Goal: Transaction & Acquisition: Purchase product/service

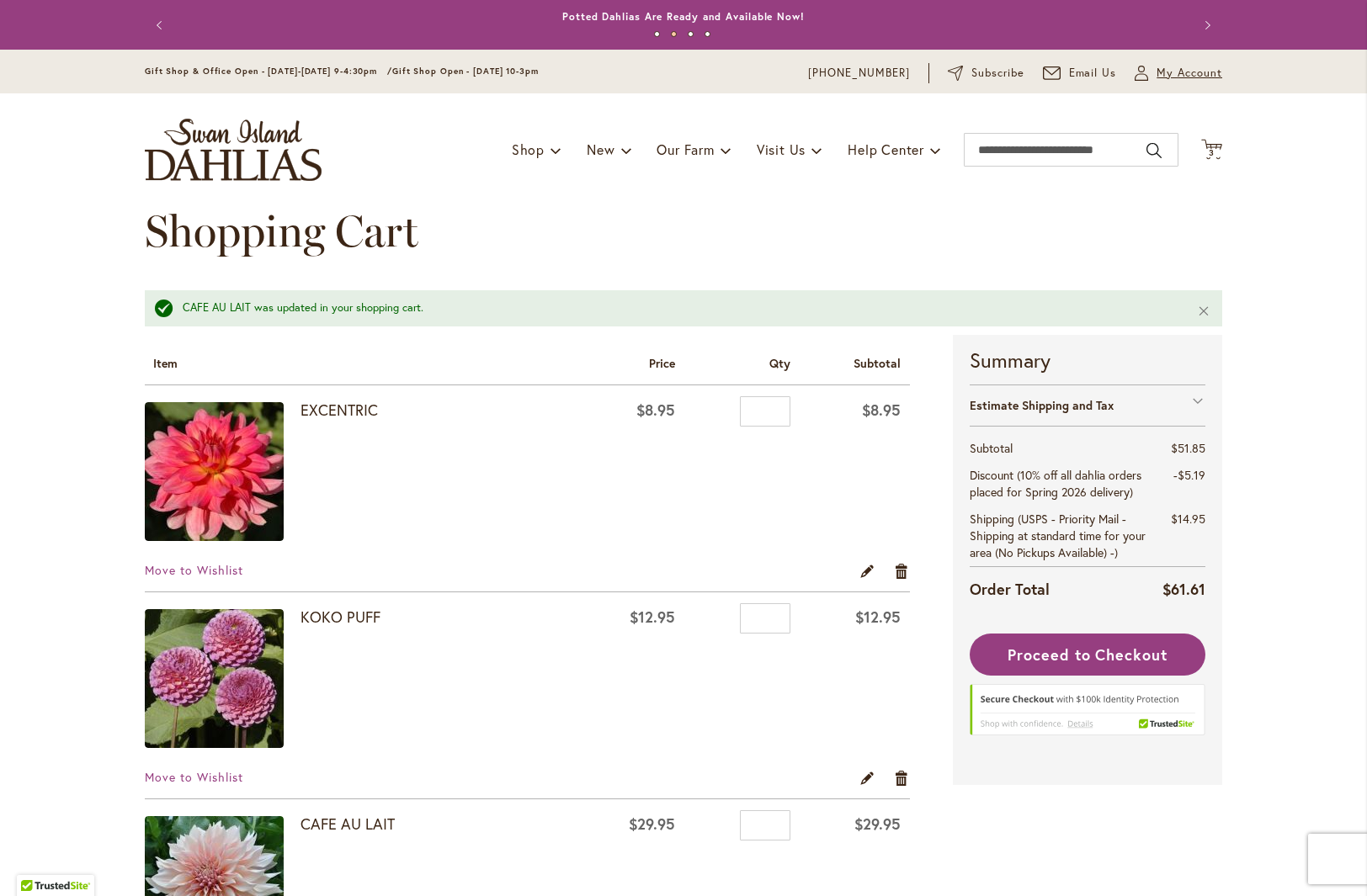
click at [1171, 75] on span "My Account" at bounding box center [1190, 73] width 66 height 16
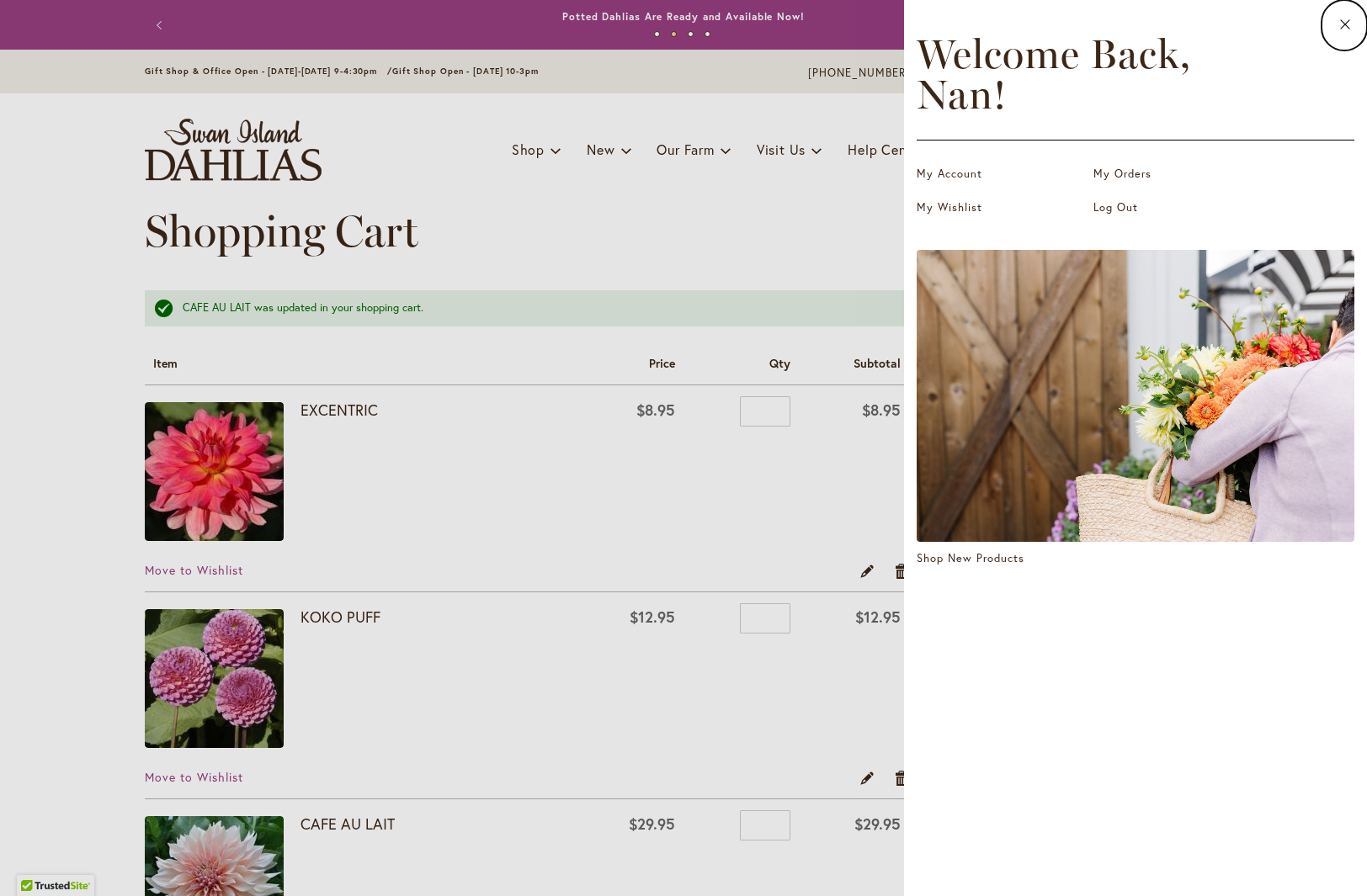
click at [904, 458] on dialog "Close Welcome Back, Nan ! My Account My Orders My Wishlist Log Out Shop New Pro…" at bounding box center [1136, 448] width 463 height 896
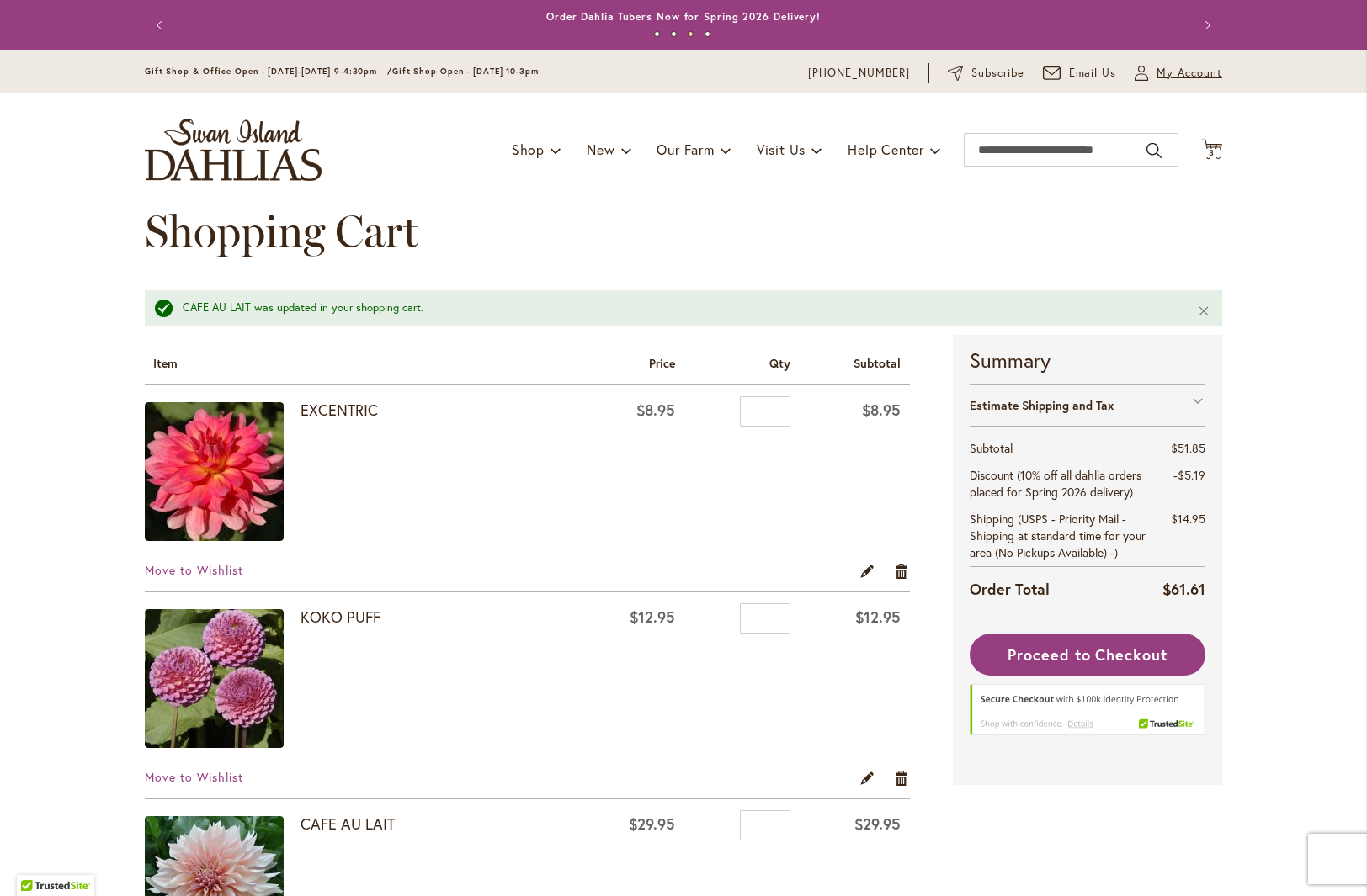
click at [1171, 71] on span "My Account" at bounding box center [1190, 73] width 66 height 16
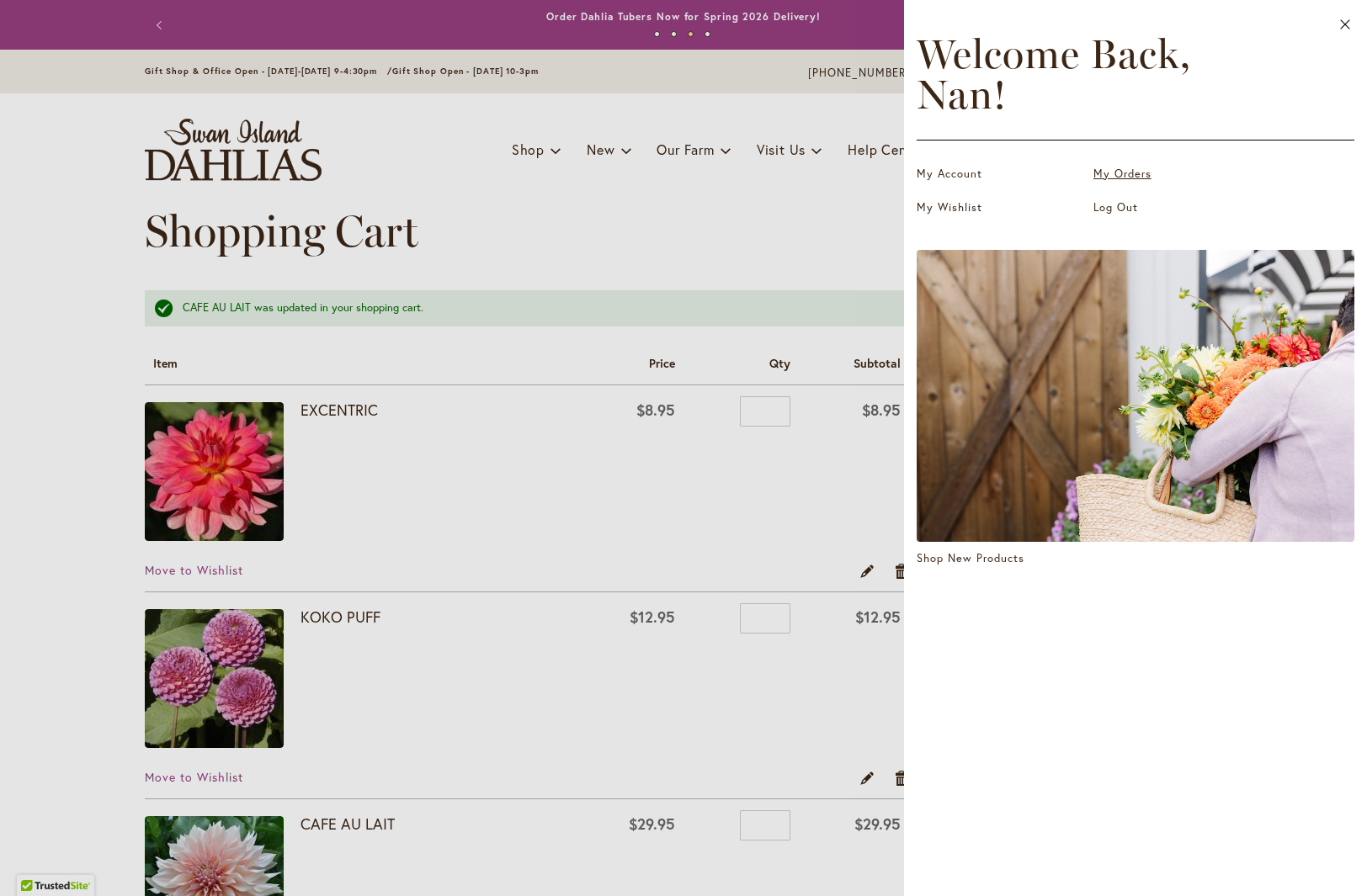
click at [1109, 171] on link "My Orders" at bounding box center [1178, 173] width 168 height 16
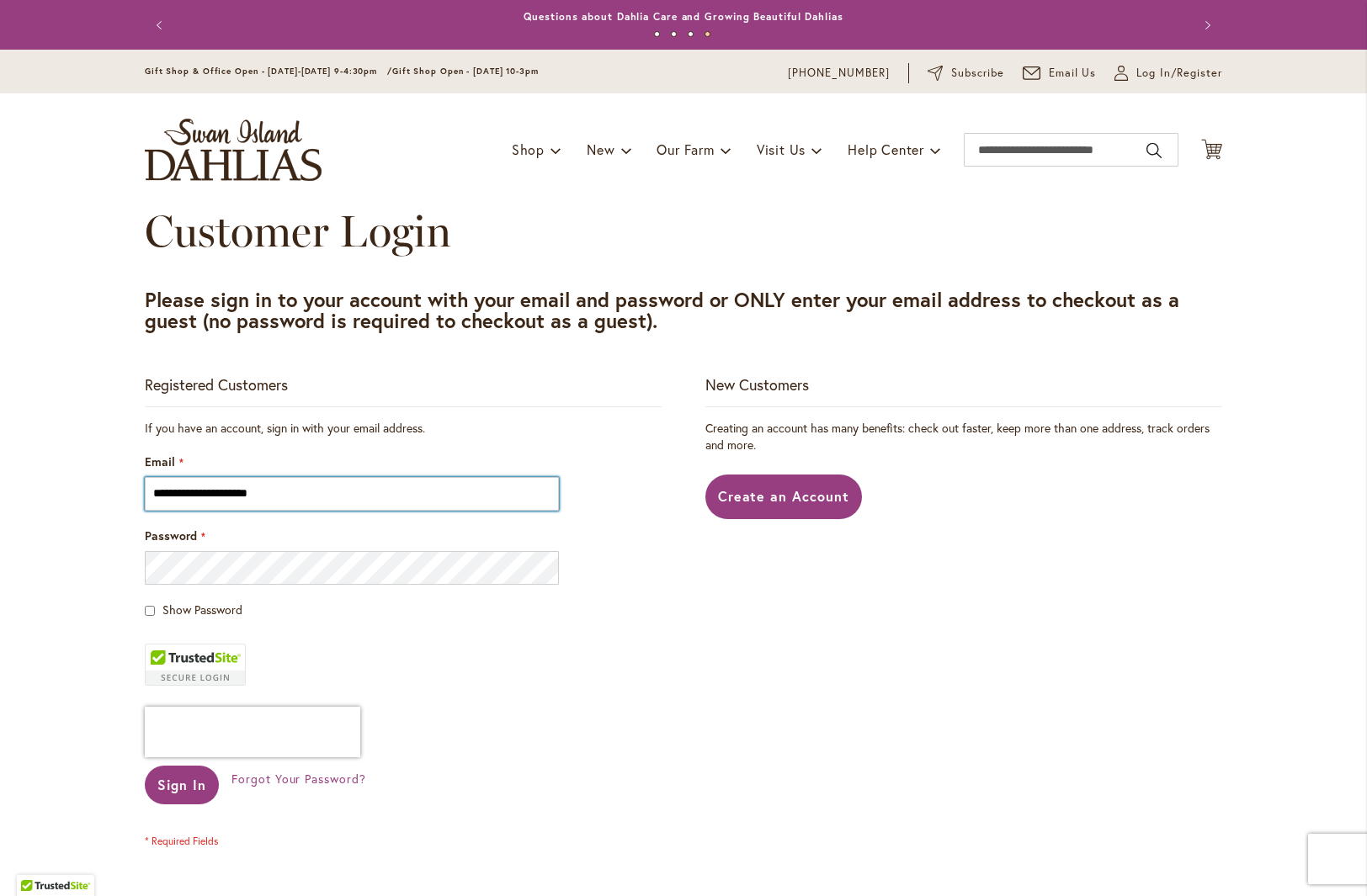
type input "**********"
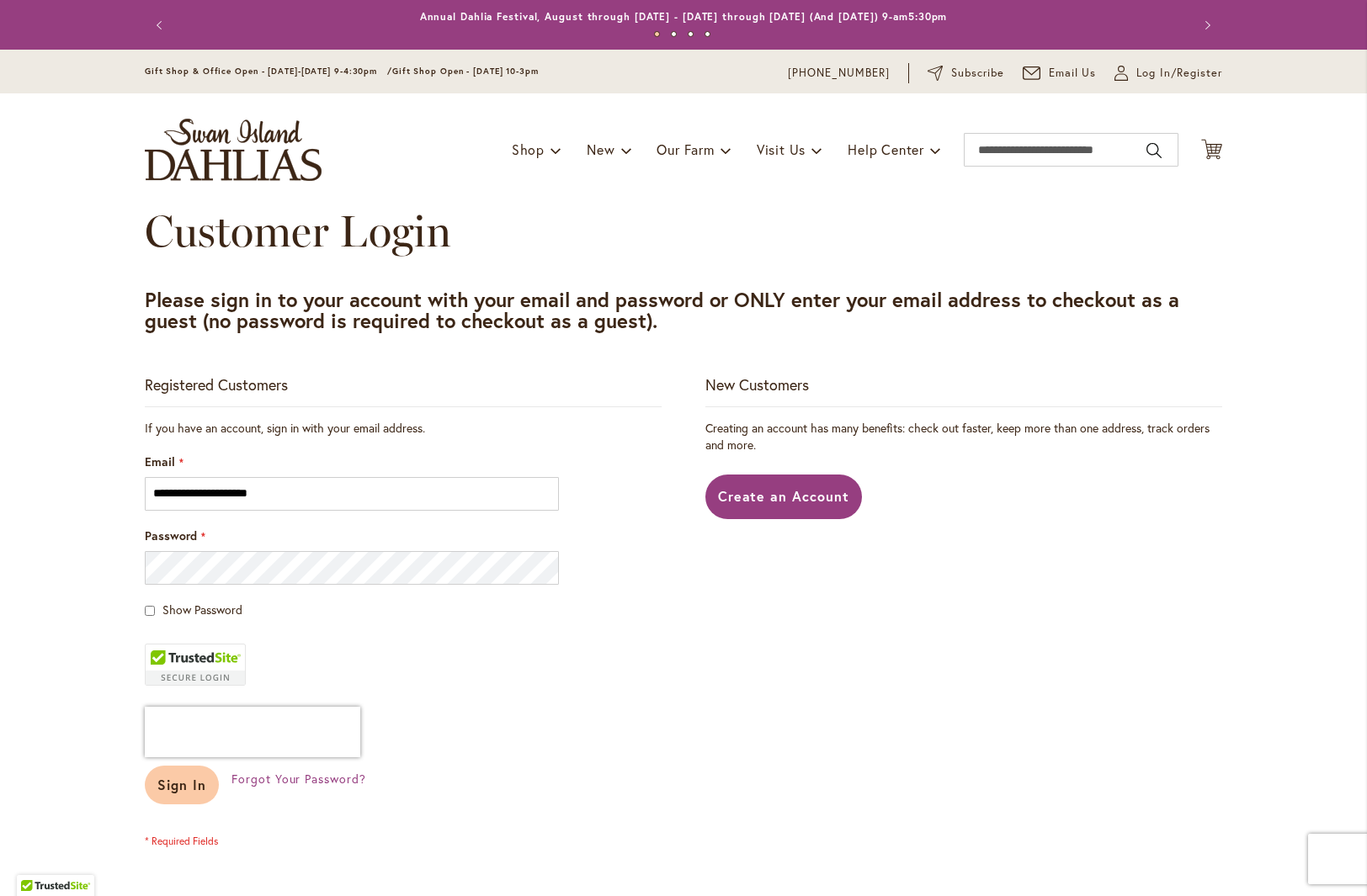
click at [193, 793] on button "Sign In" at bounding box center [182, 785] width 75 height 39
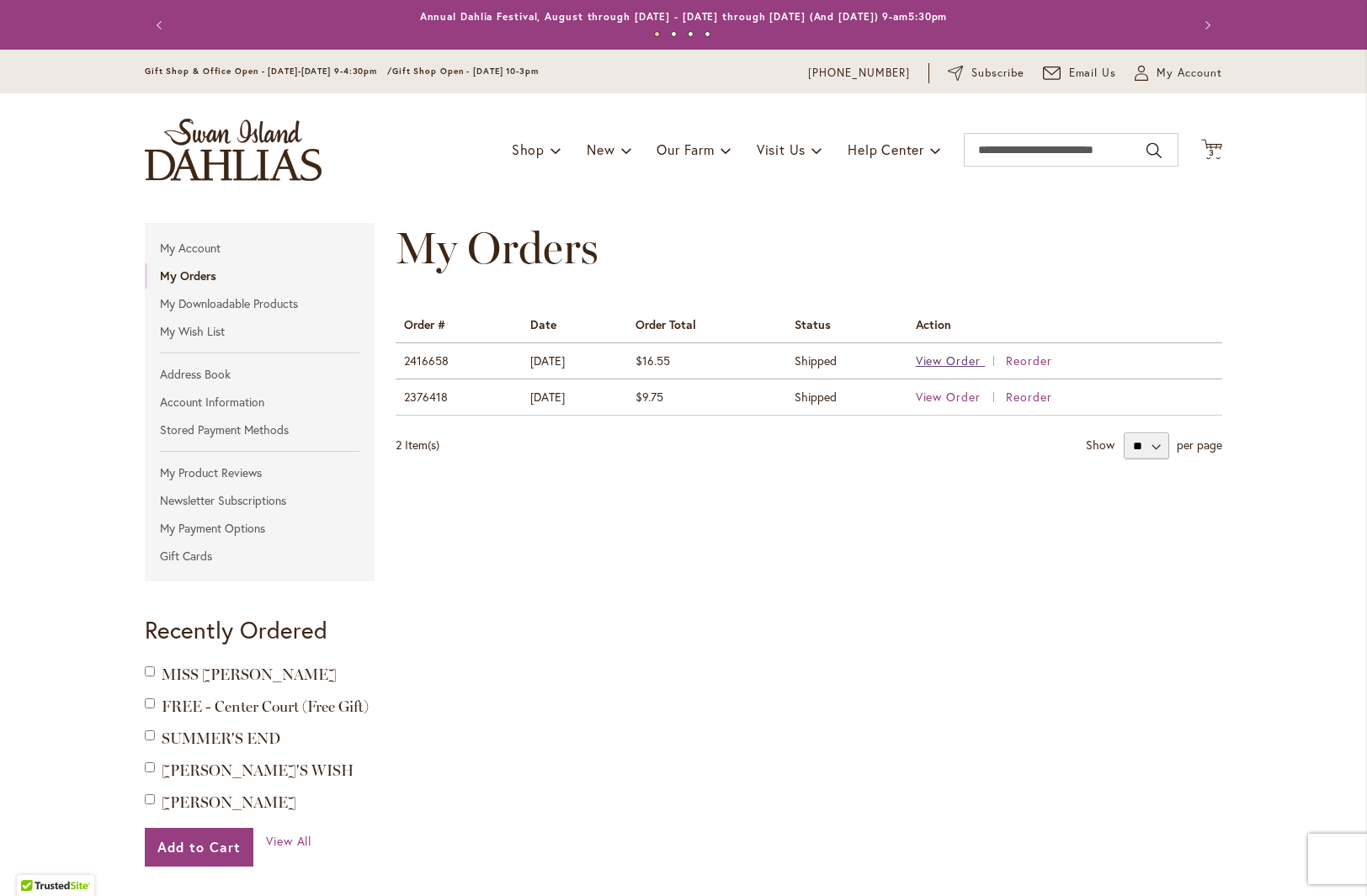
click at [949, 362] on span "View Order" at bounding box center [949, 360] width 66 height 16
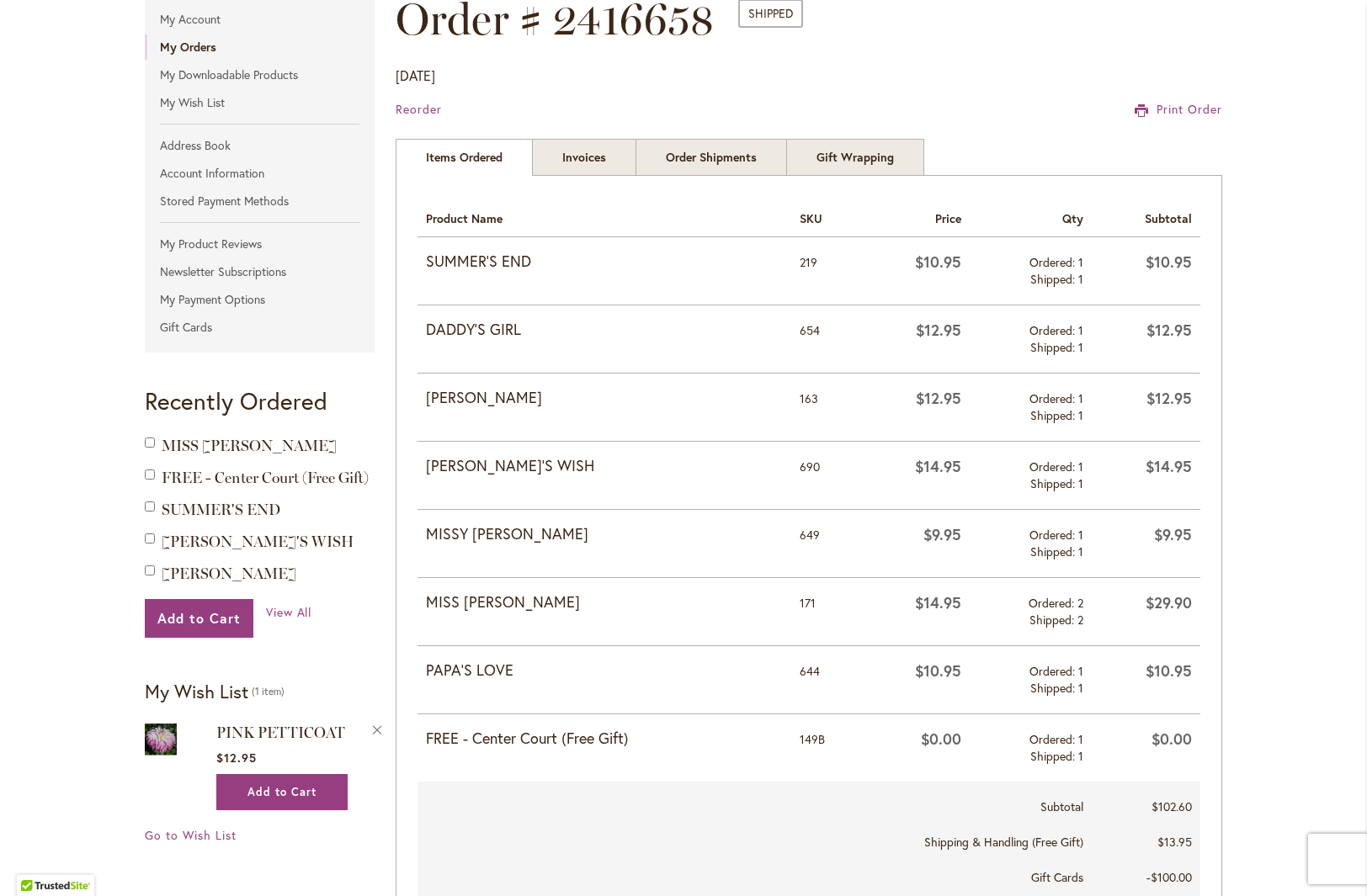
scroll to position [230, 0]
click at [1268, 93] on div "Skip to Content Gift Shop & Office Open - Monday-Friday 9-4:30pm / Gift Shop Op…" at bounding box center [684, 898] width 1367 height 2158
drag, startPoint x: 18, startPoint y: 649, endPoint x: 1273, endPoint y: 96, distance: 1371.4
click at [1268, 93] on div "Skip to Content Gift Shop & Office Open - Monday-Friday 9-4:30pm / Gift Shop Op…" at bounding box center [684, 898] width 1367 height 2158
drag, startPoint x: 33, startPoint y: 719, endPoint x: 794, endPoint y: 148, distance: 951.4
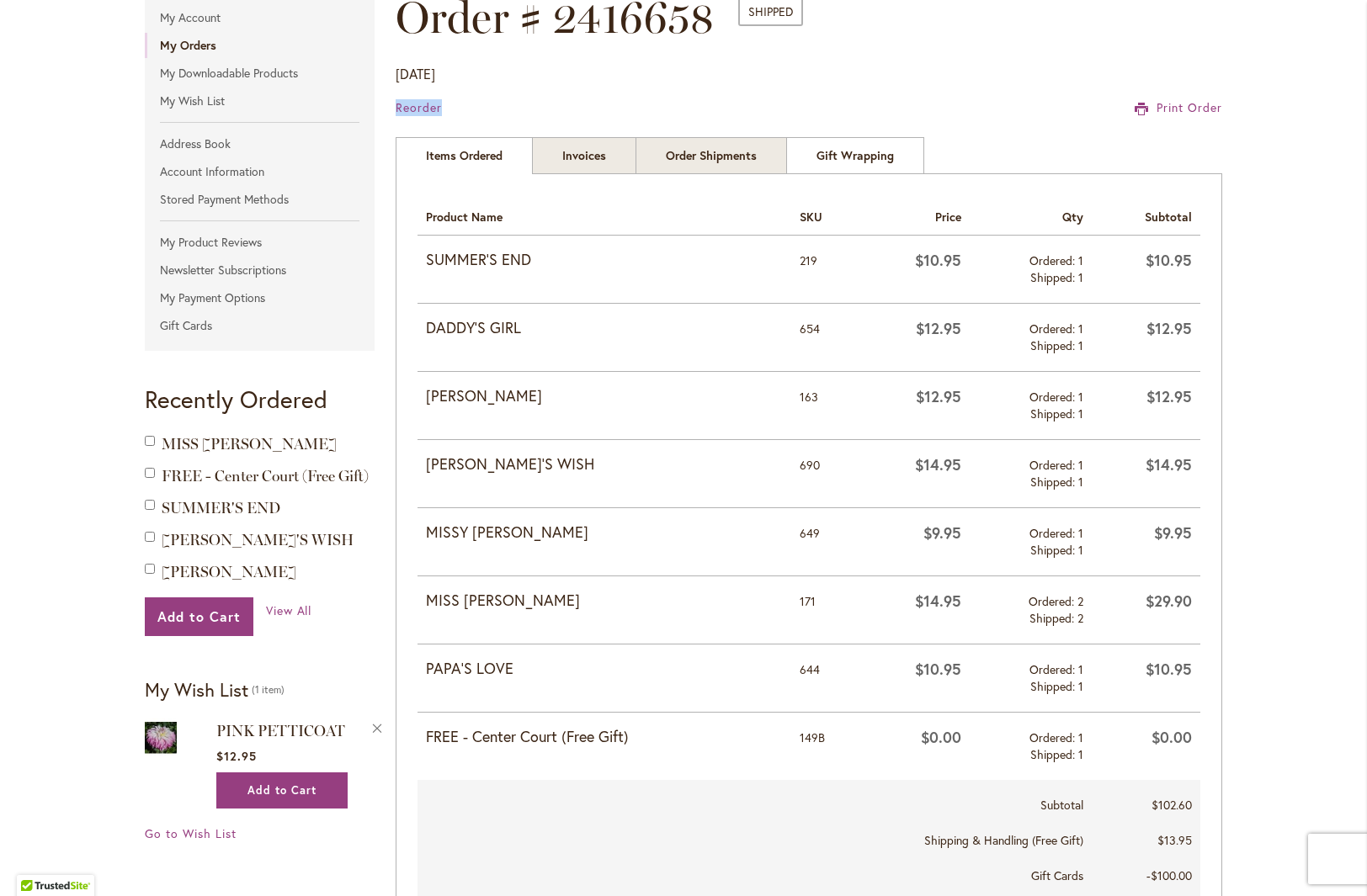
click at [927, 93] on div "Order # 2416658 Shipped Order Date: March 5, 2025 Reorder Print Order" at bounding box center [809, 65] width 827 height 145
drag, startPoint x: 1344, startPoint y: 340, endPoint x: 659, endPoint y: 114, distance: 721.3
click at [659, 114] on div "Reorder Print Order" at bounding box center [809, 107] width 827 height 16
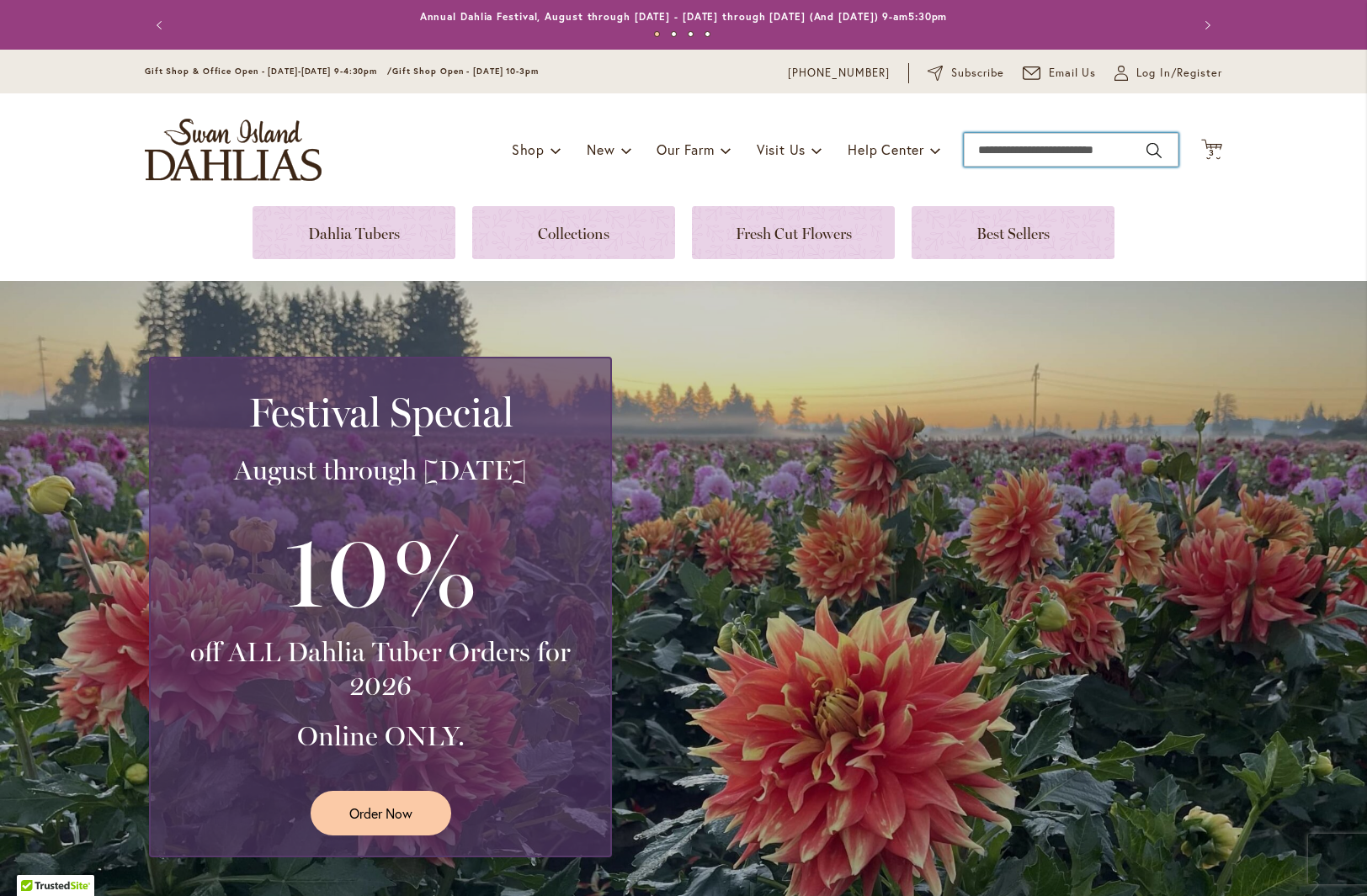
click at [1047, 145] on input "Search" at bounding box center [1072, 149] width 215 height 34
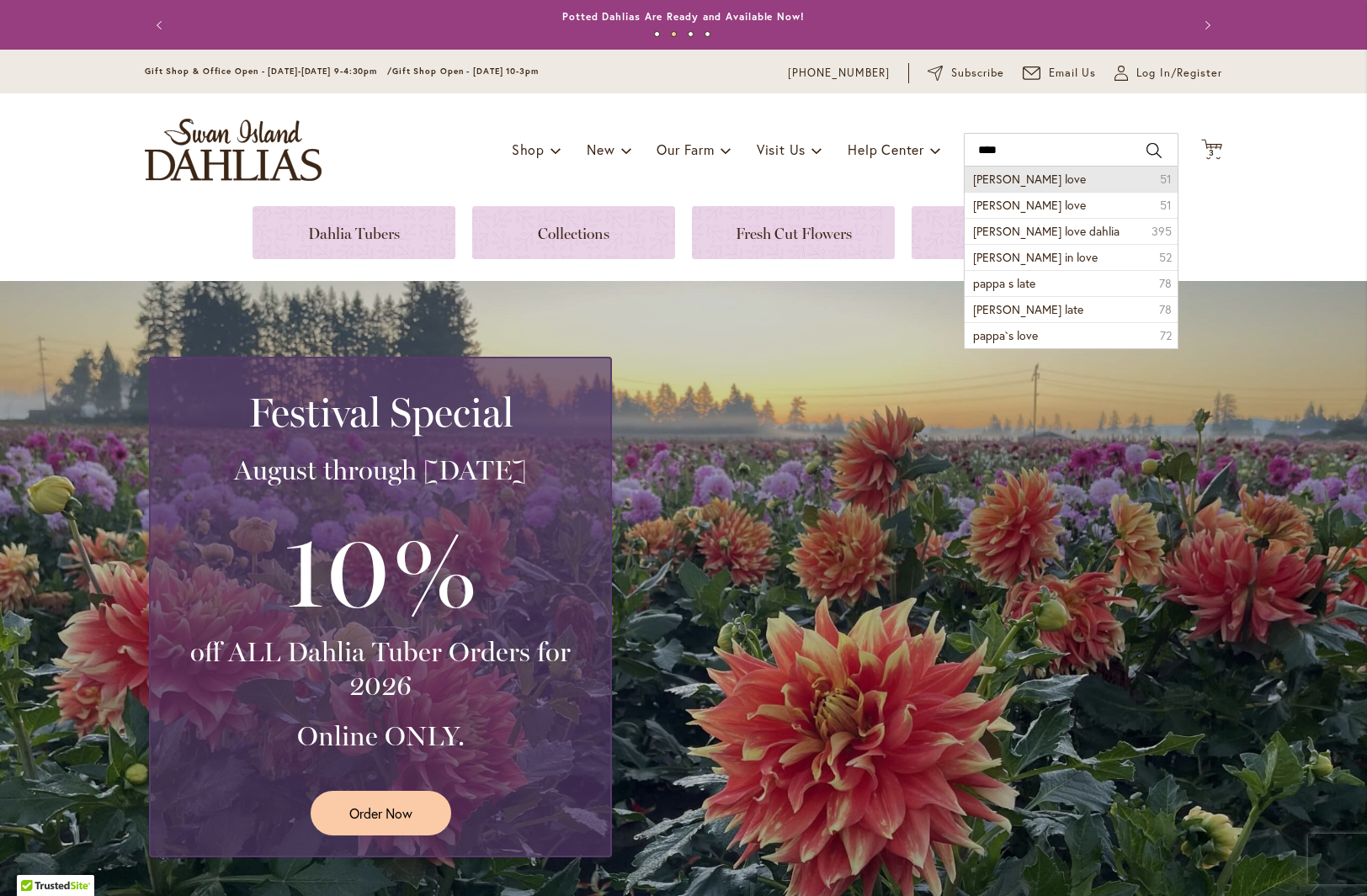
click at [1006, 179] on span "pappa's love" at bounding box center [1029, 179] width 113 height 16
type input "**********"
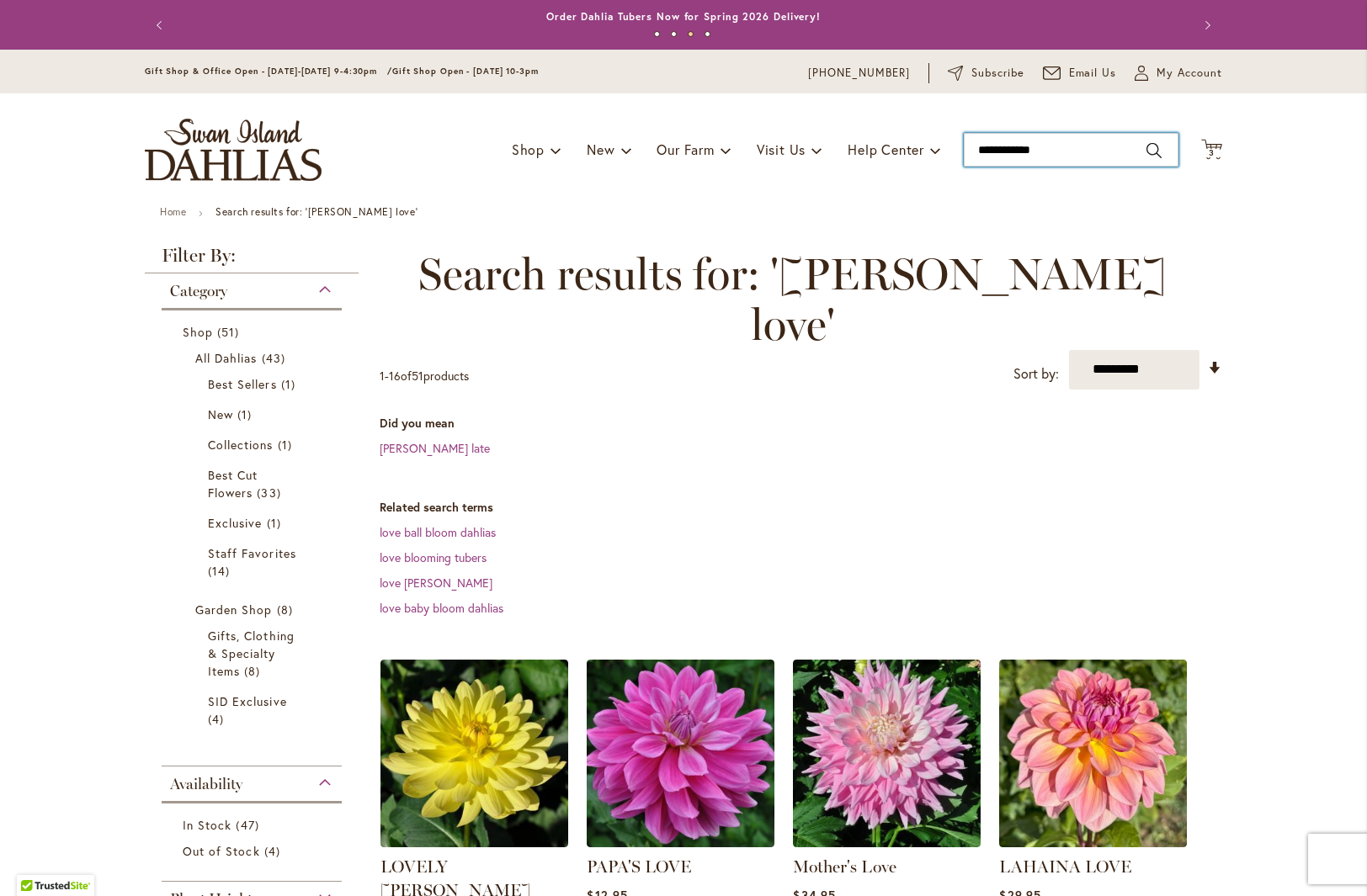
drag, startPoint x: 1053, startPoint y: 149, endPoint x: 943, endPoint y: 149, distance: 110.0
click at [940, 156] on div "Toggle Nav Shop Dahlia Tubers Collections Fresh Cut Dahlias Gardening Supplies …" at bounding box center [684, 150] width 1111 height 113
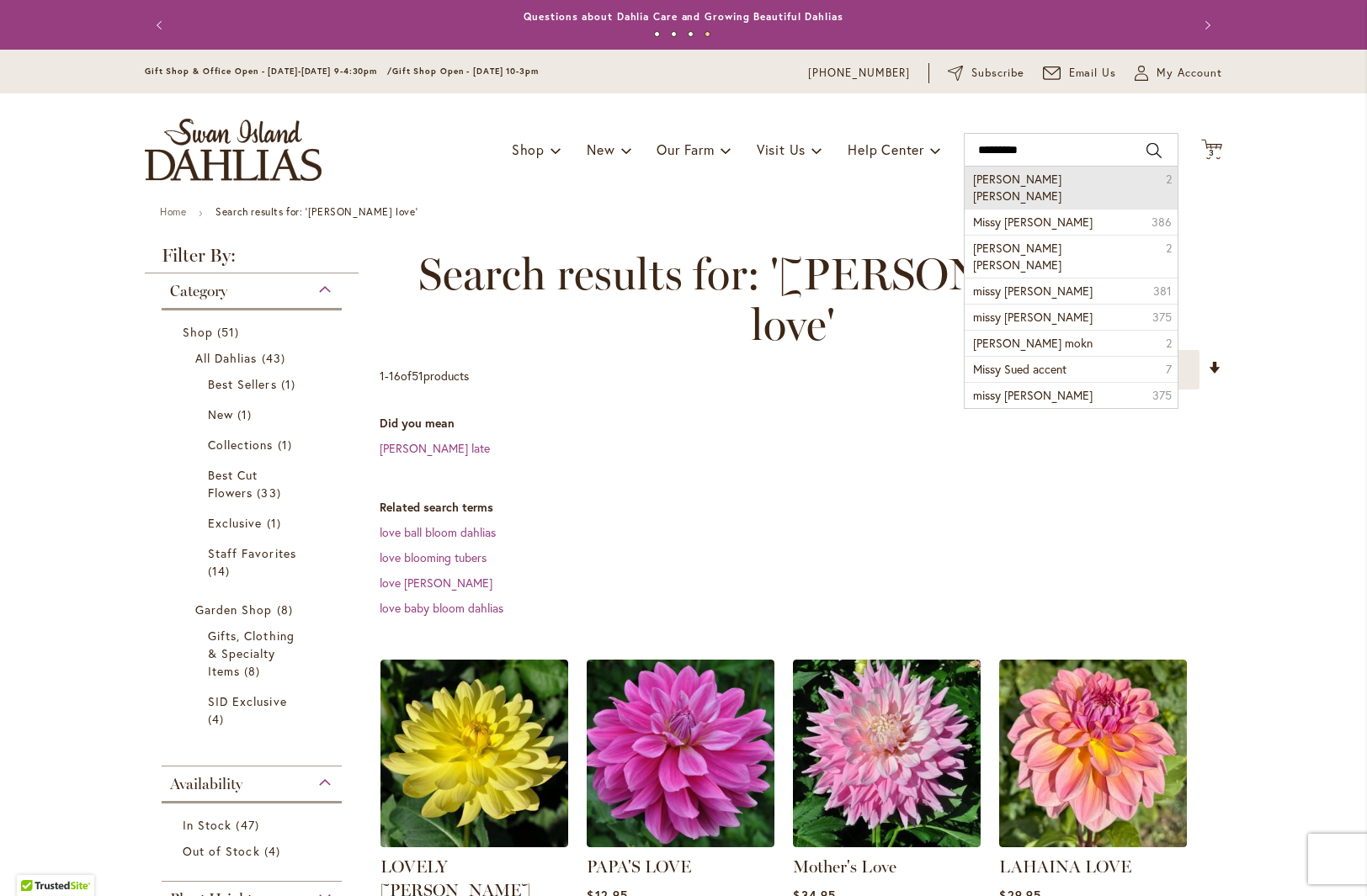
click at [1052, 184] on li "Missy Sue 2" at bounding box center [1072, 187] width 213 height 42
type input "*********"
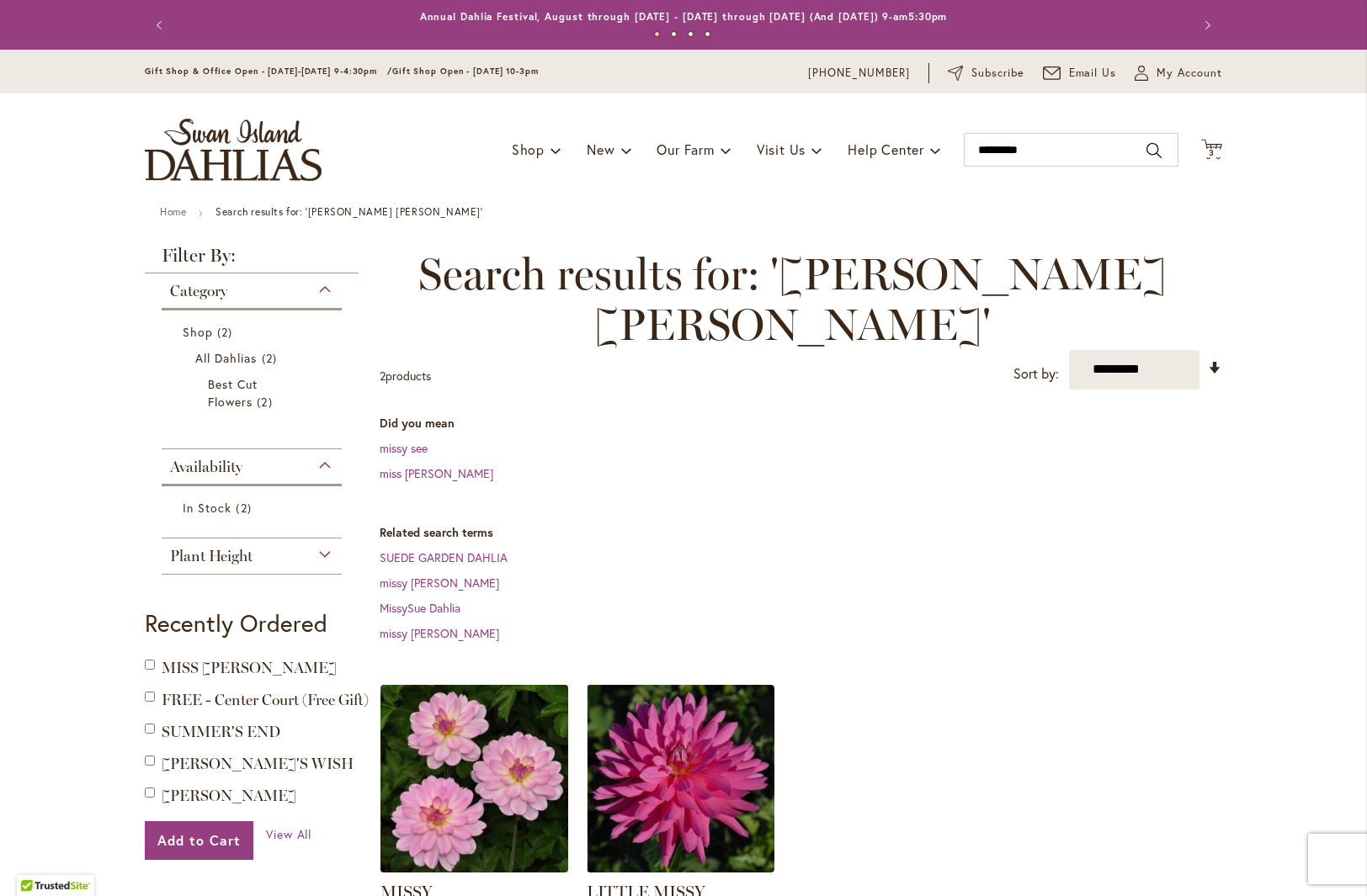
click at [502, 695] on img at bounding box center [474, 778] width 197 height 196
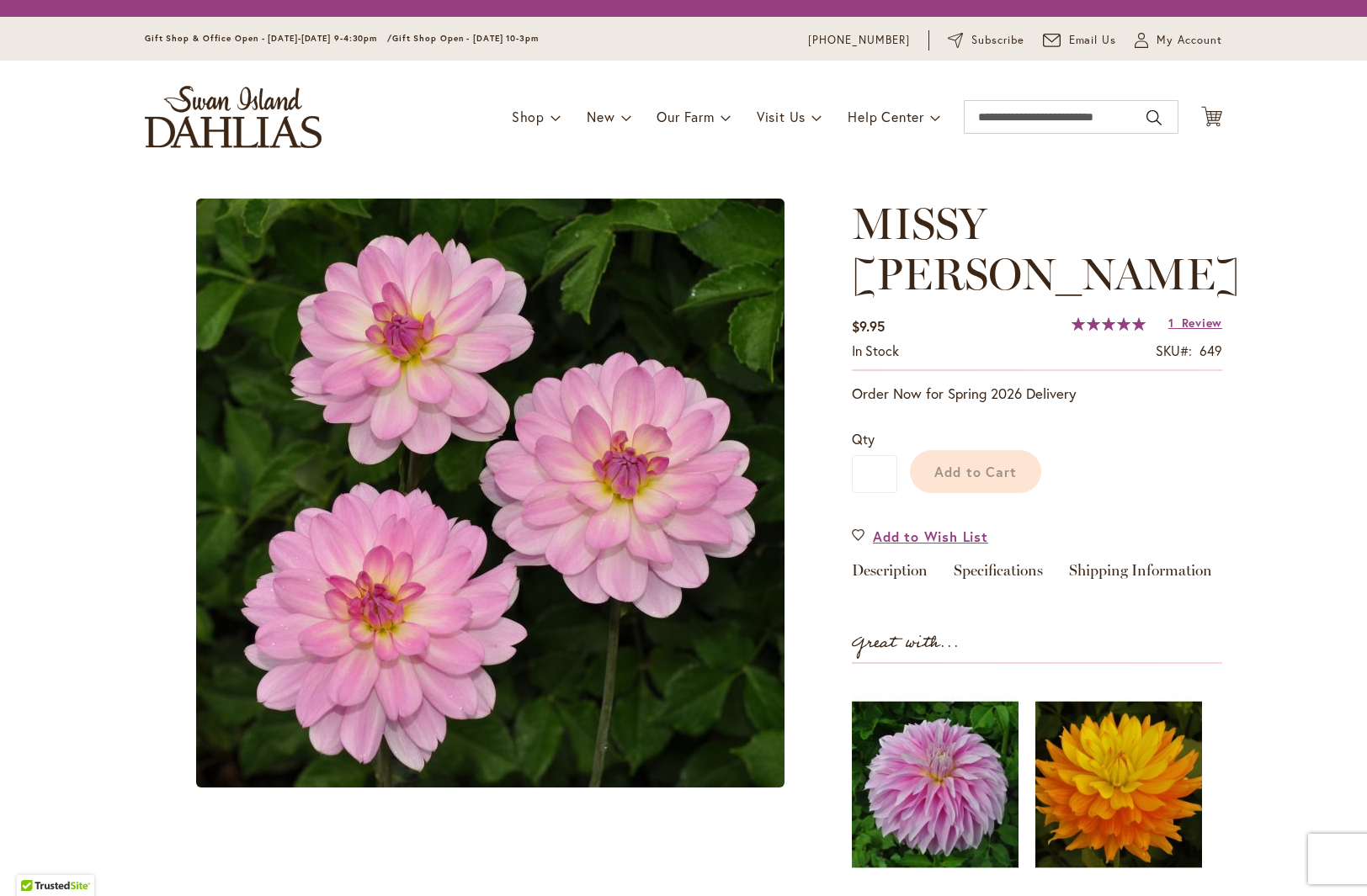
type input "***"
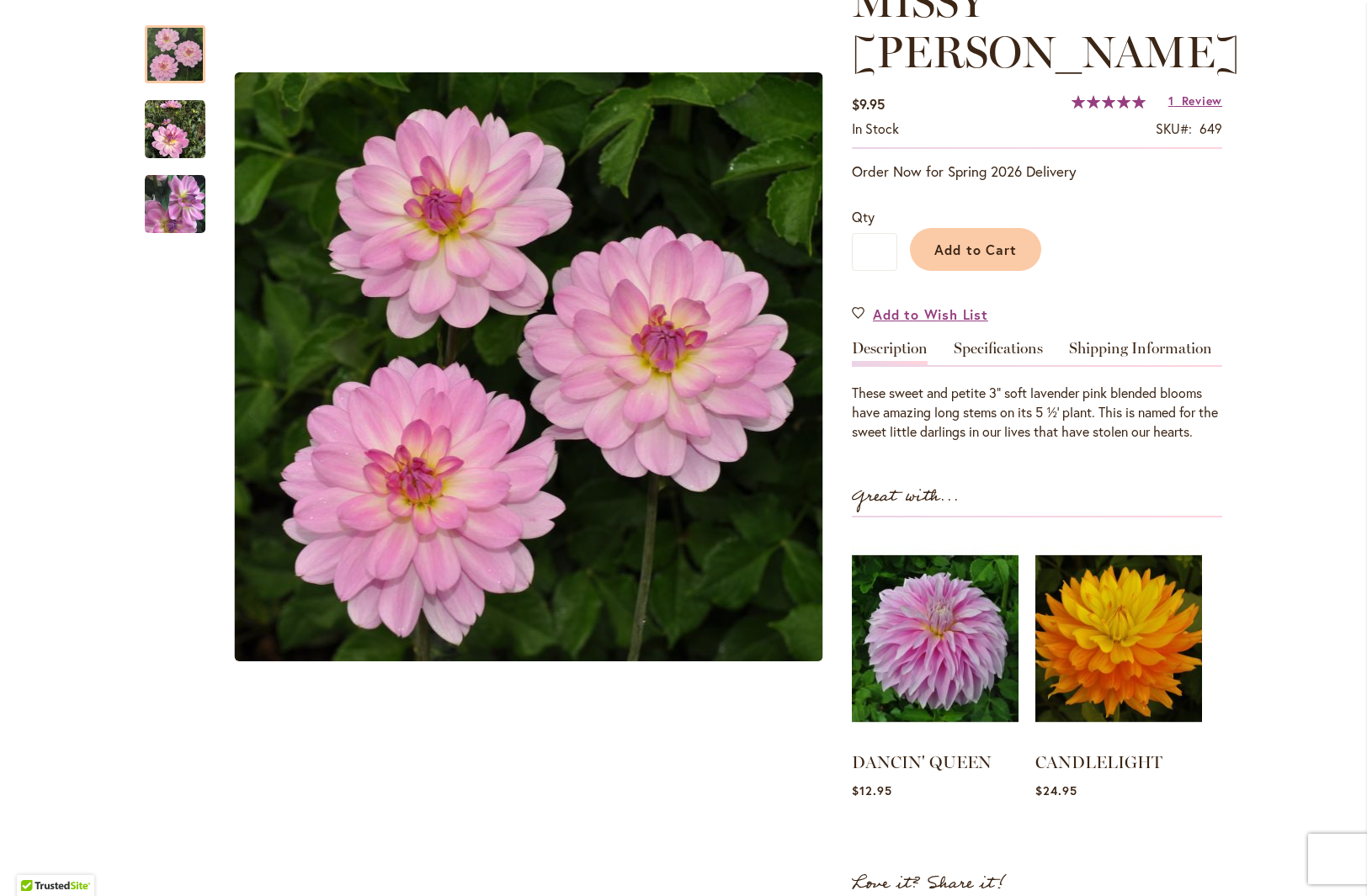
scroll to position [271, 0]
click at [1010, 340] on link "Specifications" at bounding box center [998, 351] width 89 height 24
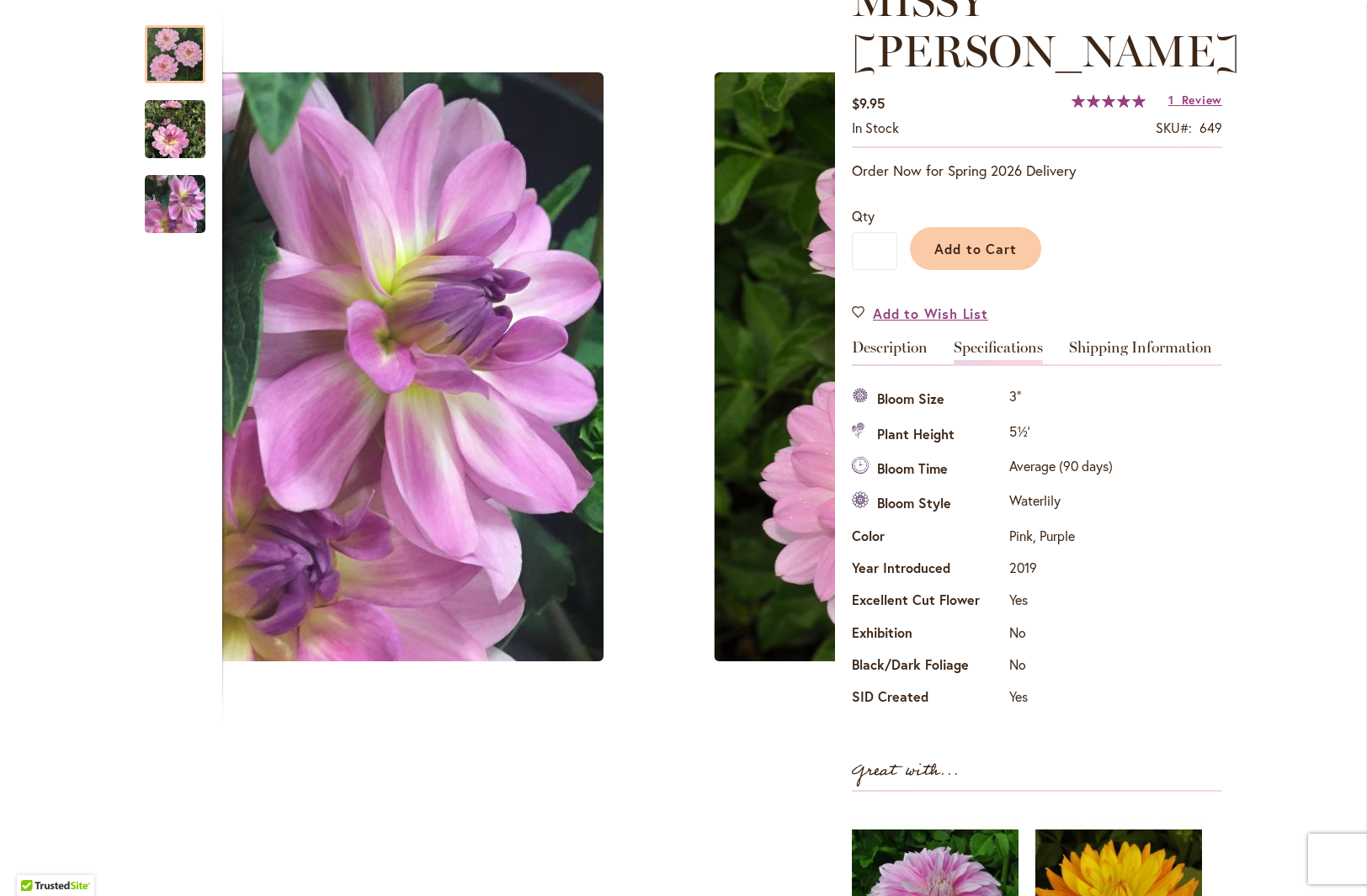
drag, startPoint x: 661, startPoint y: 208, endPoint x: 890, endPoint y: 635, distance: 484.5
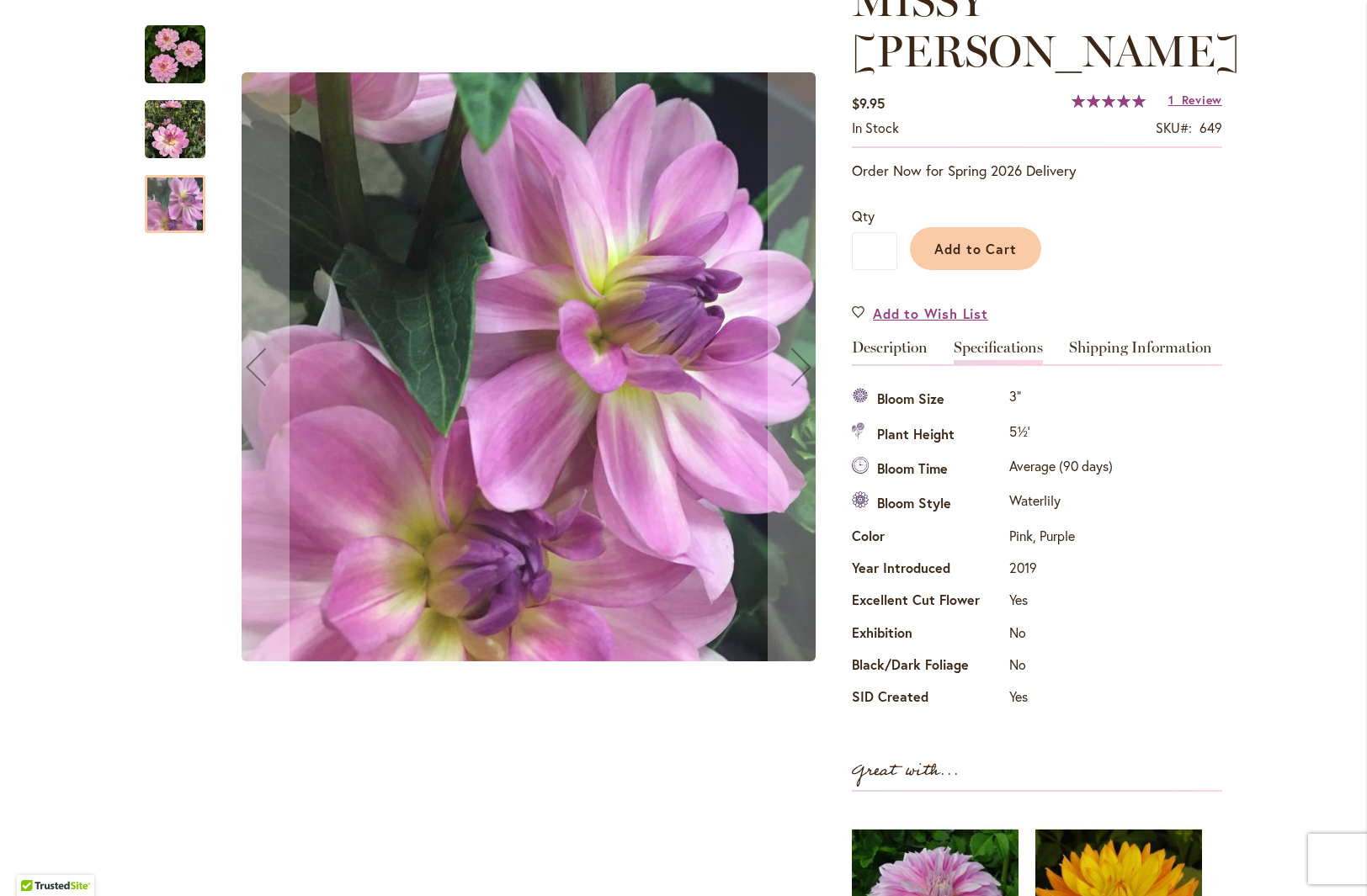
click at [168, 140] on img "MISSY SUE" at bounding box center [175, 130] width 61 height 61
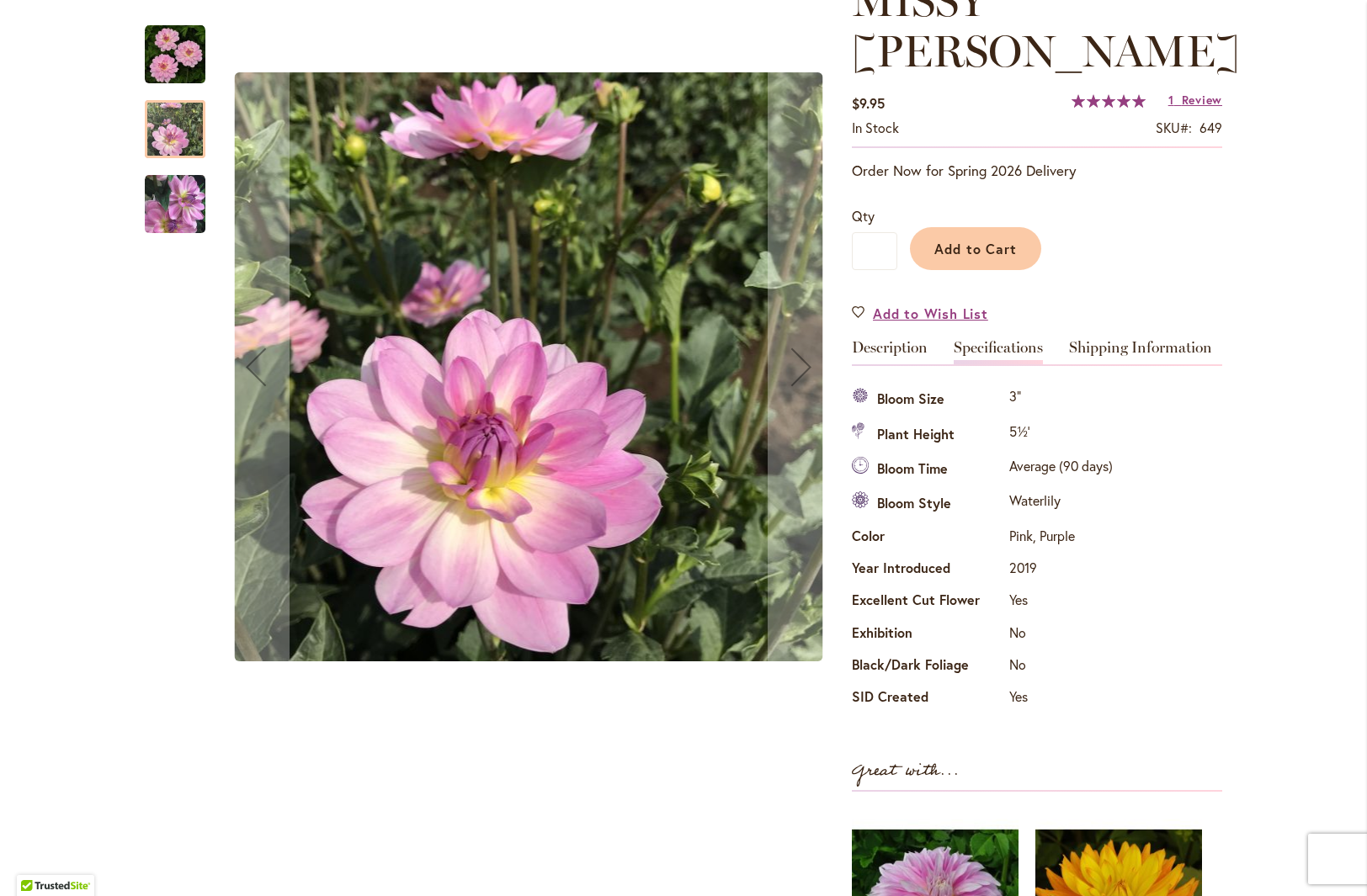
click at [165, 54] on img "MISSY SUE" at bounding box center [175, 54] width 61 height 61
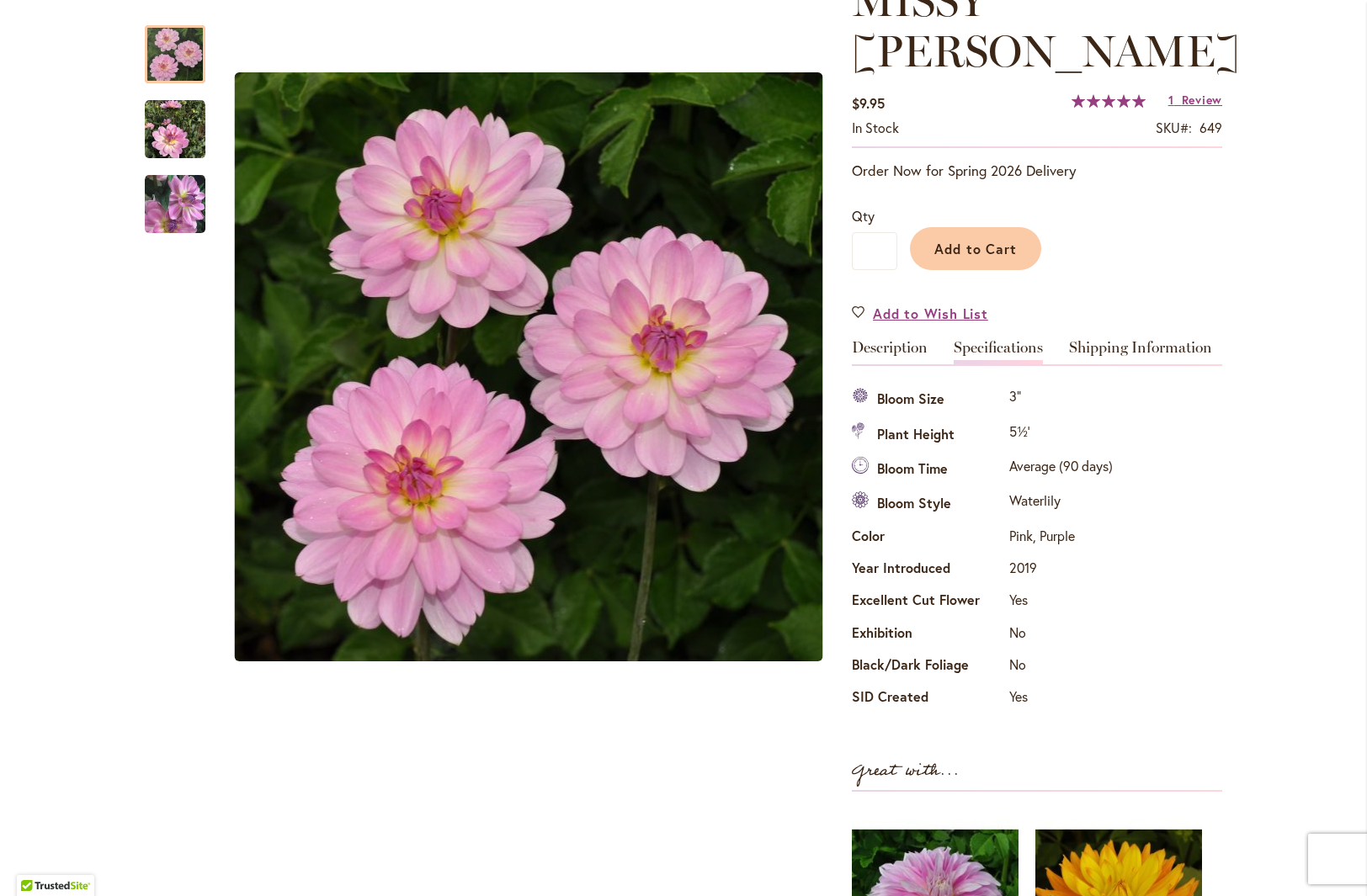
click at [494, 809] on div "Skip to the end of the images gallery Skip to the beginning of the images galle…" at bounding box center [490, 582] width 690 height 1213
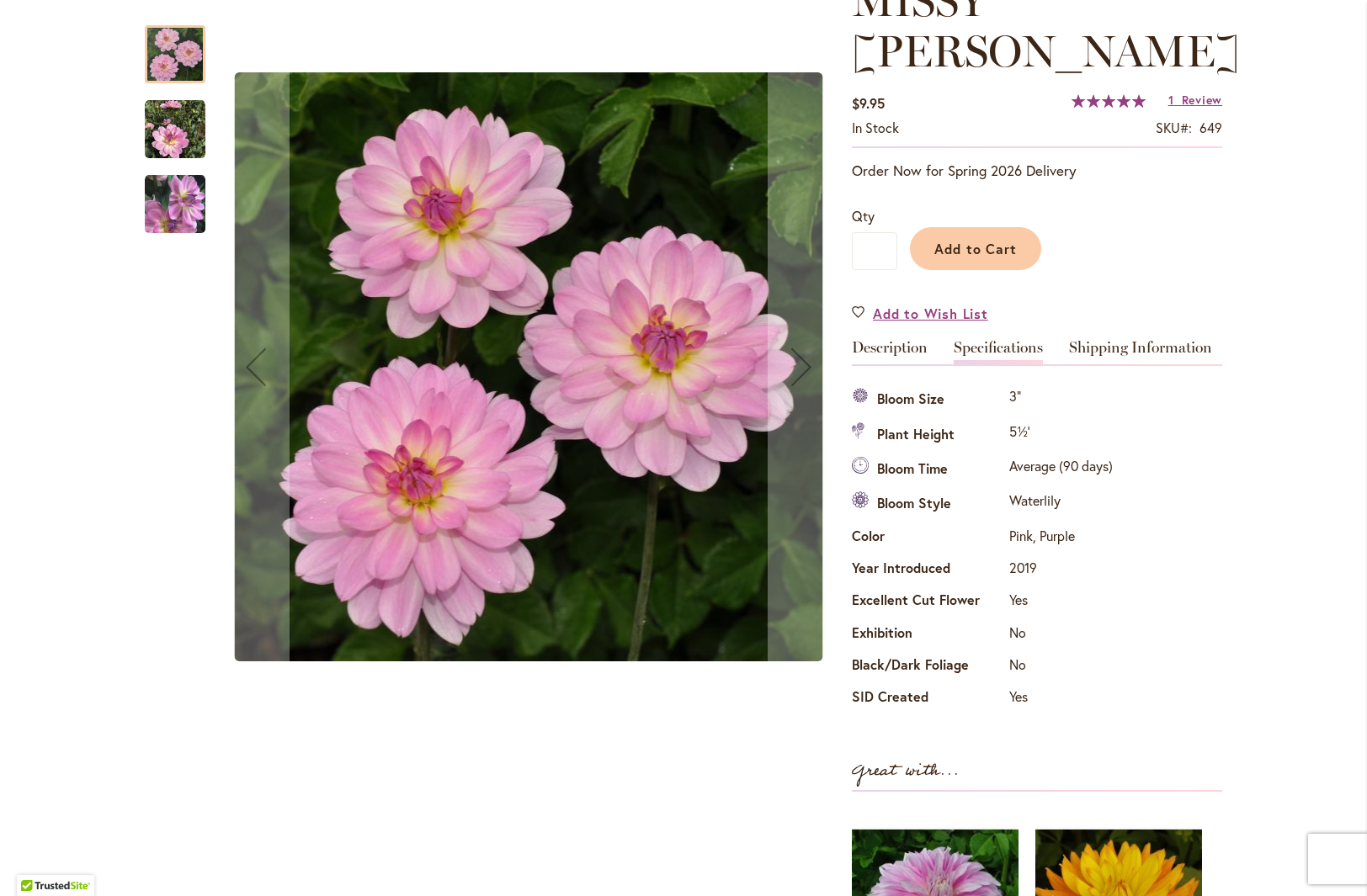
click at [170, 200] on img "MISSY SUE" at bounding box center [175, 203] width 61 height 62
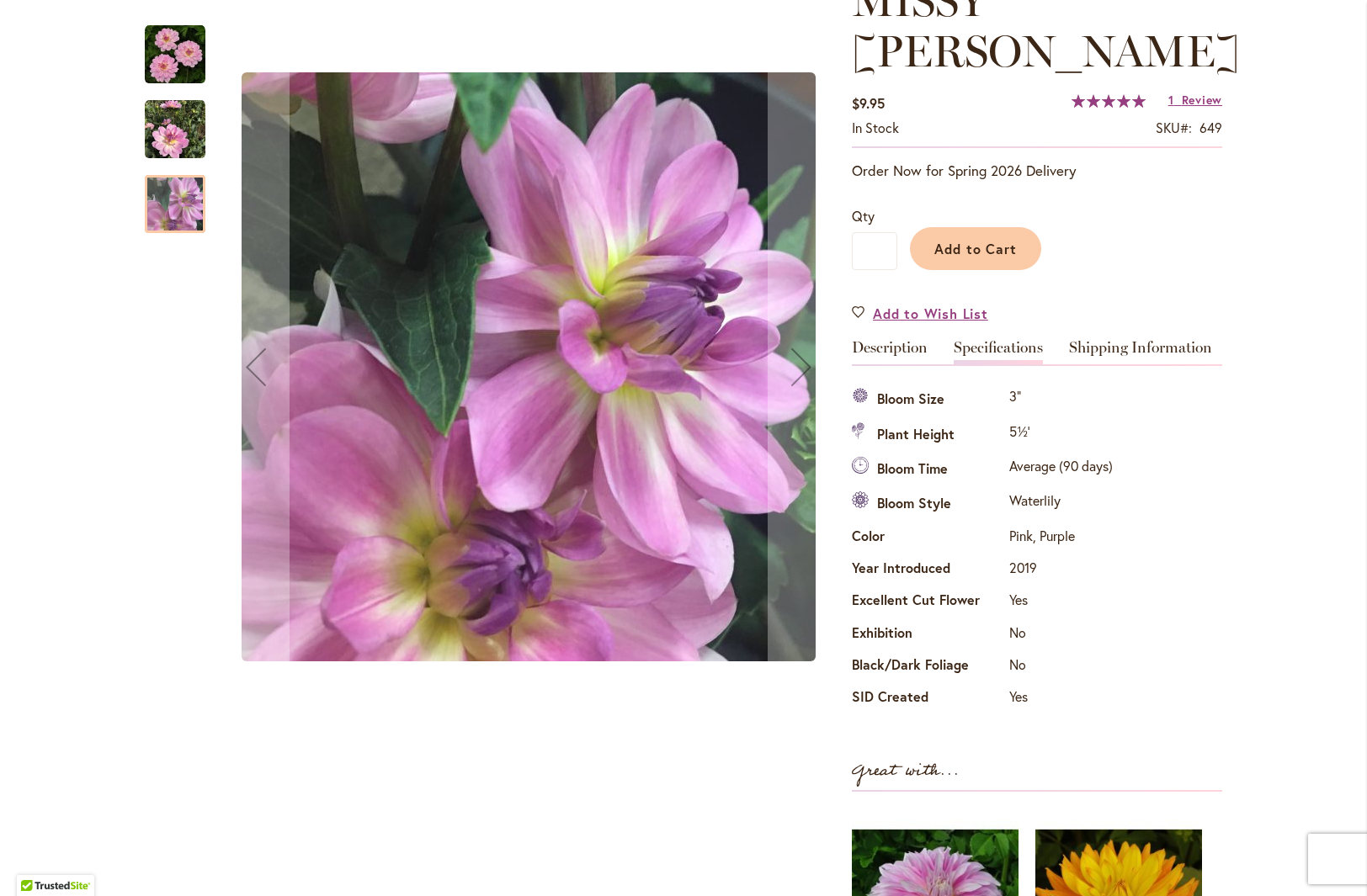
click at [168, 150] on img "MISSY SUE" at bounding box center [175, 130] width 61 height 61
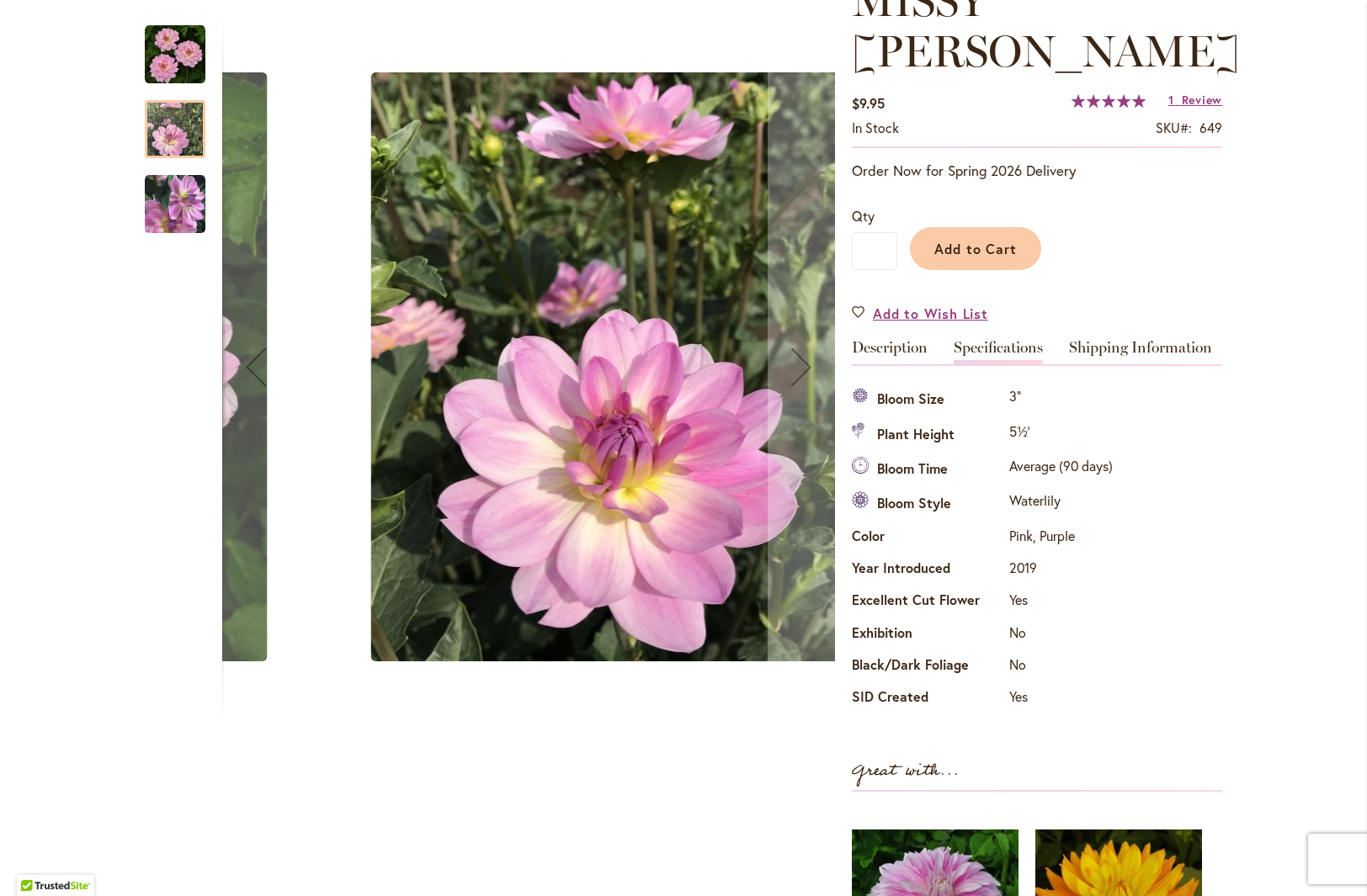
drag, startPoint x: 645, startPoint y: 529, endPoint x: 670, endPoint y: 616, distance: 90.5
click at [670, 616] on img "MISSY SUE" at bounding box center [665, 367] width 589 height 589
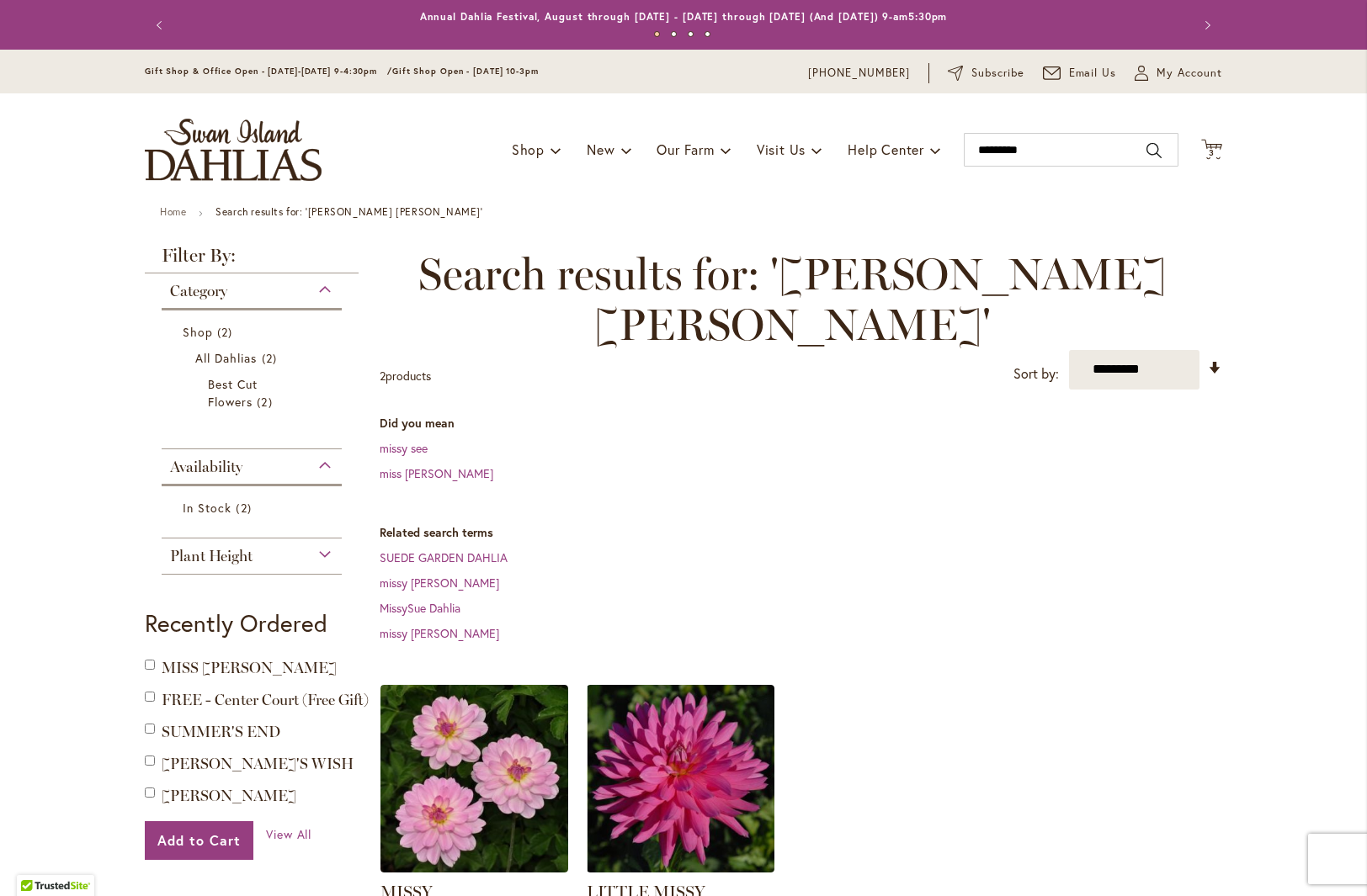
drag, startPoint x: 469, startPoint y: 679, endPoint x: 1378, endPoint y: 871, distance: 929.1
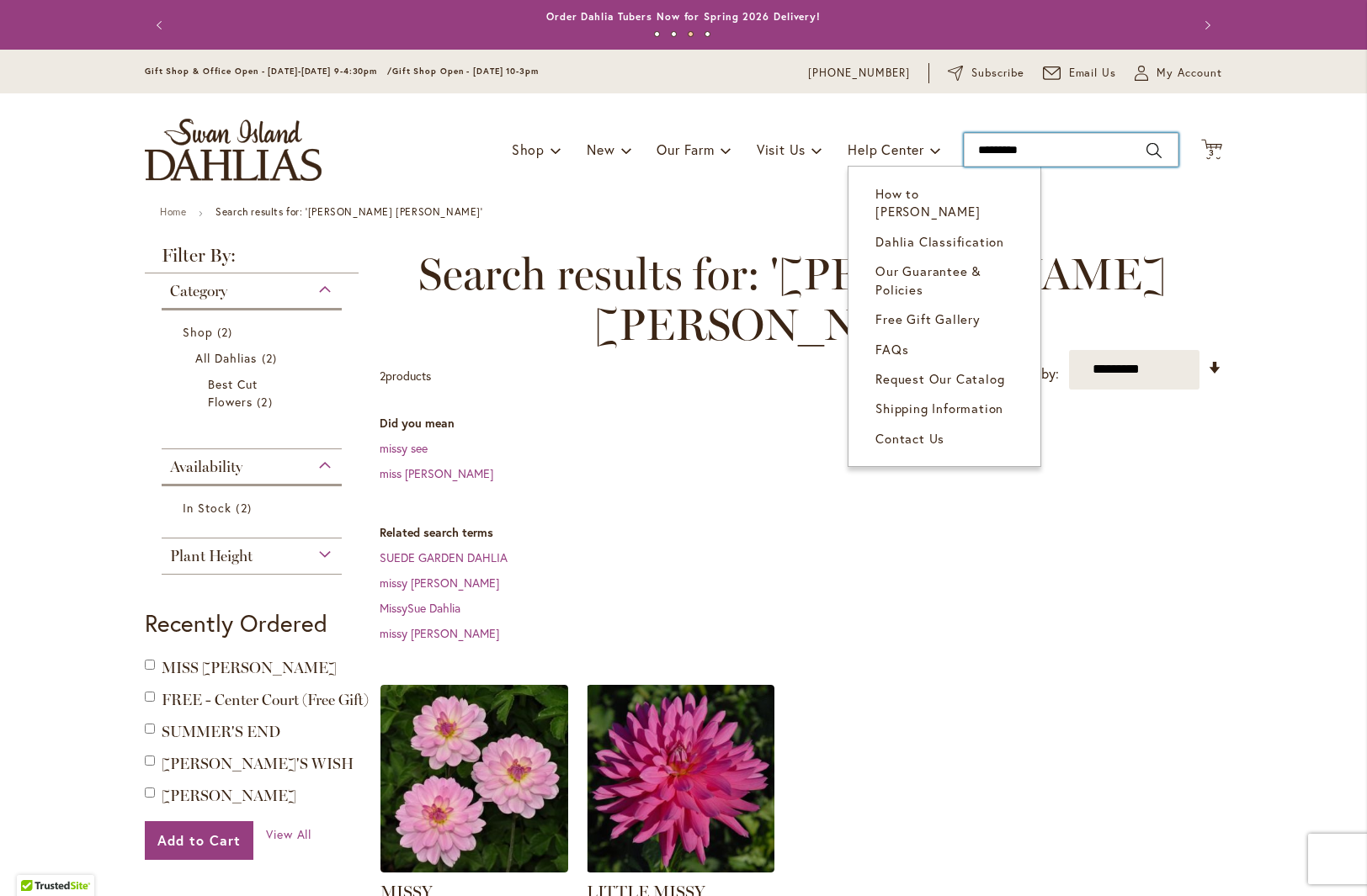
drag, startPoint x: 1019, startPoint y: 151, endPoint x: 921, endPoint y: 101, distance: 110.0
click at [912, 144] on div "Toggle Nav Shop Dahlia Tubers Collections Fresh Cut Dahlias Gardening Supplies …" at bounding box center [684, 150] width 1111 height 113
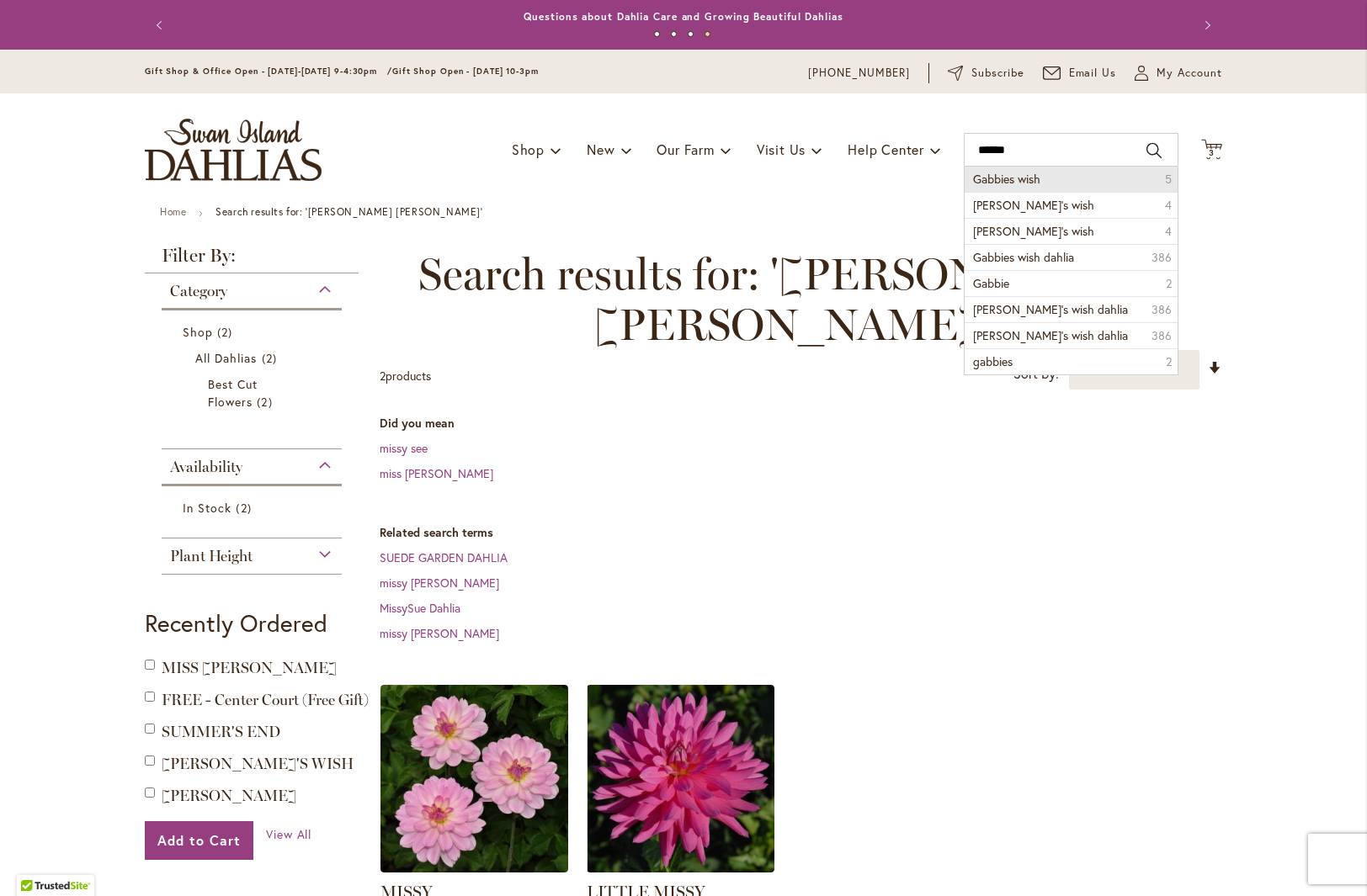
click at [1048, 181] on li "Gabbies wish 5" at bounding box center [1072, 179] width 213 height 25
type input "**********"
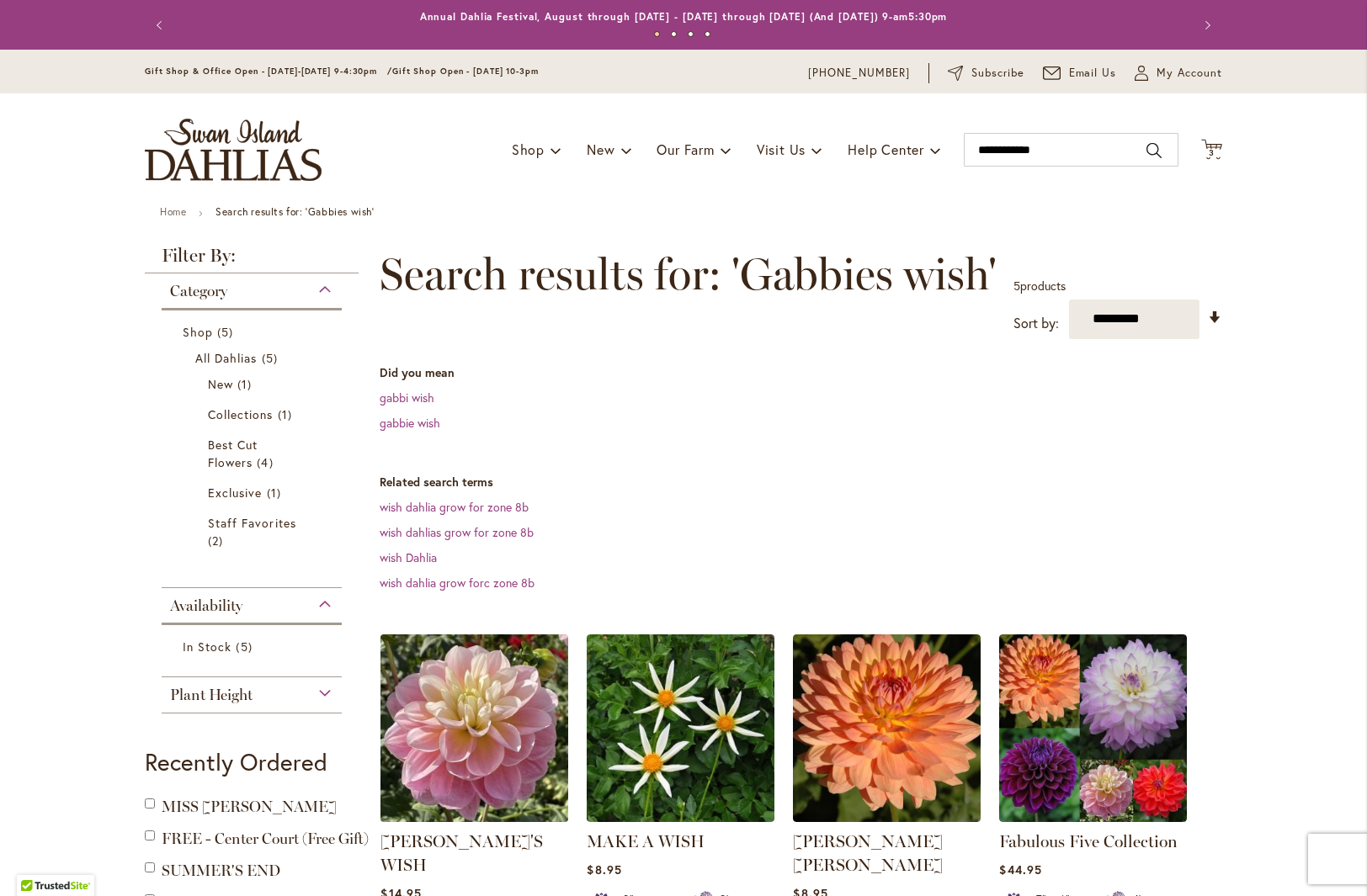
click at [461, 732] on img at bounding box center [474, 727] width 197 height 196
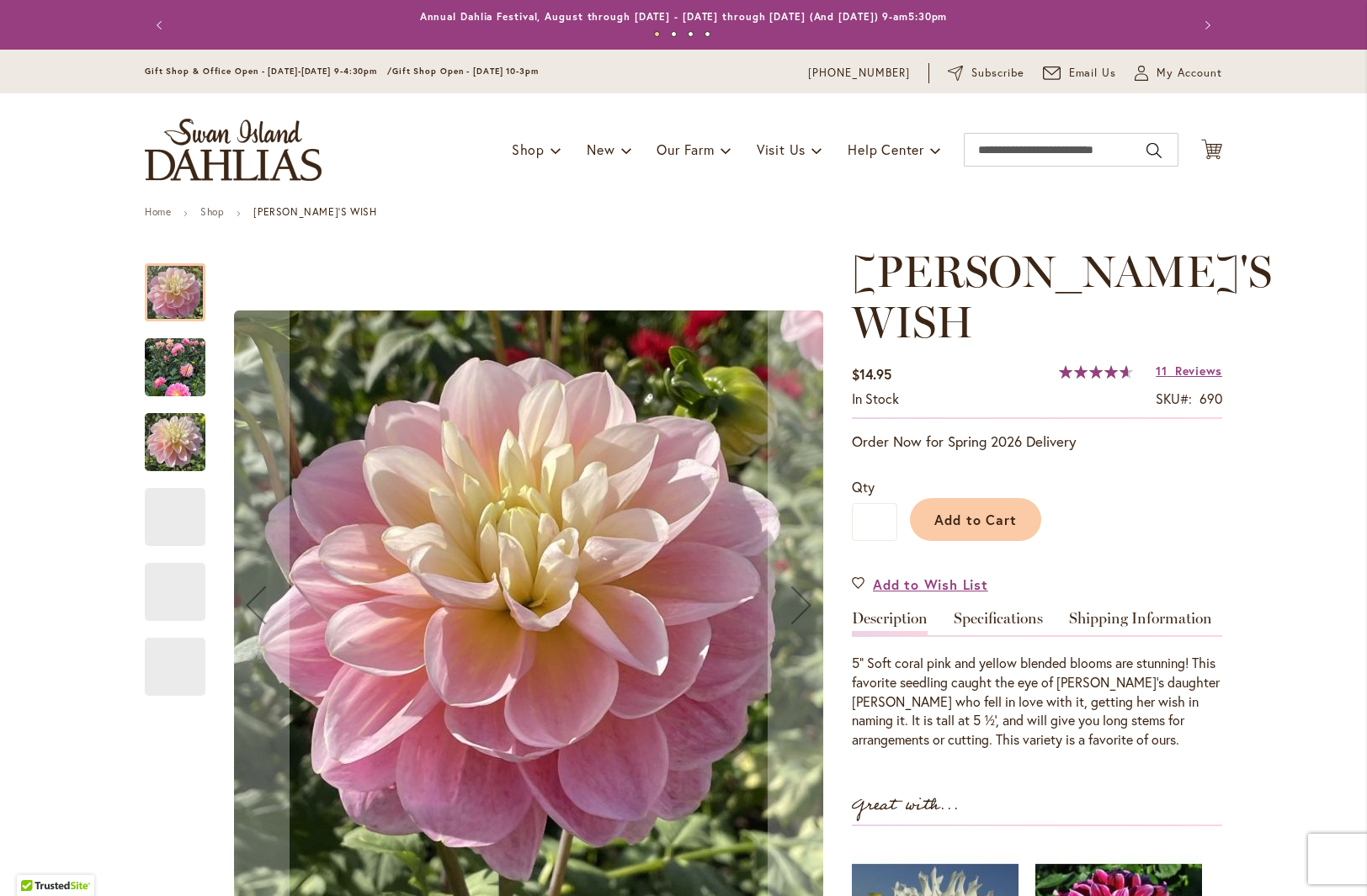
type input "***"
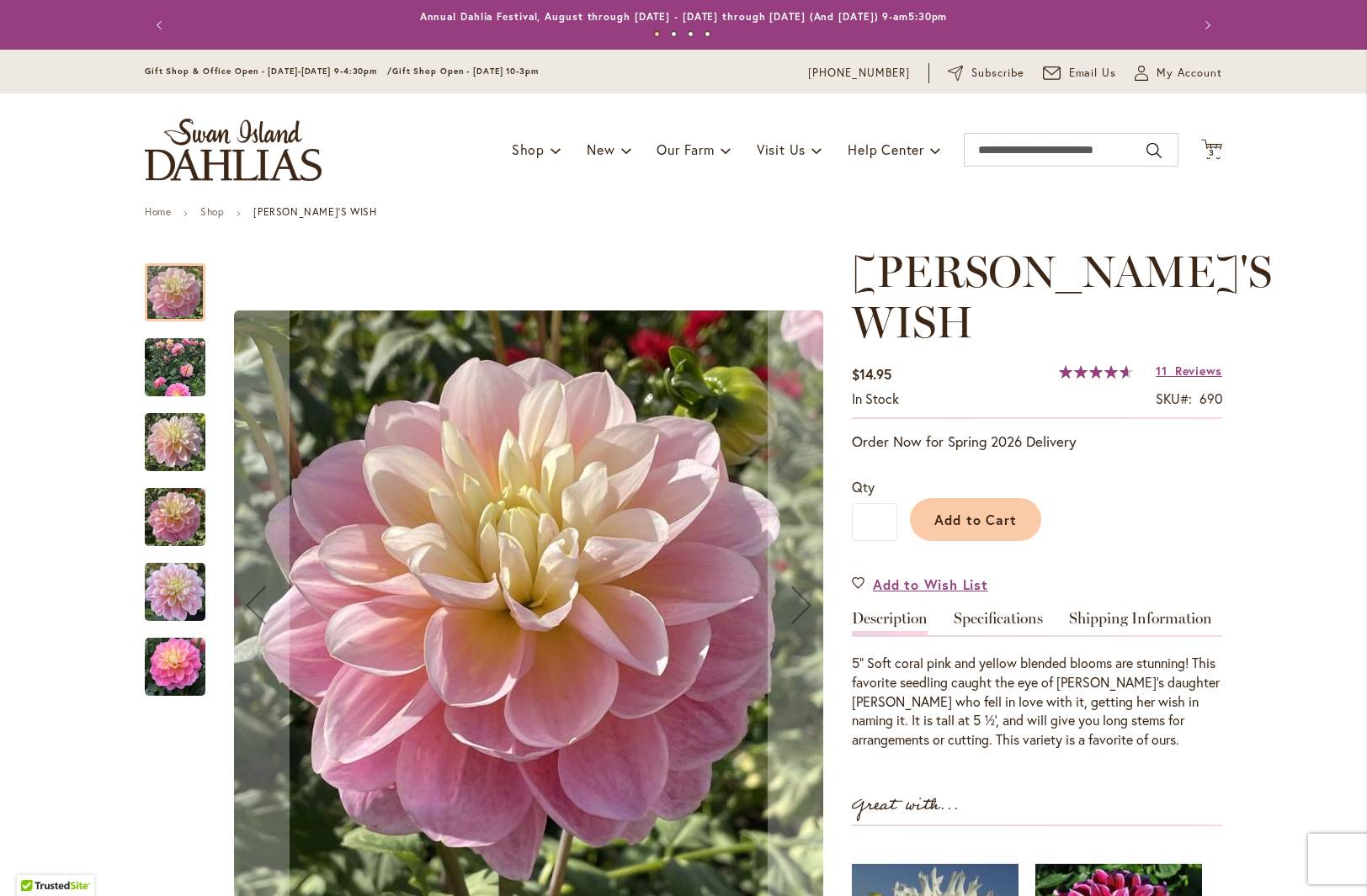
click at [172, 597] on img "GABBIE'S WISH" at bounding box center [175, 591] width 61 height 80
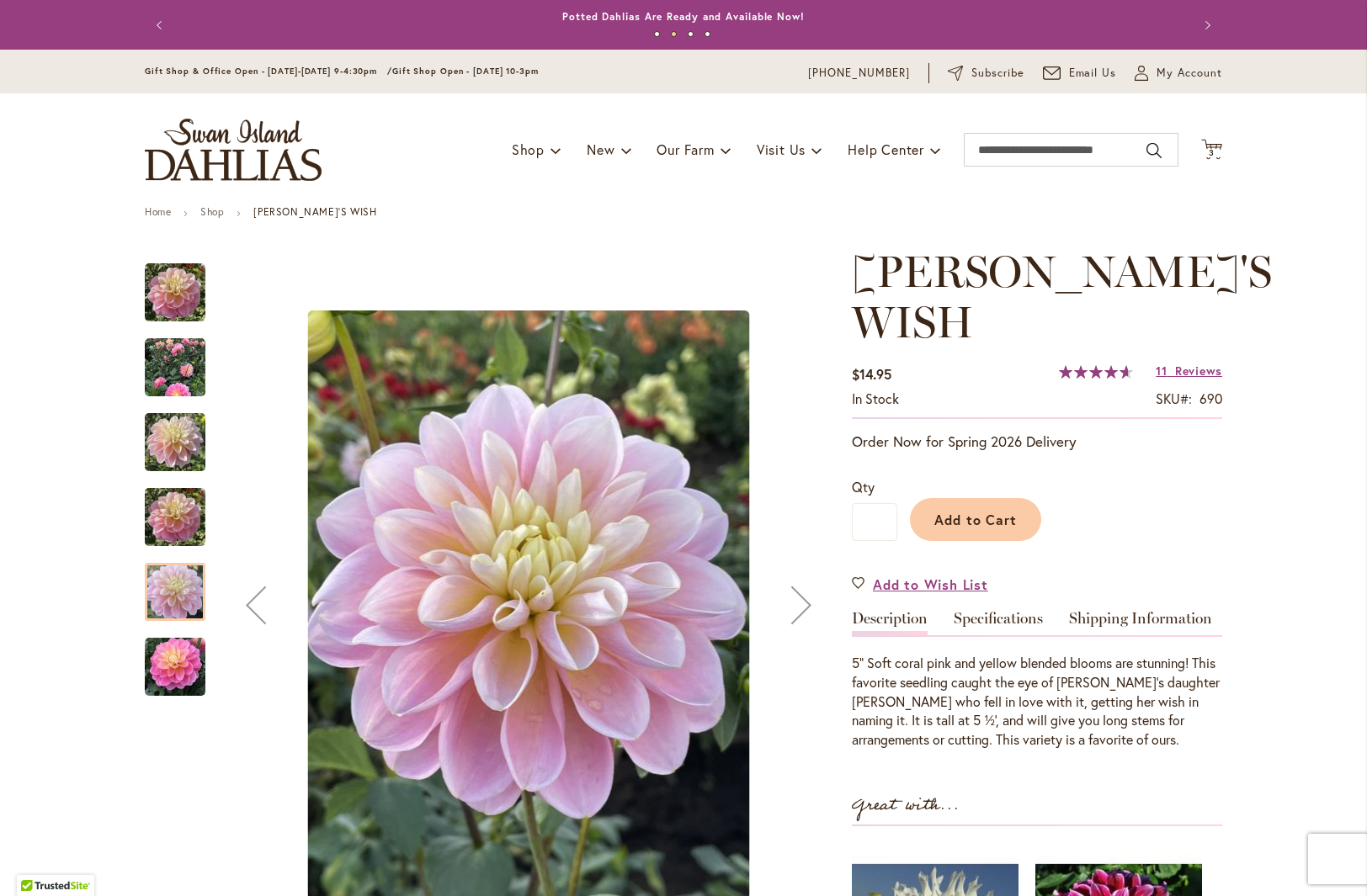
click at [178, 438] on img "GABBIE'S WISH" at bounding box center [175, 442] width 61 height 80
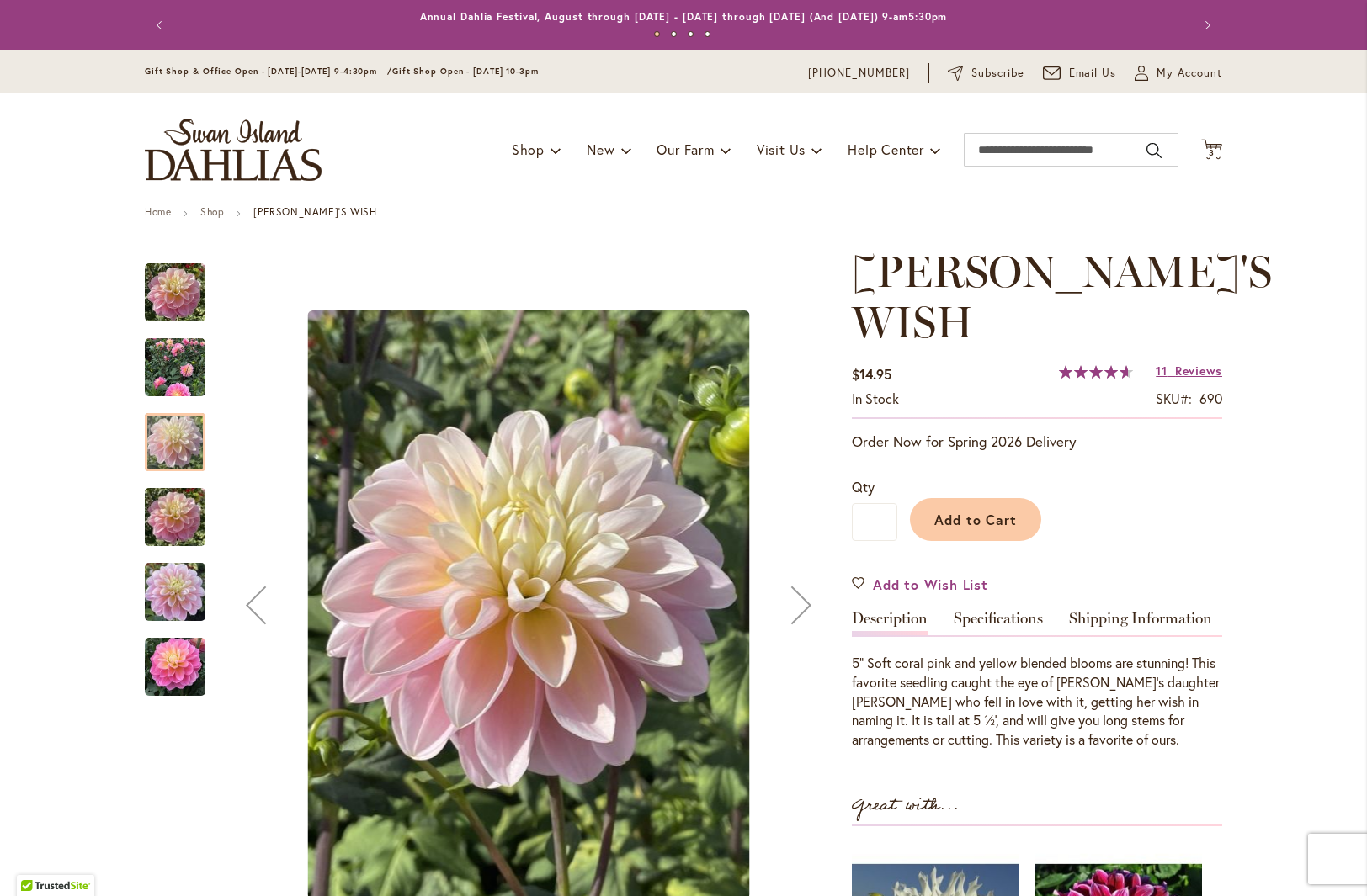
click at [163, 454] on div at bounding box center [175, 442] width 61 height 58
click at [174, 515] on img "GABBIE'S WISH" at bounding box center [175, 517] width 61 height 80
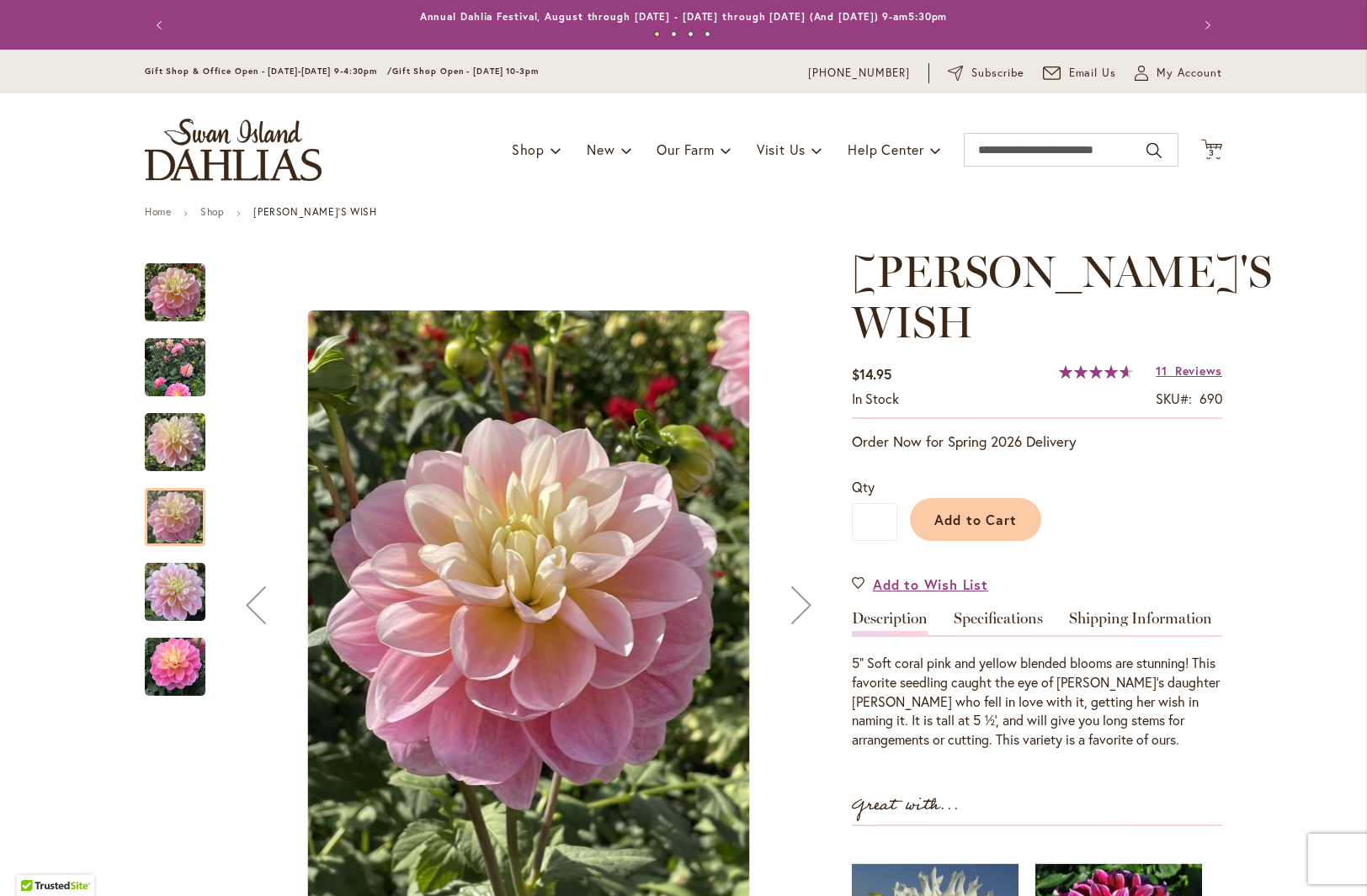
click at [161, 297] on img "Gabbie's Wish" at bounding box center [175, 292] width 61 height 61
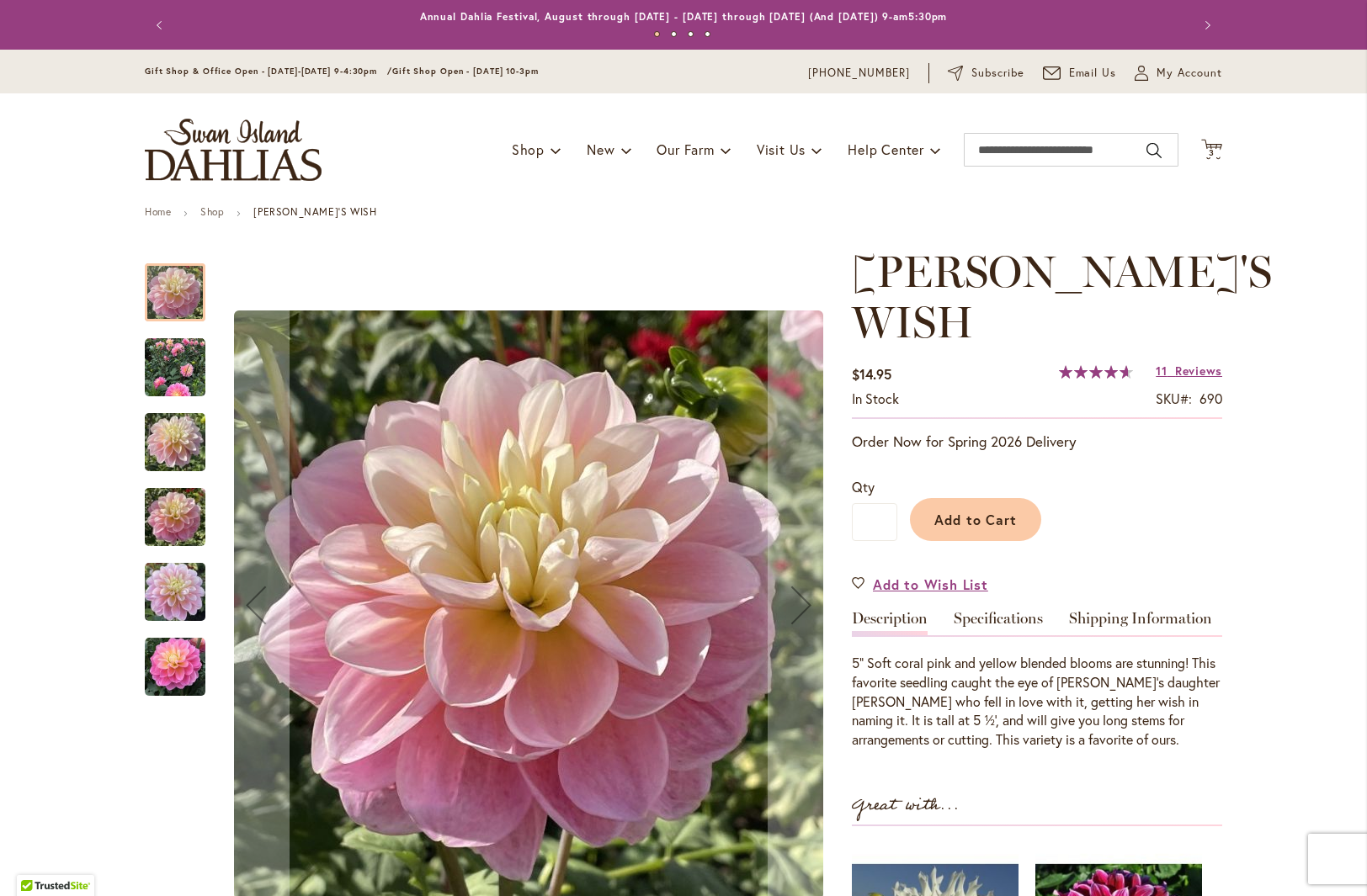
click at [177, 384] on img "Gabbie's Wish" at bounding box center [175, 368] width 61 height 61
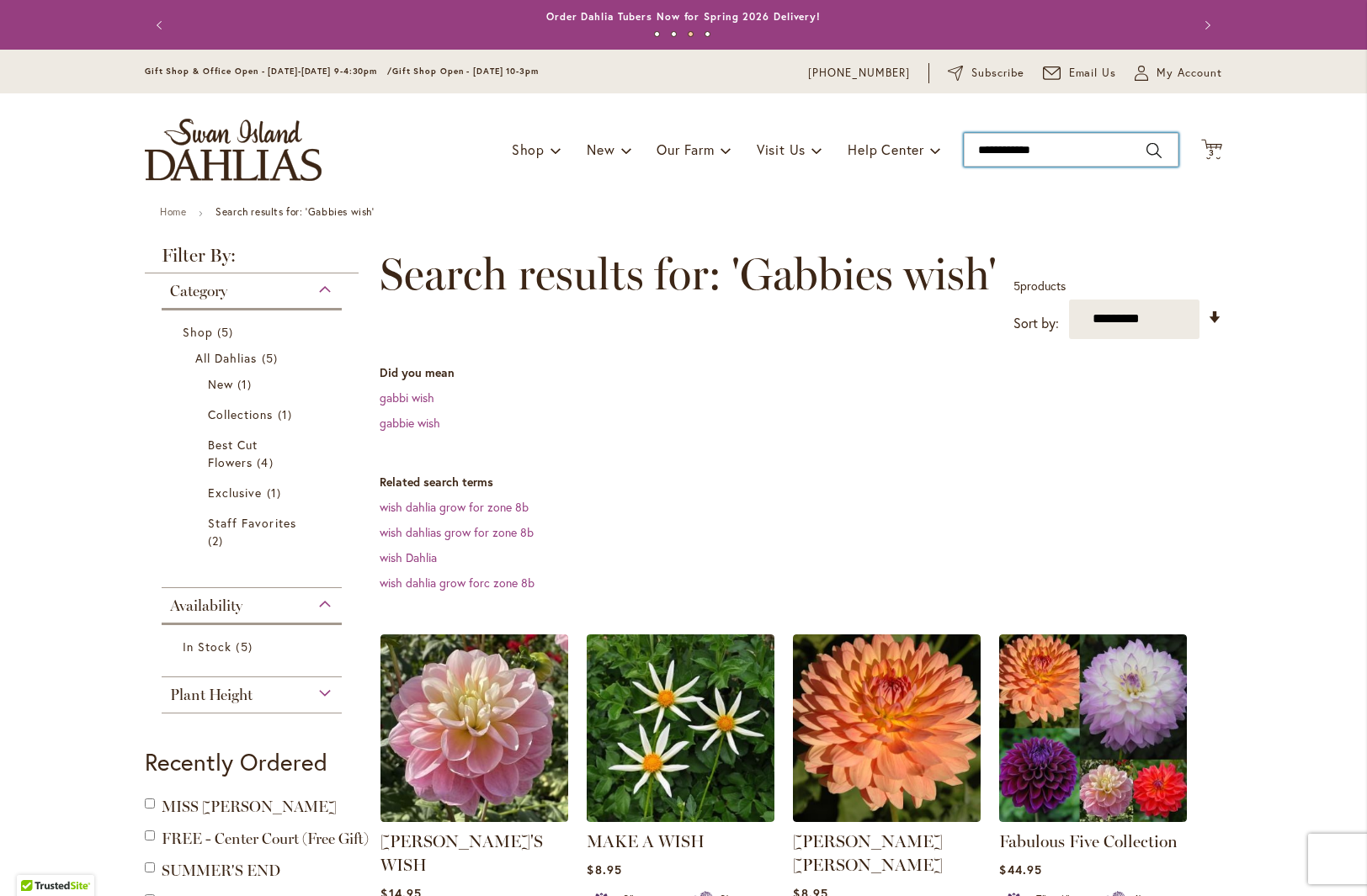
drag, startPoint x: 1039, startPoint y: 149, endPoint x: 942, endPoint y: 143, distance: 97.2
click at [939, 149] on div "Toggle Nav Shop Dahlia Tubers Collections Fresh Cut Dahlias Gardening Supplies …" at bounding box center [684, 150] width 1111 height 113
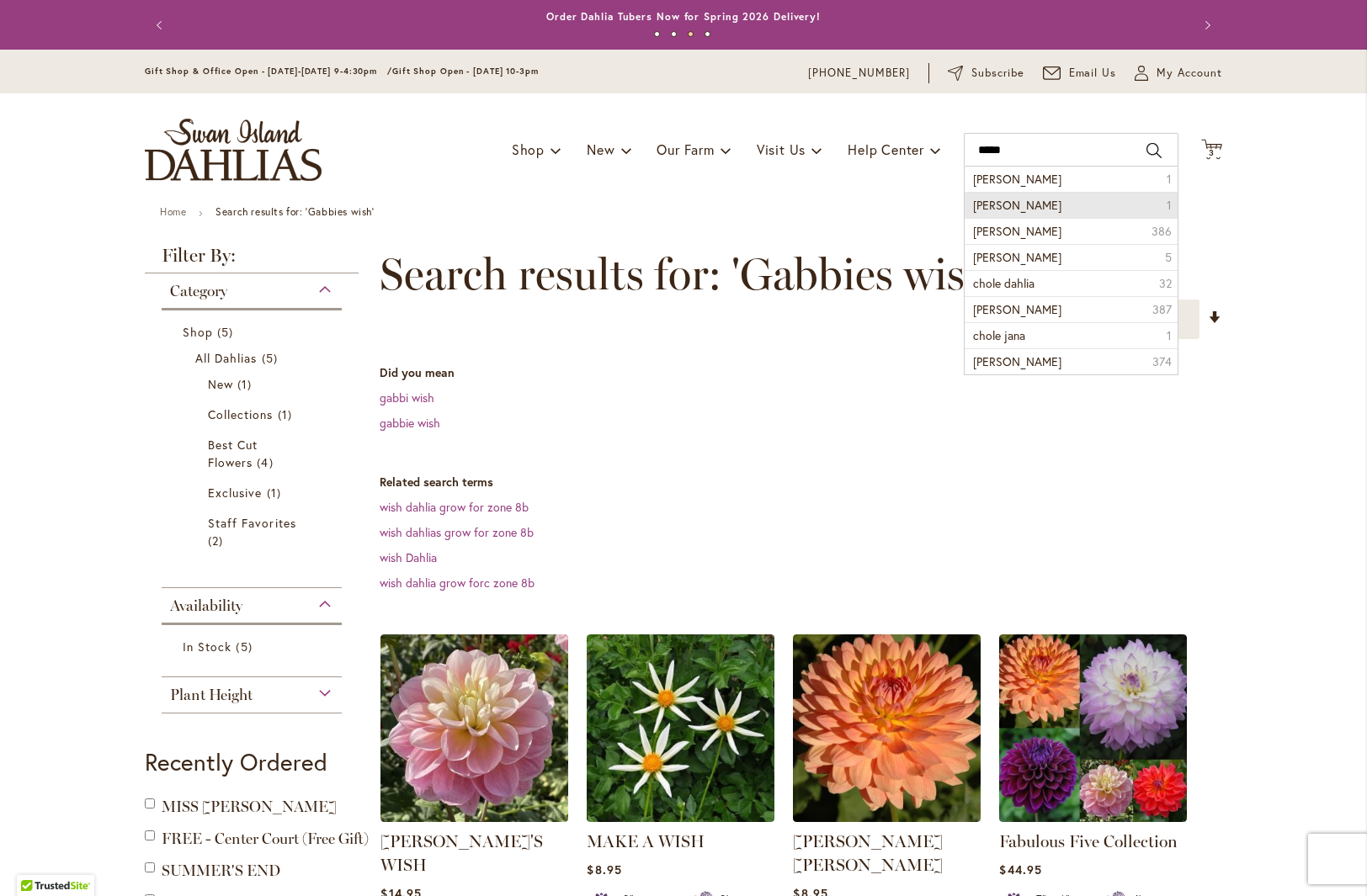
click at [1048, 208] on li "Chole janae 1" at bounding box center [1072, 204] width 213 height 26
type input "**********"
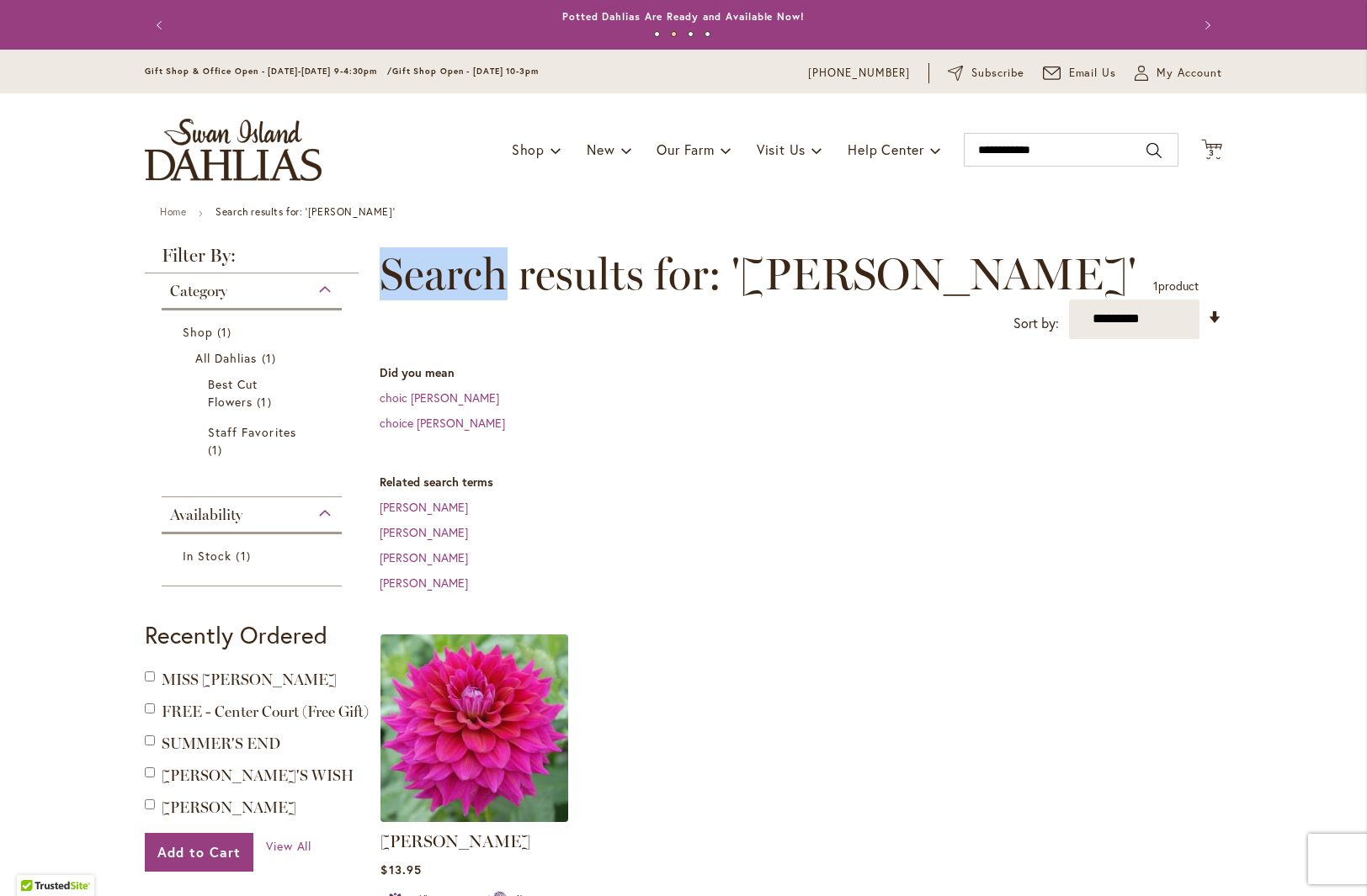
click at [501, 735] on img at bounding box center [474, 727] width 197 height 196
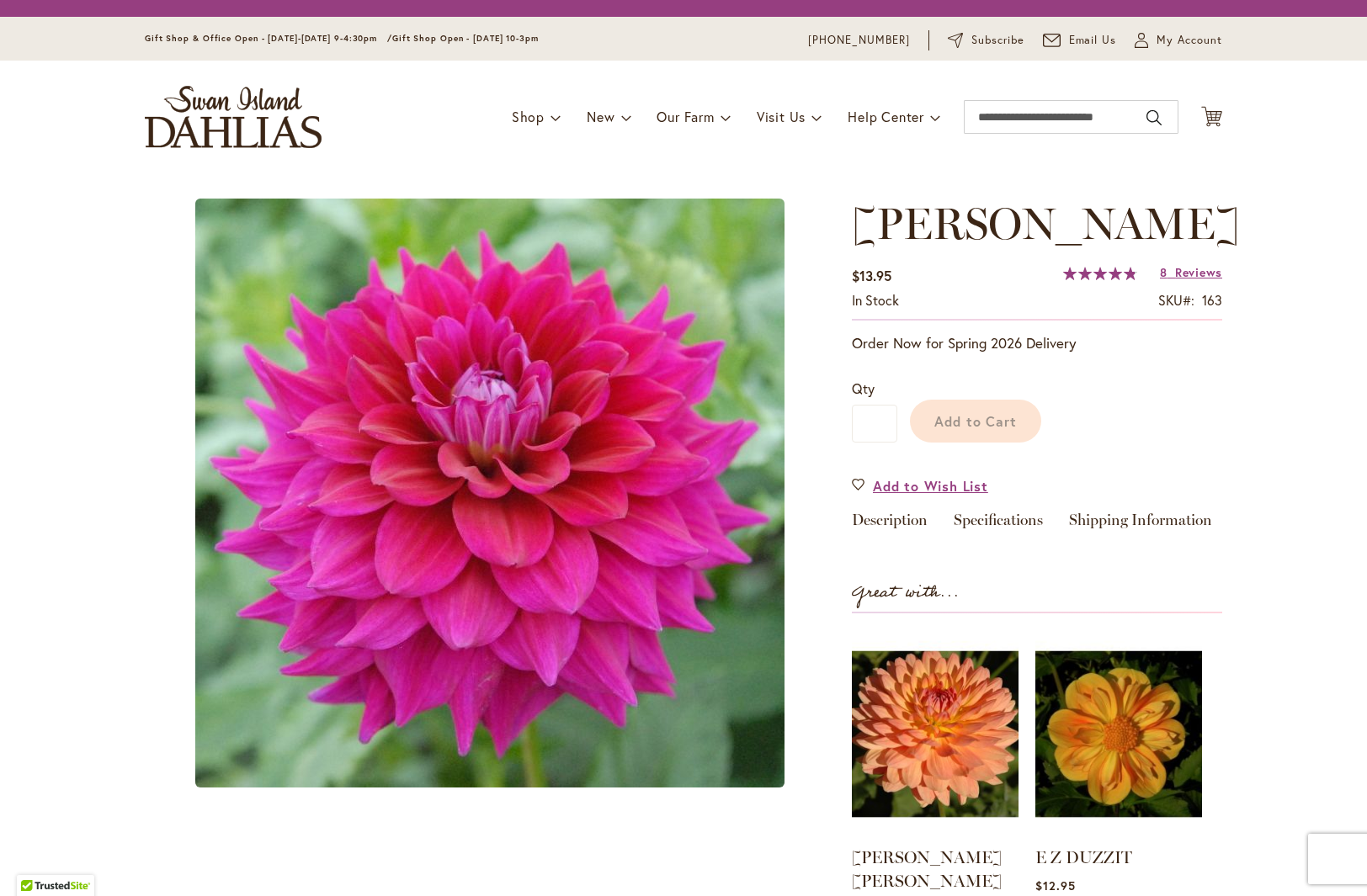
drag, startPoint x: 0, startPoint y: 0, endPoint x: 494, endPoint y: 734, distance: 884.8
click at [494, 738] on img at bounding box center [490, 493] width 590 height 589
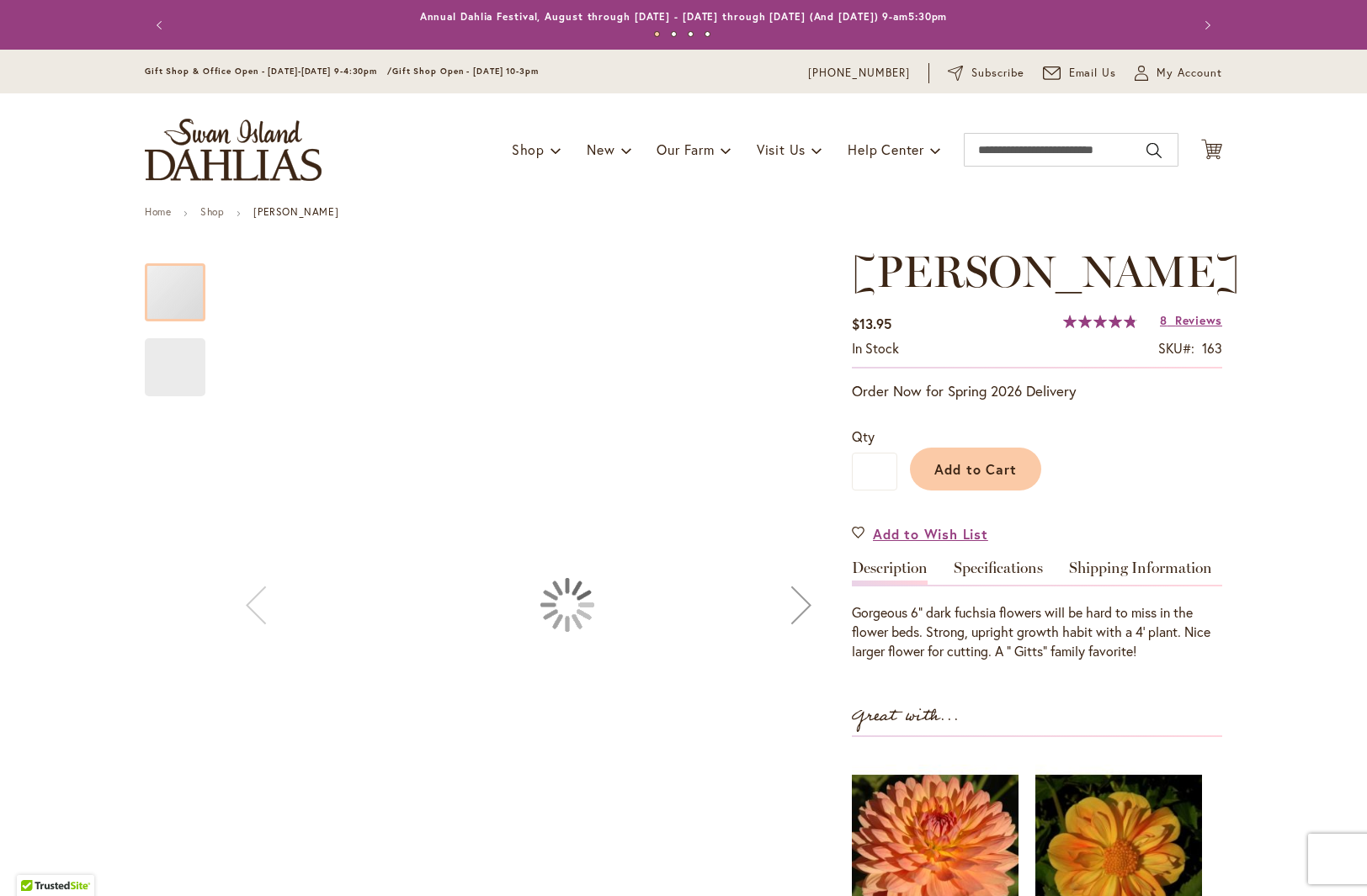
type input "***"
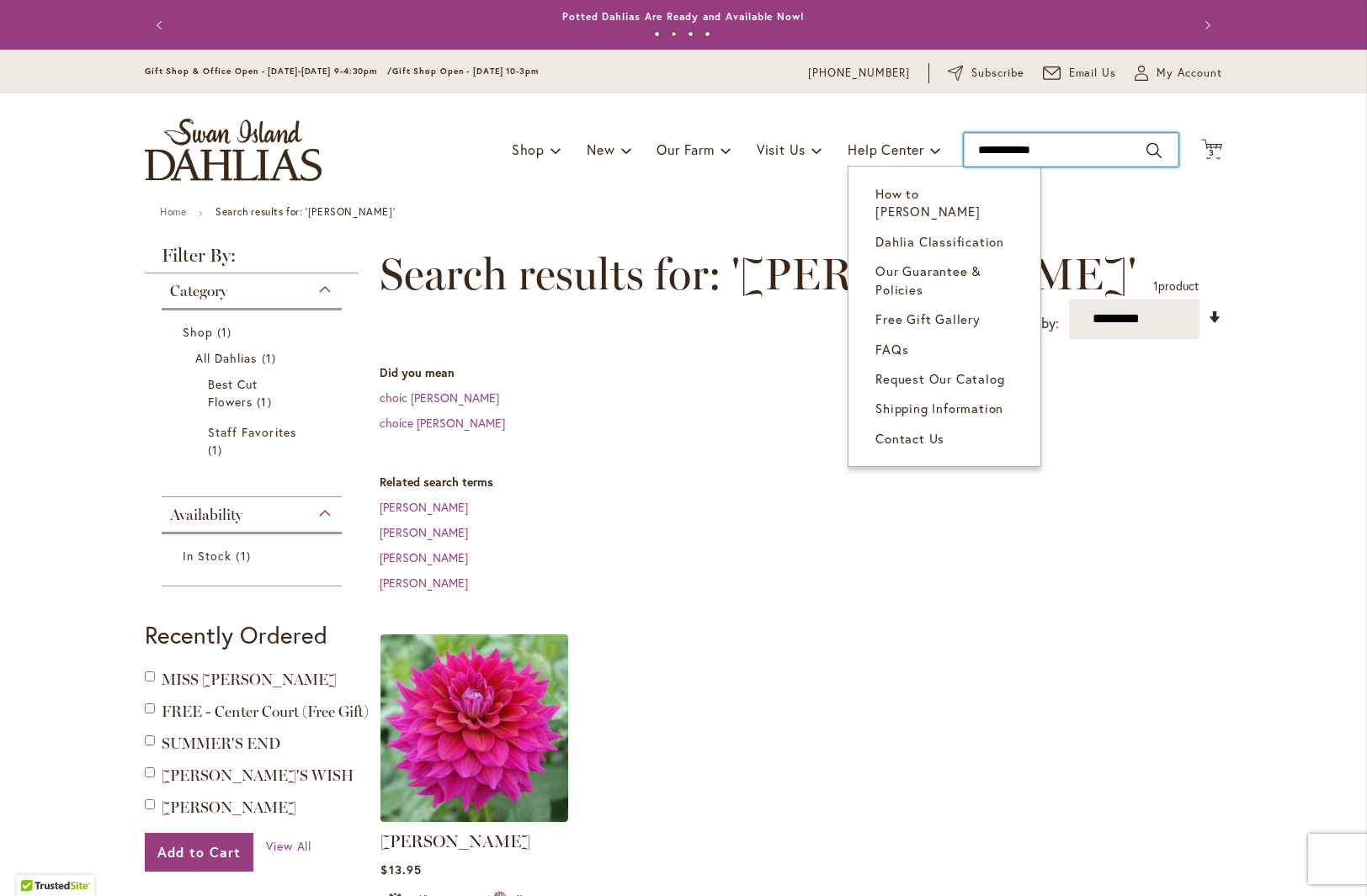
drag, startPoint x: 1062, startPoint y: 157, endPoint x: 913, endPoint y: 95, distance: 161.4
click at [900, 155] on div "Toggle Nav Shop Dahlia Tubers Collections Fresh Cut Dahlias Gardening Supplies …" at bounding box center [684, 150] width 1111 height 113
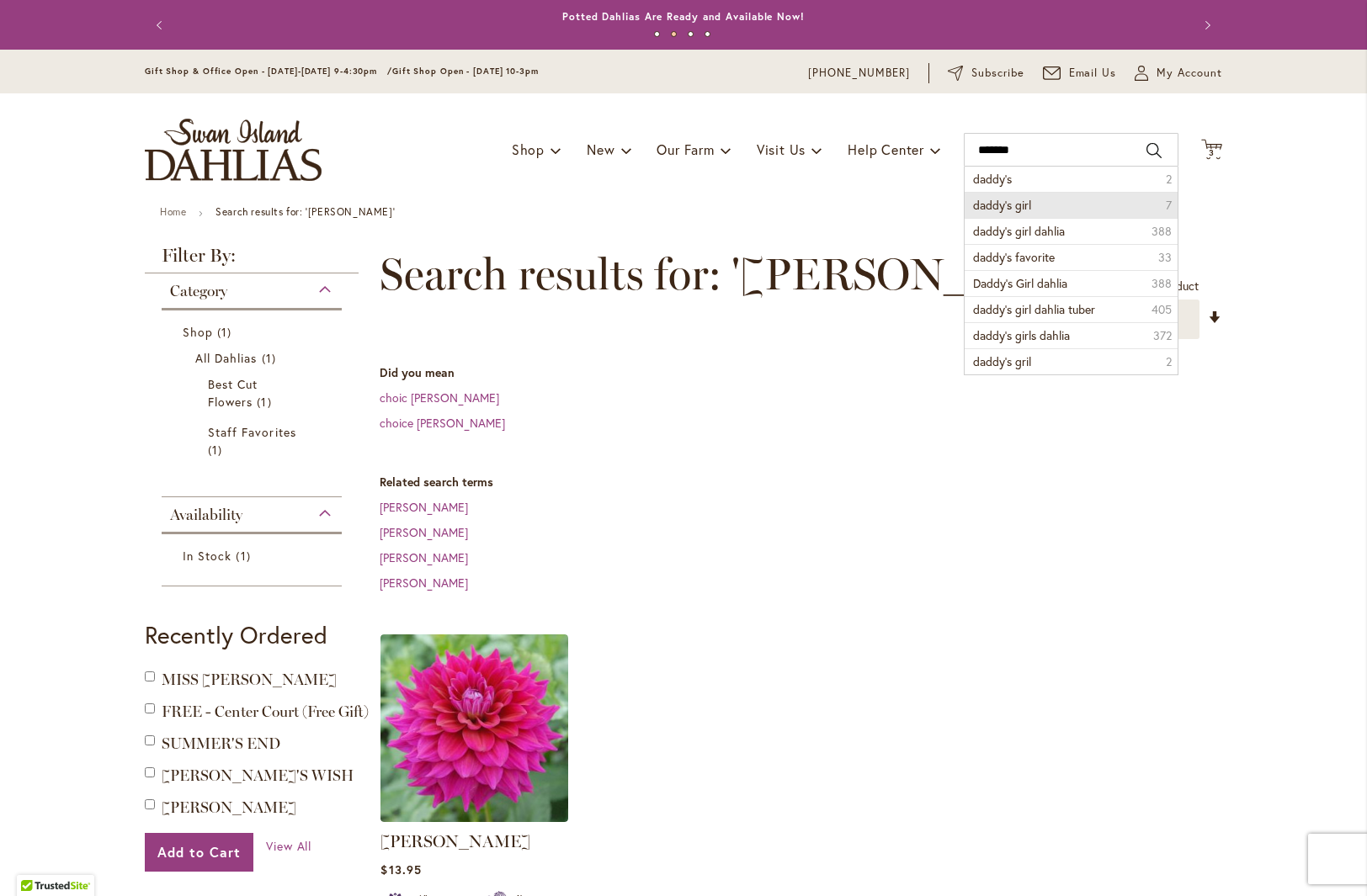
click at [1006, 206] on span "daddy's girl" at bounding box center [1002, 204] width 58 height 16
type input "**********"
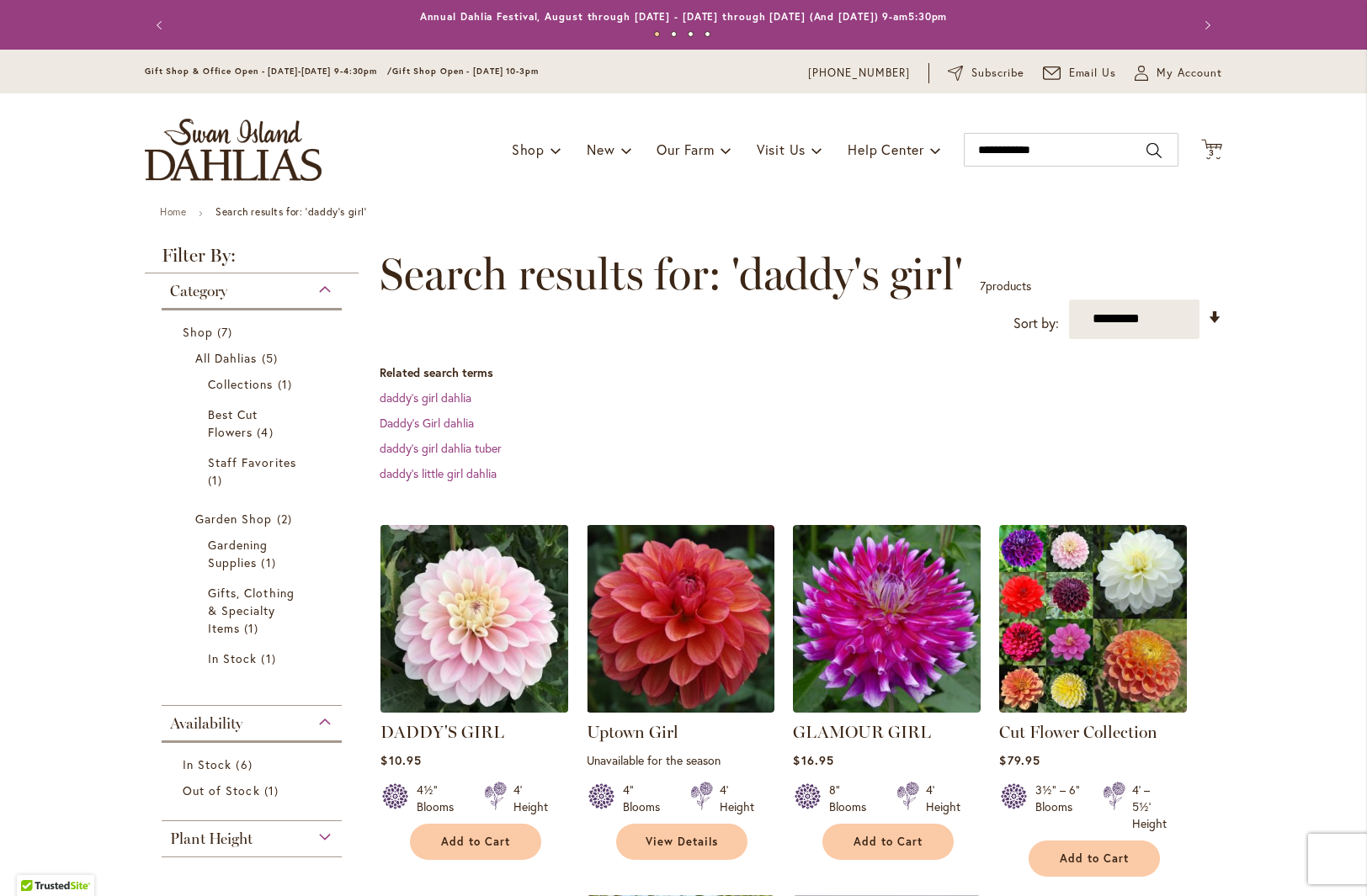
click at [509, 638] on img at bounding box center [474, 617] width 197 height 196
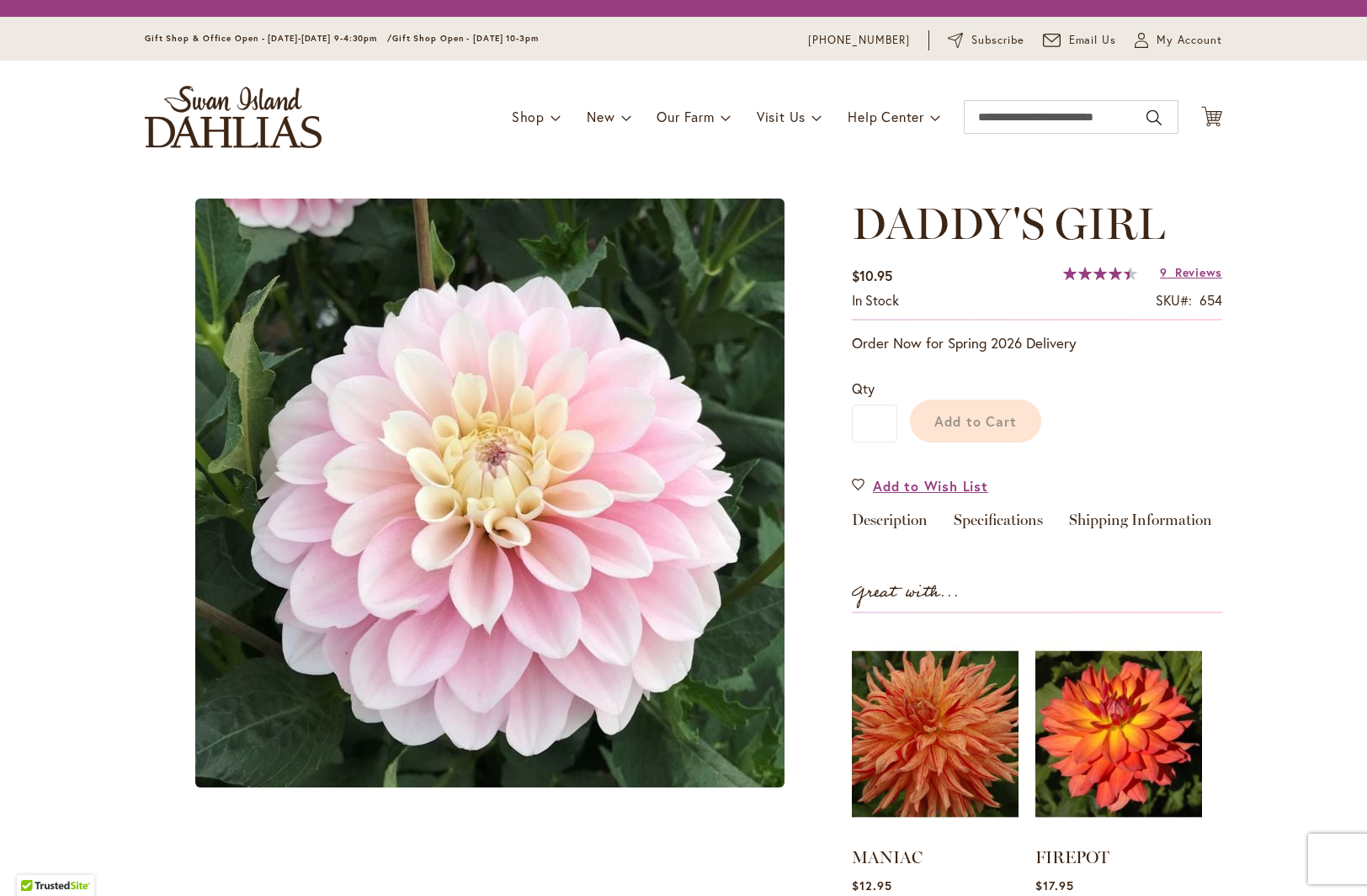
type input "***"
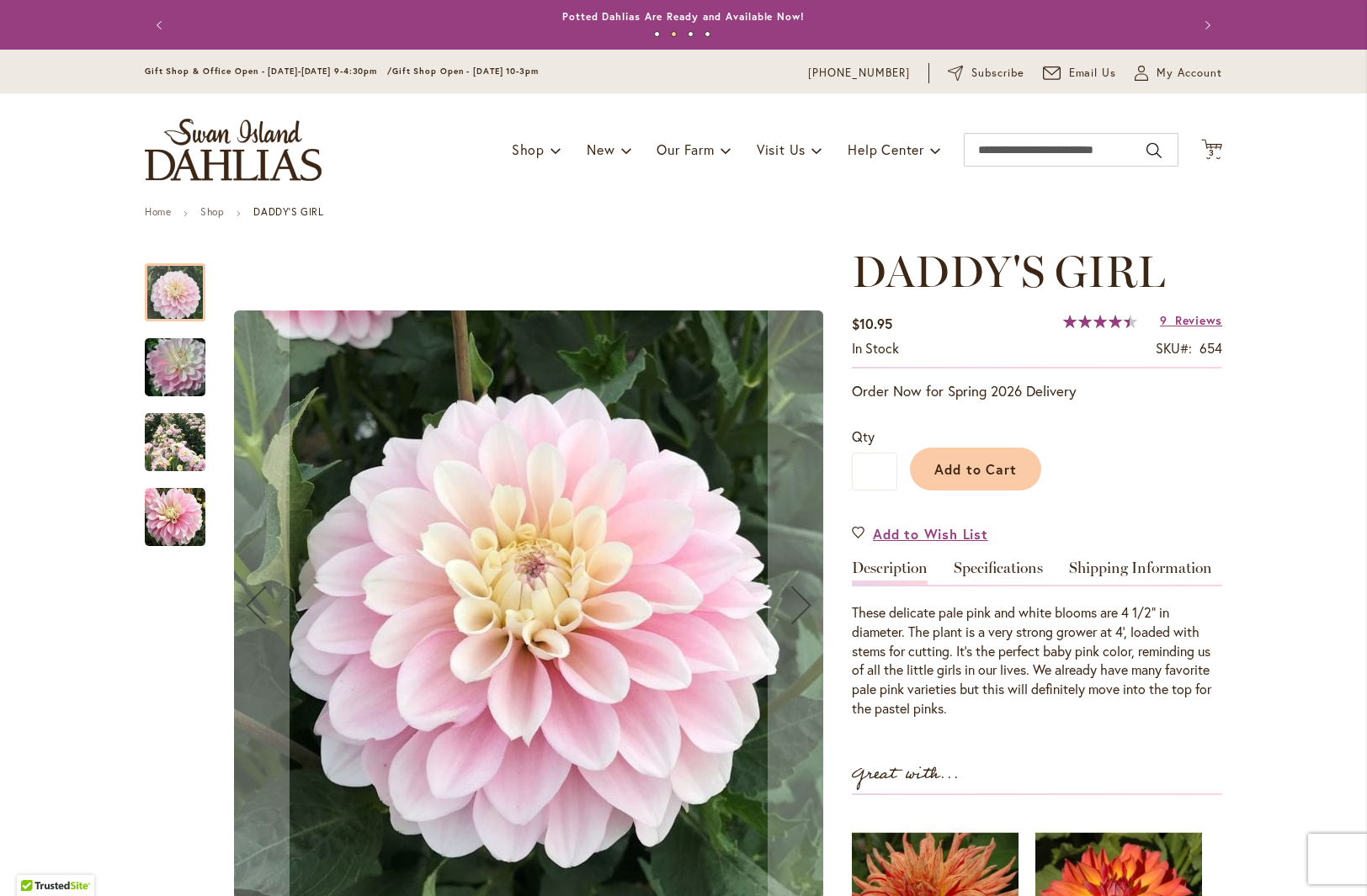
click at [171, 374] on img "DADDY'S GIRL" at bounding box center [174, 367] width 121 height 80
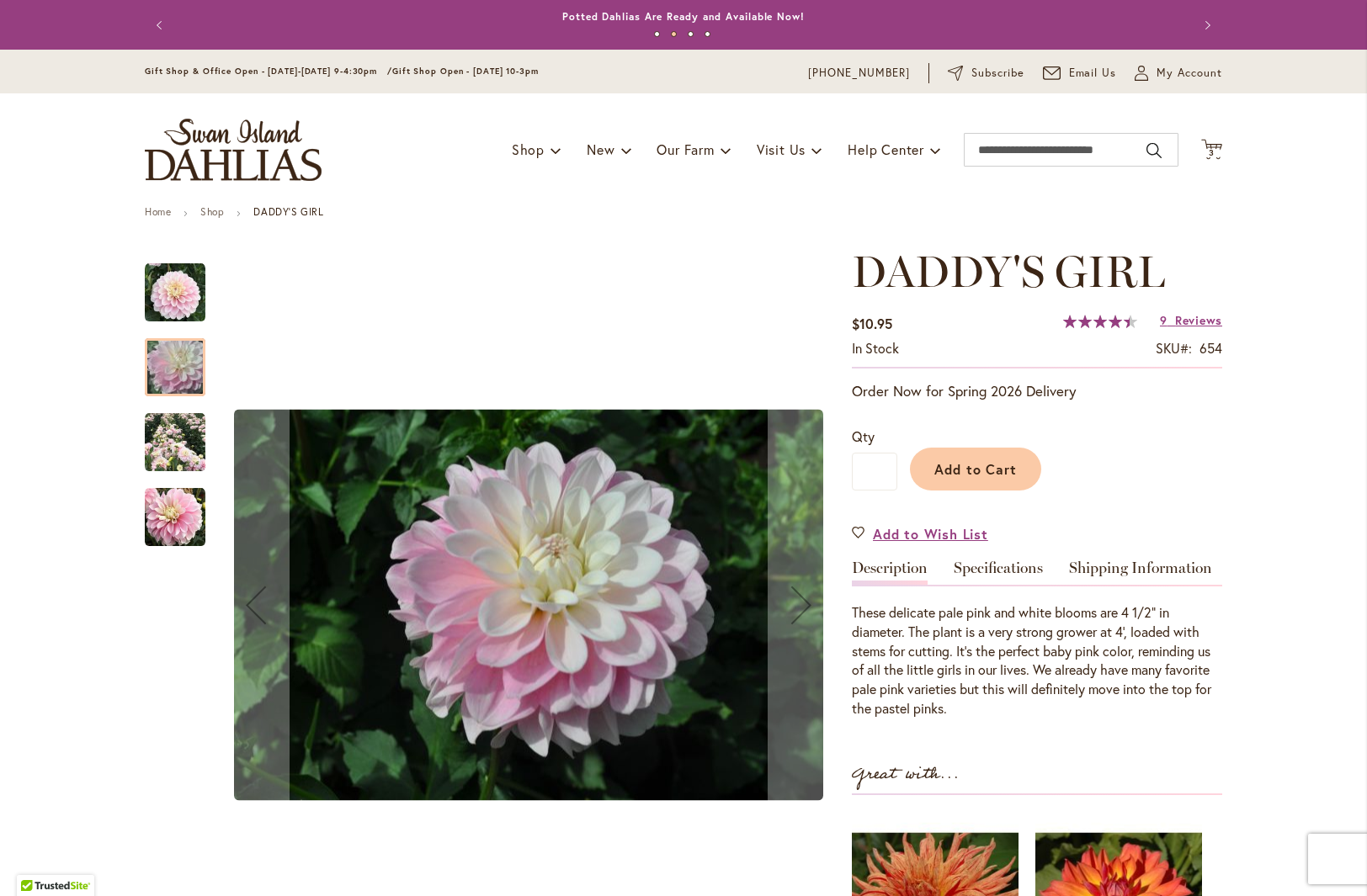
click at [177, 300] on img "DADDY'S GIRL" at bounding box center [175, 292] width 61 height 61
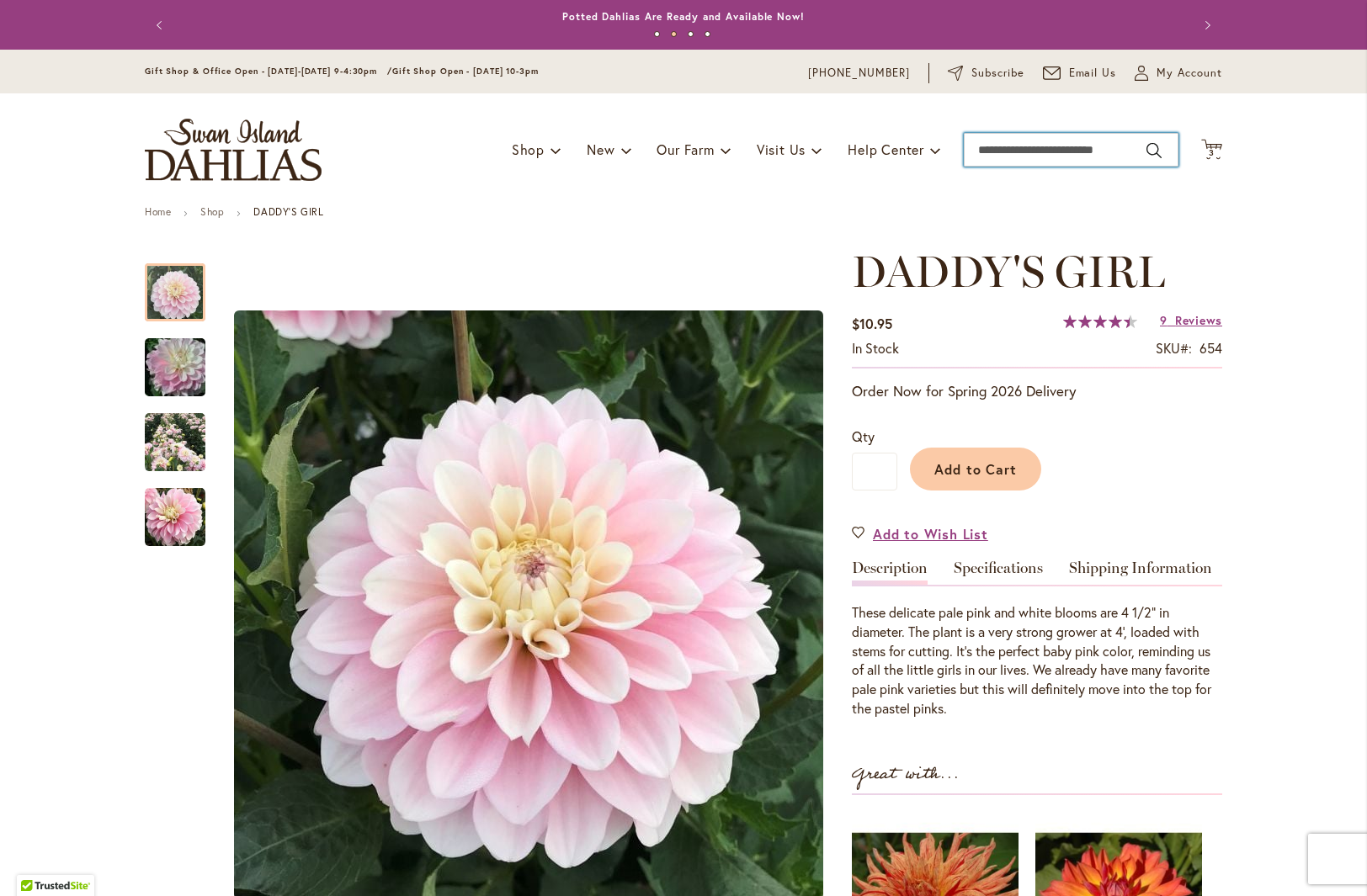
click at [997, 150] on input "Search" at bounding box center [1072, 149] width 215 height 34
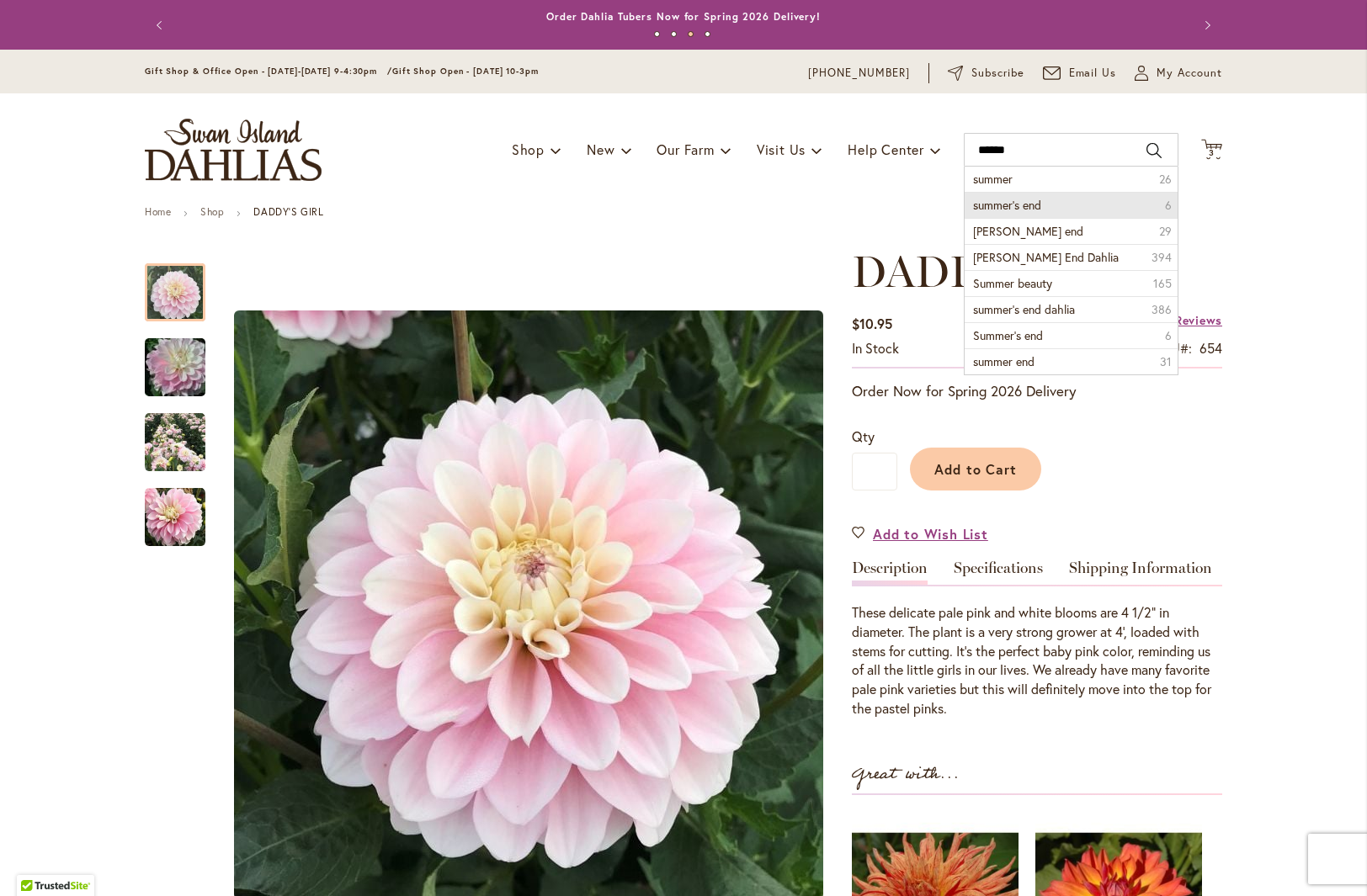
click at [1038, 210] on li "summer's end 6" at bounding box center [1072, 204] width 213 height 26
type input "**********"
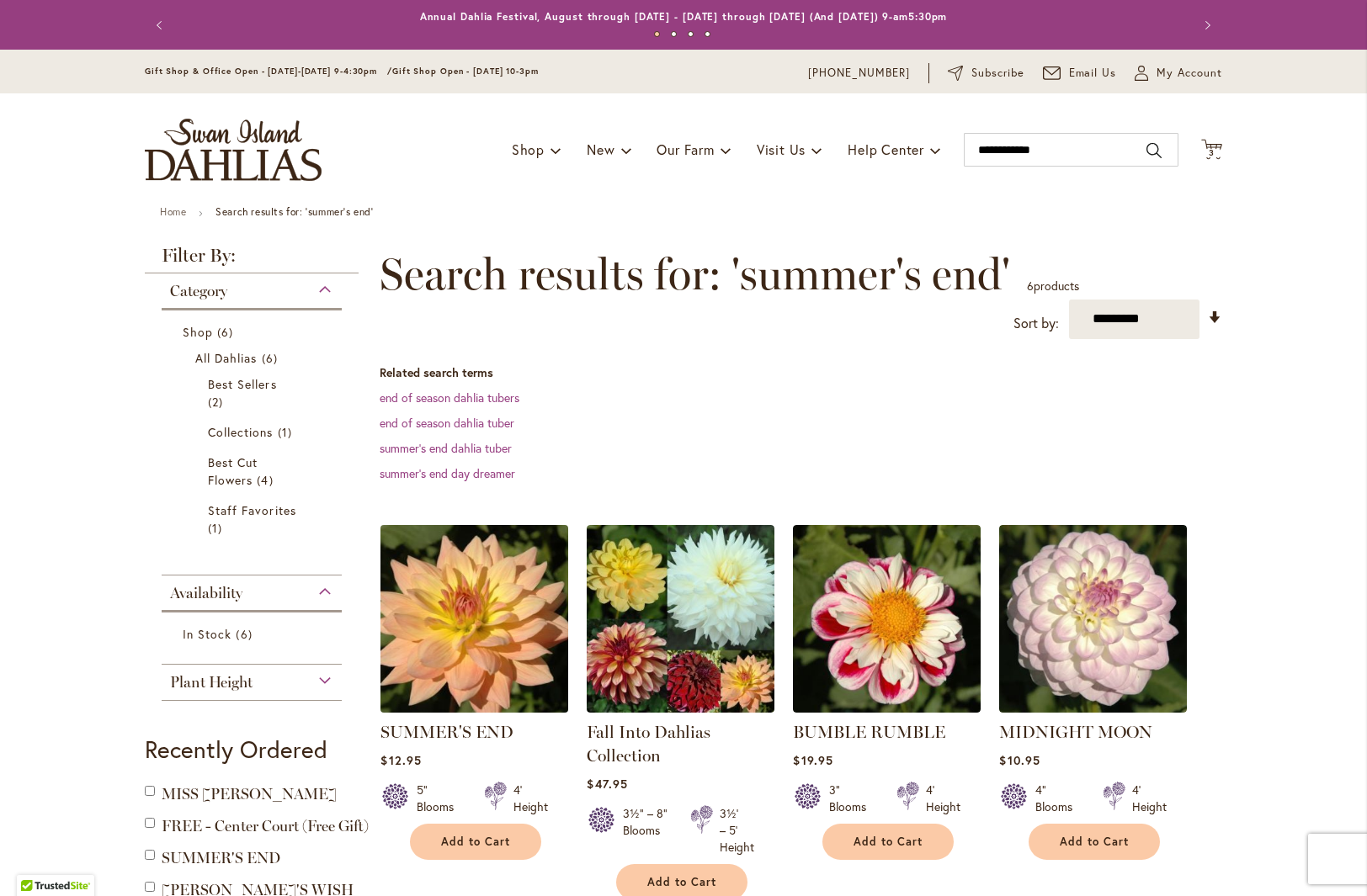
click at [464, 674] on img at bounding box center [474, 617] width 197 height 196
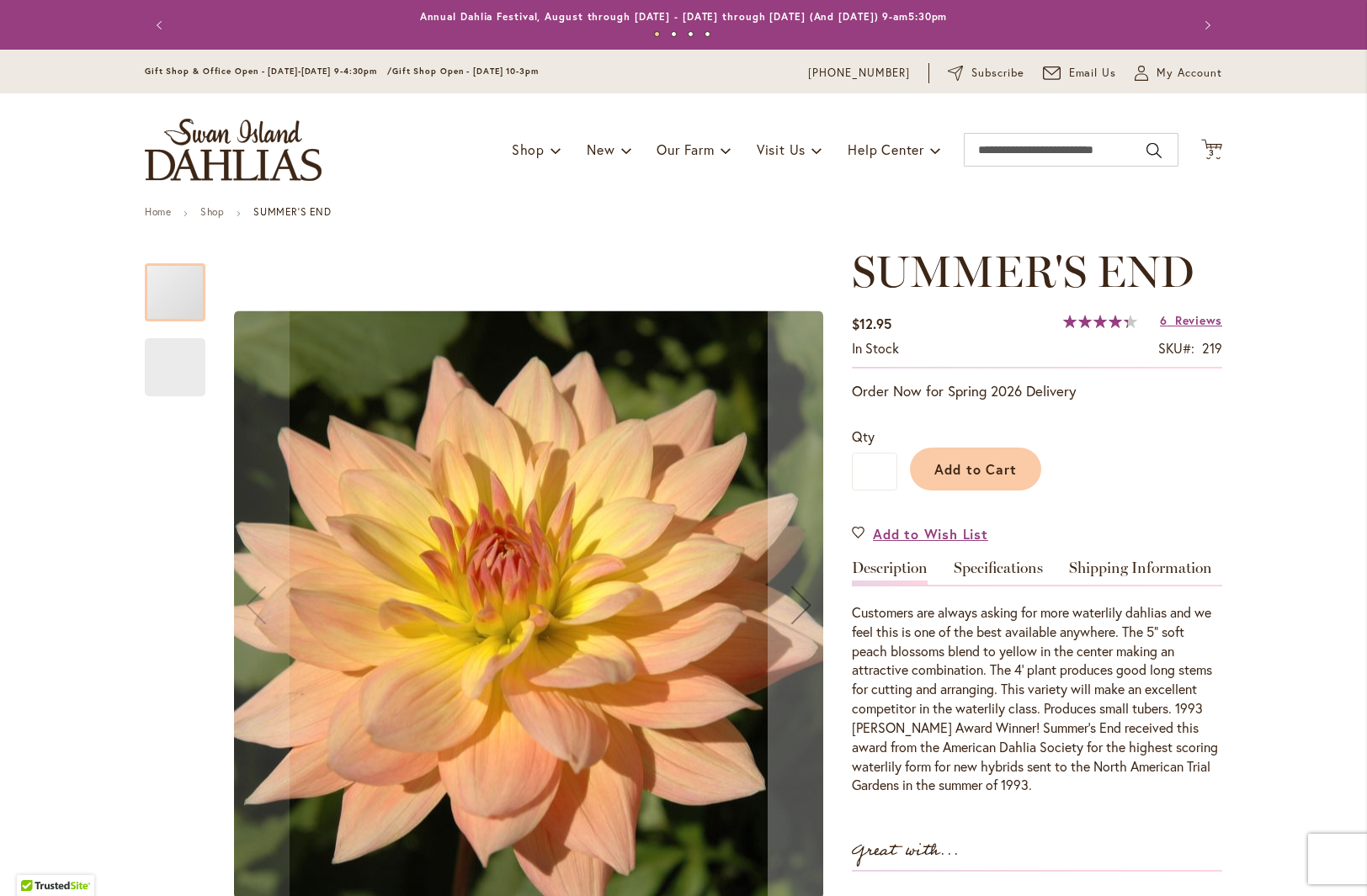
type input "***"
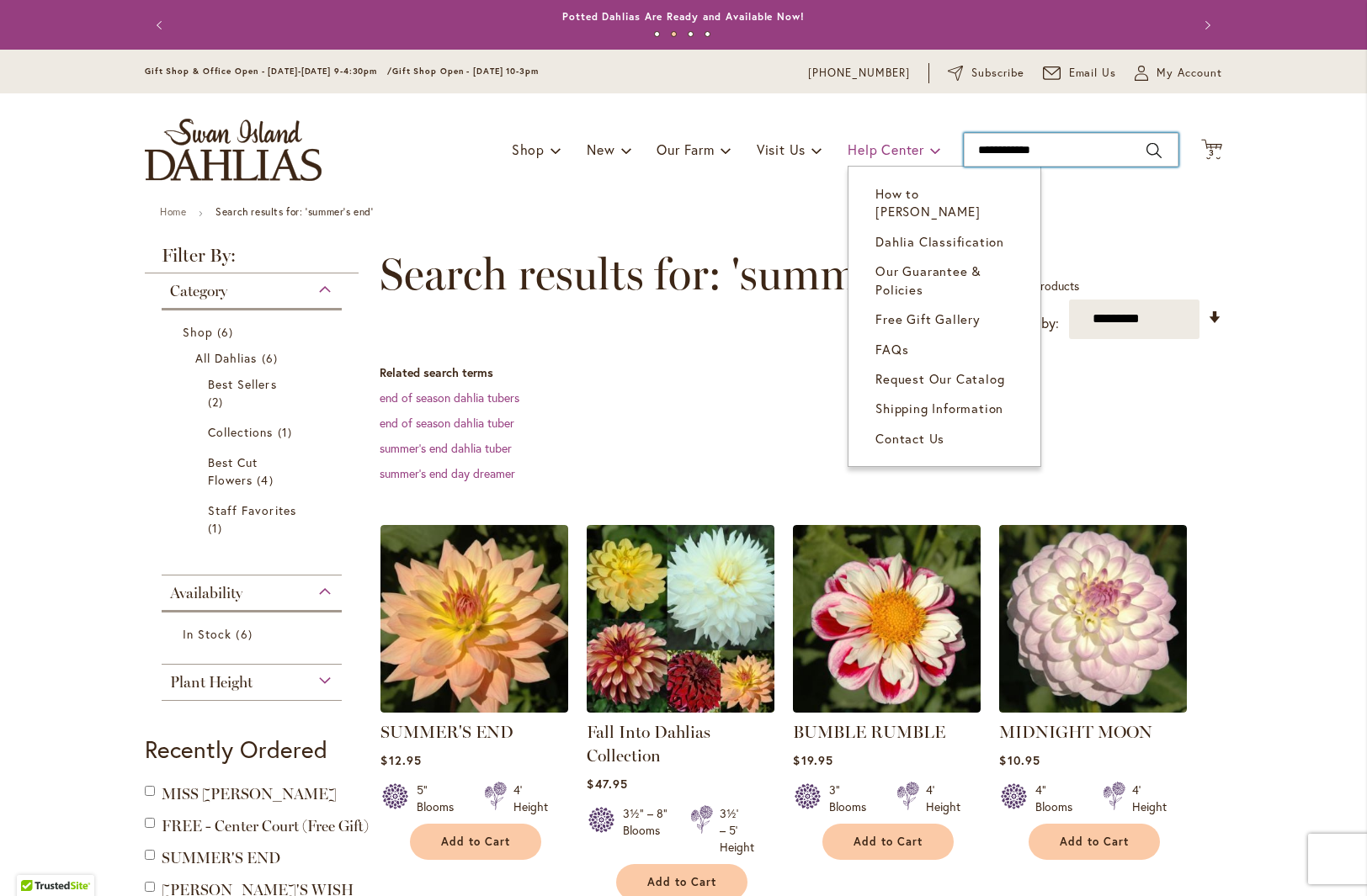
drag, startPoint x: 1048, startPoint y: 152, endPoint x: 928, endPoint y: 158, distance: 120.1
click at [930, 158] on div "Toggle Nav Shop Dahlia Tubers Collections Fresh Cut Dahlias Gardening Supplies …" at bounding box center [684, 150] width 1111 height 113
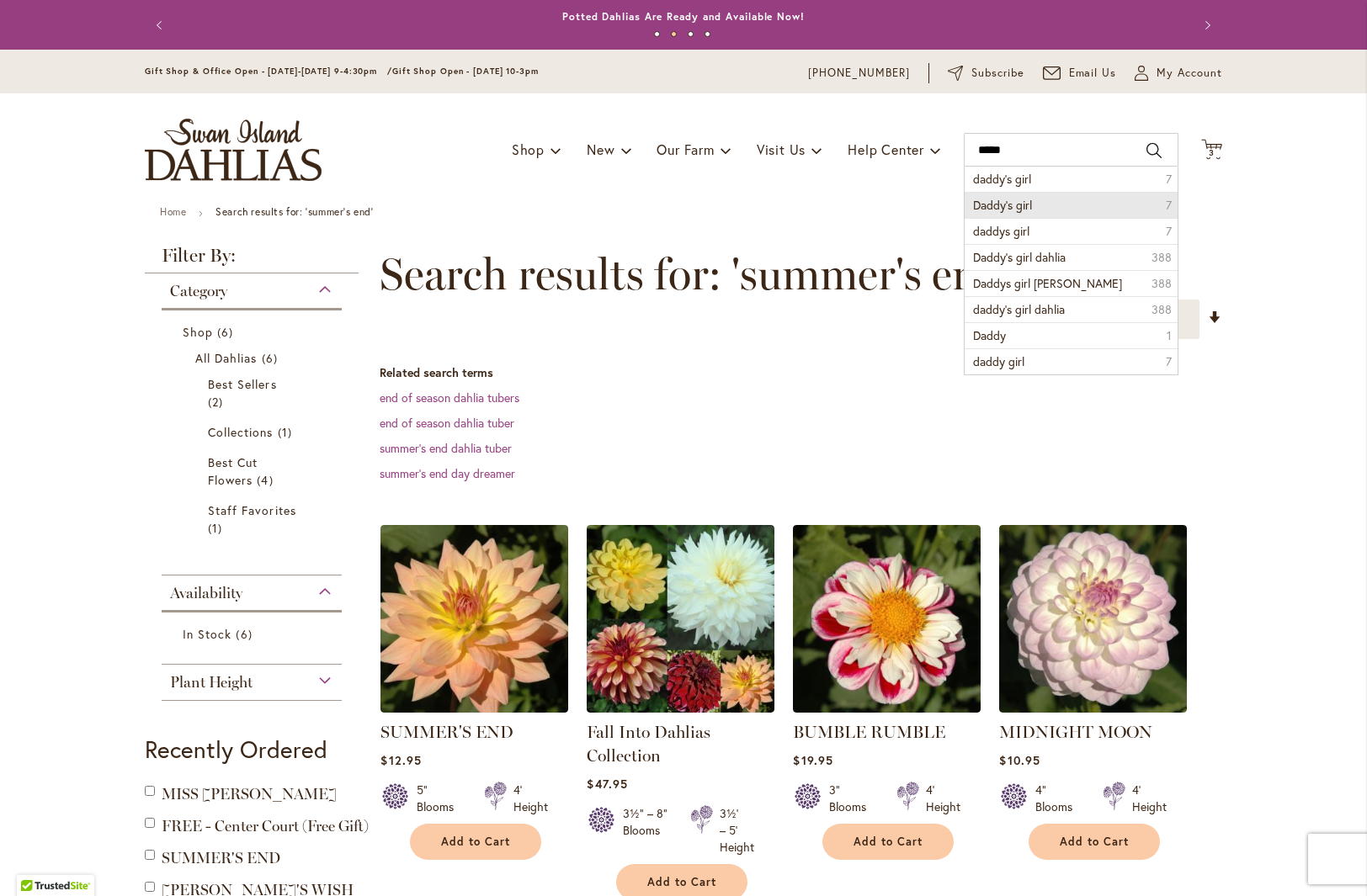
click at [1006, 203] on span "Daddy’s girl" at bounding box center [1002, 204] width 59 height 16
type input "**********"
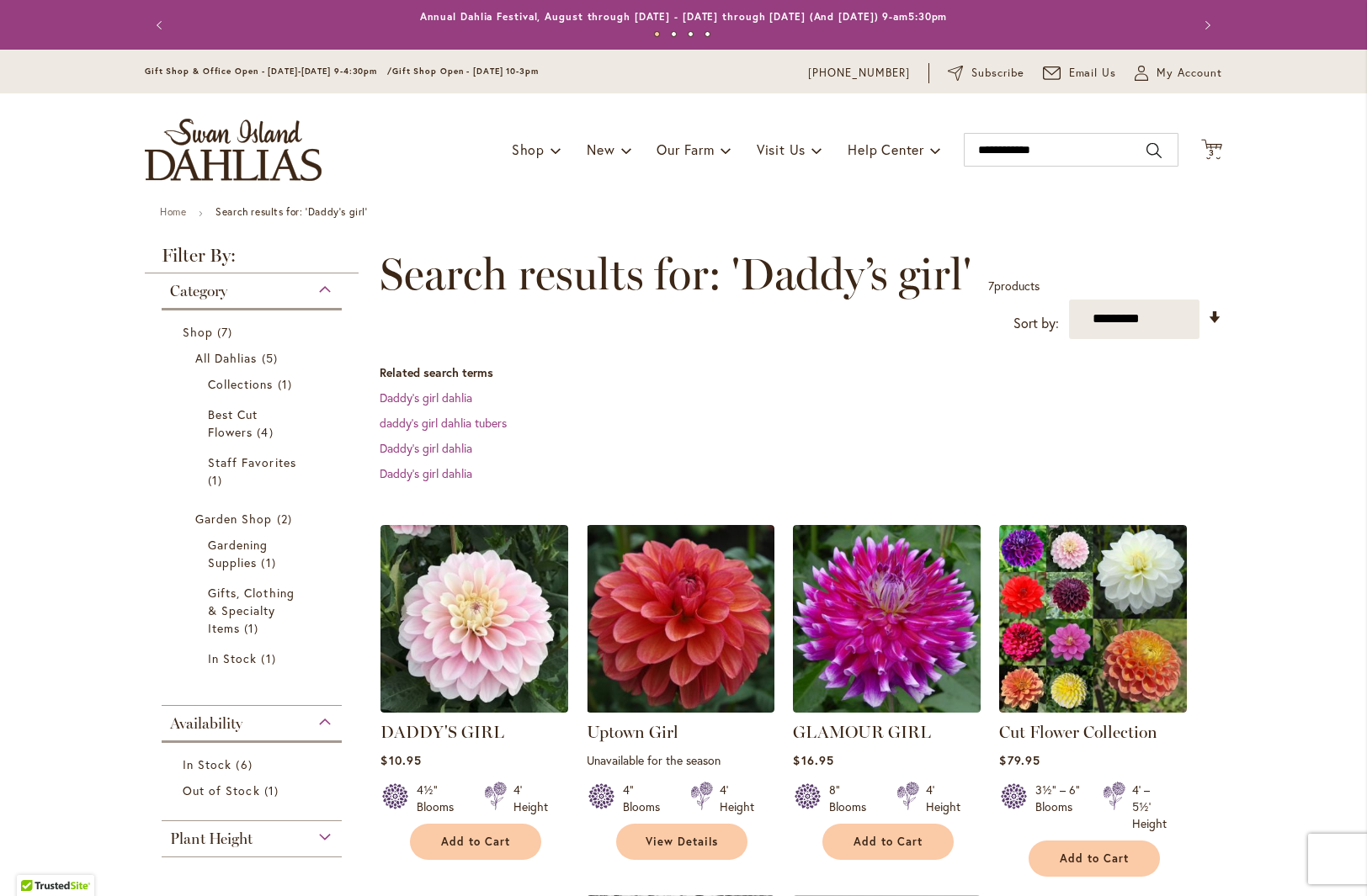
drag, startPoint x: 455, startPoint y: 624, endPoint x: 1383, endPoint y: 372, distance: 961.6
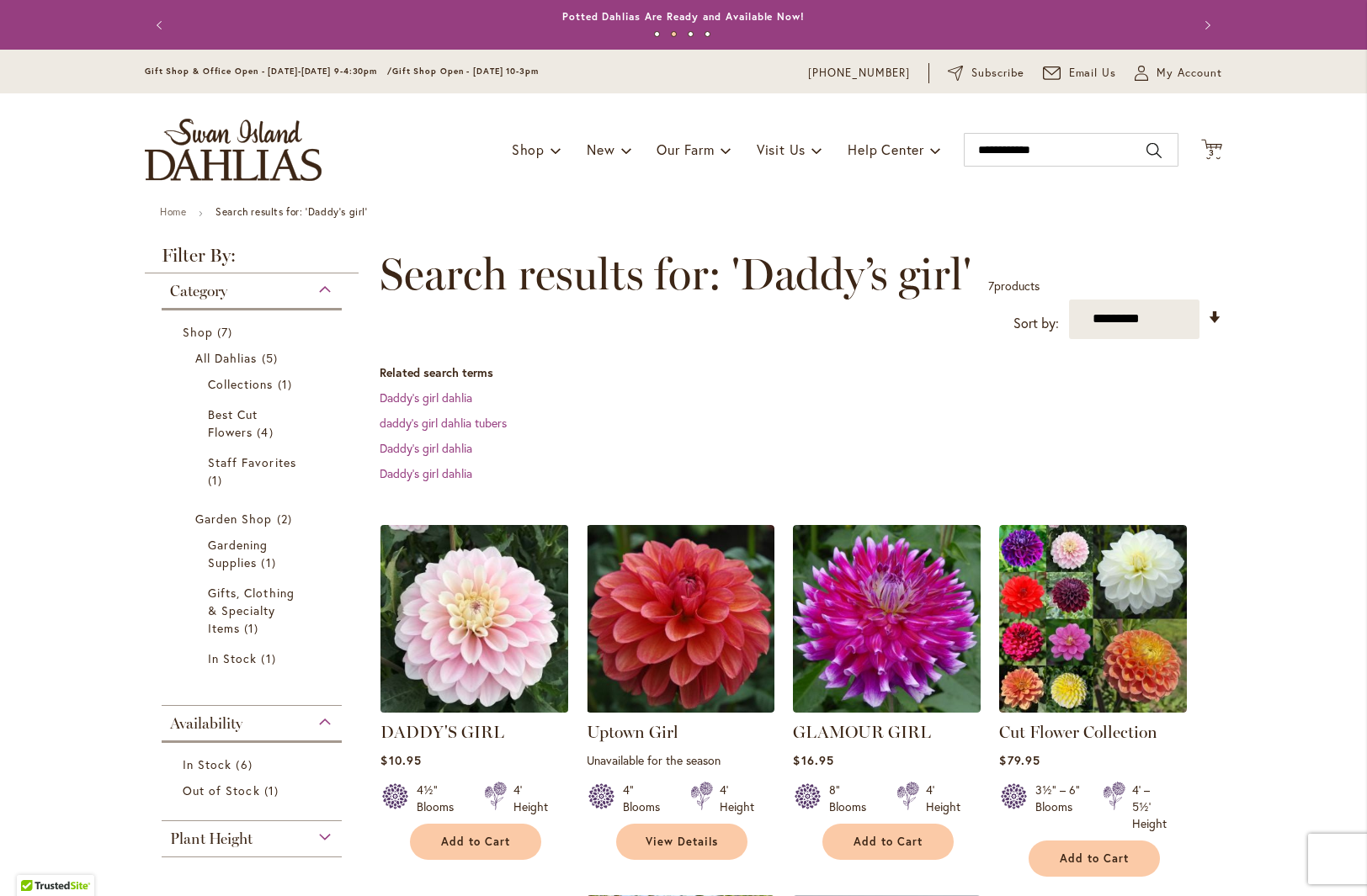
click at [485, 649] on img at bounding box center [474, 617] width 197 height 196
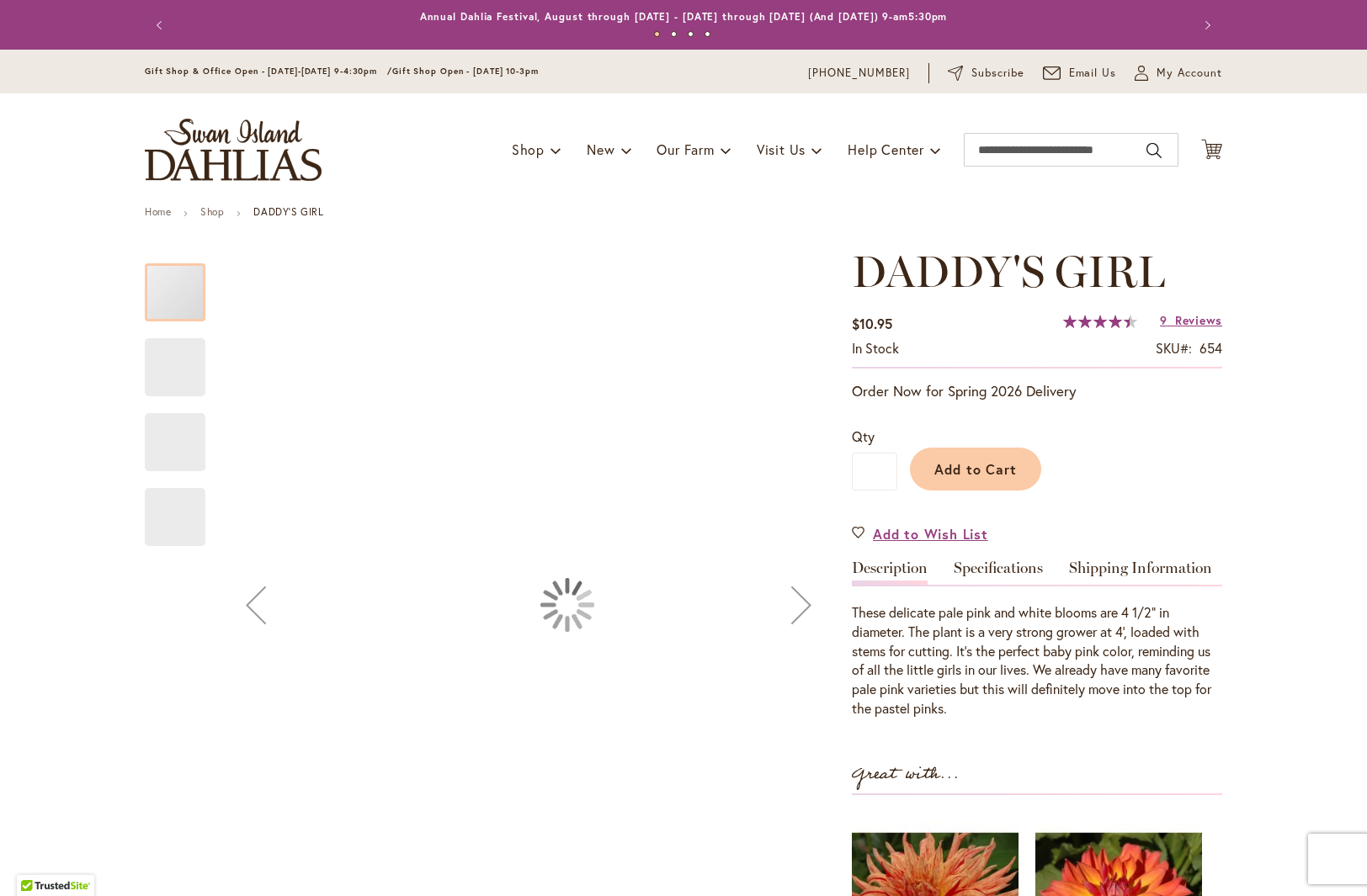
type input "***"
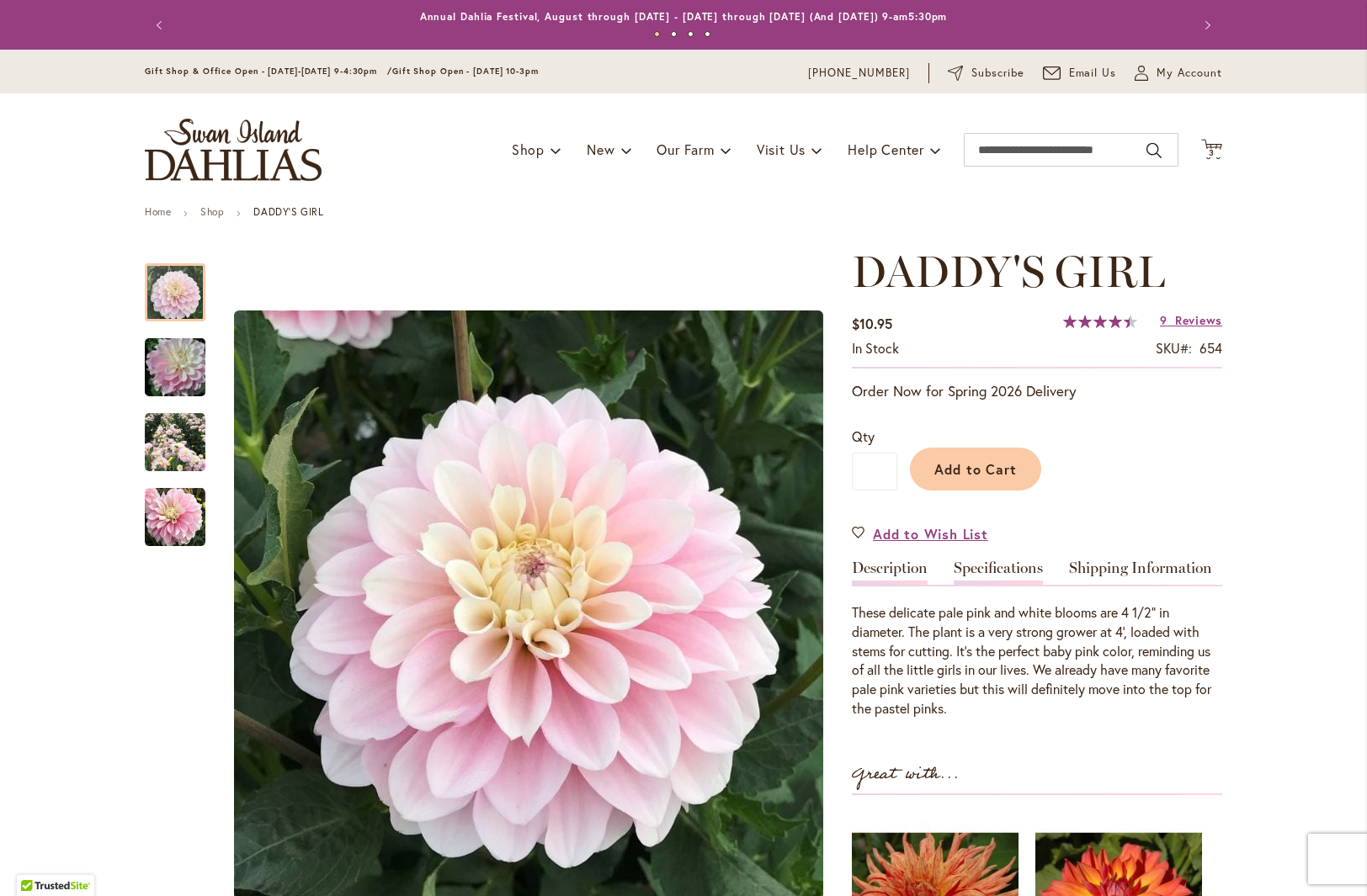
click at [1005, 567] on link "Specifications" at bounding box center [998, 572] width 89 height 24
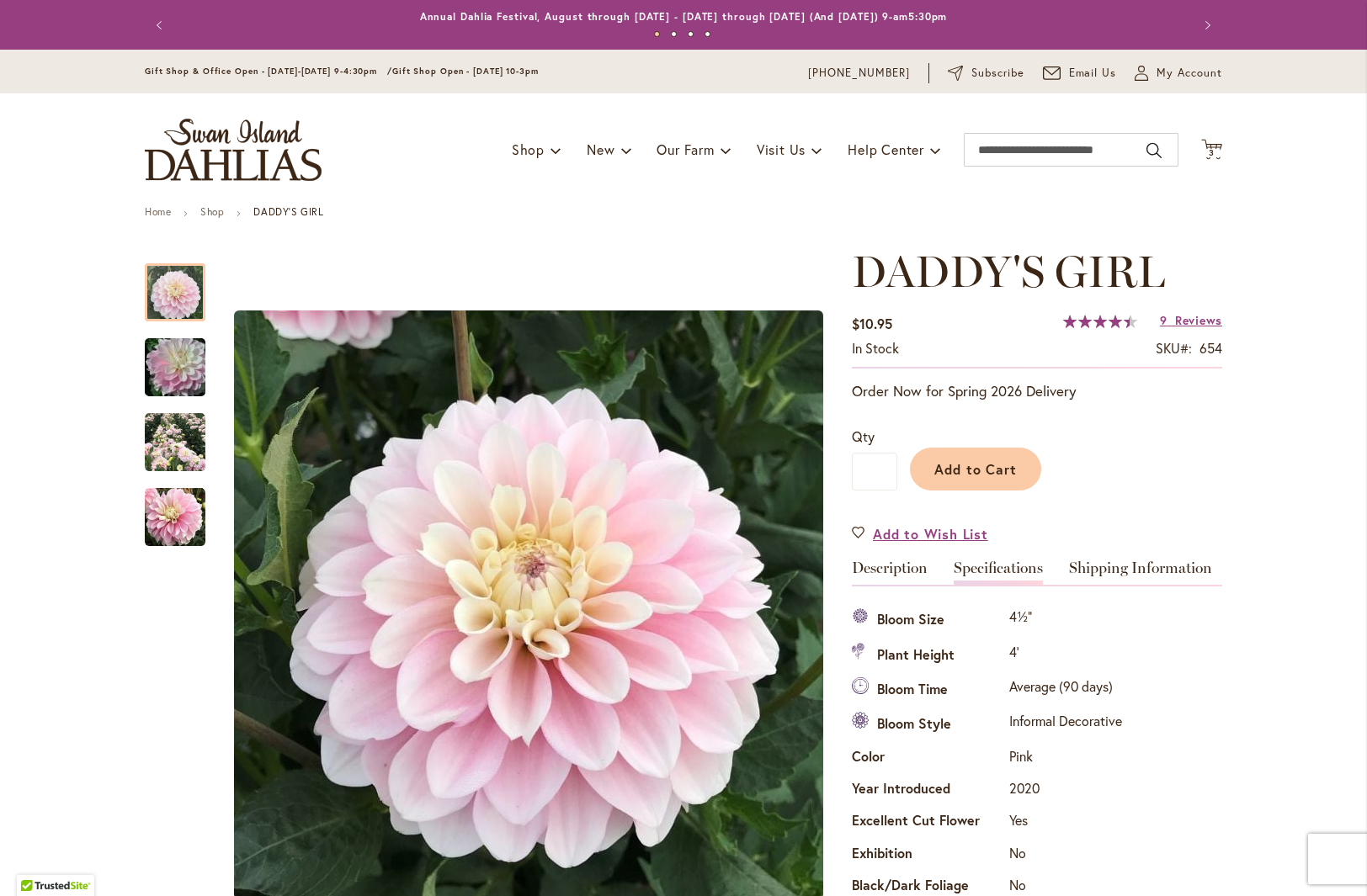
scroll to position [559, 0]
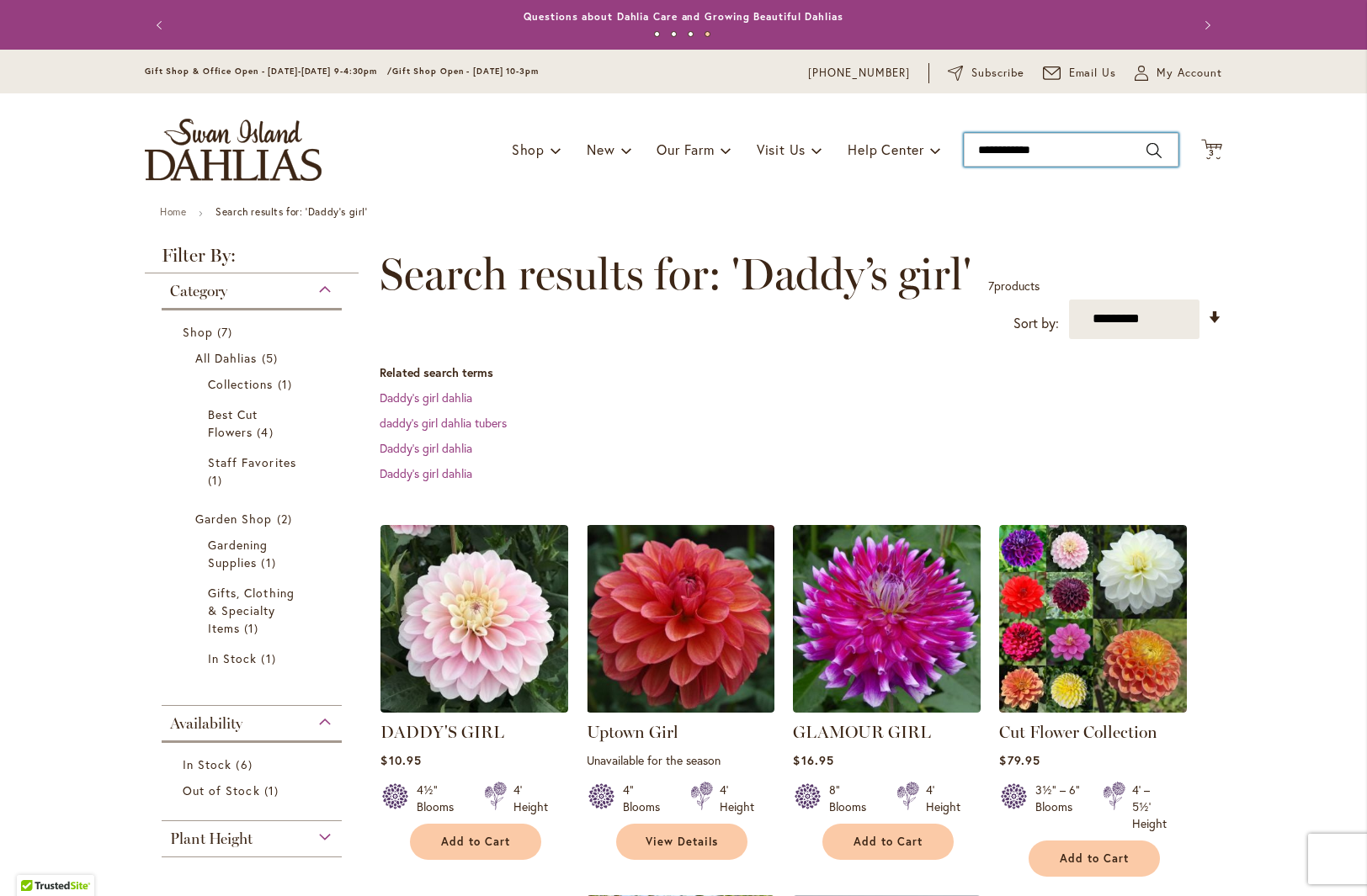
drag, startPoint x: 1008, startPoint y: 147, endPoint x: 950, endPoint y: 147, distance: 58.0
click at [953, 148] on div "Toggle Nav Shop Dahlia Tubers Collections Fresh Cut Dahlias Gardening Supplies …" at bounding box center [684, 150] width 1111 height 113
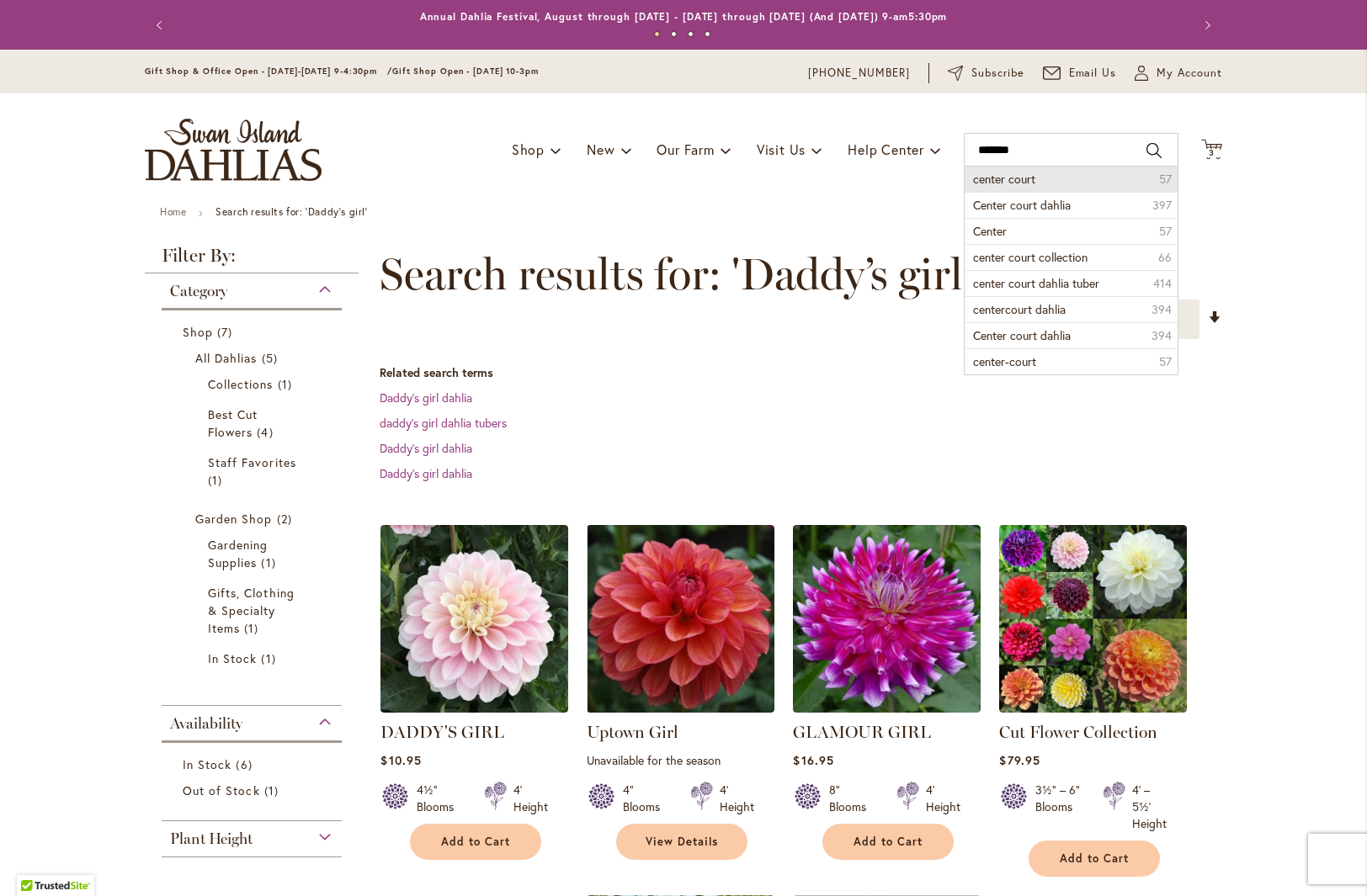
click at [1024, 182] on span "center court" at bounding box center [1004, 179] width 62 height 16
type input "**********"
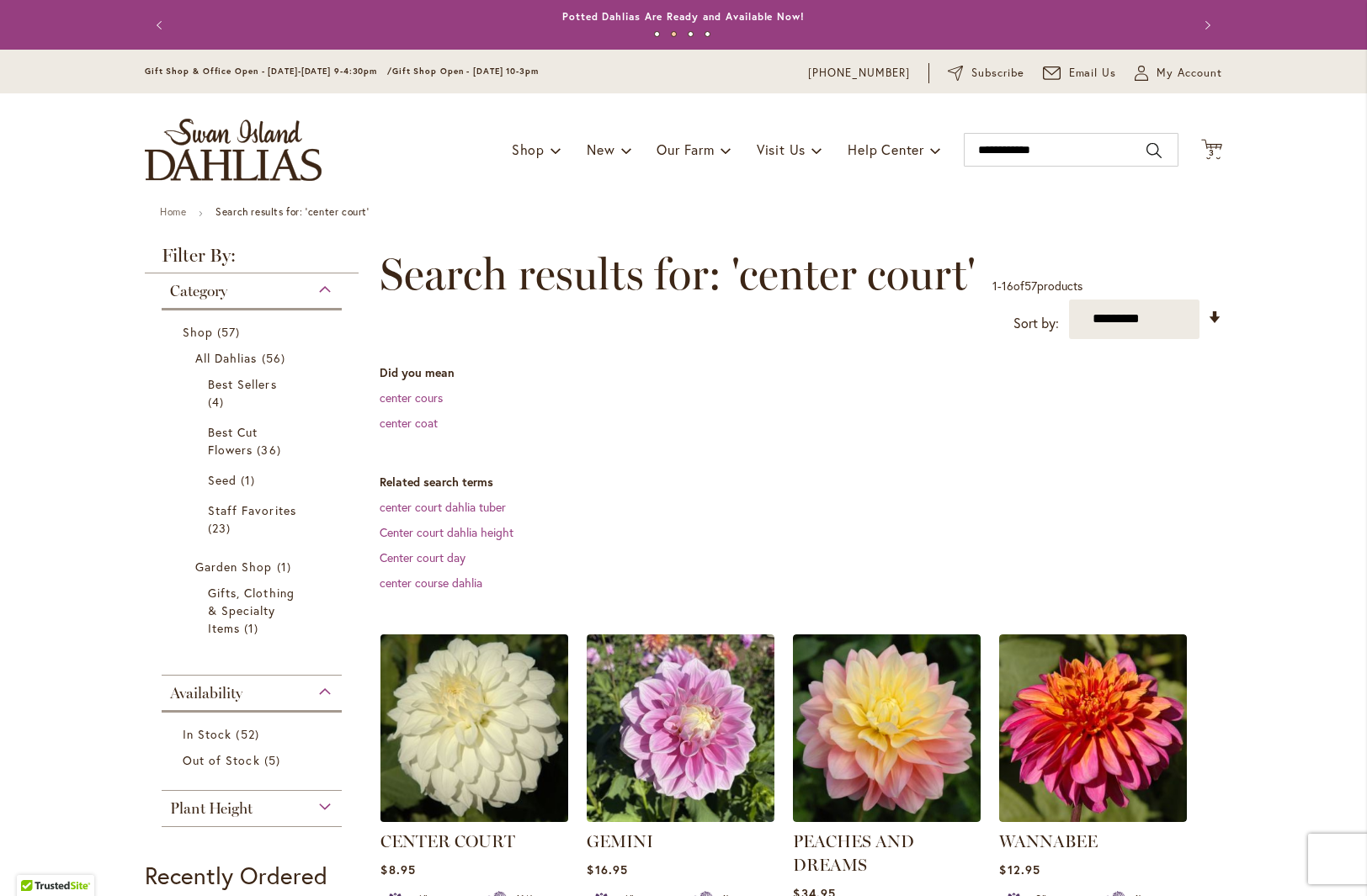
click at [493, 746] on img at bounding box center [474, 727] width 197 height 196
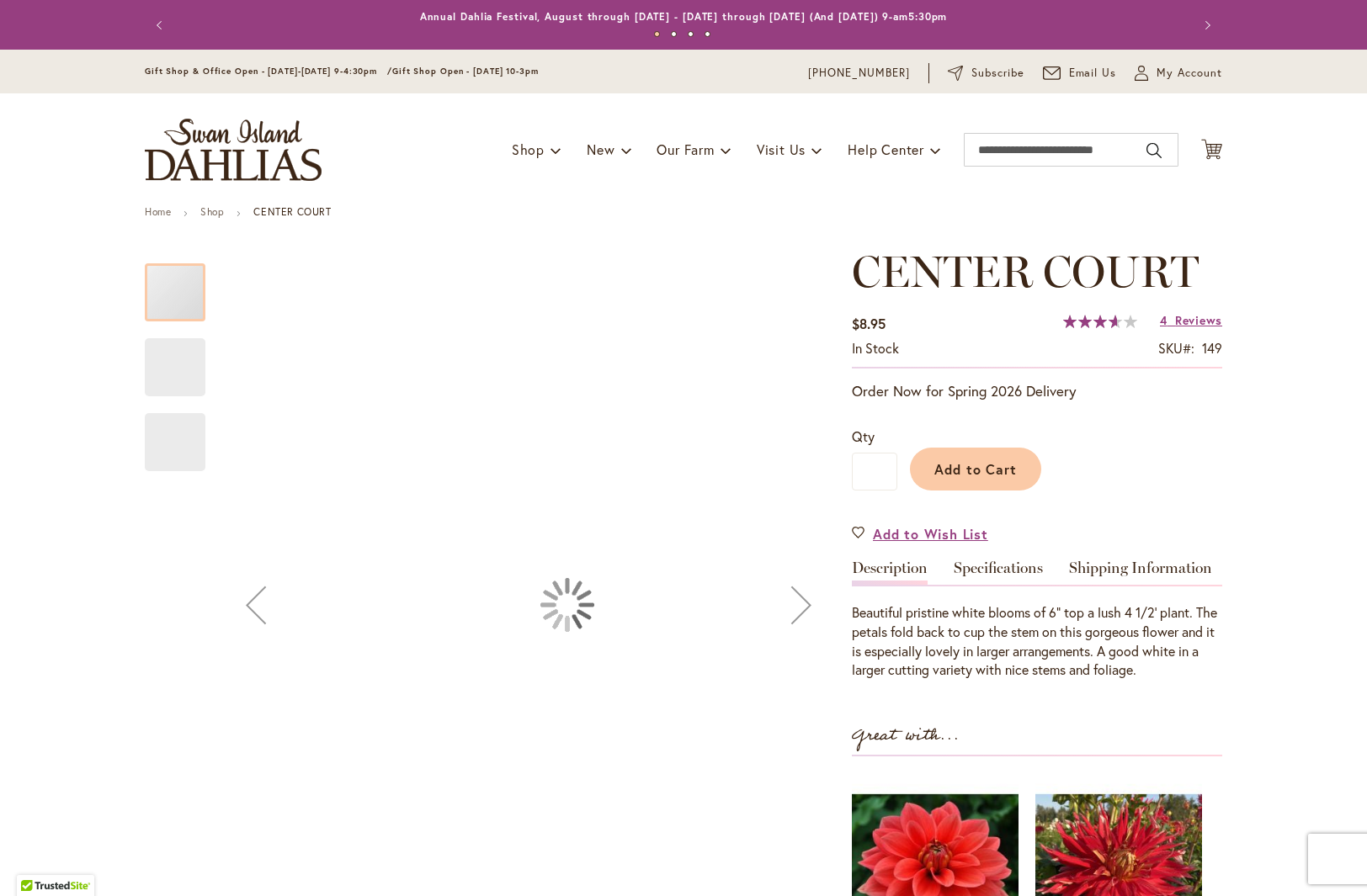
type input "***"
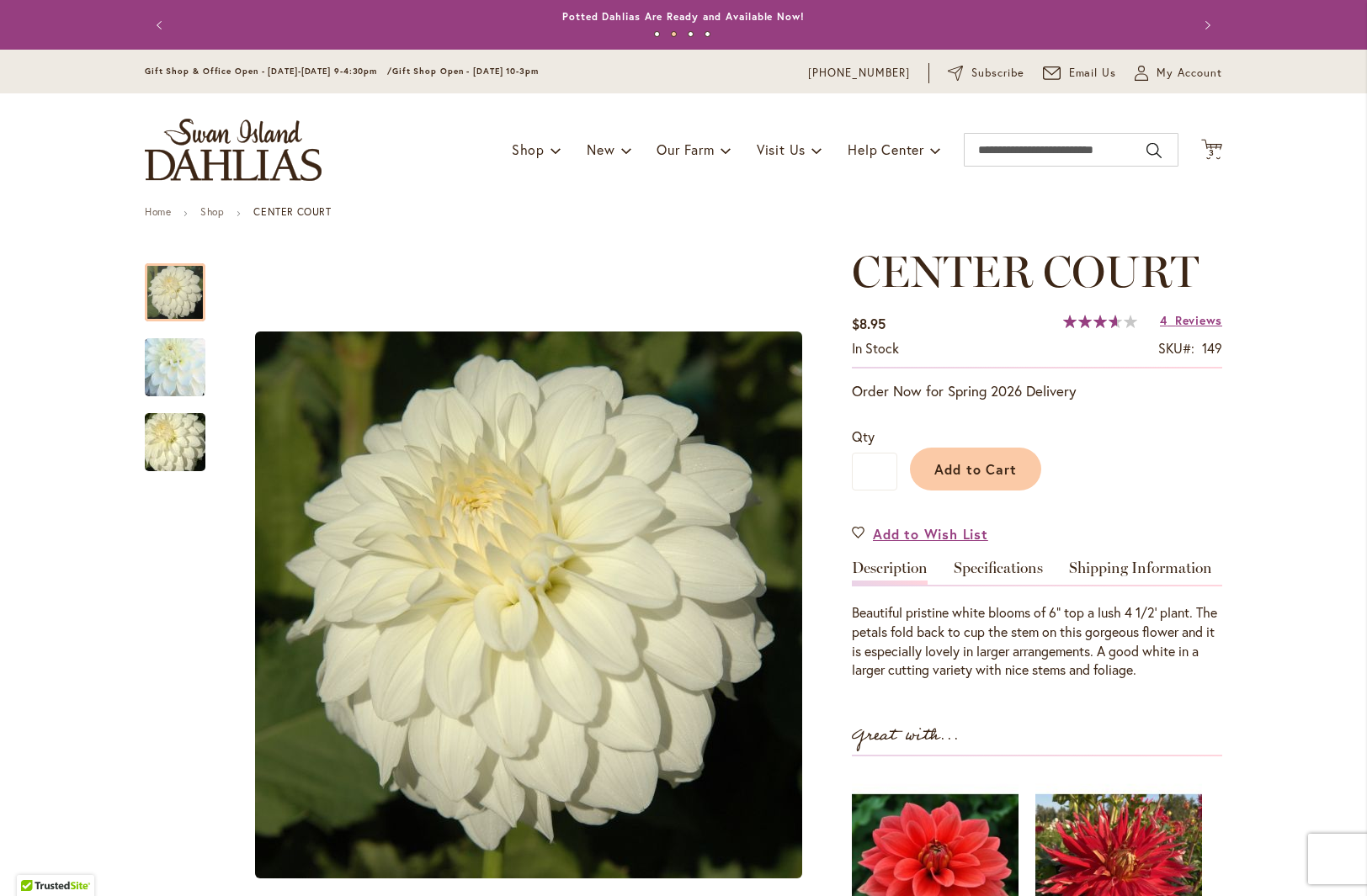
click at [152, 20] on button "Previous" at bounding box center [162, 25] width 34 height 34
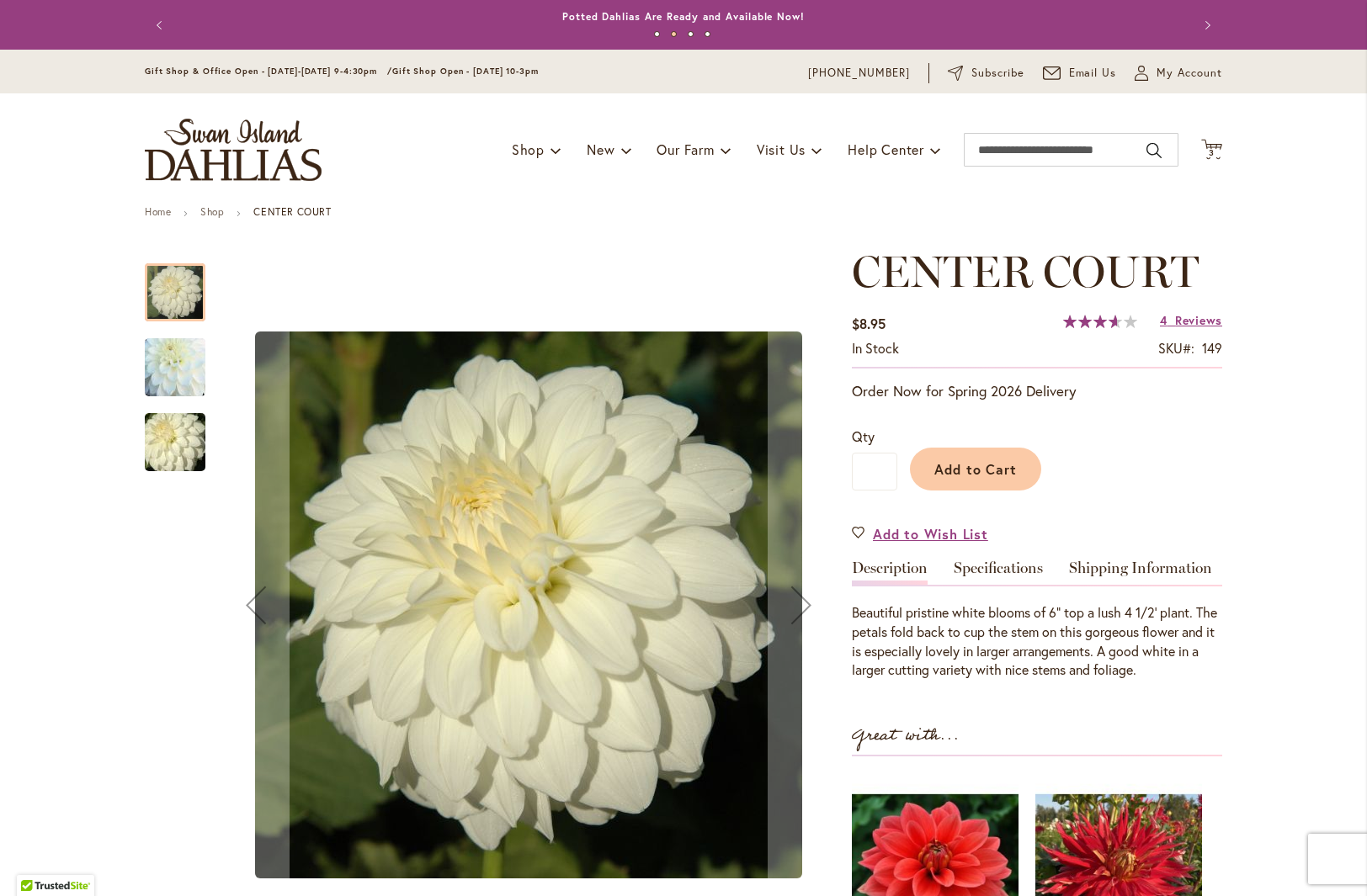
click at [182, 448] on img "CENTER COURT" at bounding box center [174, 442] width 121 height 80
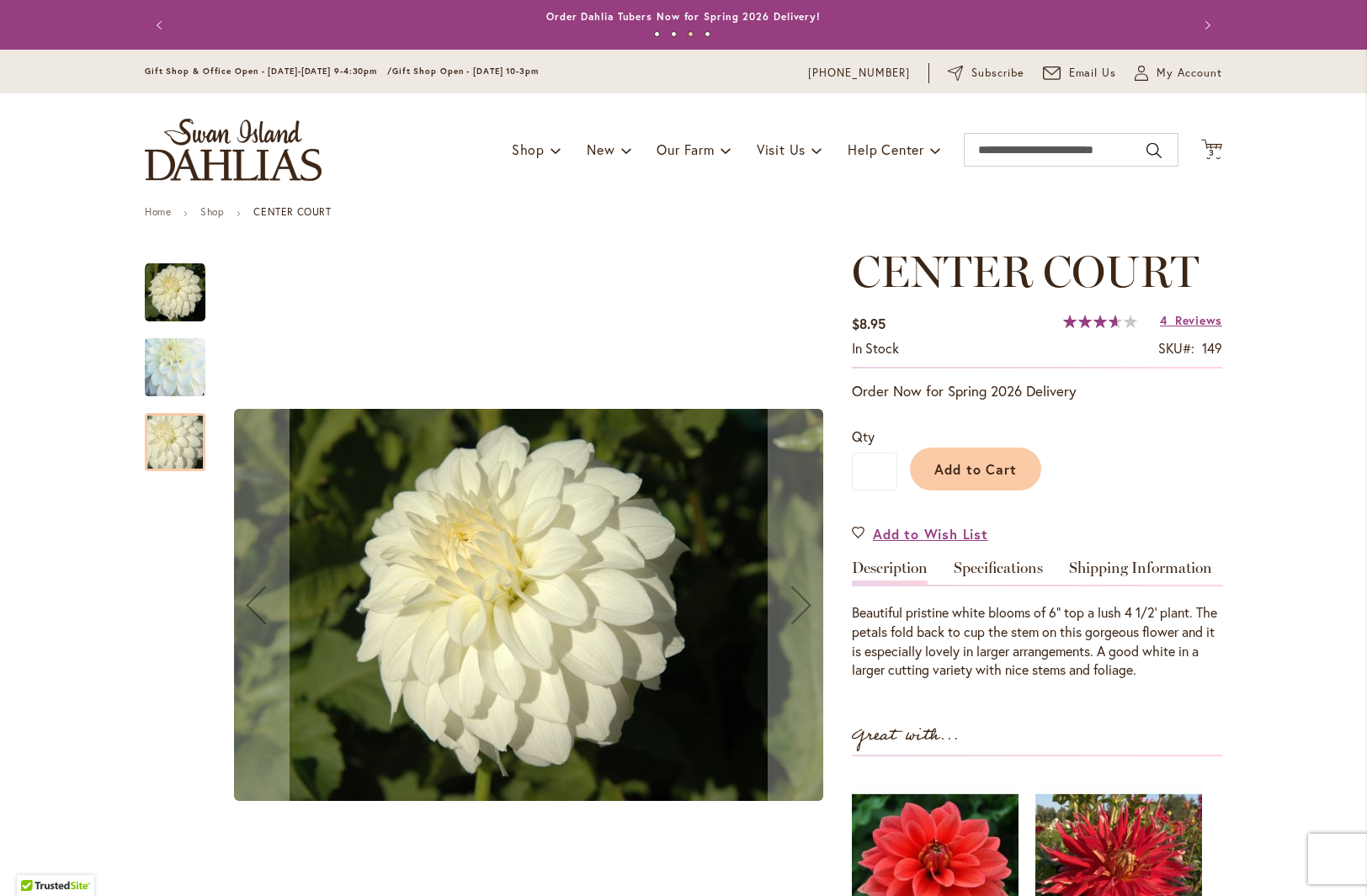
click at [168, 373] on img "CENTER COURT" at bounding box center [174, 368] width 121 height 116
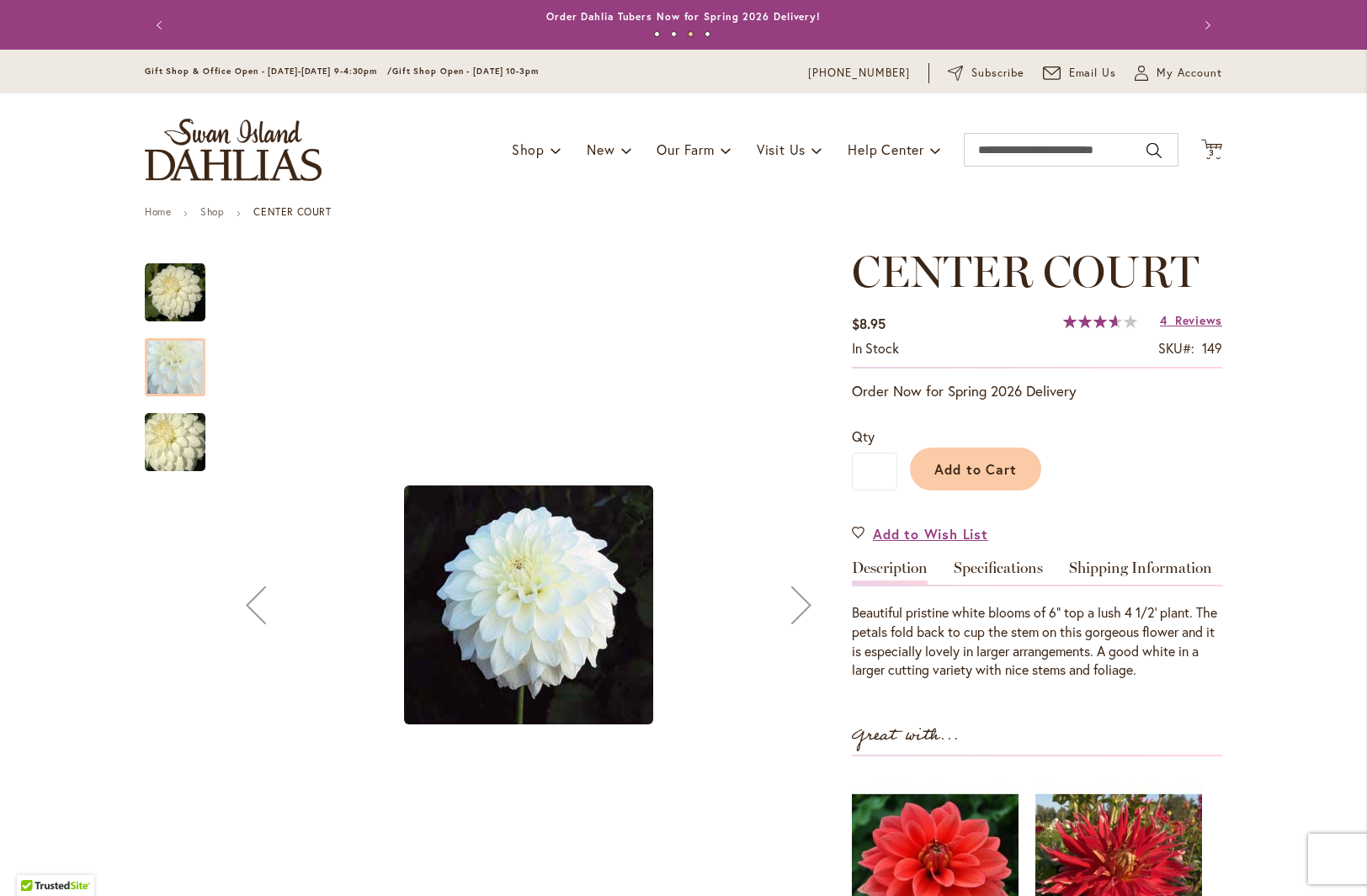
click at [160, 282] on img "CENTER COURT" at bounding box center [175, 292] width 61 height 61
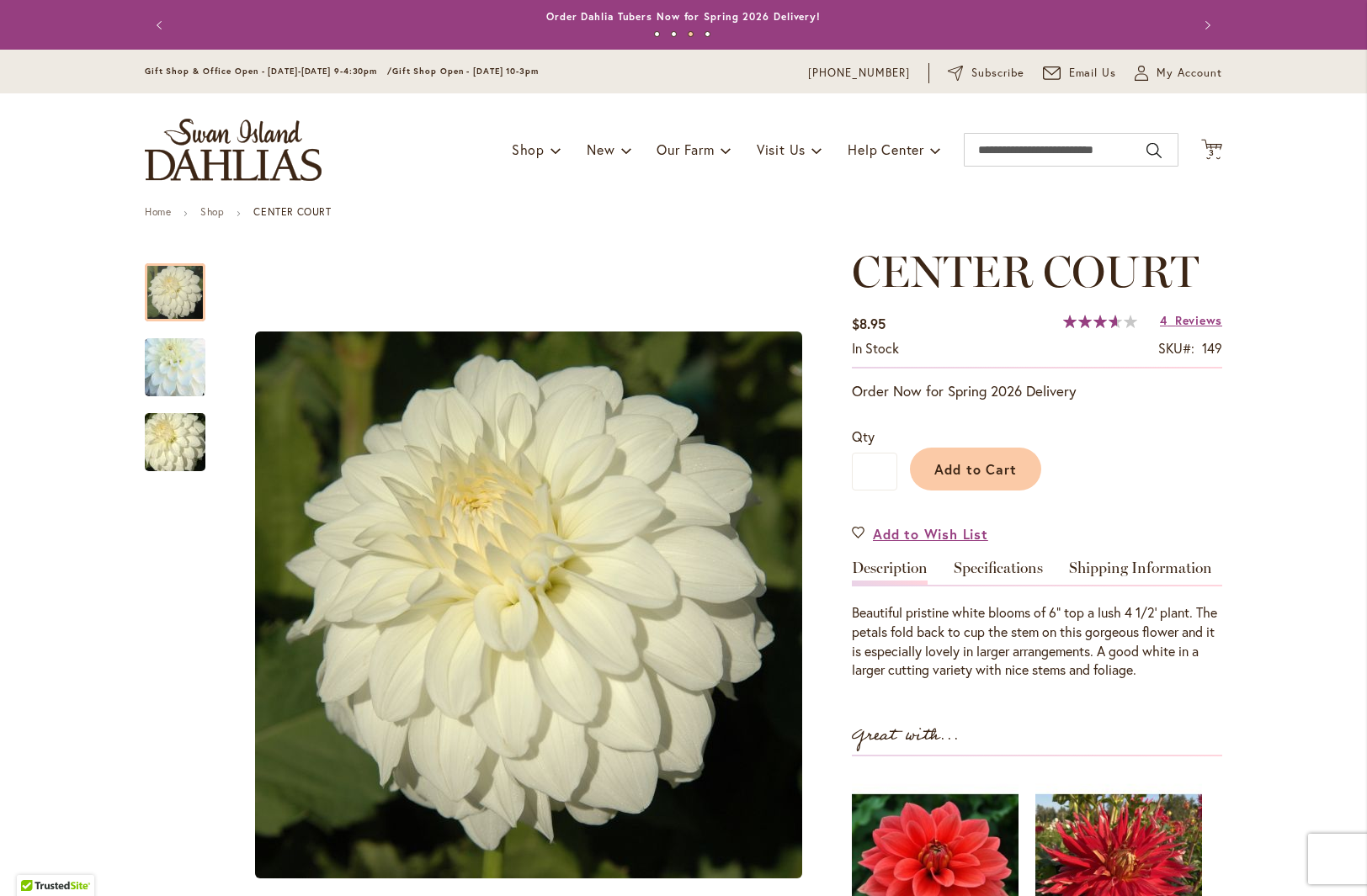
click at [154, 25] on button "Previous" at bounding box center [162, 25] width 34 height 34
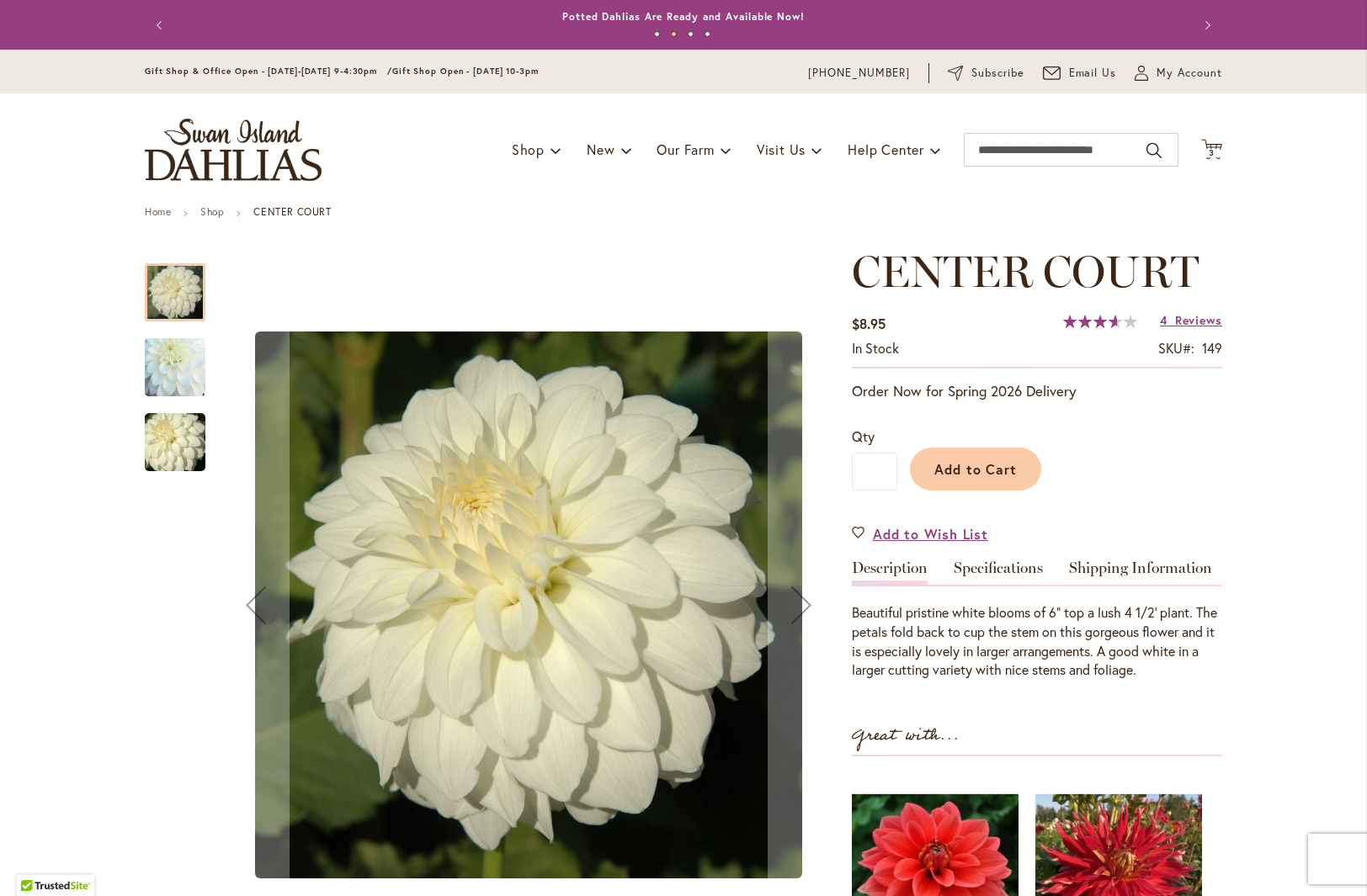
click at [436, 295] on div "CENTER COURT" at bounding box center [529, 606] width 613 height 718
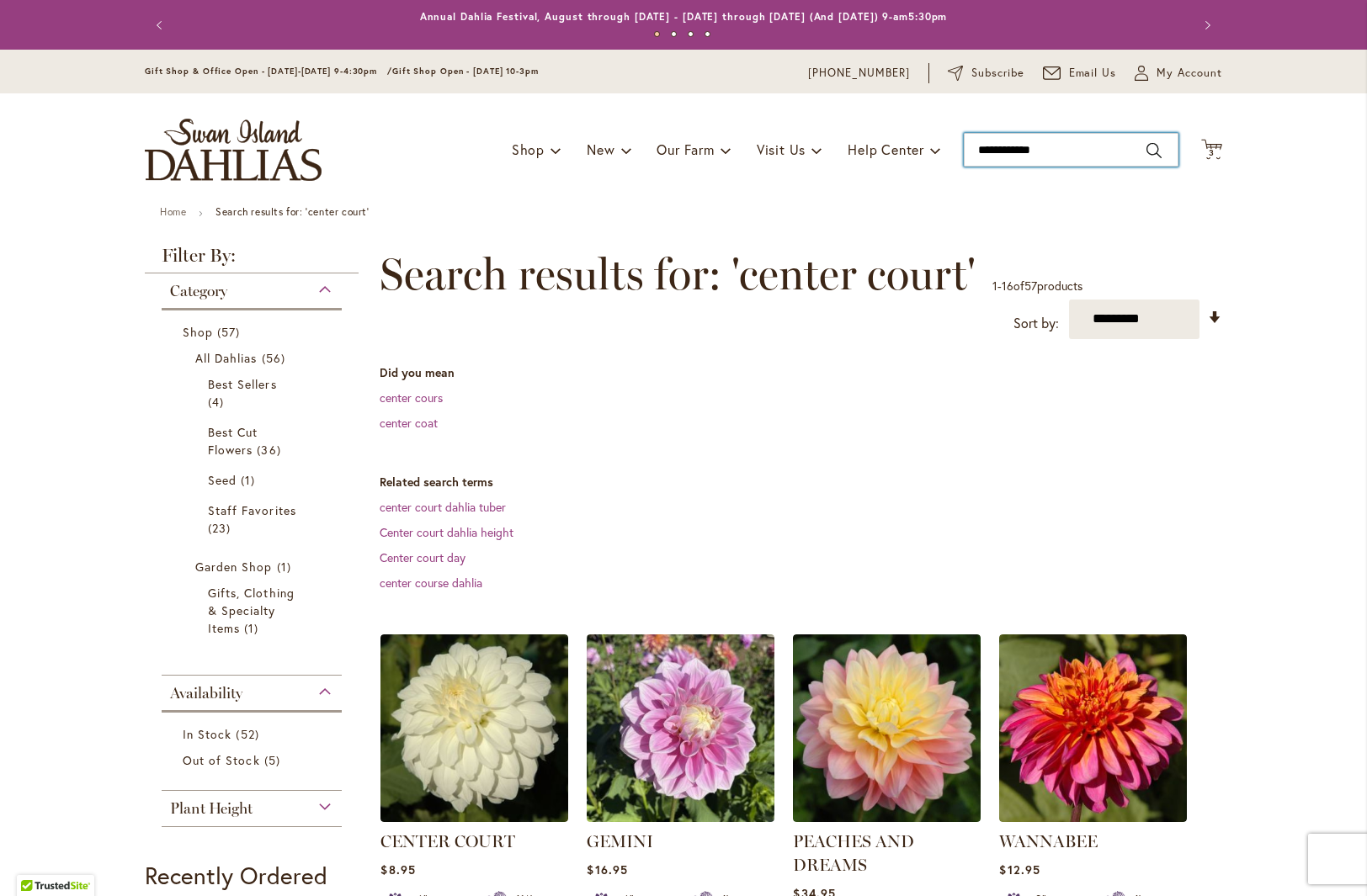
click at [1001, 145] on input "**********" at bounding box center [1072, 149] width 215 height 34
drag, startPoint x: 1056, startPoint y: 149, endPoint x: 947, endPoint y: 129, distance: 110.8
click at [939, 146] on div "Toggle Nav Shop Dahlia Tubers Collections Fresh Cut Dahlias Gardening Supplies …" at bounding box center [684, 150] width 1111 height 113
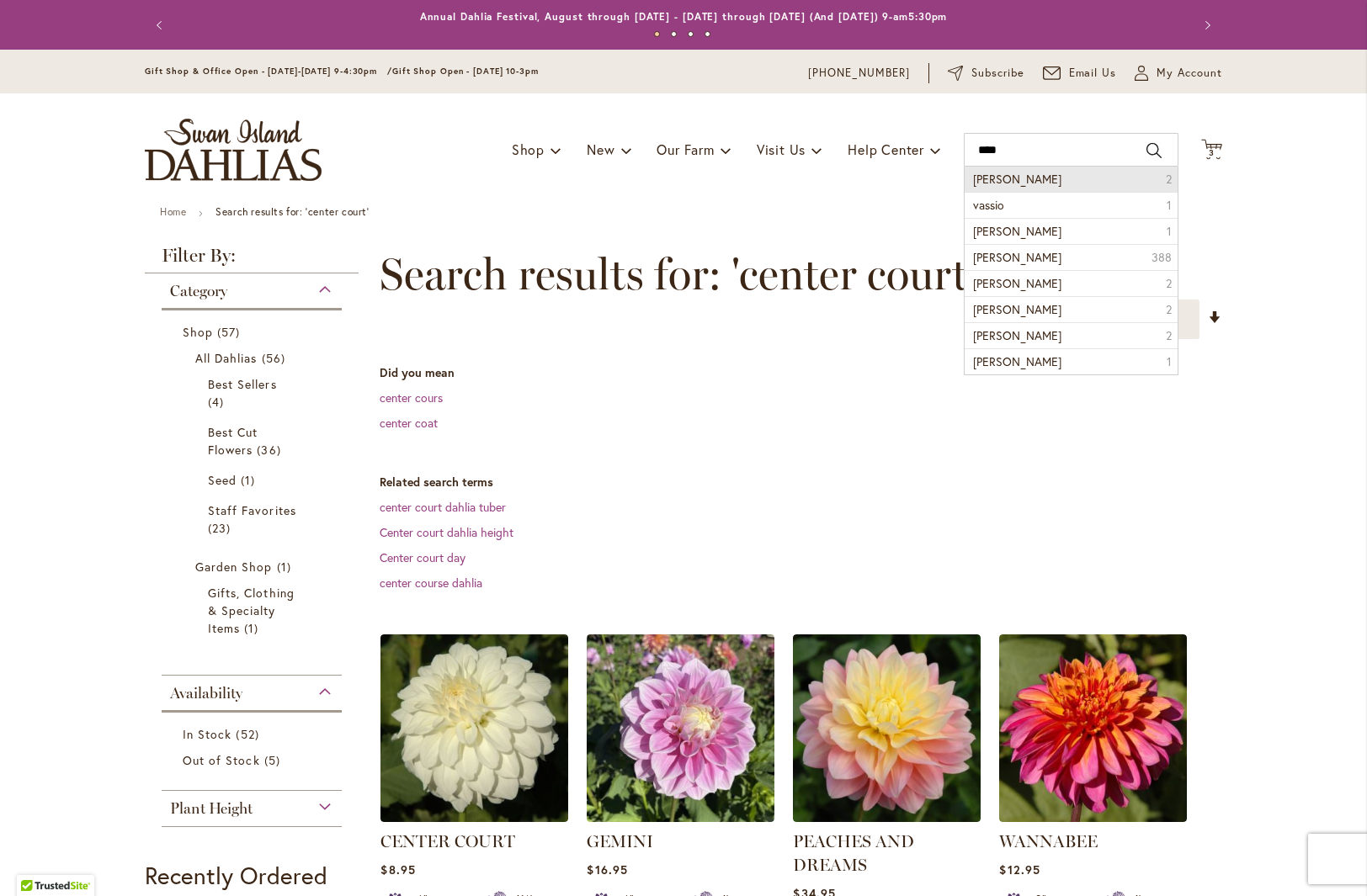
click at [1014, 184] on span "Vassio Meggos" at bounding box center [1017, 179] width 88 height 16
type input "**********"
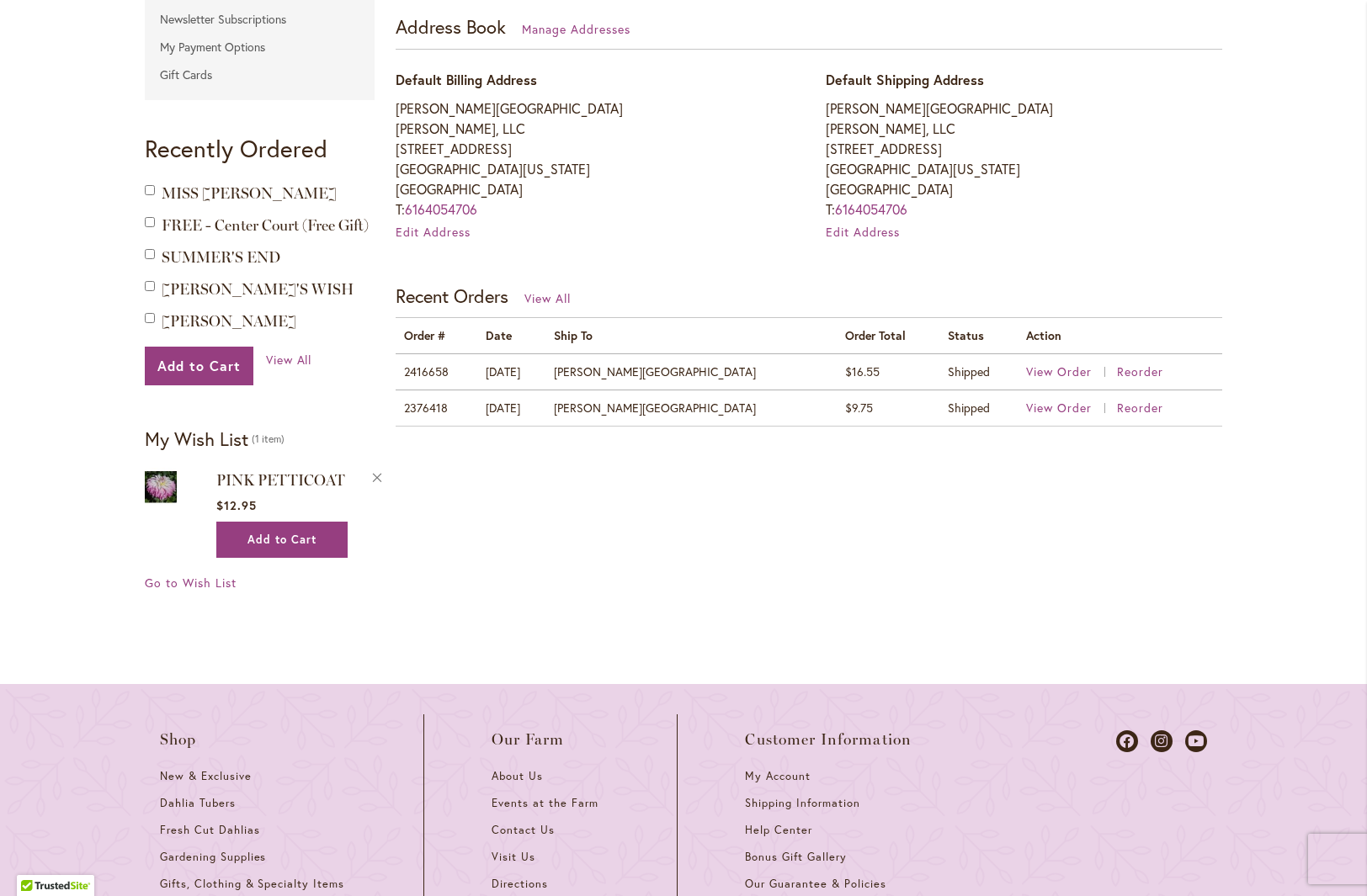
scroll to position [482, 0]
click at [1045, 406] on span "View Order" at bounding box center [1059, 406] width 66 height 16
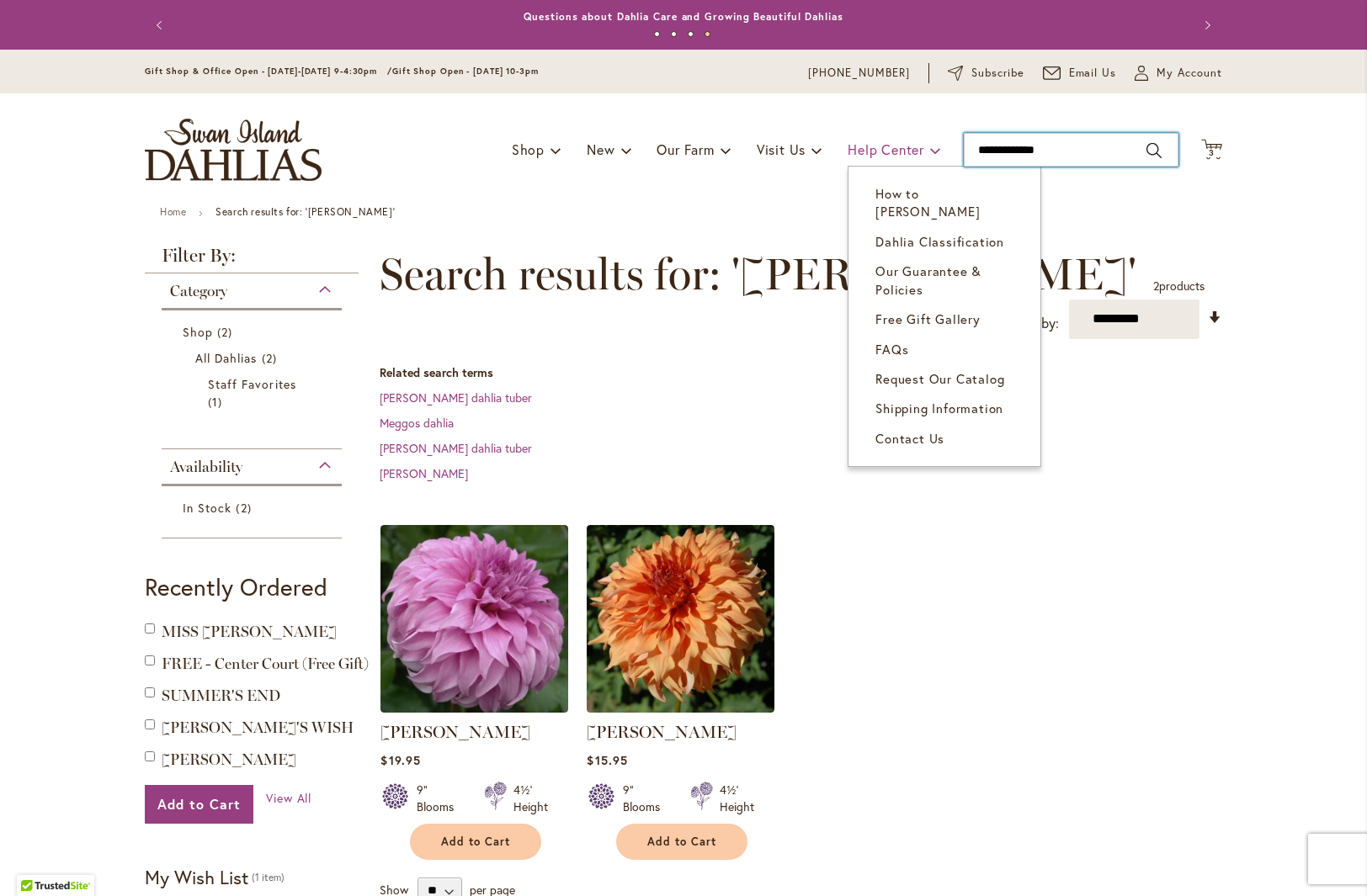
drag, startPoint x: 1050, startPoint y: 150, endPoint x: 928, endPoint y: 138, distance: 122.6
click at [917, 152] on div "Toggle Nav Shop Dahlia Tubers Collections Fresh Cut Dahlias Gardening Supplies …" at bounding box center [684, 150] width 1111 height 113
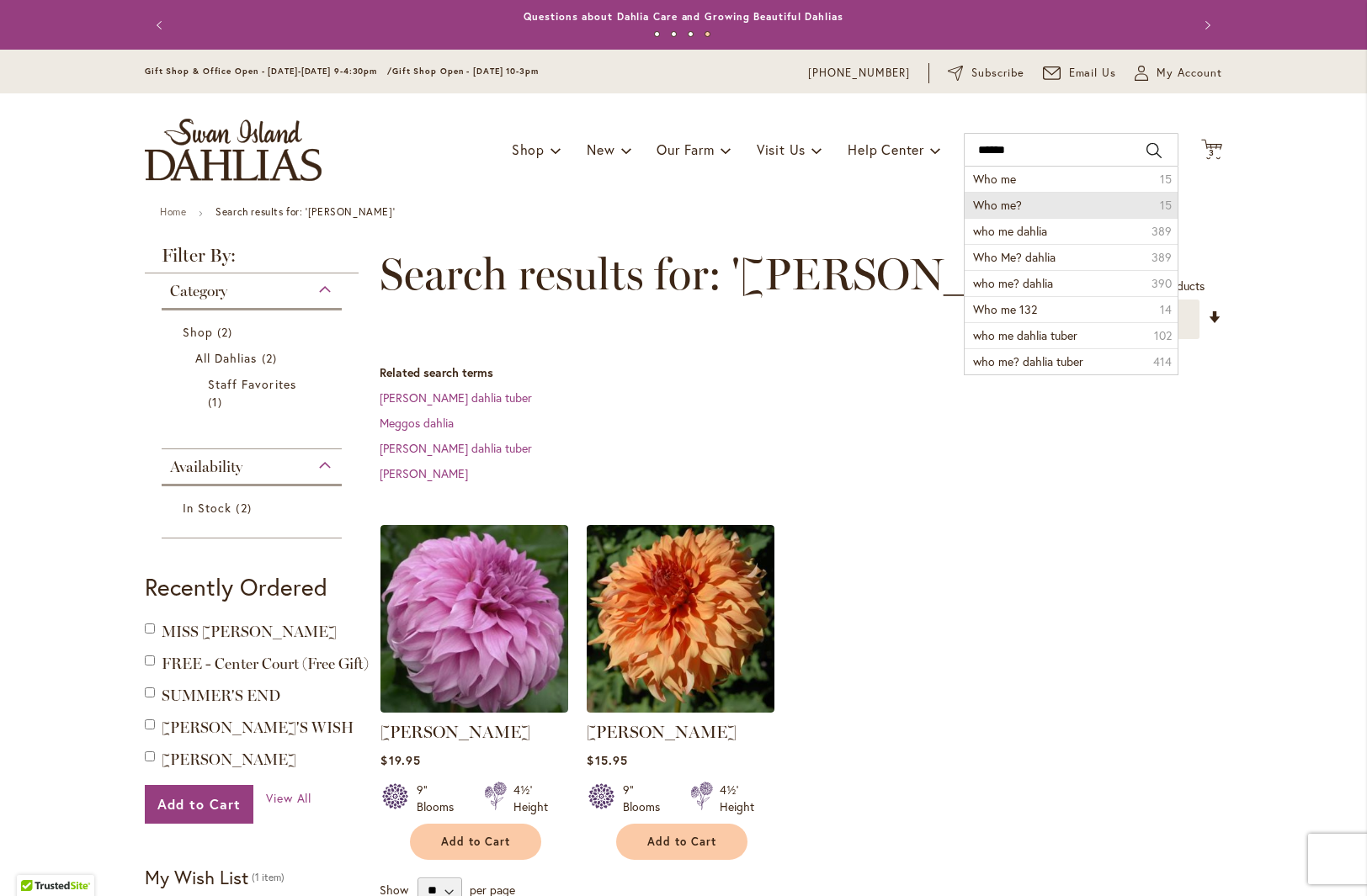
click at [999, 202] on span "Who me?" at bounding box center [997, 204] width 48 height 16
type input "*******"
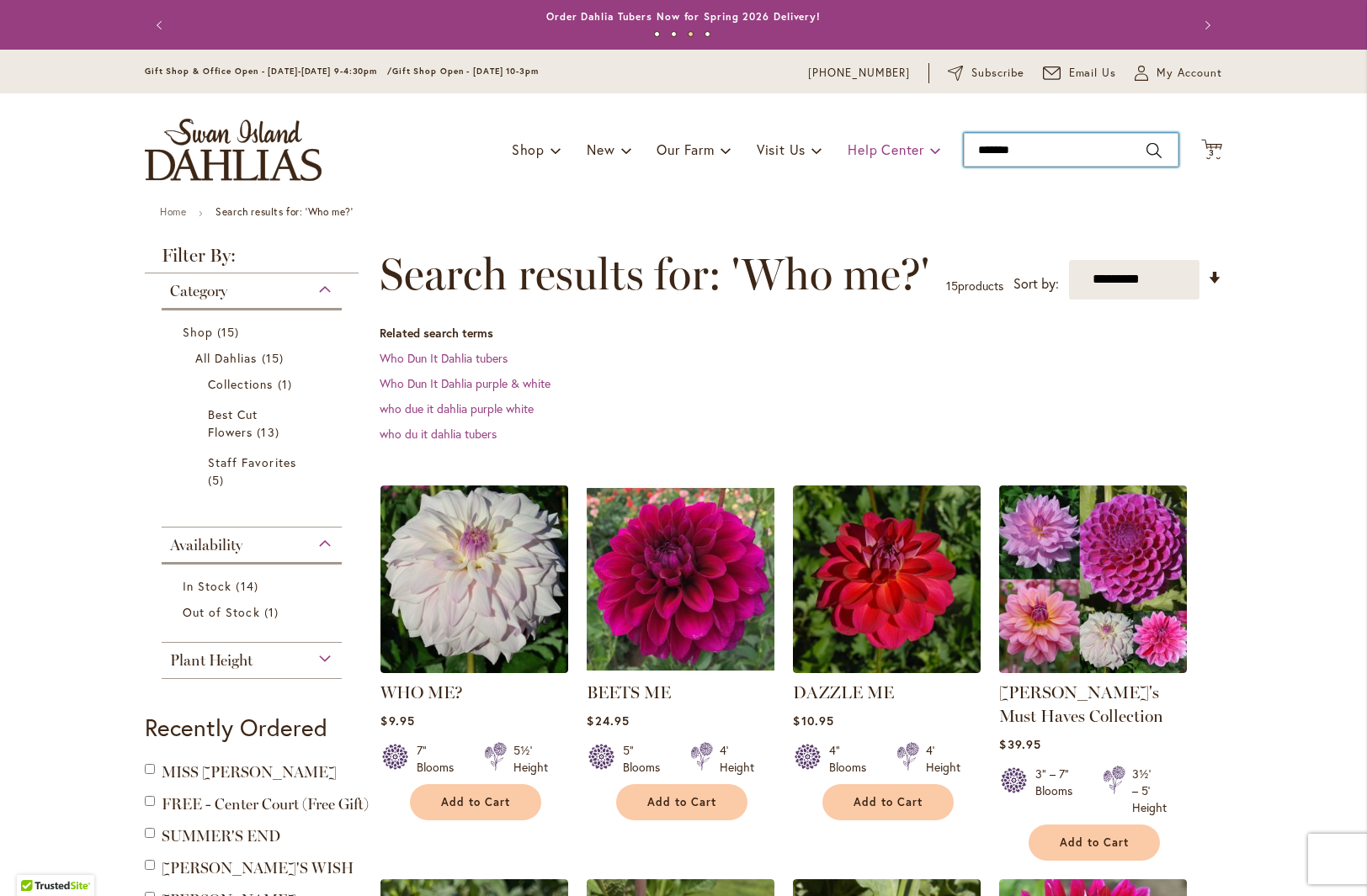
drag, startPoint x: 1012, startPoint y: 150, endPoint x: 933, endPoint y: 144, distance: 79.2
click at [932, 152] on div "Toggle Nav Shop Dahlia Tubers Collections Fresh Cut Dahlias Gardening Supplies …" at bounding box center [684, 150] width 1111 height 113
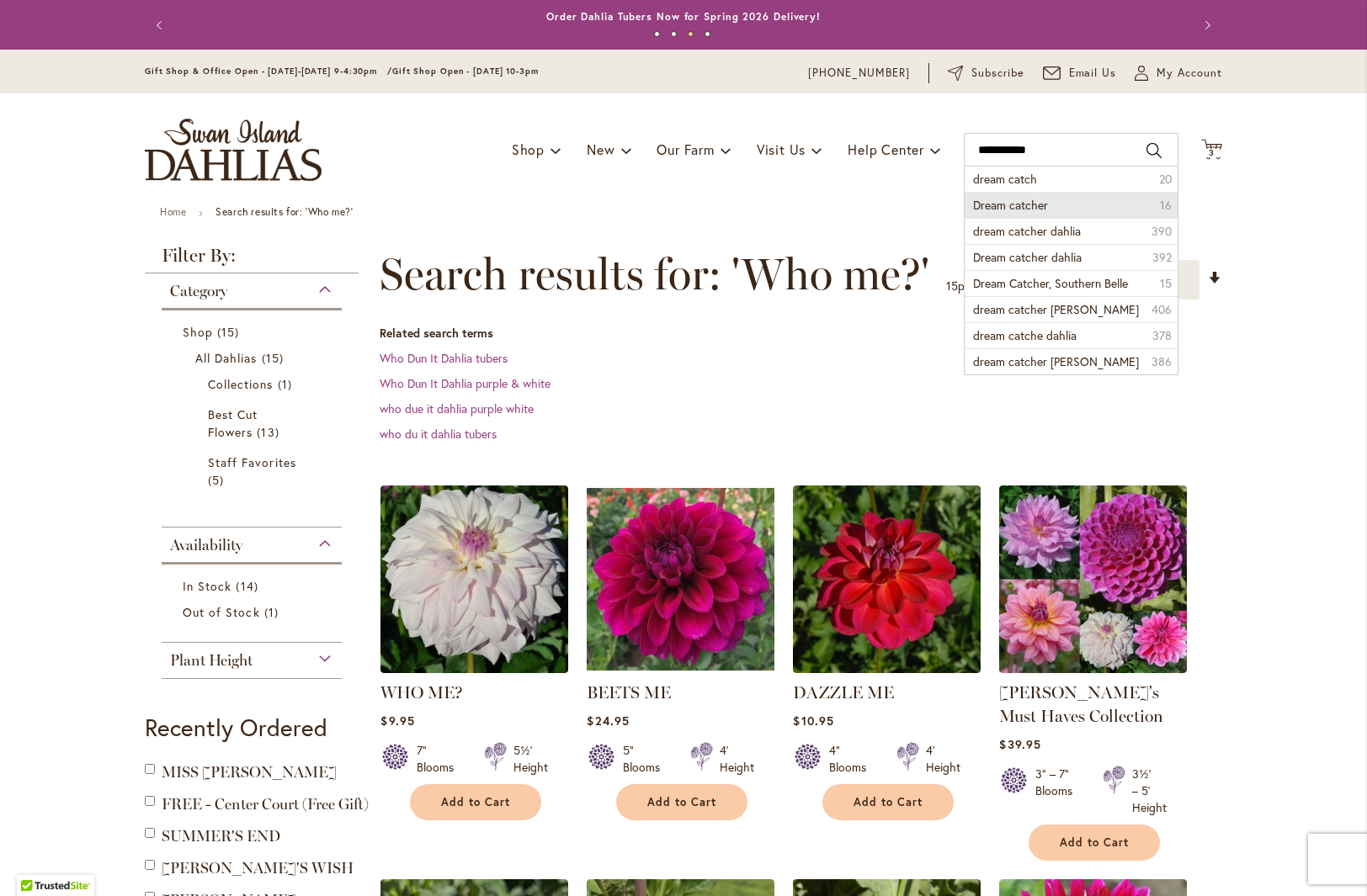
click at [1029, 203] on span "Dream catcher" at bounding box center [1010, 204] width 75 height 16
type input "**********"
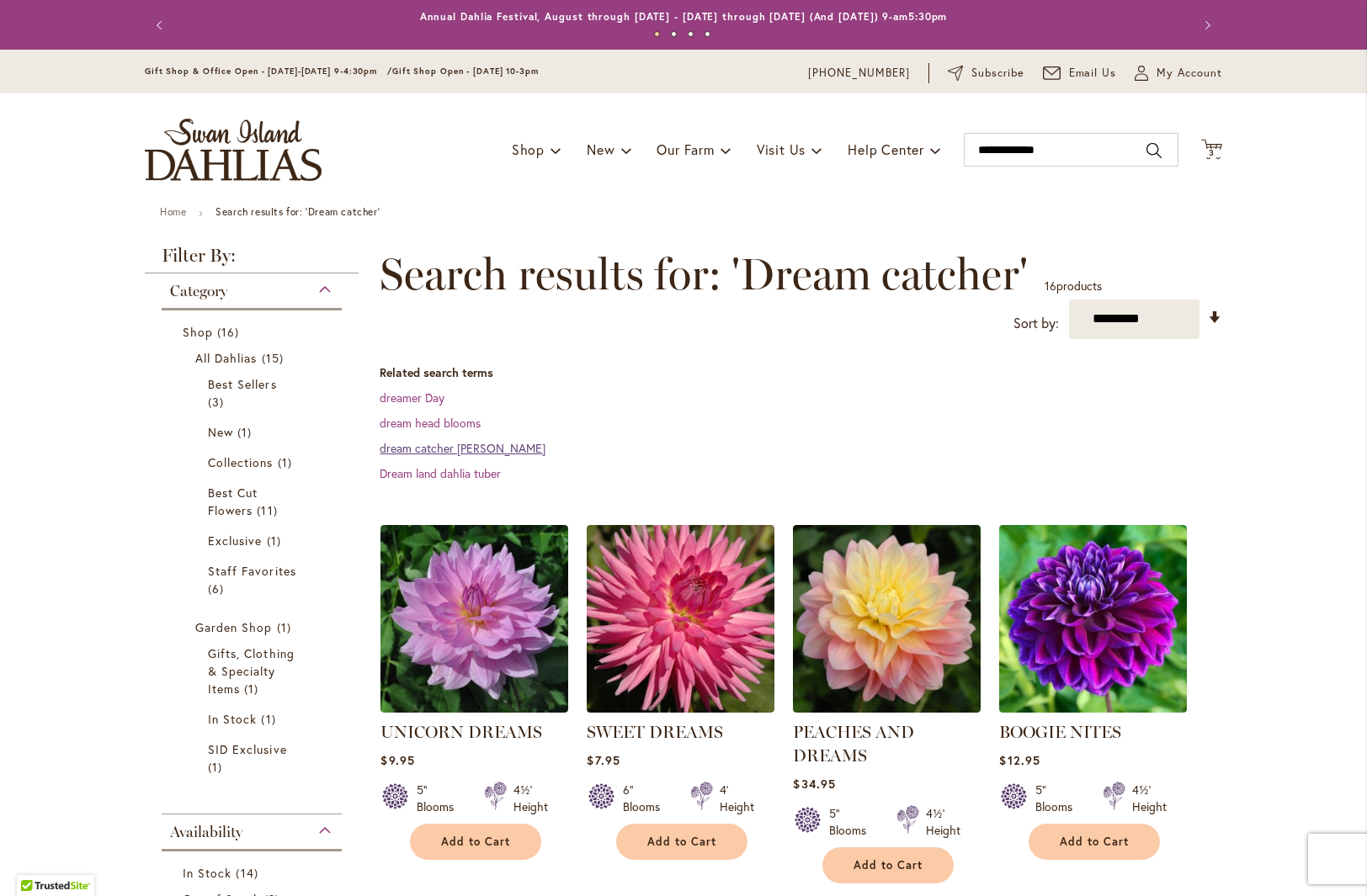
click at [444, 447] on link "dream catcher dahlia Tuber" at bounding box center [462, 448] width 166 height 16
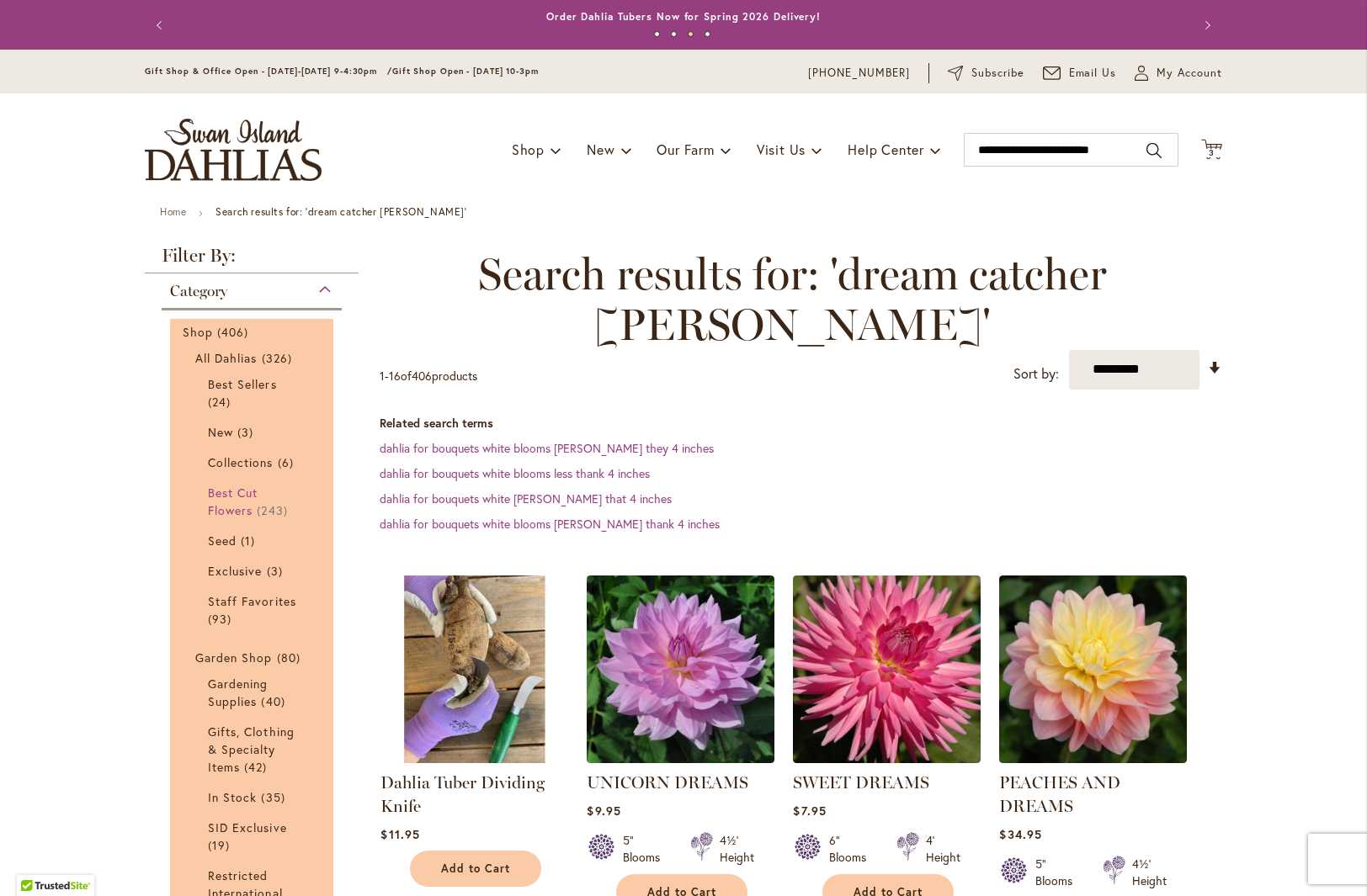
click at [228, 506] on span "Best Cut Flowers" at bounding box center [232, 501] width 49 height 34
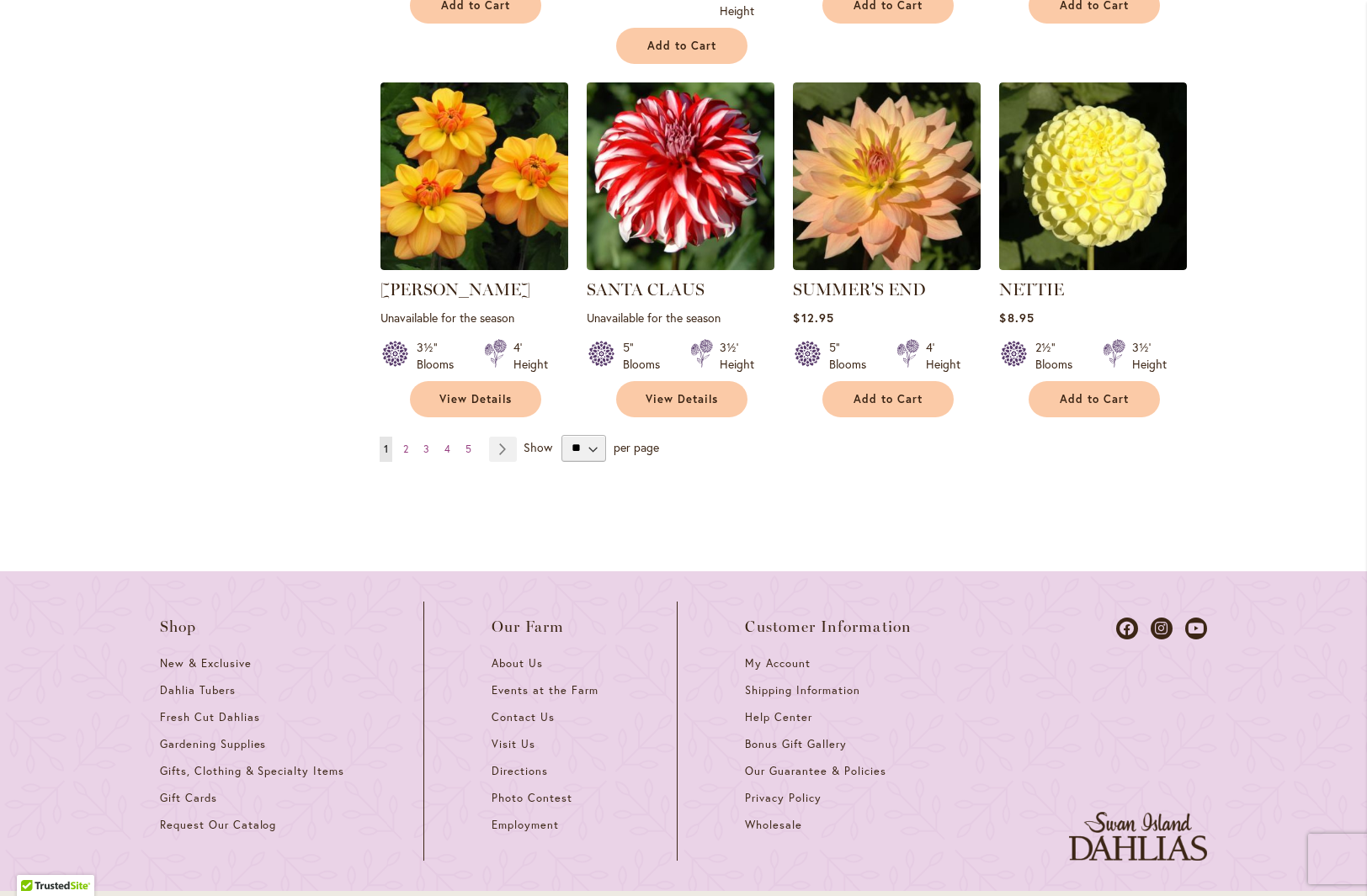
scroll to position [1720, 0]
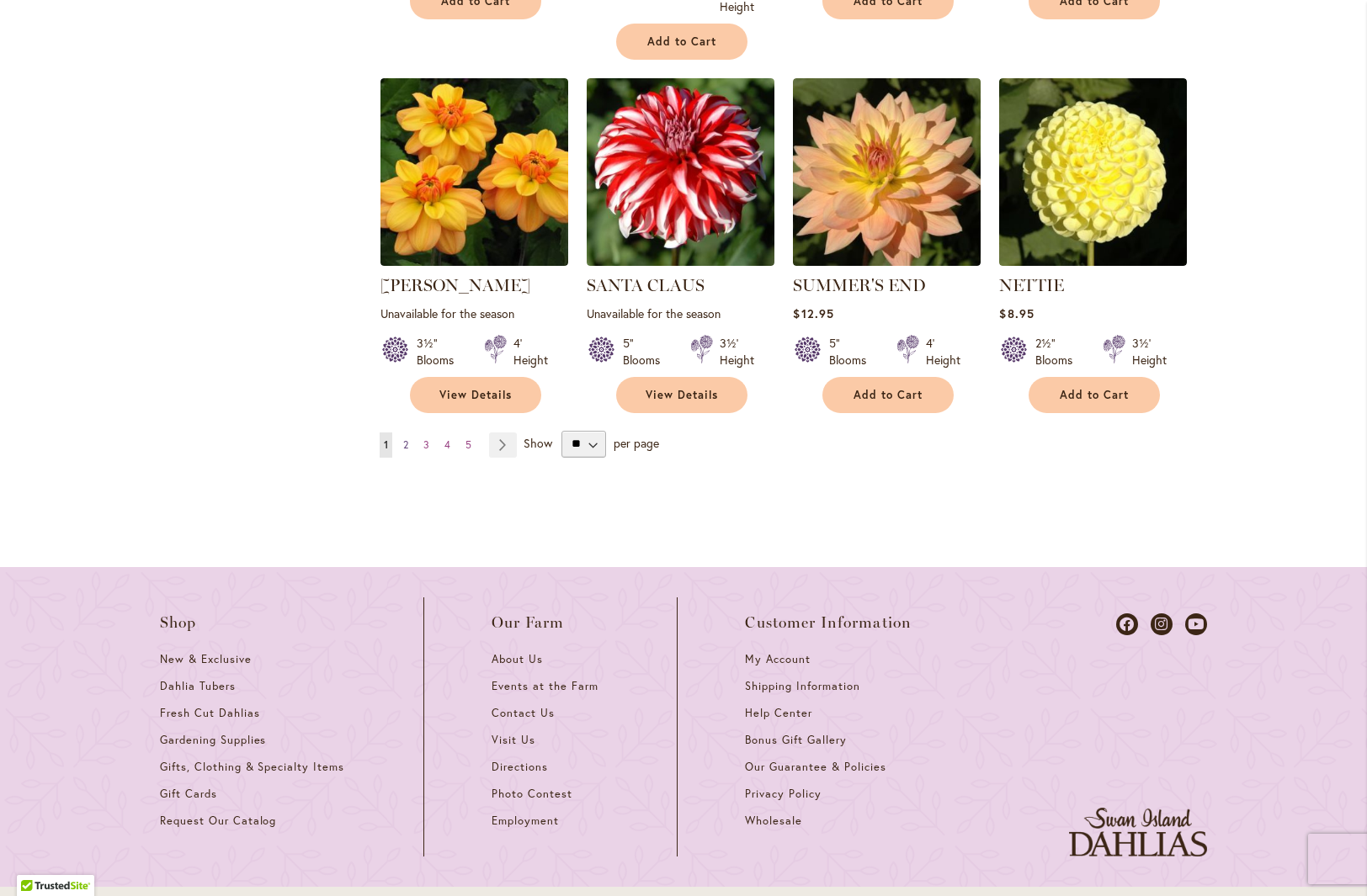
click at [404, 445] on span "2" at bounding box center [406, 444] width 5 height 13
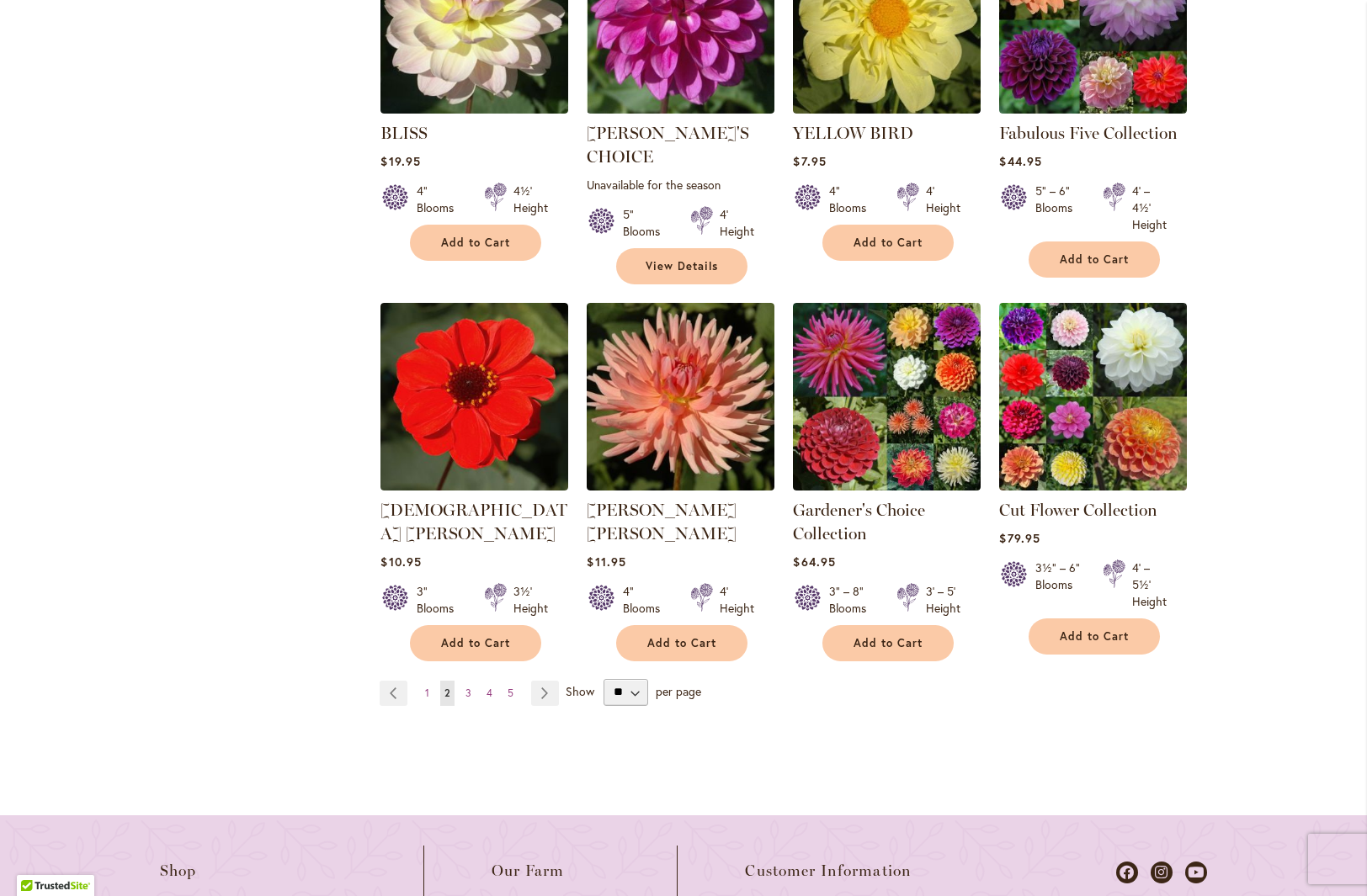
scroll to position [1418, 0]
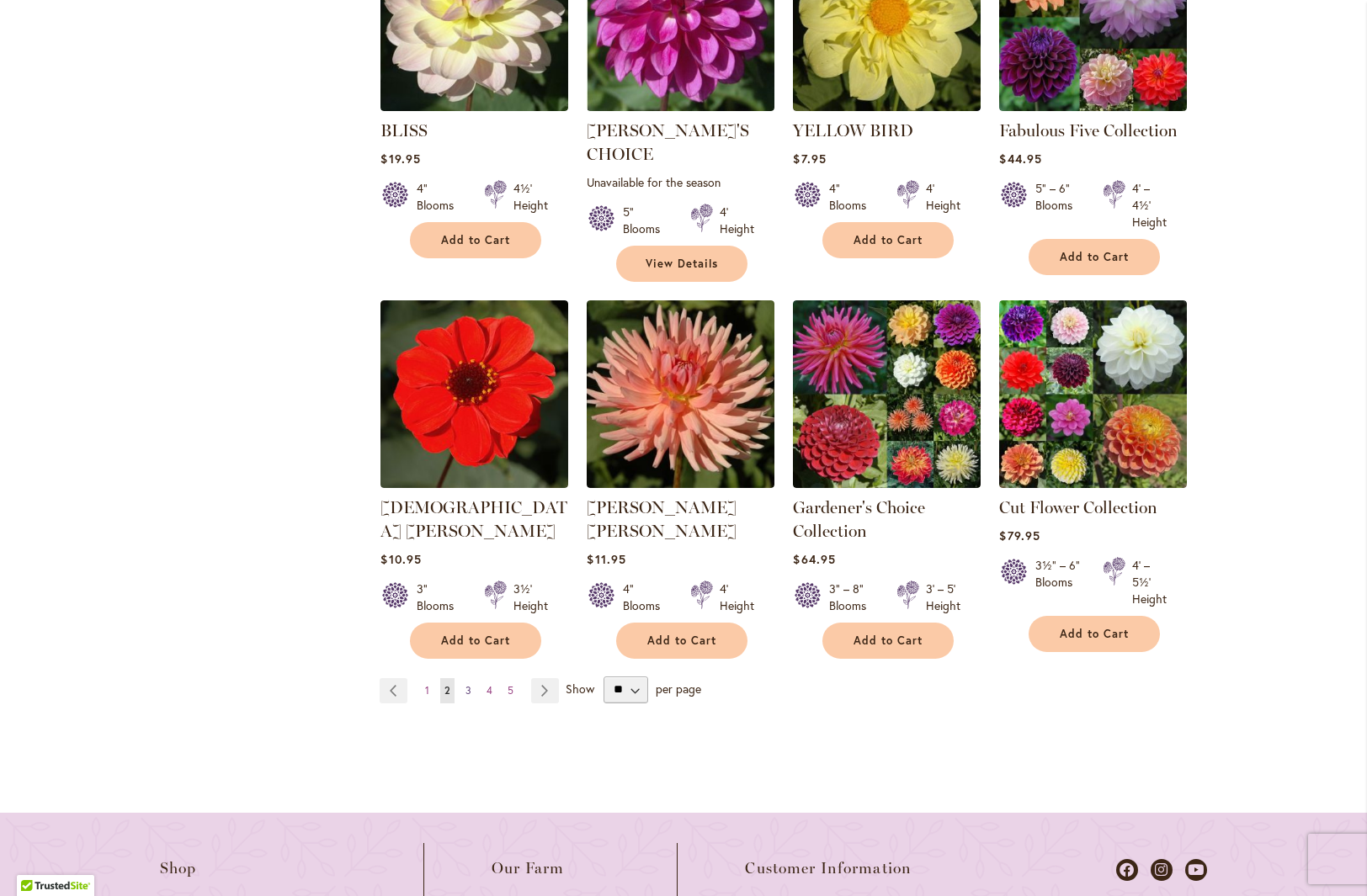
click at [466, 687] on link "Page 3" at bounding box center [469, 691] width 15 height 25
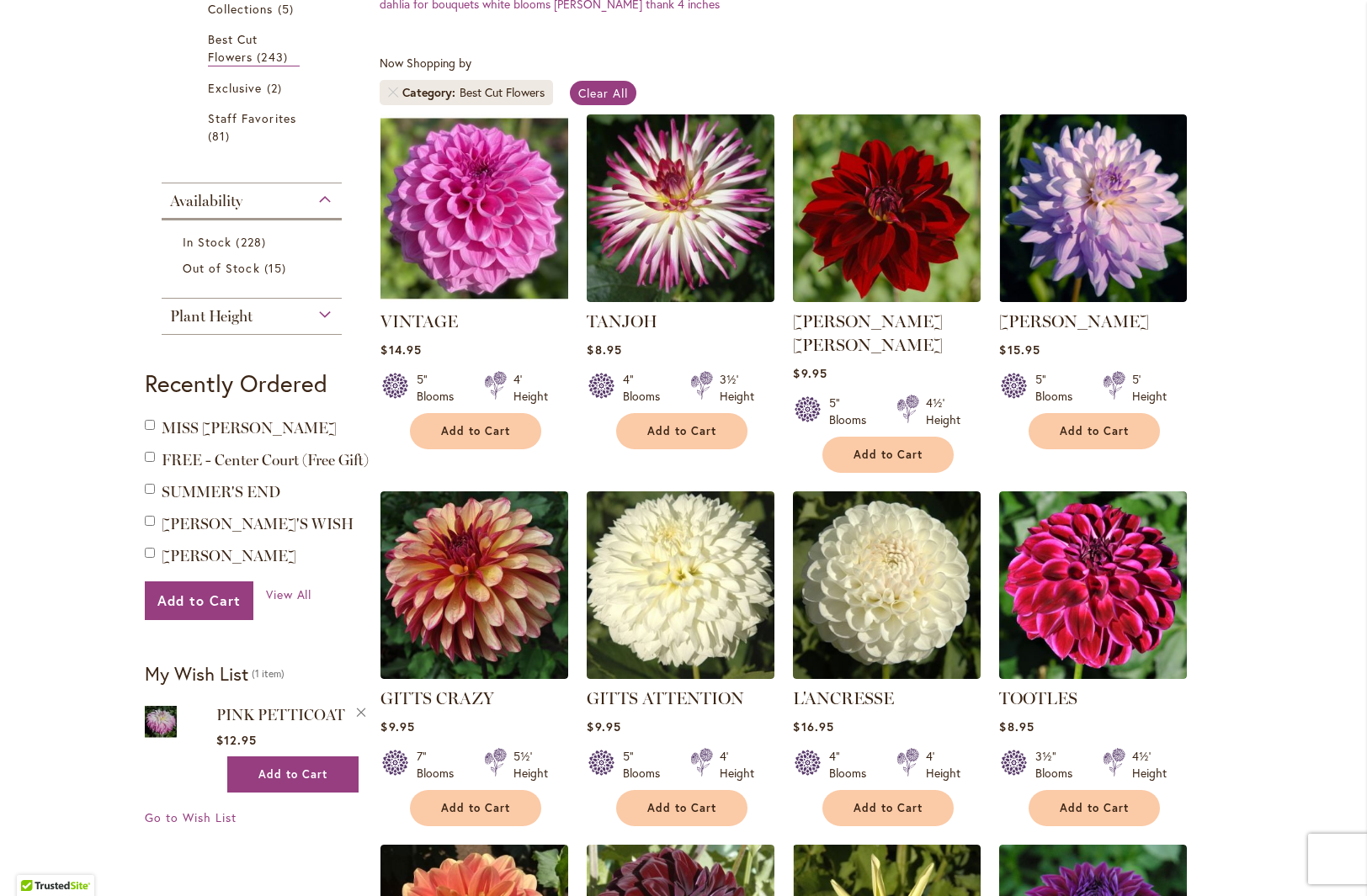
scroll to position [460, 0]
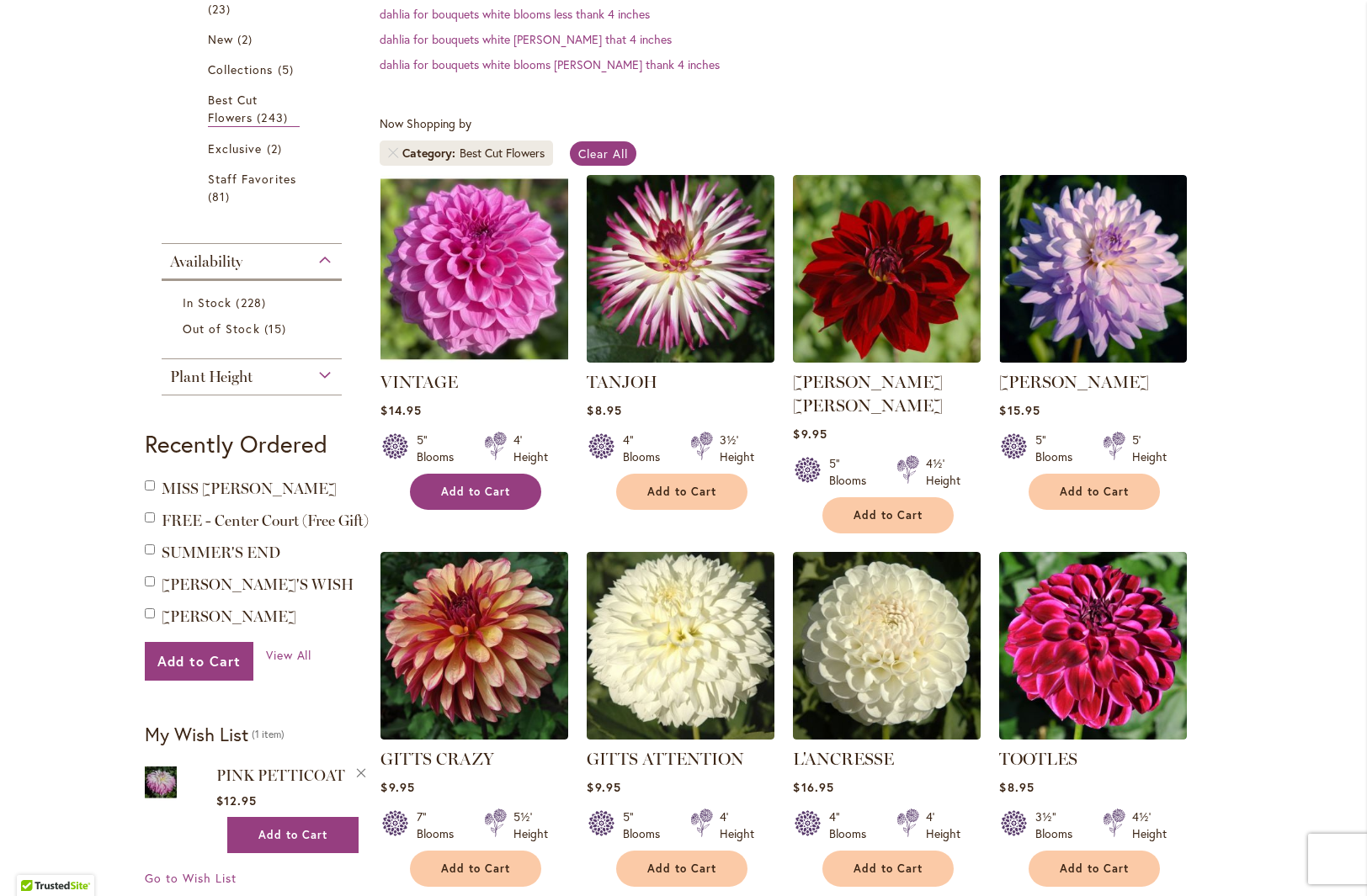
click at [465, 497] on span "Add to Cart" at bounding box center [475, 492] width 69 height 15
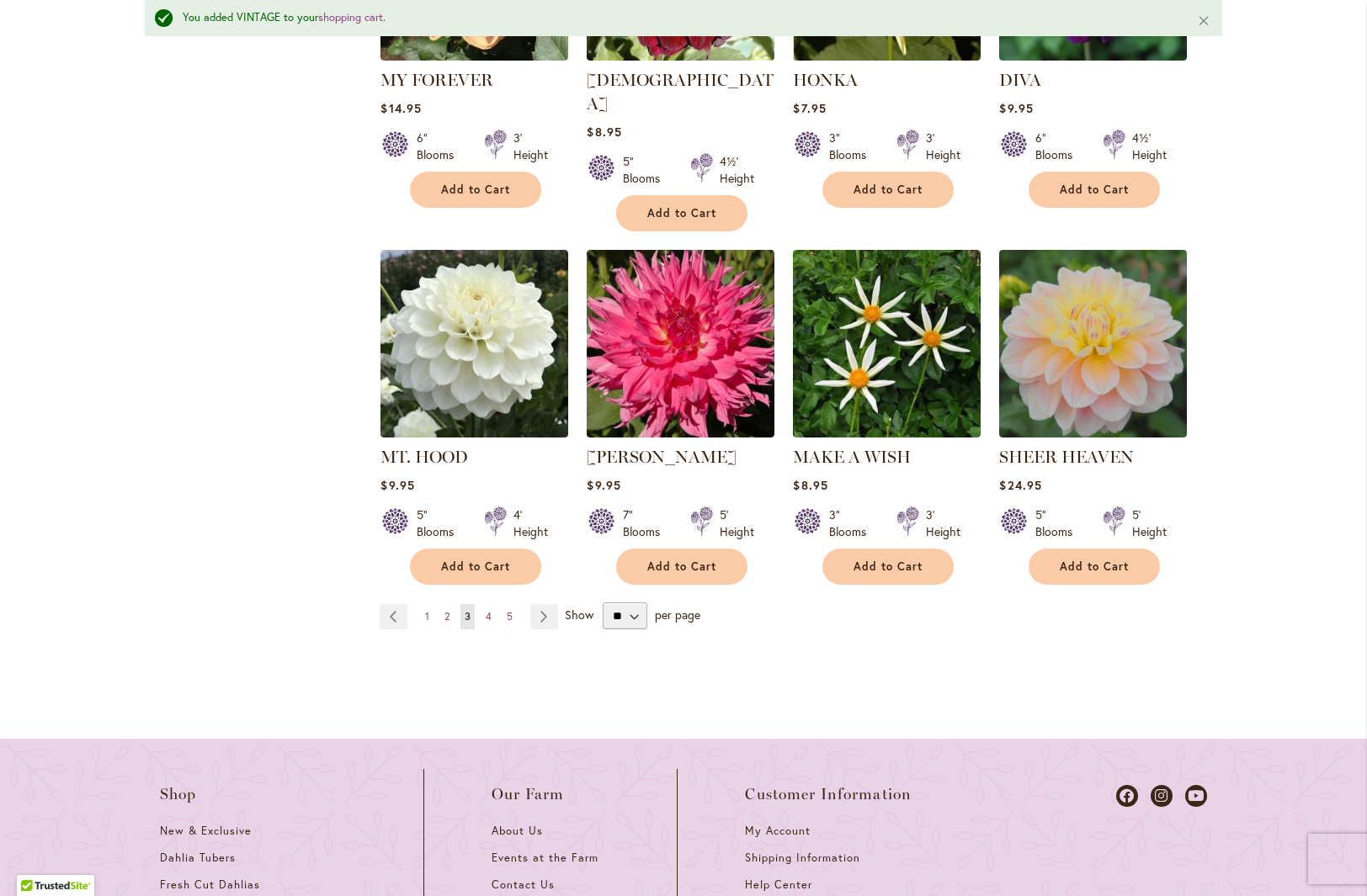
scroll to position [1538, 0]
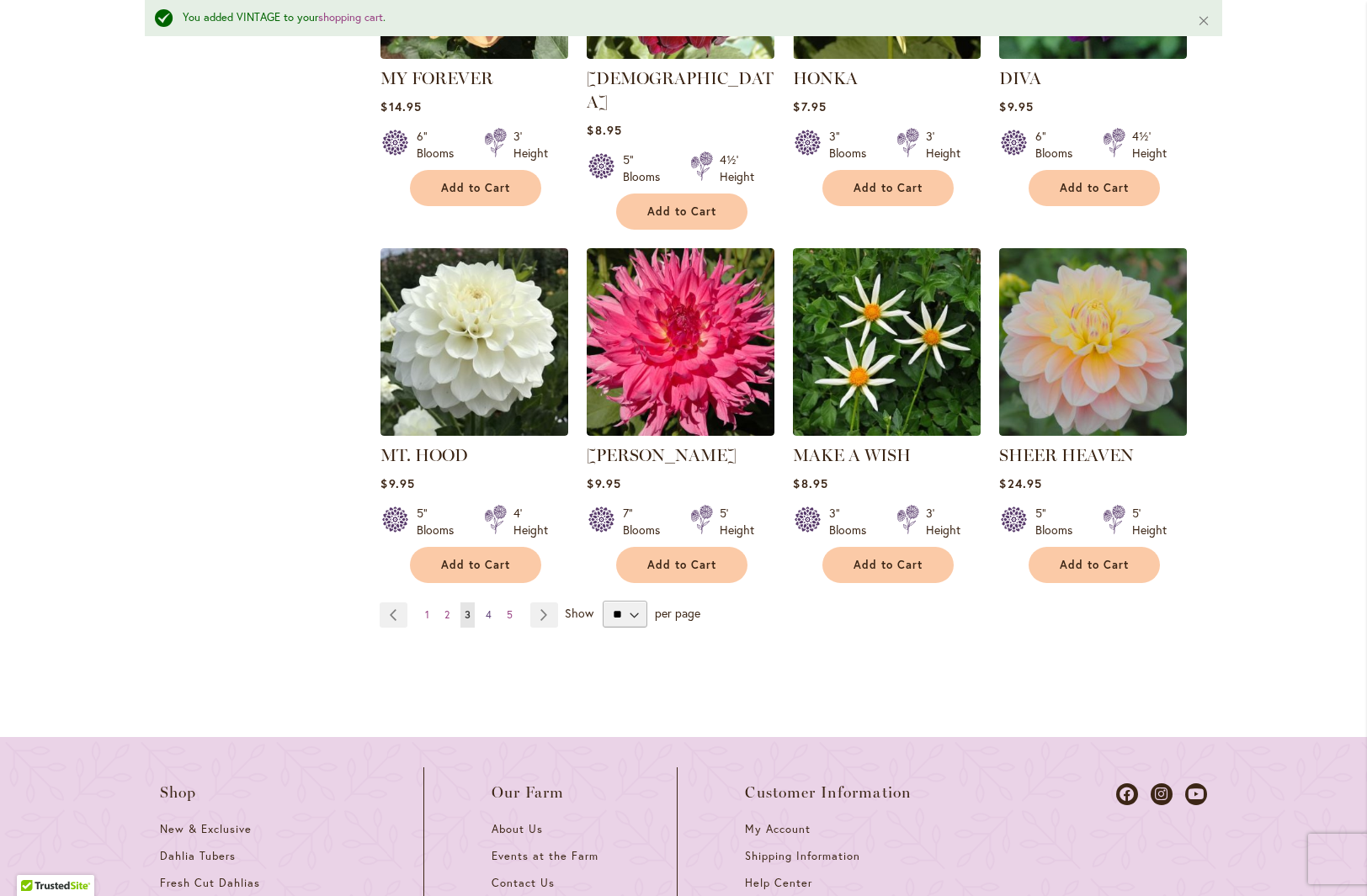
click at [486, 609] on span "4" at bounding box center [489, 614] width 6 height 13
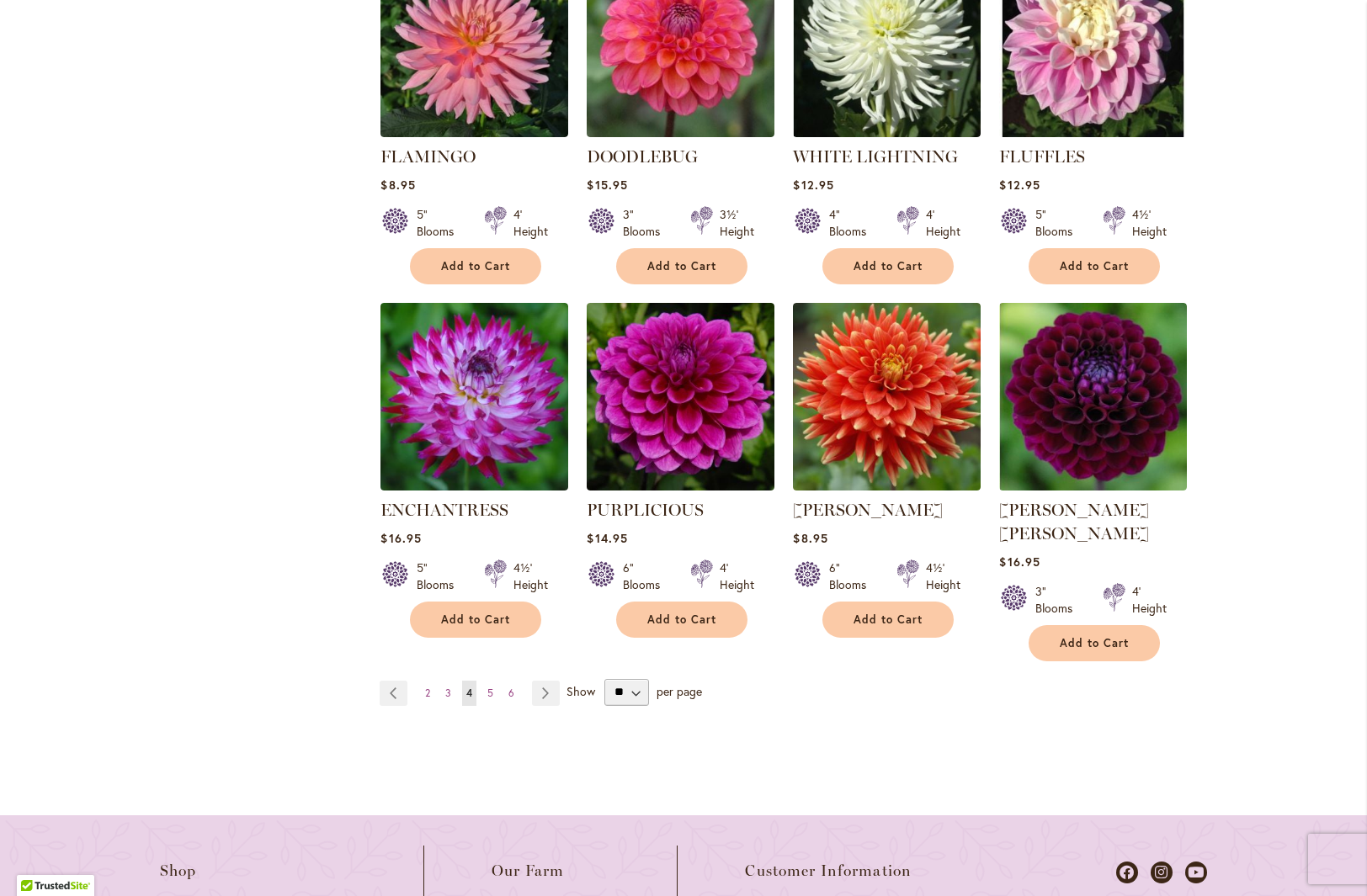
scroll to position [1417, 0]
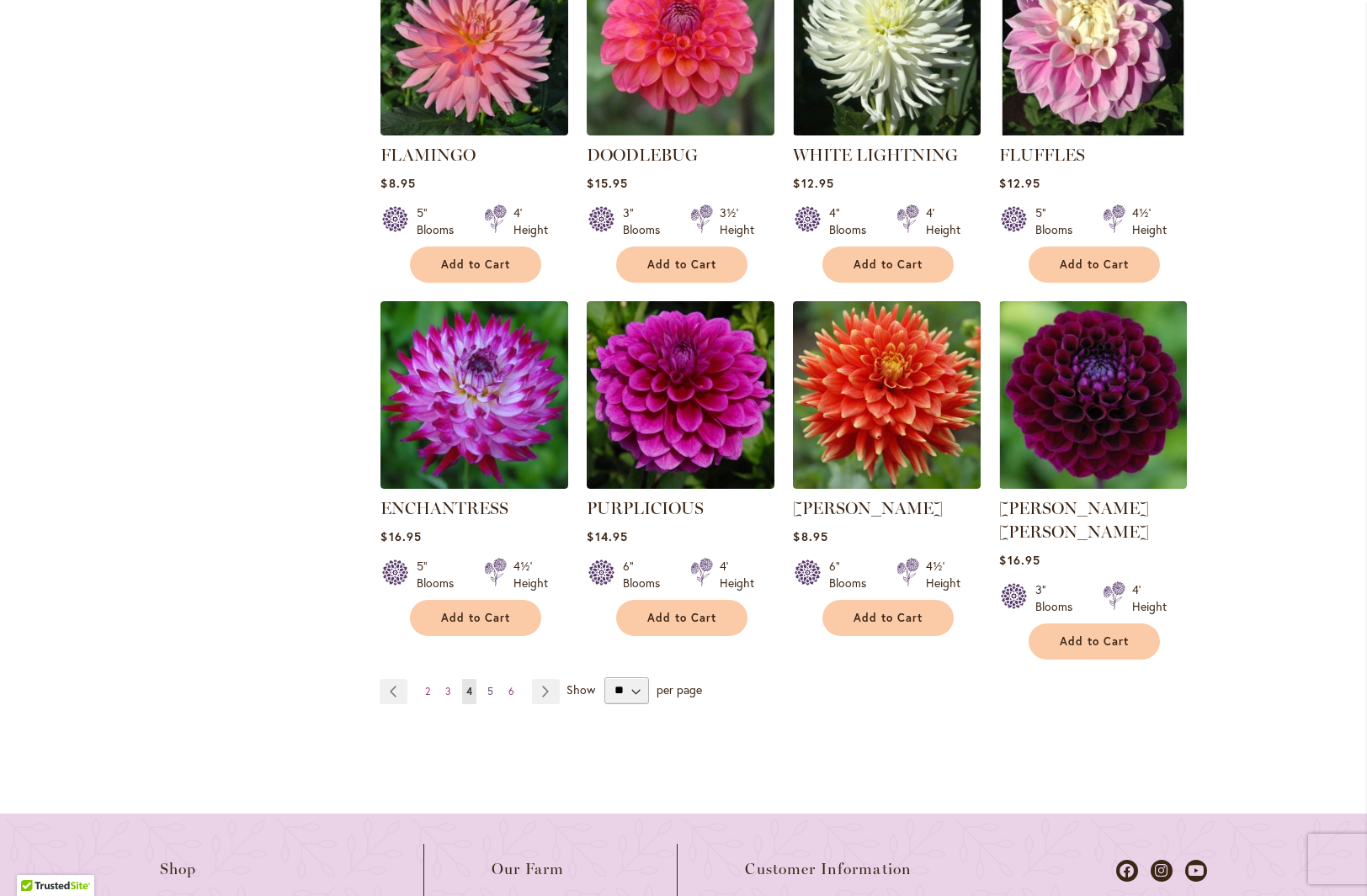
click at [487, 685] on span "5" at bounding box center [490, 691] width 6 height 13
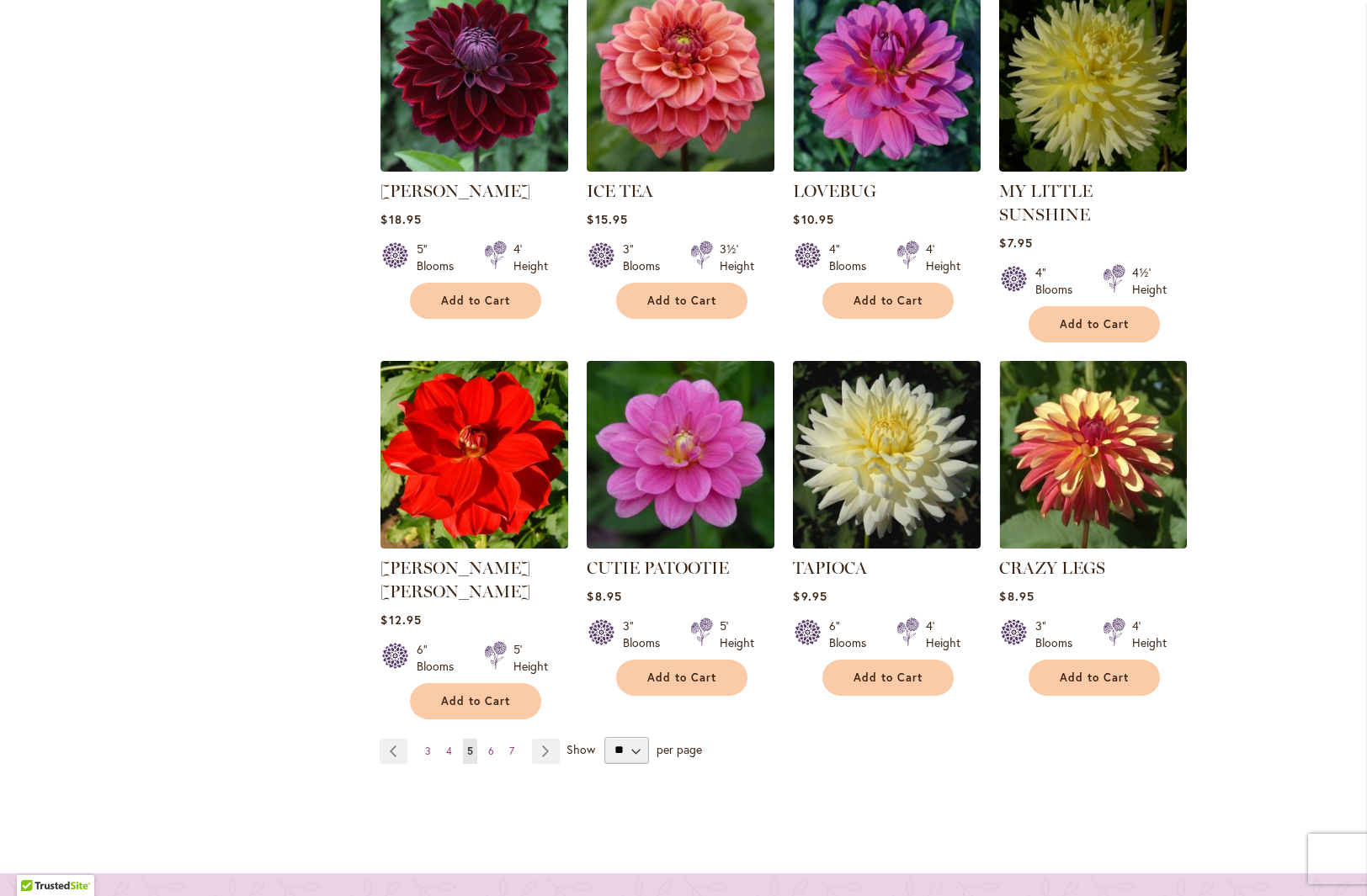
scroll to position [1355, 0]
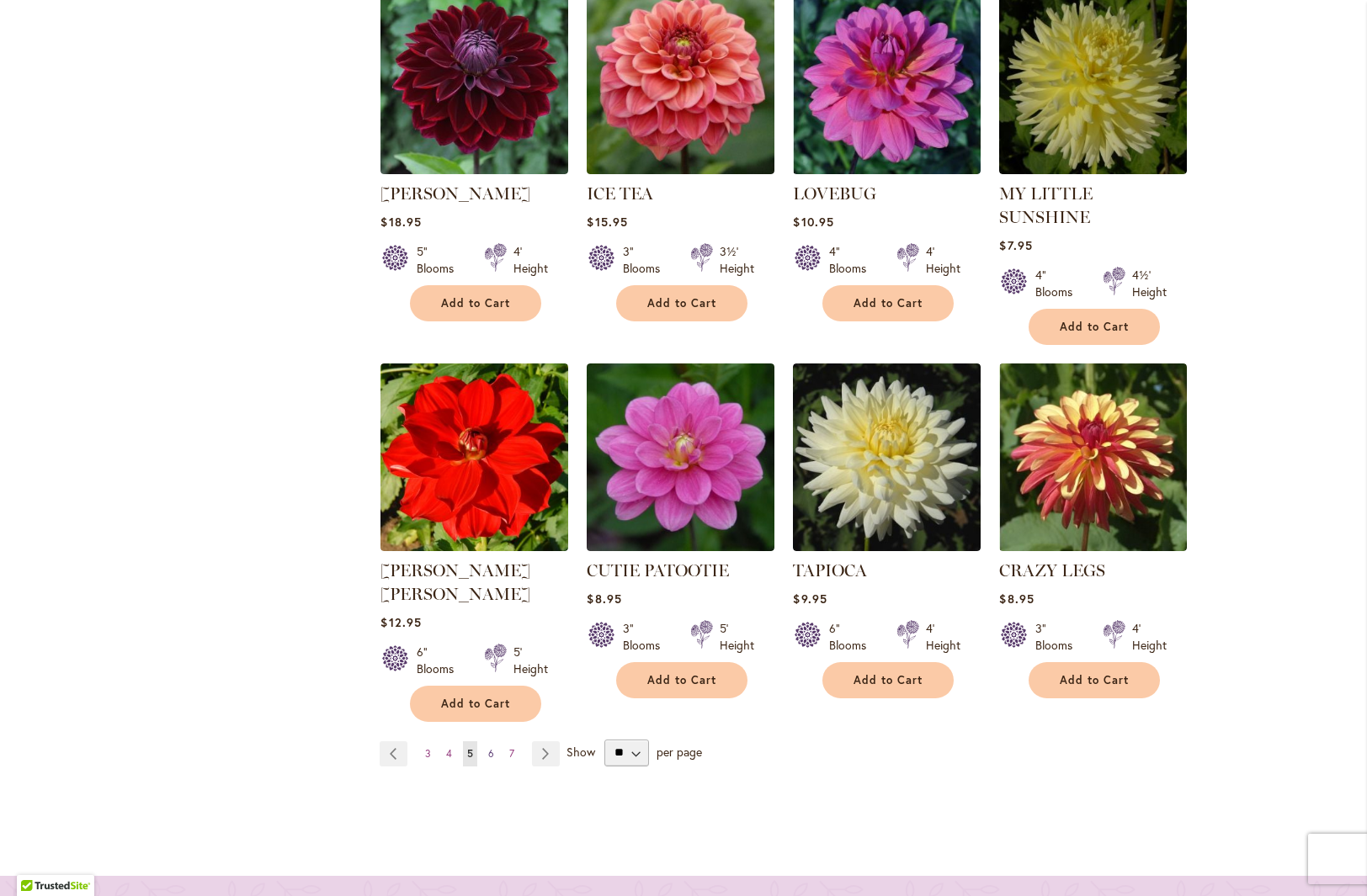
click at [488, 747] on span "6" at bounding box center [491, 753] width 6 height 13
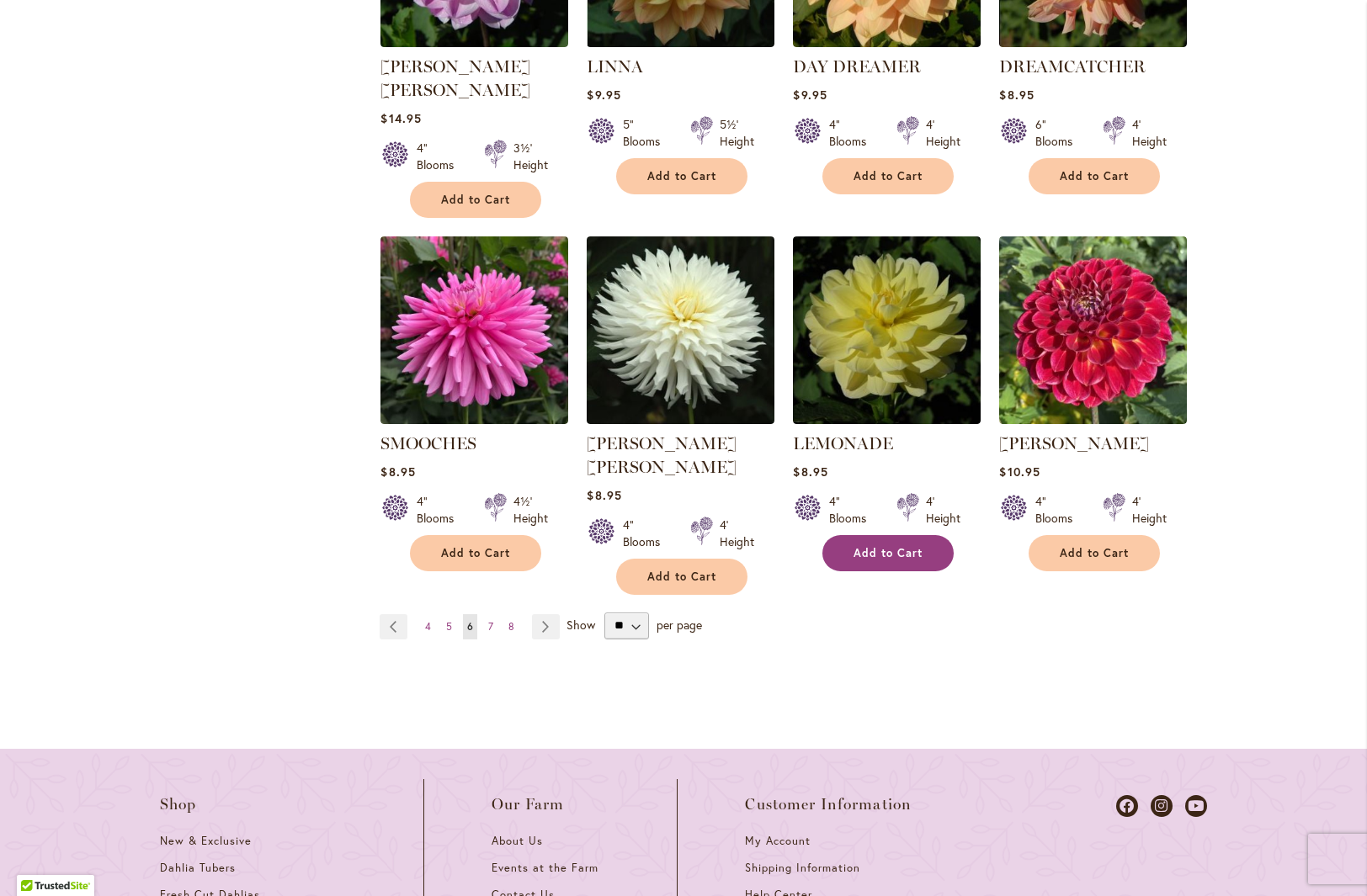
scroll to position [1511, 0]
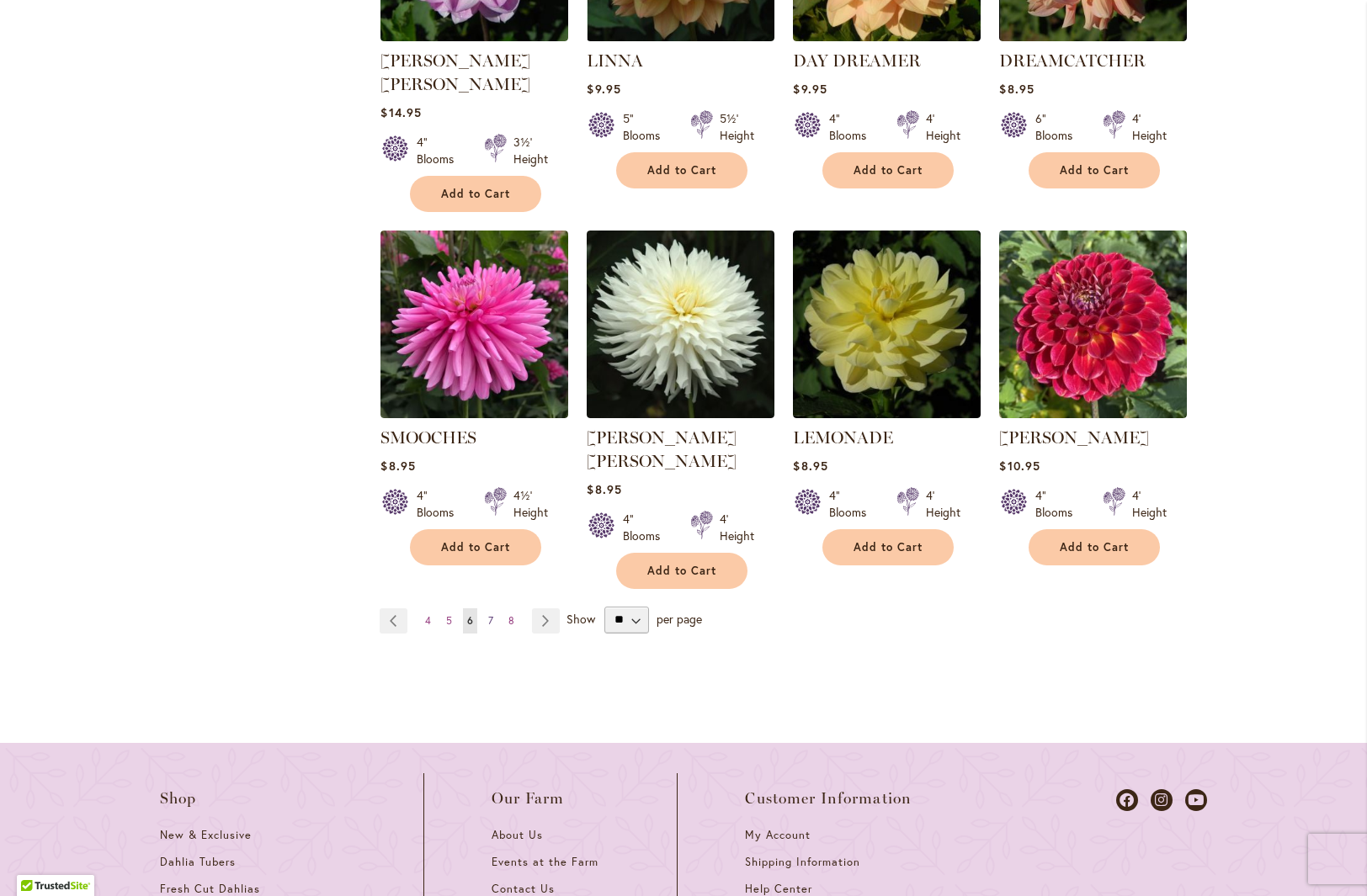
click at [488, 614] on span "7" at bounding box center [490, 620] width 5 height 13
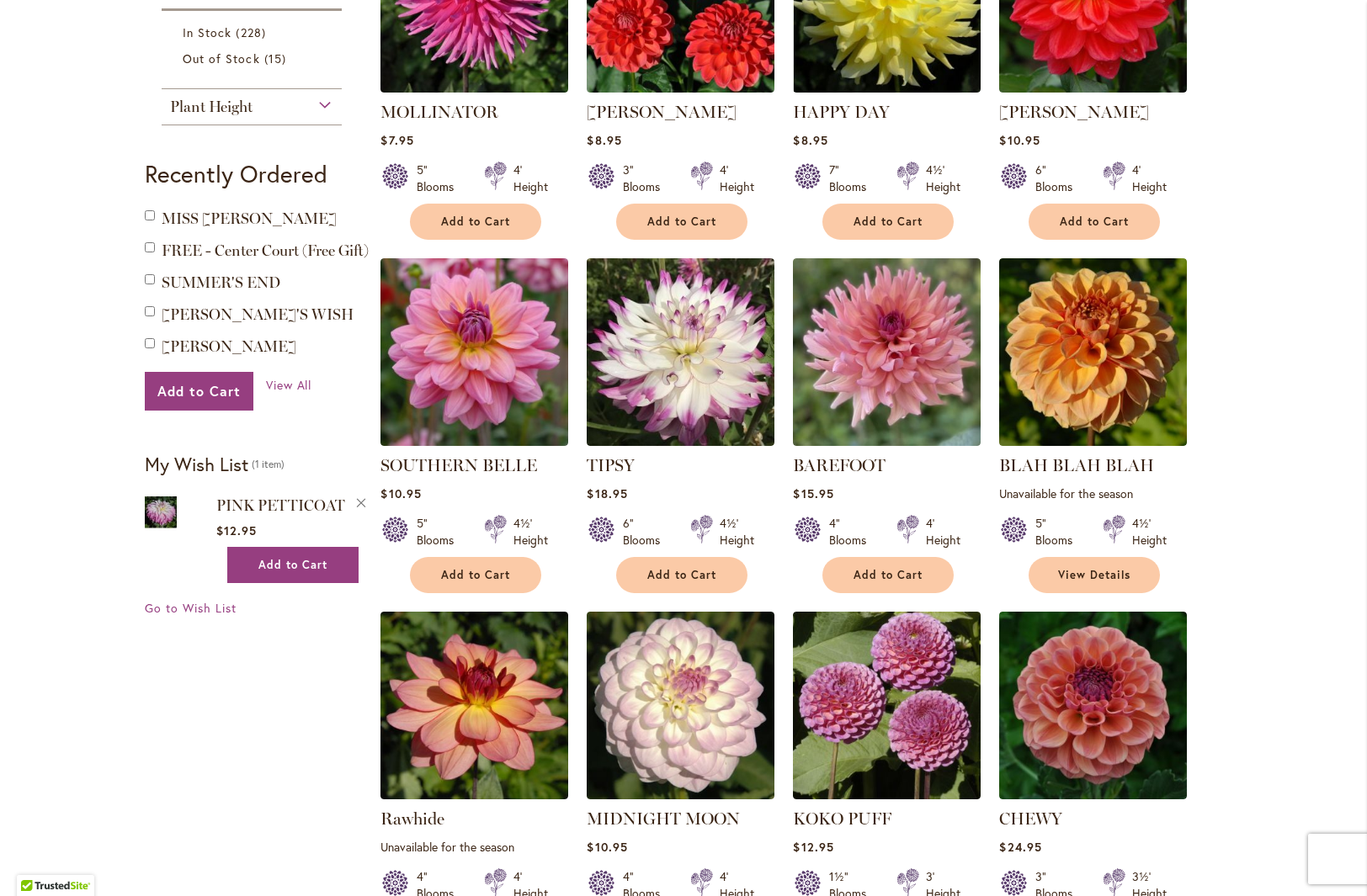
scroll to position [727, 0]
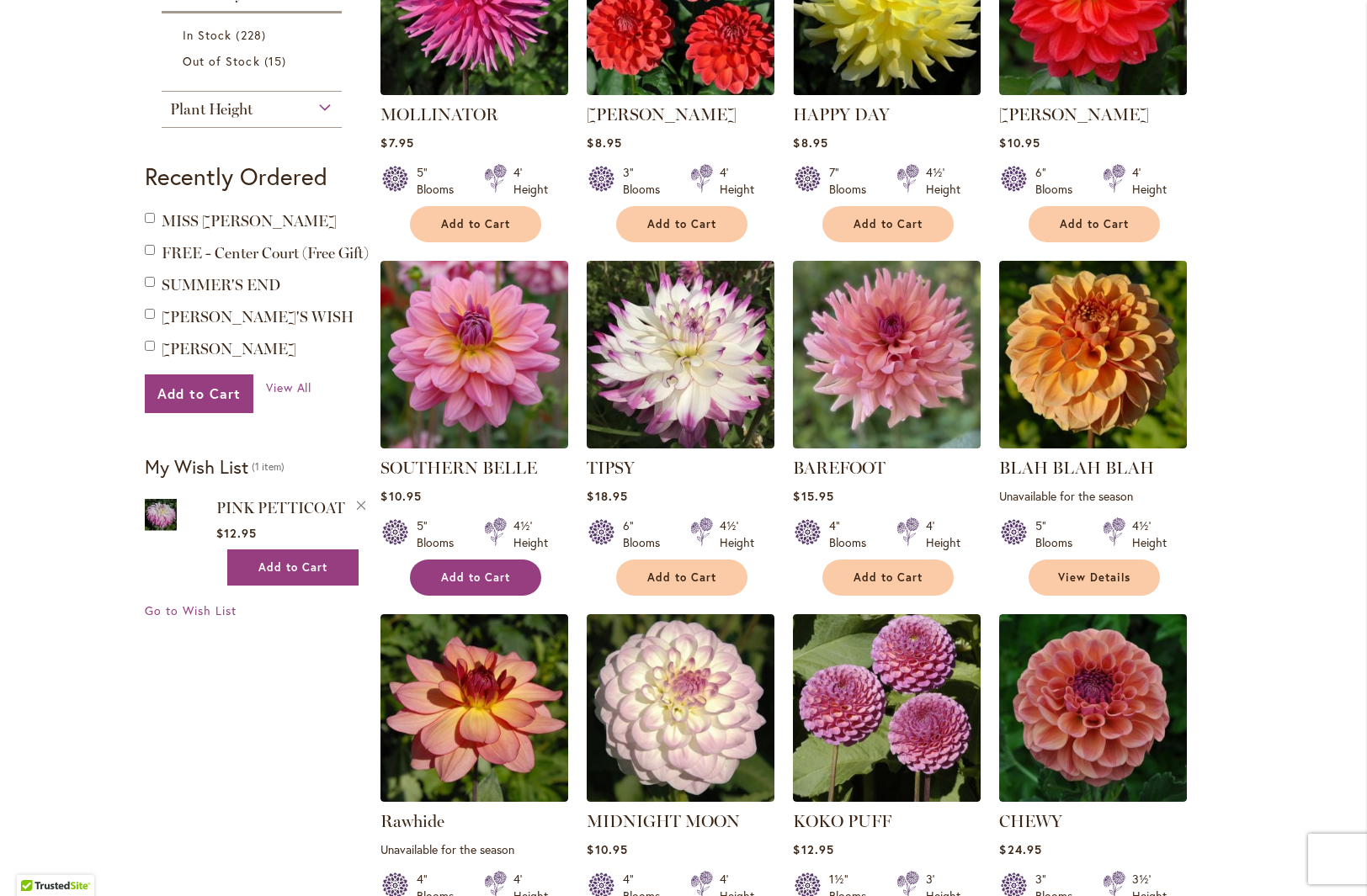
click at [517, 572] on button "Add to Cart" at bounding box center [475, 577] width 132 height 36
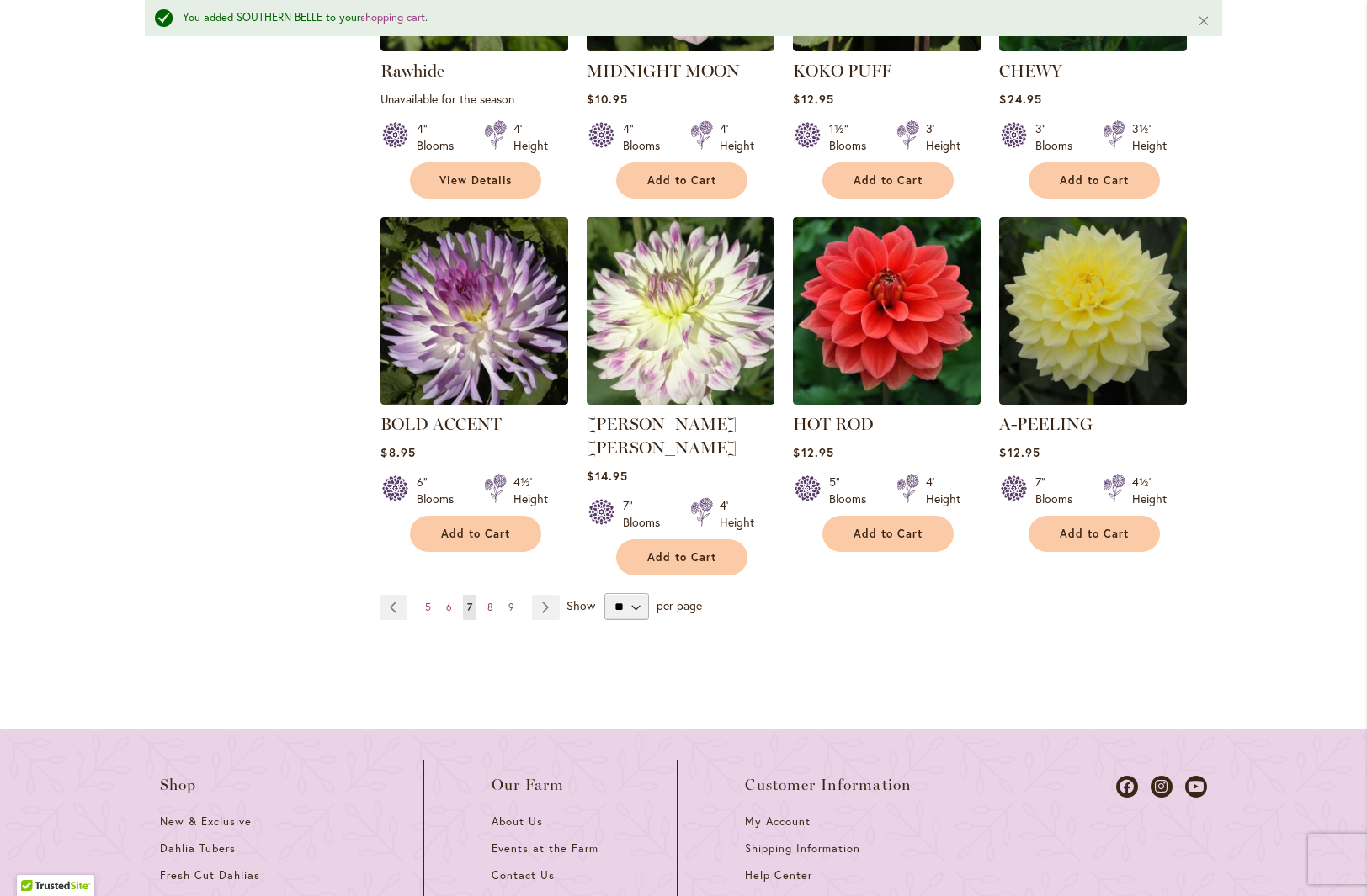
scroll to position [1527, 0]
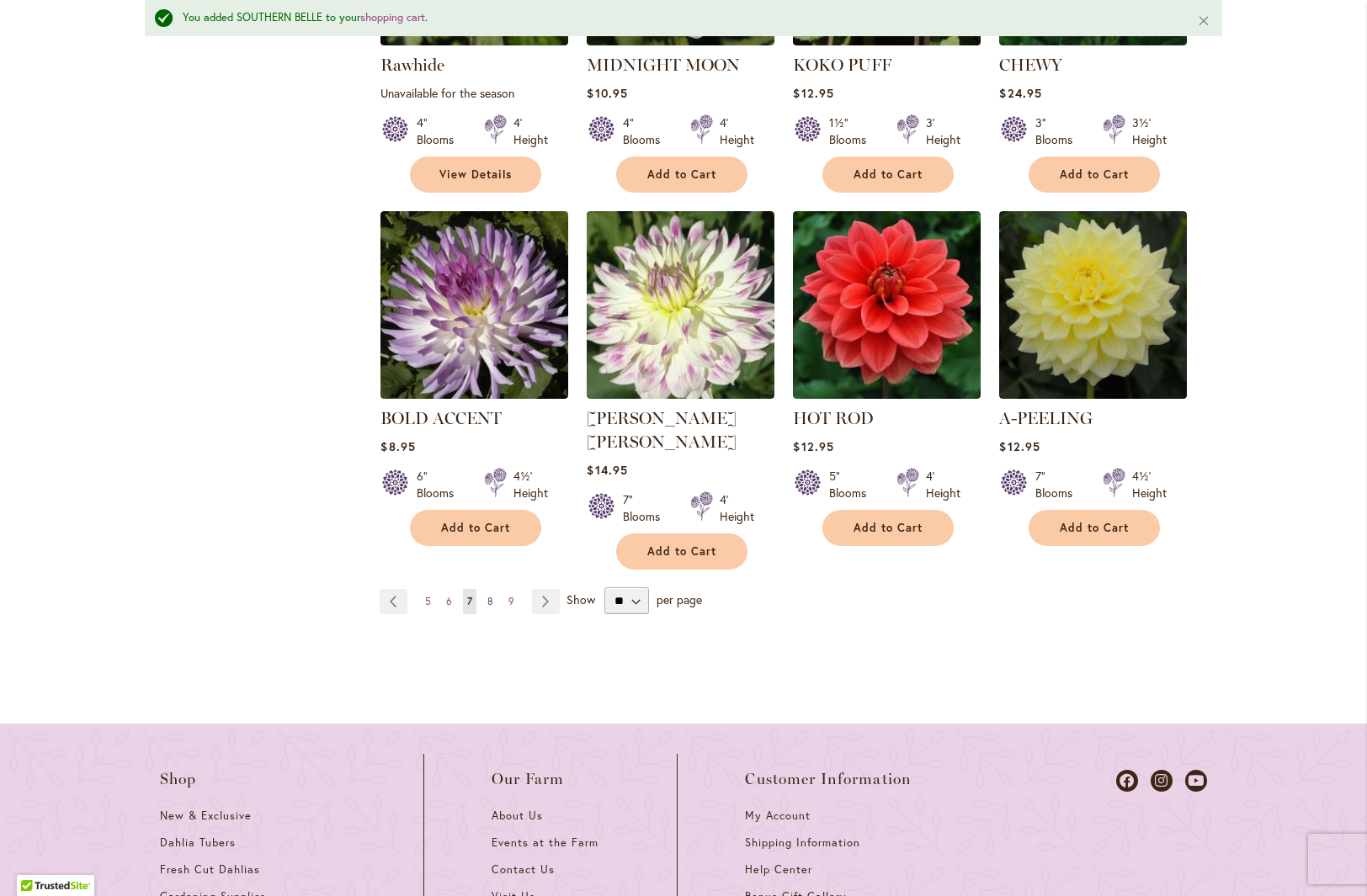
click at [487, 595] on span "8" at bounding box center [490, 601] width 6 height 13
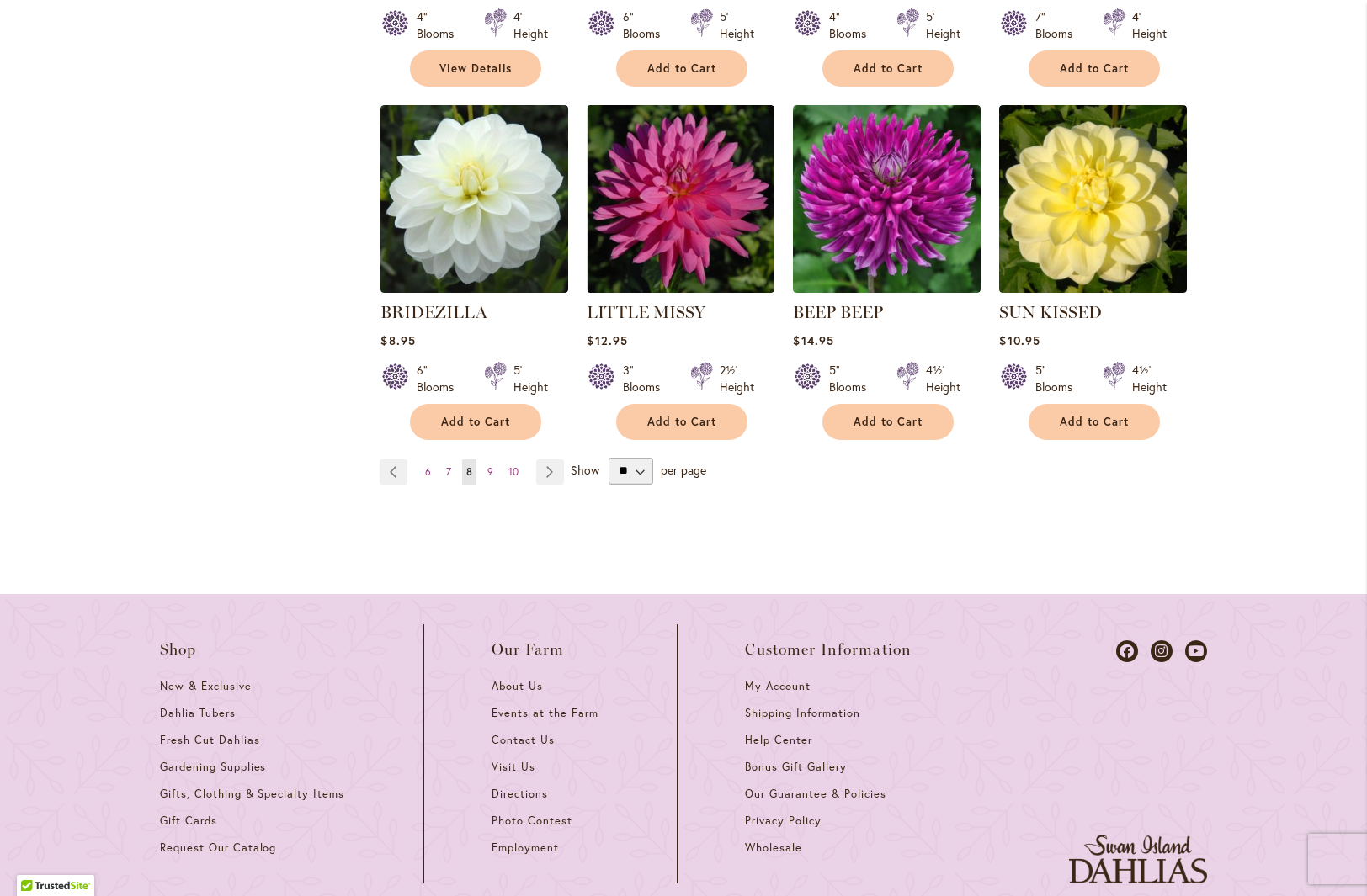
scroll to position [1620, 0]
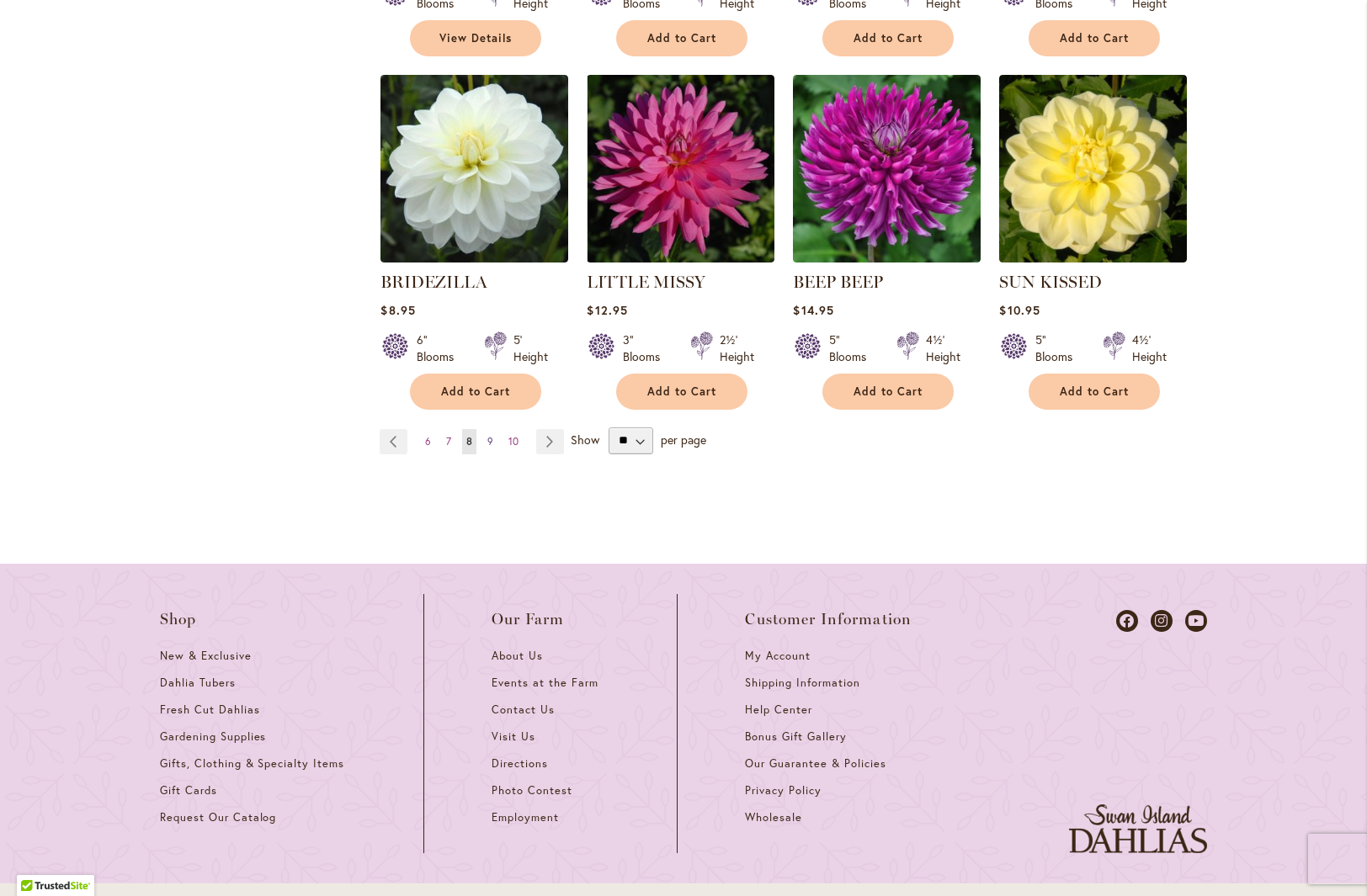
click at [487, 441] on span "9" at bounding box center [490, 441] width 6 height 13
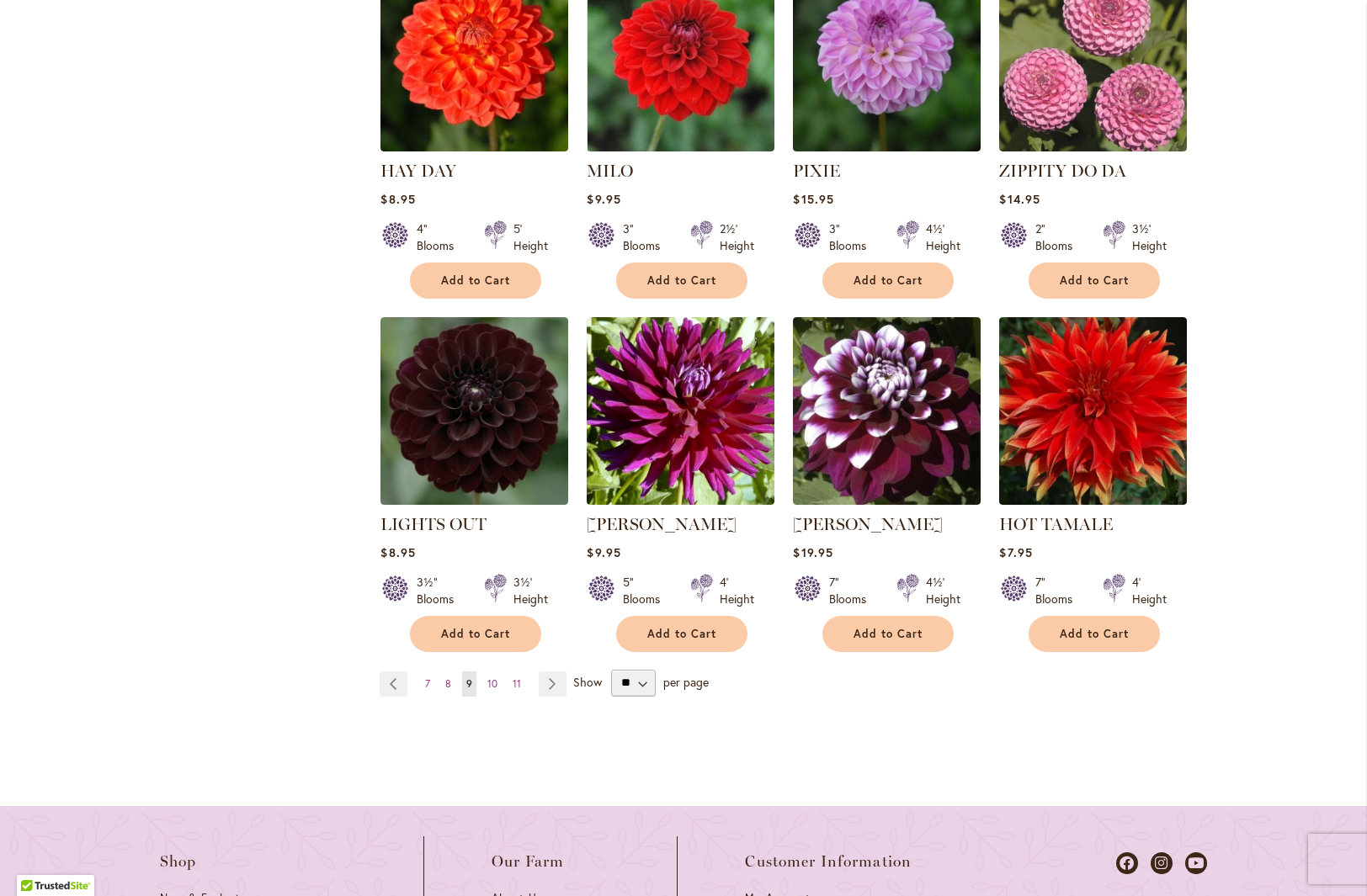
scroll to position [1455, 0]
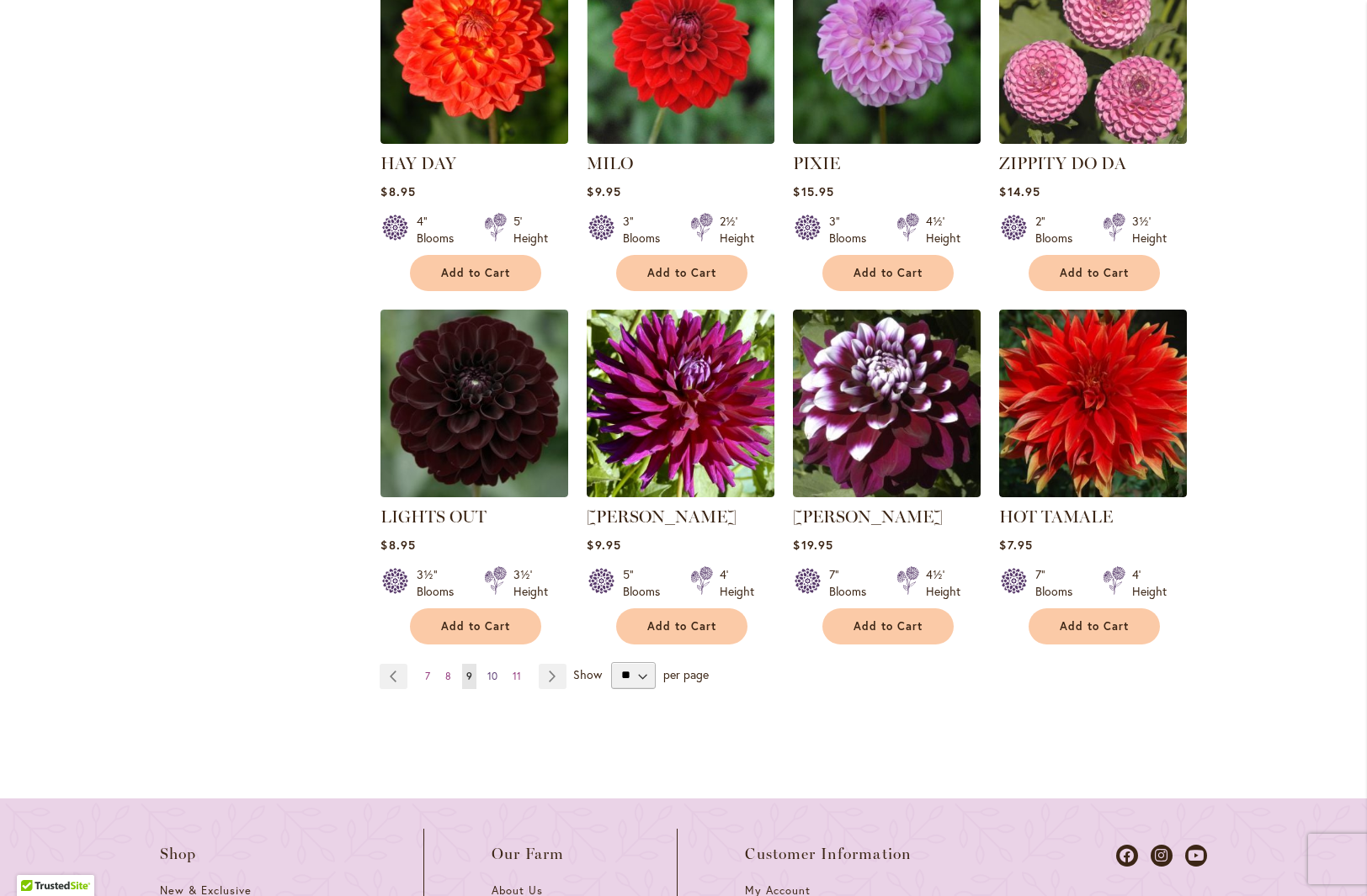
click at [487, 670] on span "10" at bounding box center [492, 675] width 10 height 13
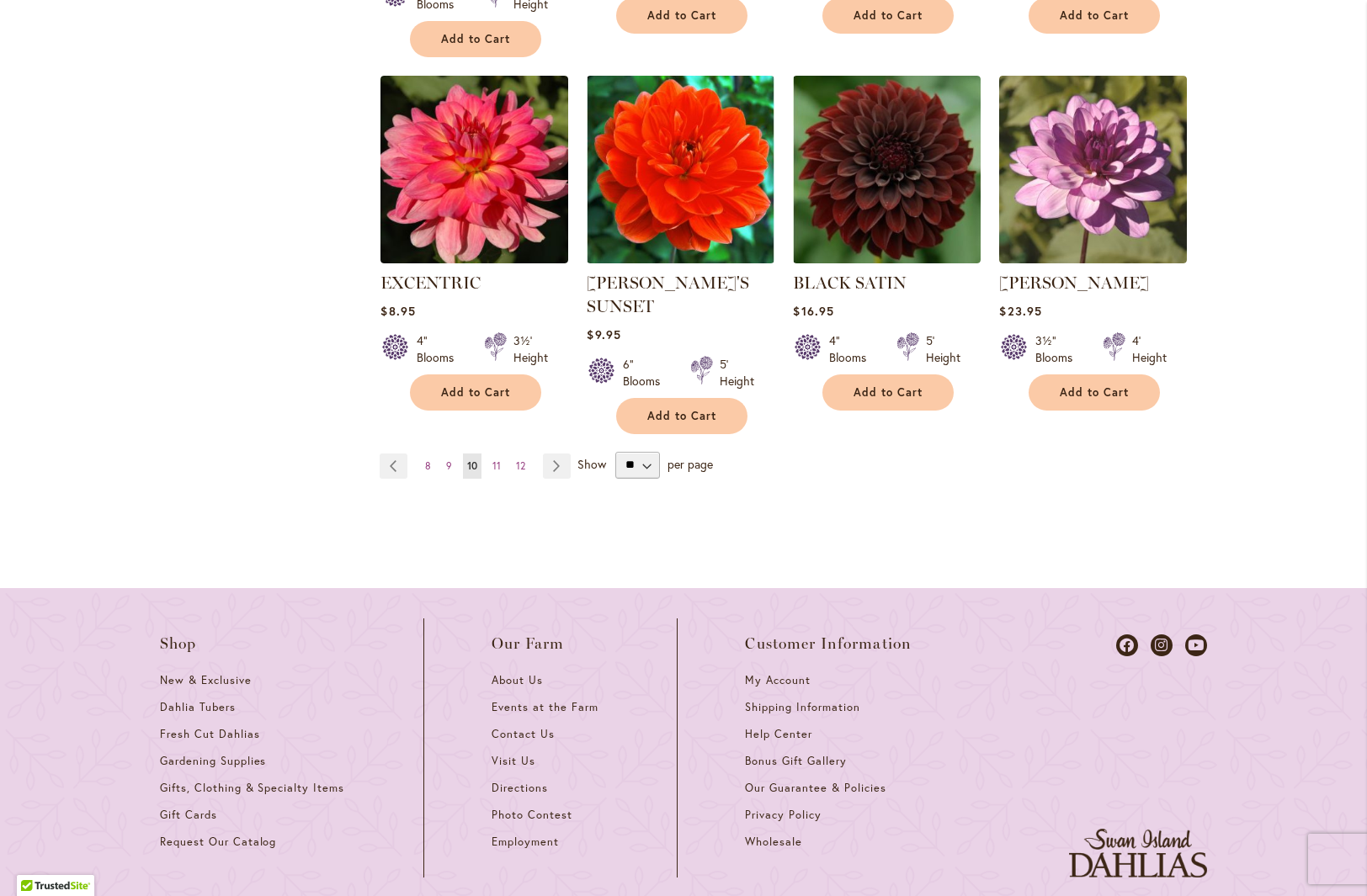
scroll to position [1649, 0]
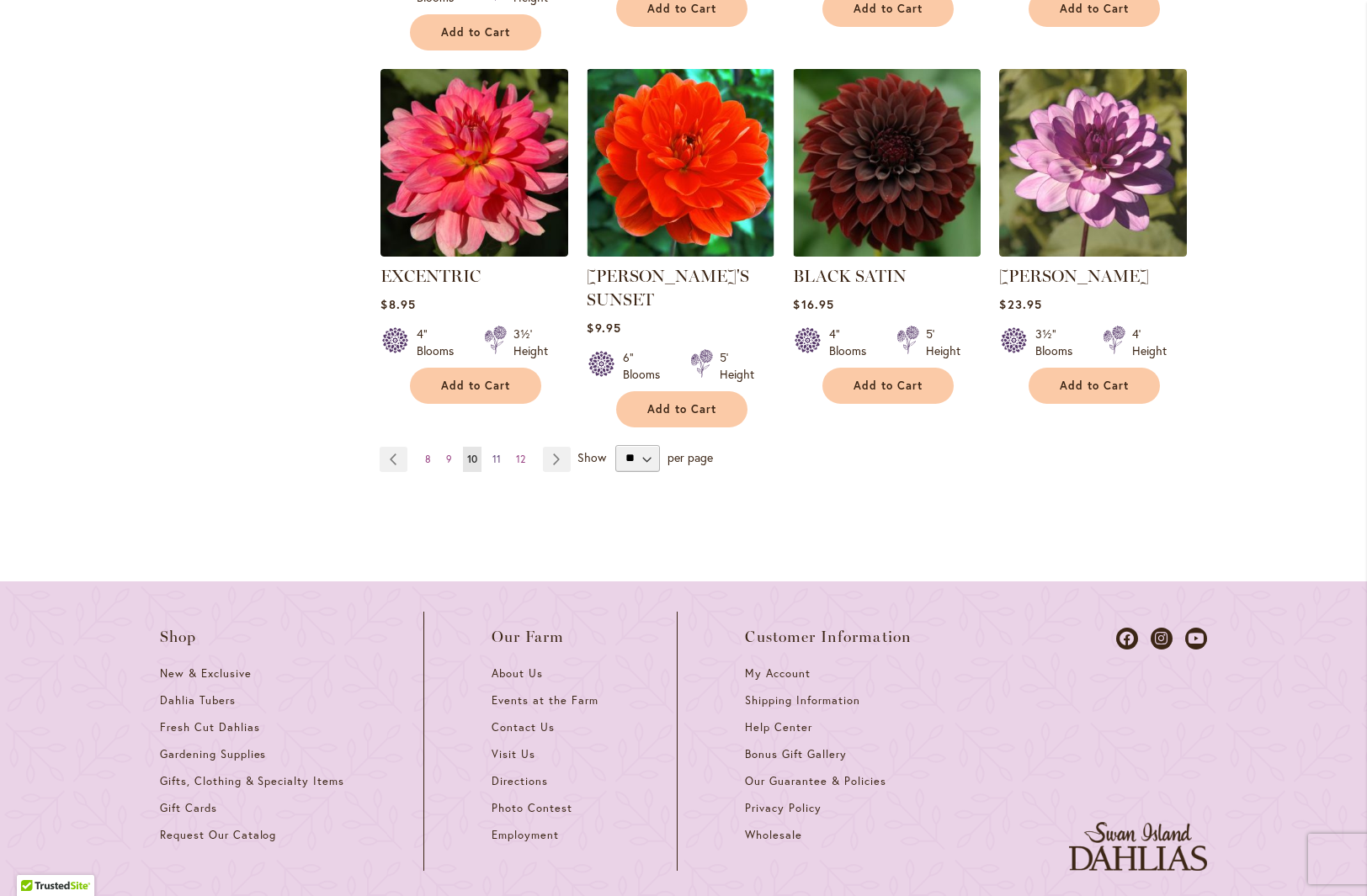
click at [493, 453] on span "11" at bounding box center [497, 459] width 9 height 13
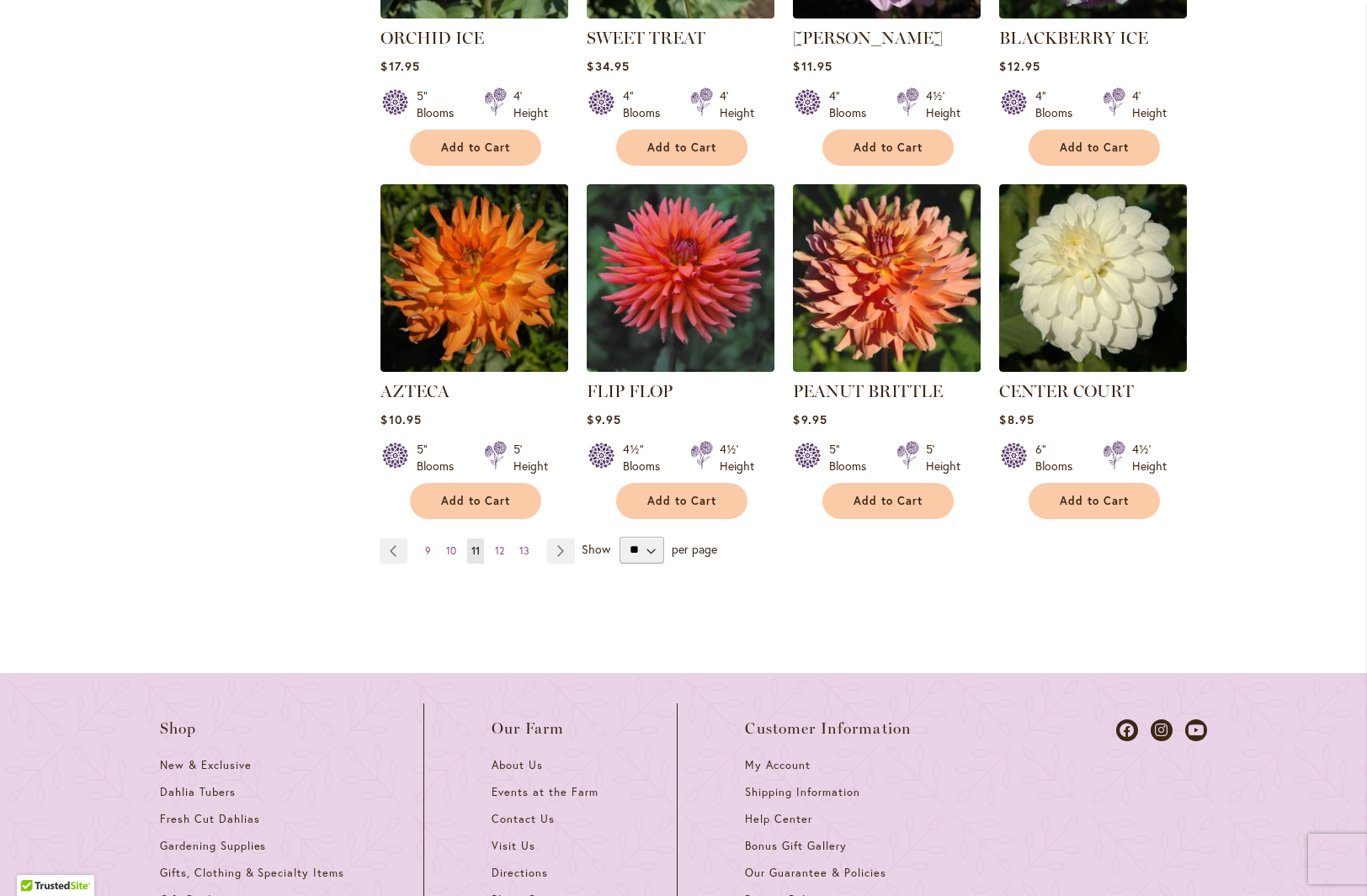
scroll to position [1551, 0]
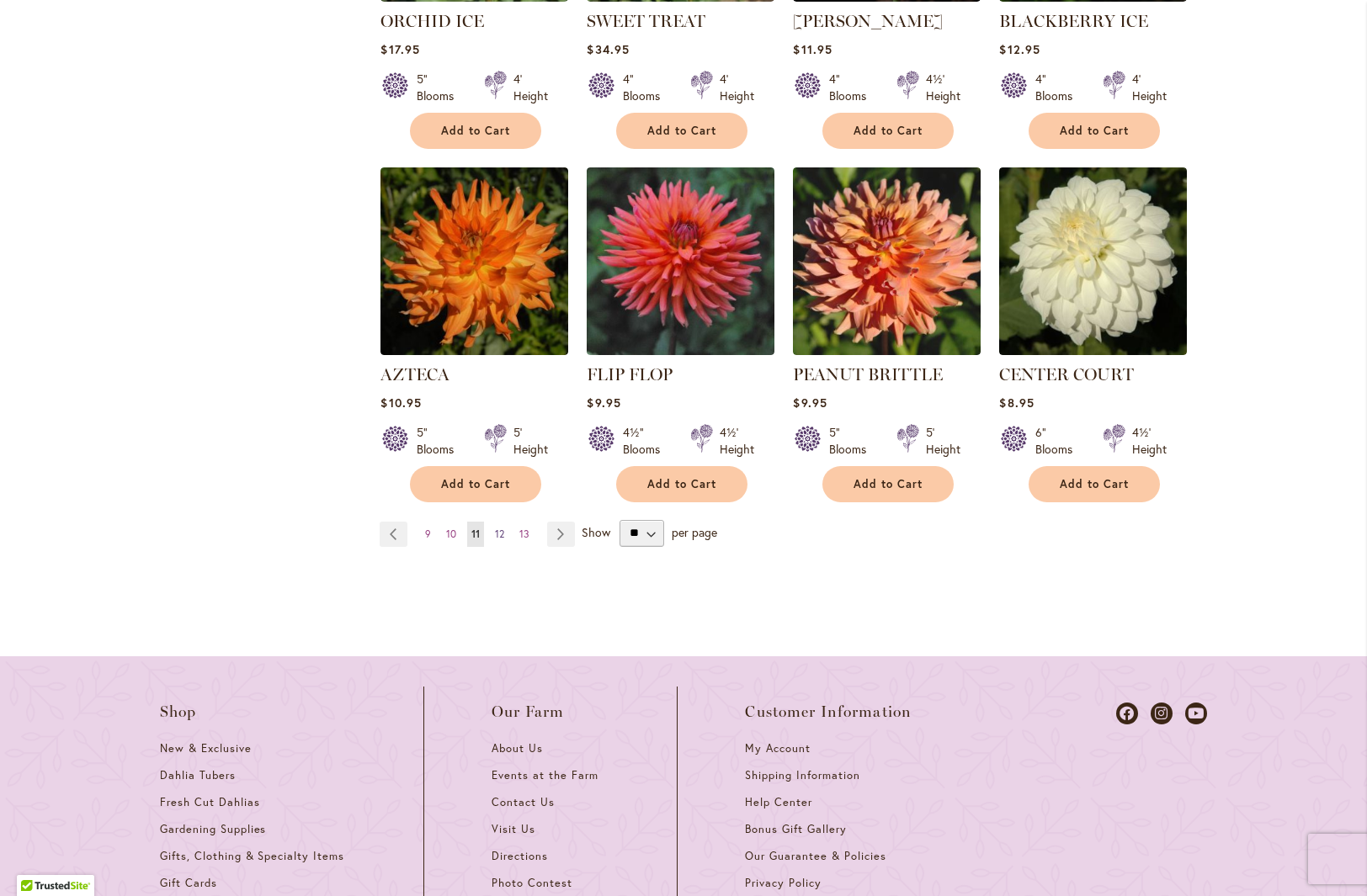
click at [495, 533] on span "12" at bounding box center [500, 533] width 10 height 13
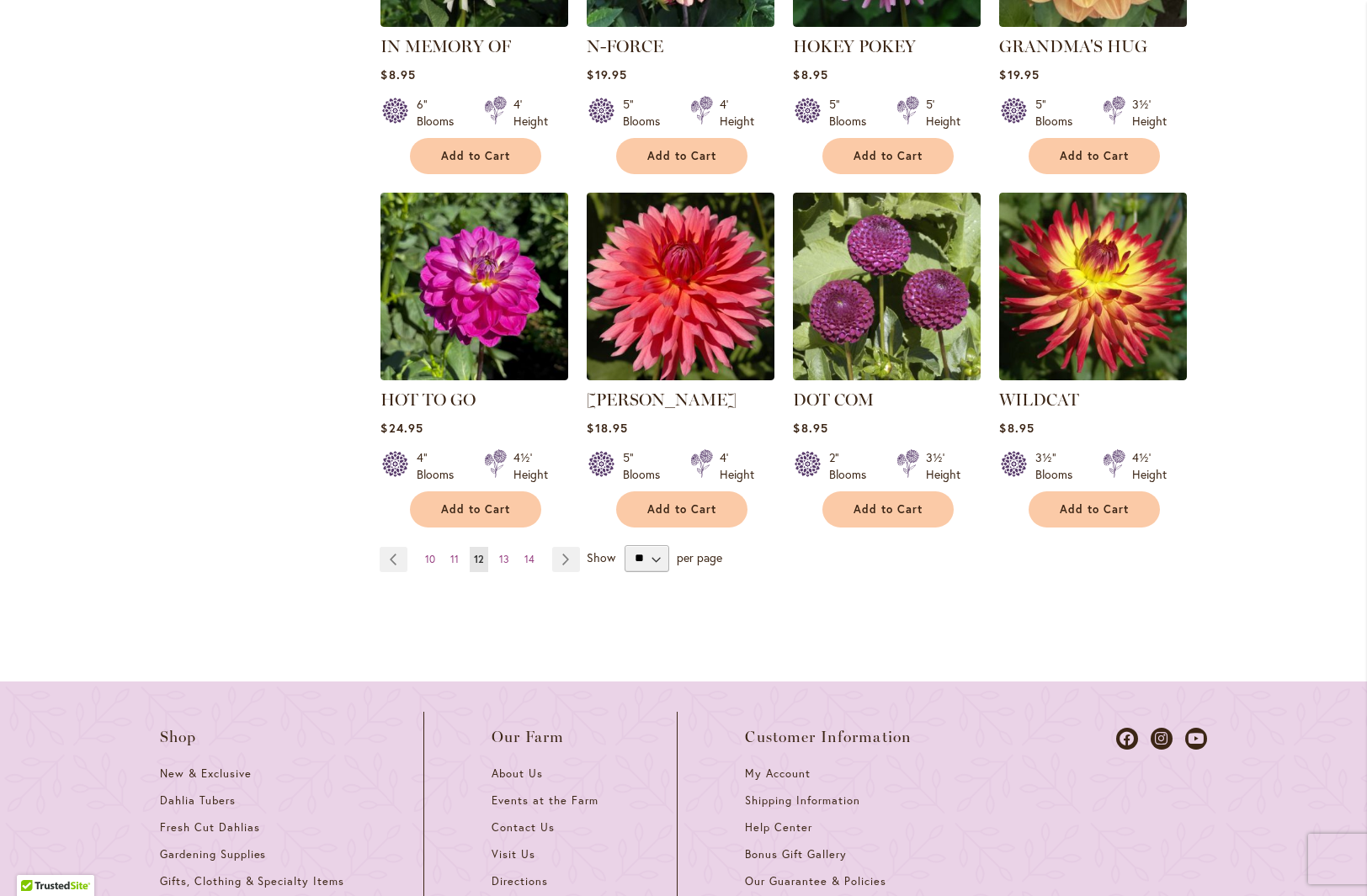
scroll to position [1559, 0]
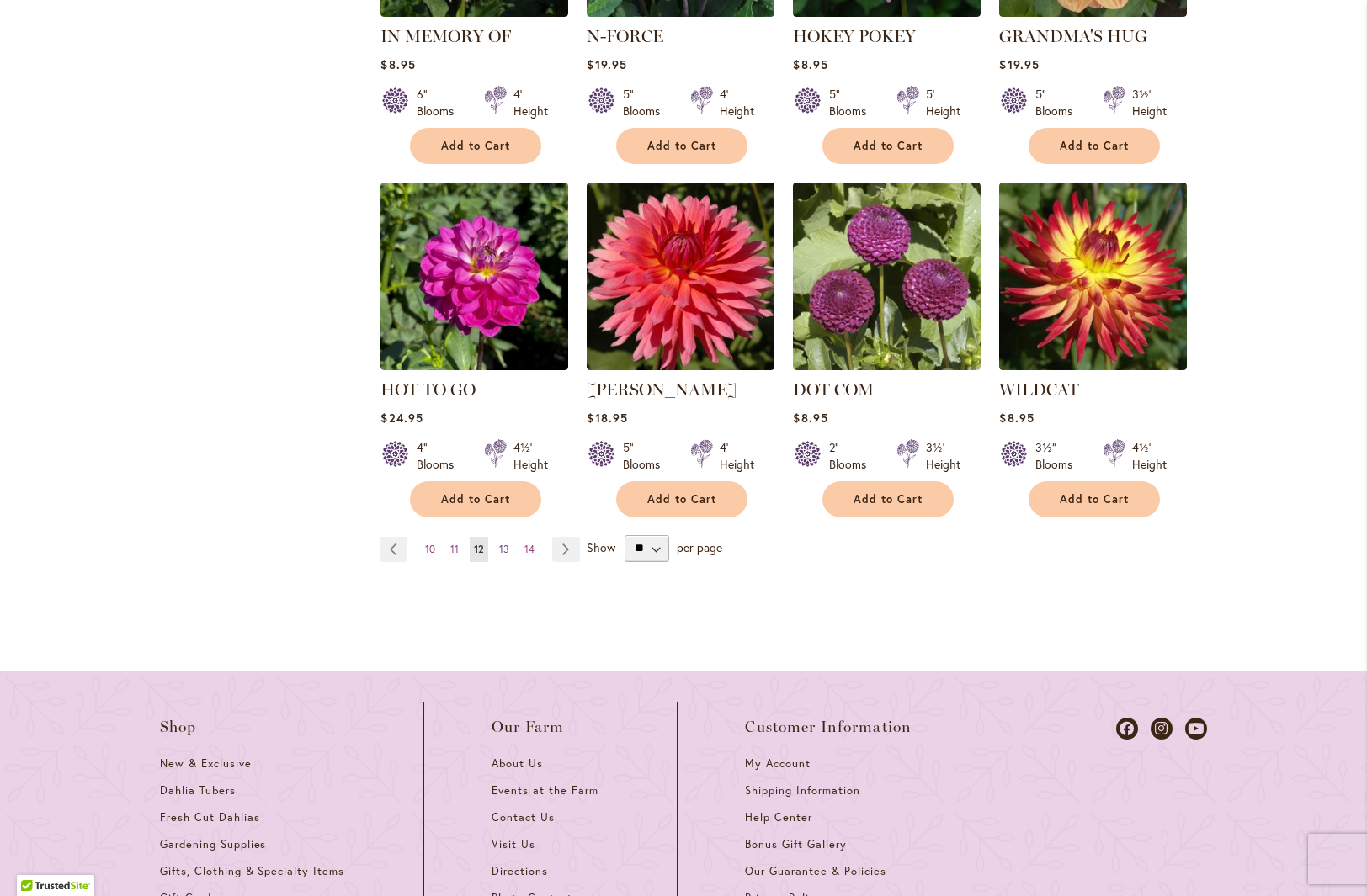
click at [501, 543] on span "13" at bounding box center [504, 549] width 10 height 13
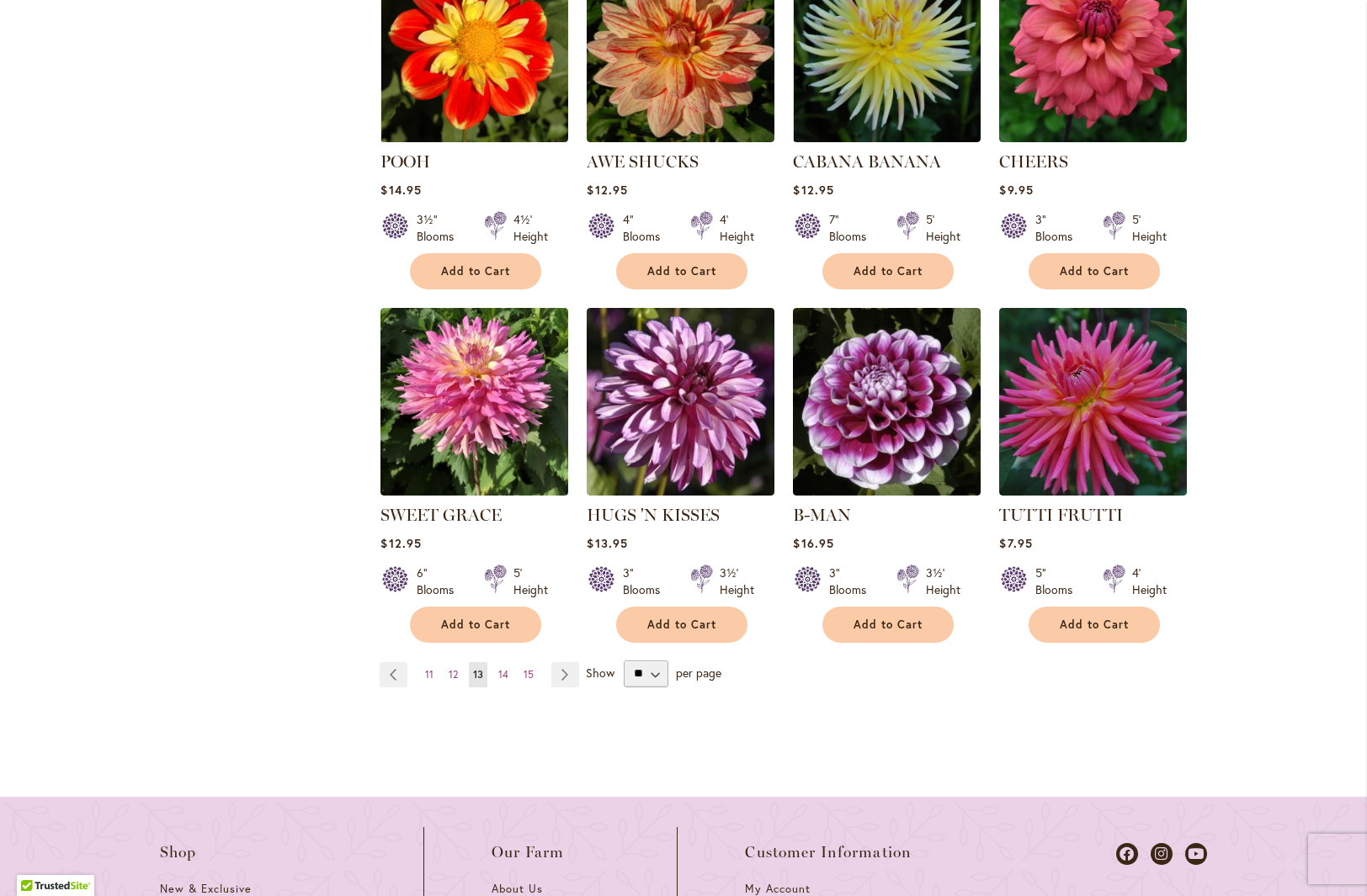
scroll to position [1412, 0]
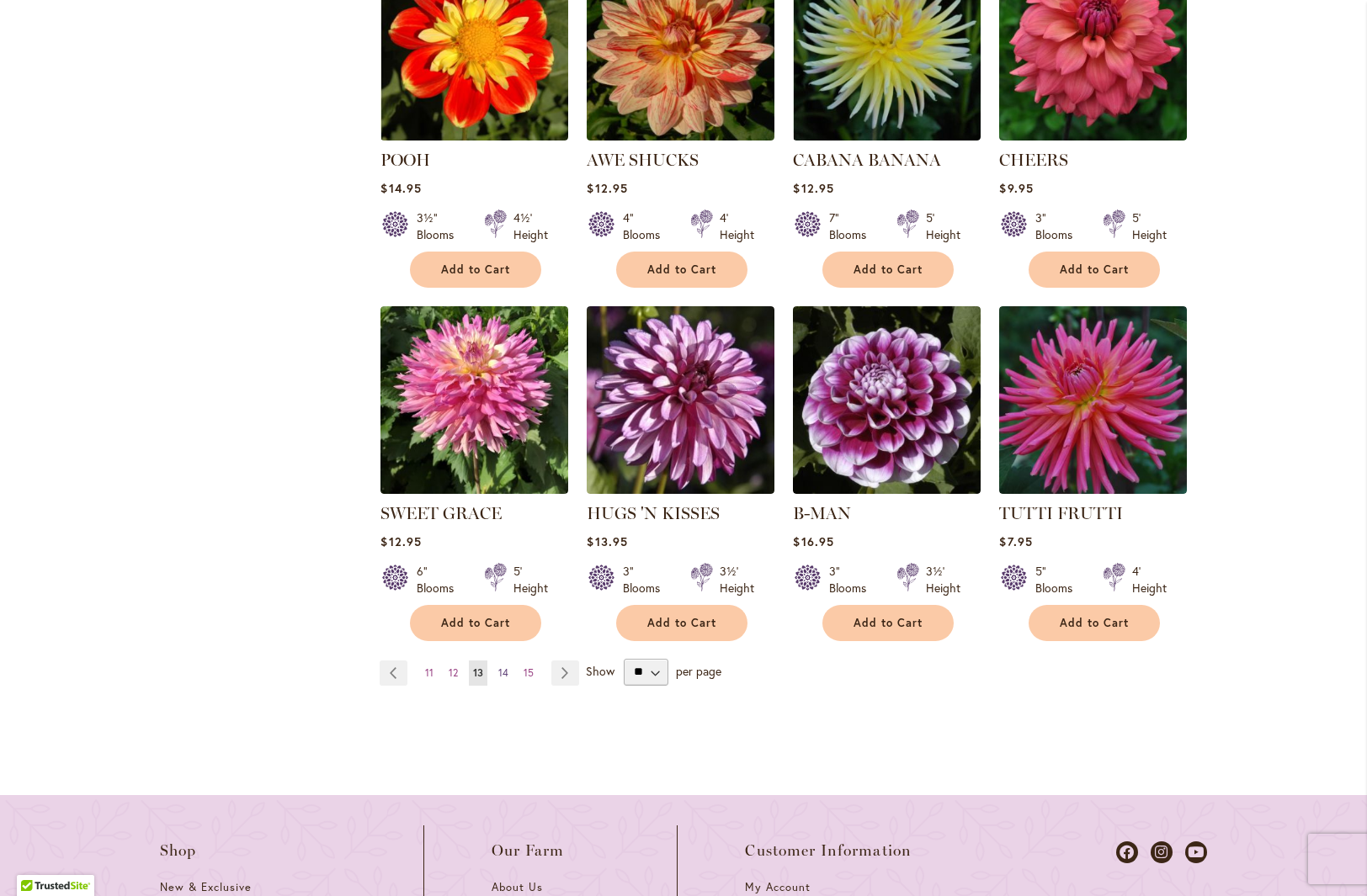
click at [501, 674] on span "14" at bounding box center [503, 672] width 10 height 13
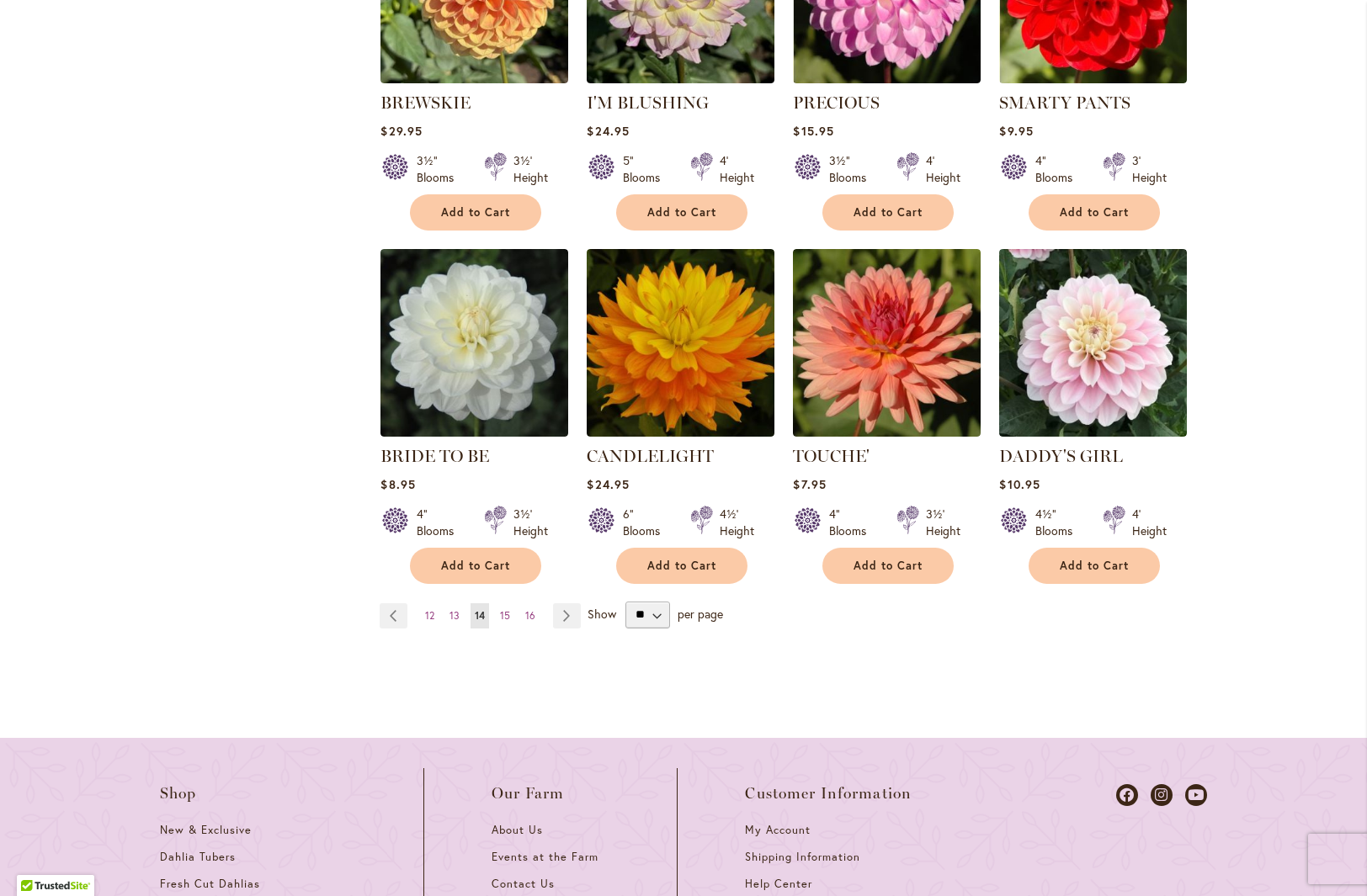
scroll to position [1522, 0]
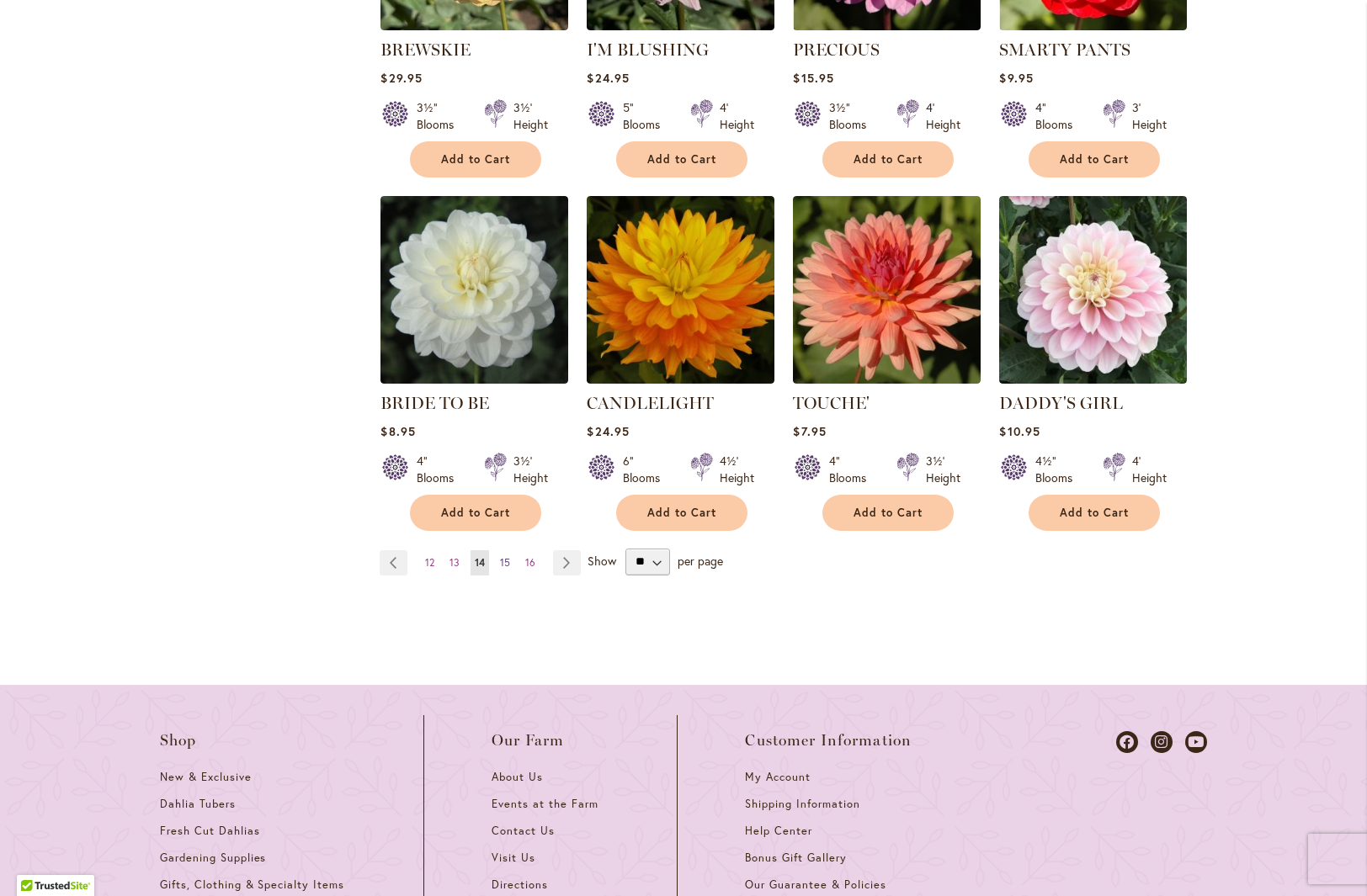
click at [501, 556] on span "15" at bounding box center [505, 562] width 10 height 13
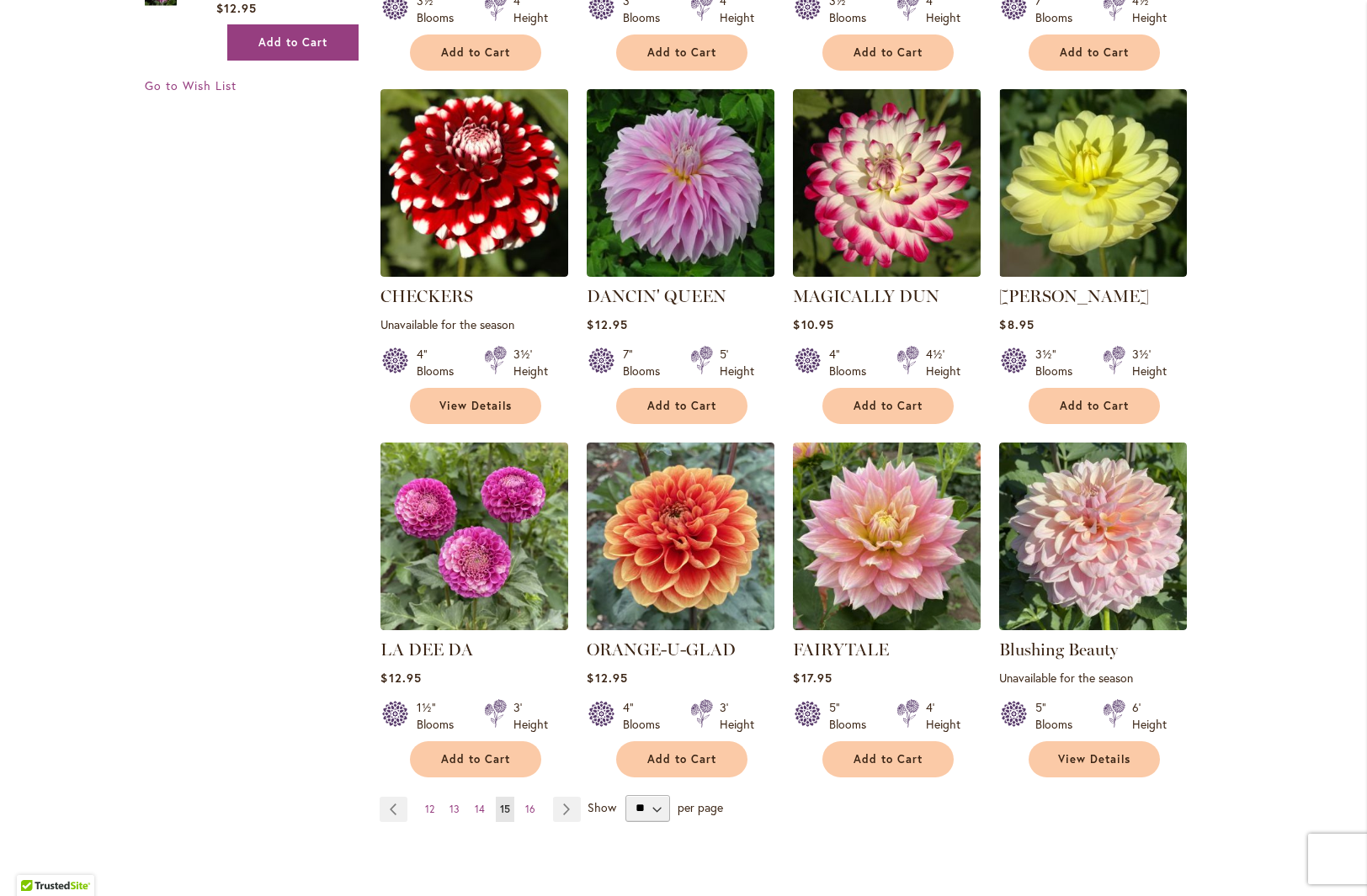
scroll to position [1253, 0]
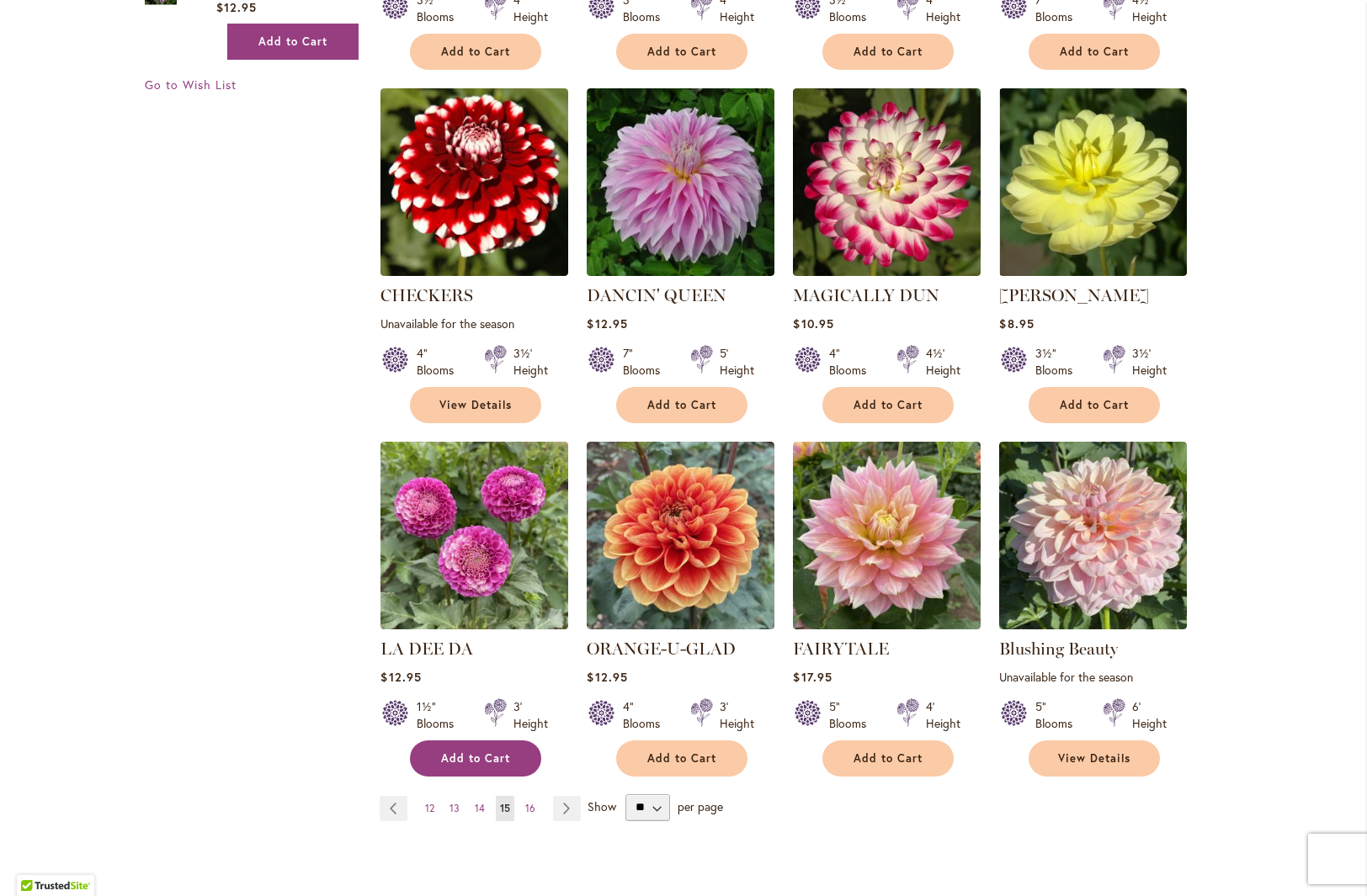
click at [468, 759] on span "Add to Cart" at bounding box center [475, 759] width 69 height 15
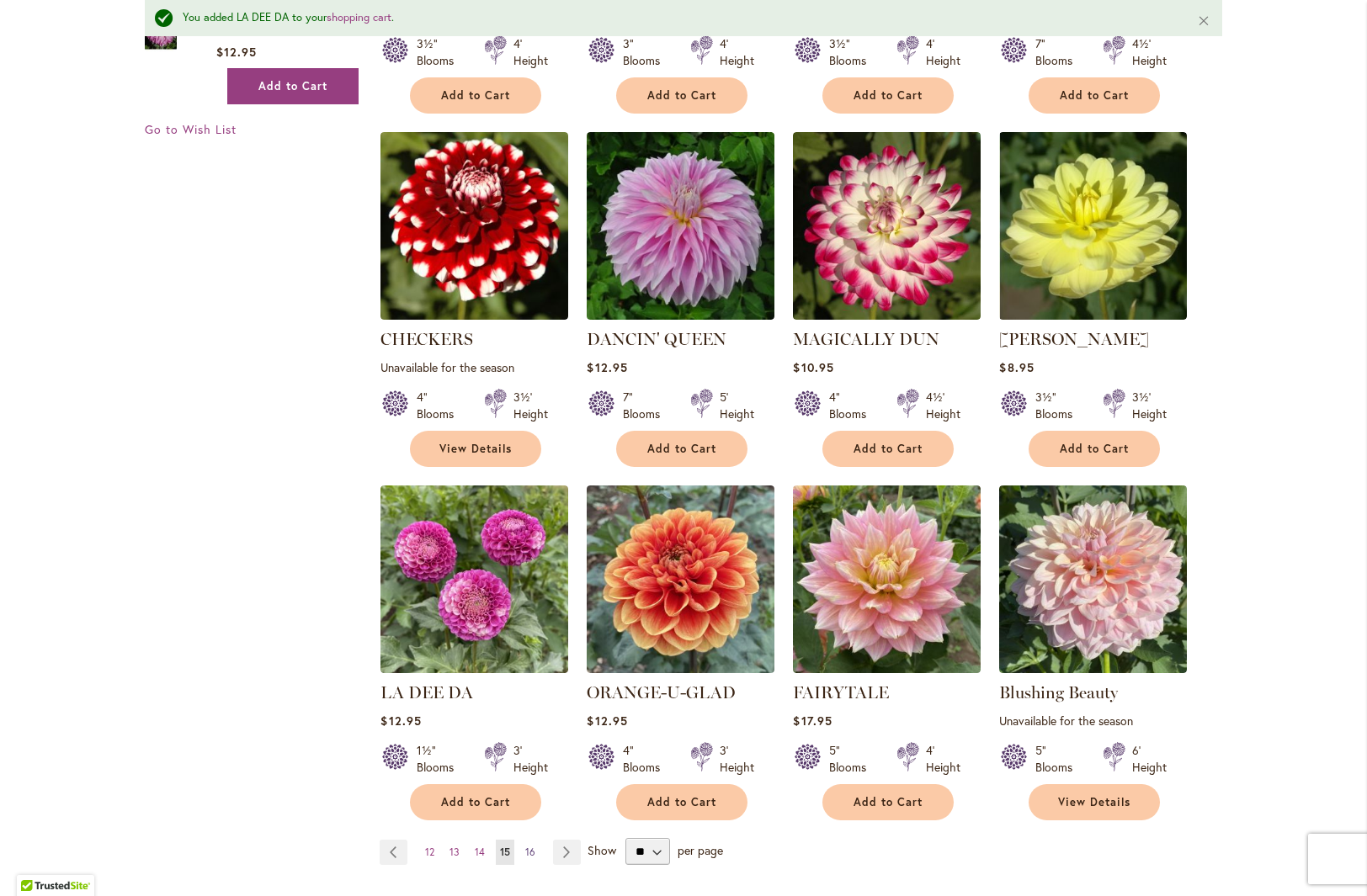
click at [527, 850] on span "16" at bounding box center [531, 851] width 10 height 13
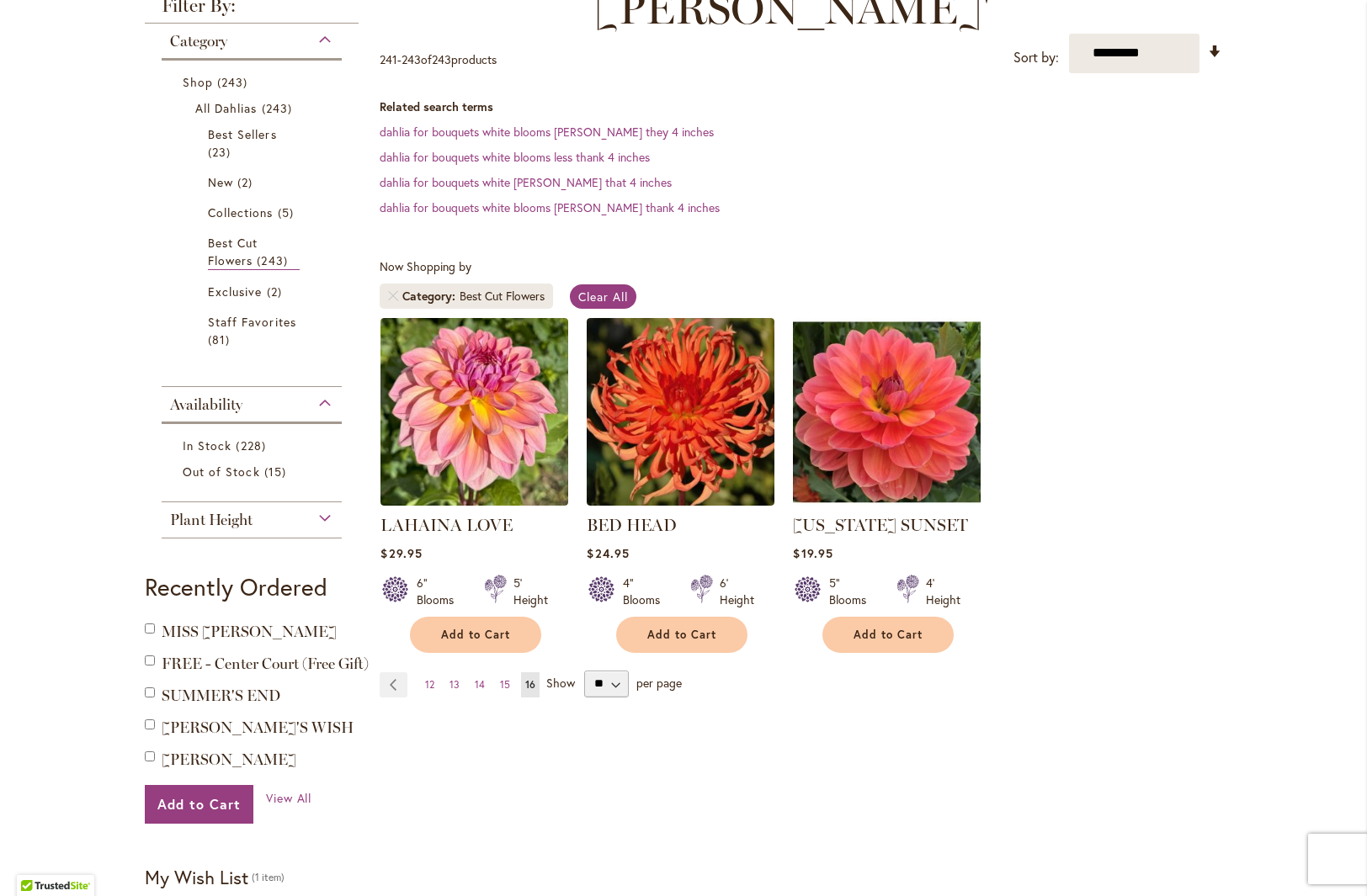
scroll to position [321, 0]
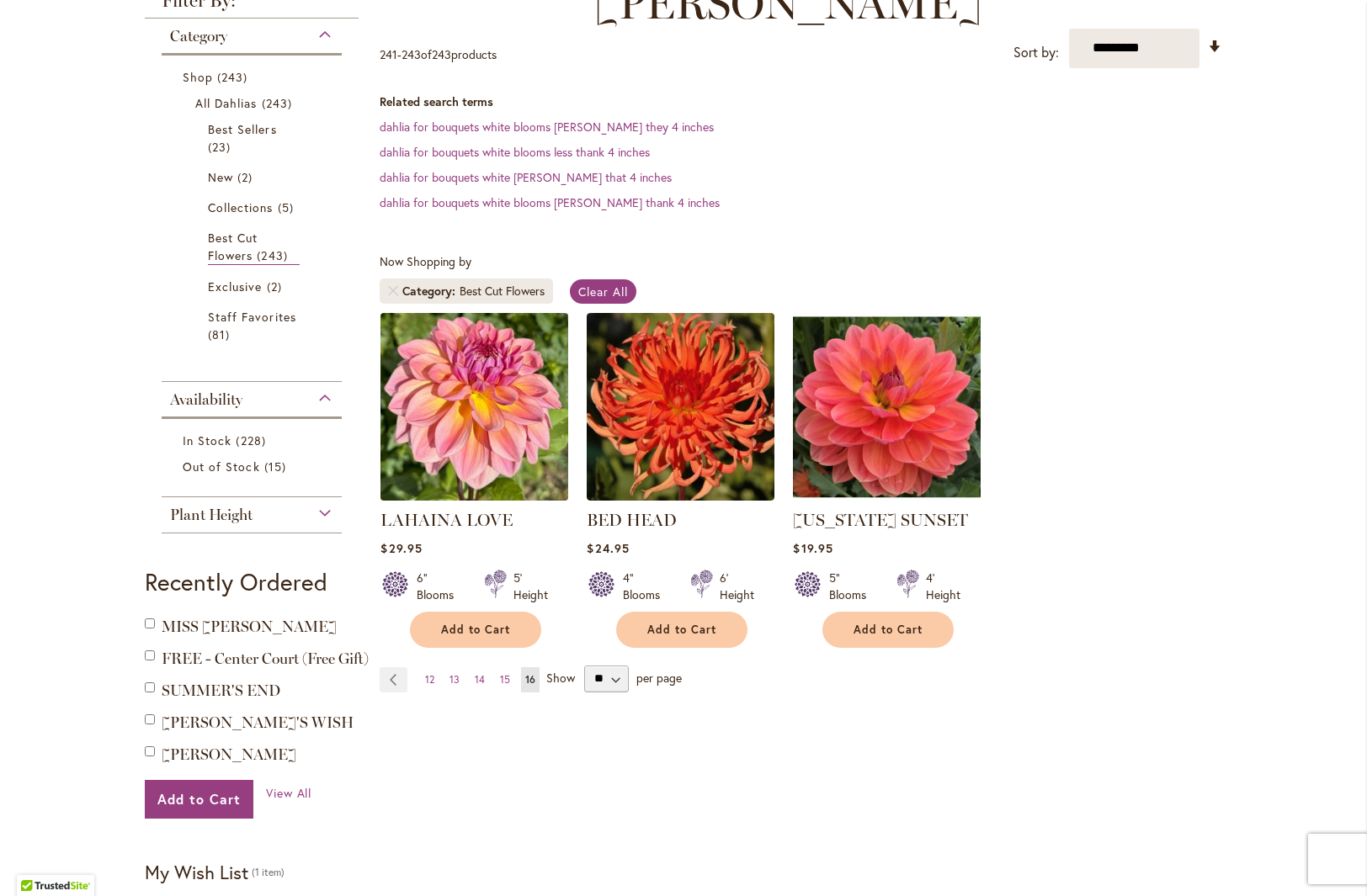
click at [494, 431] on img at bounding box center [474, 405] width 197 height 196
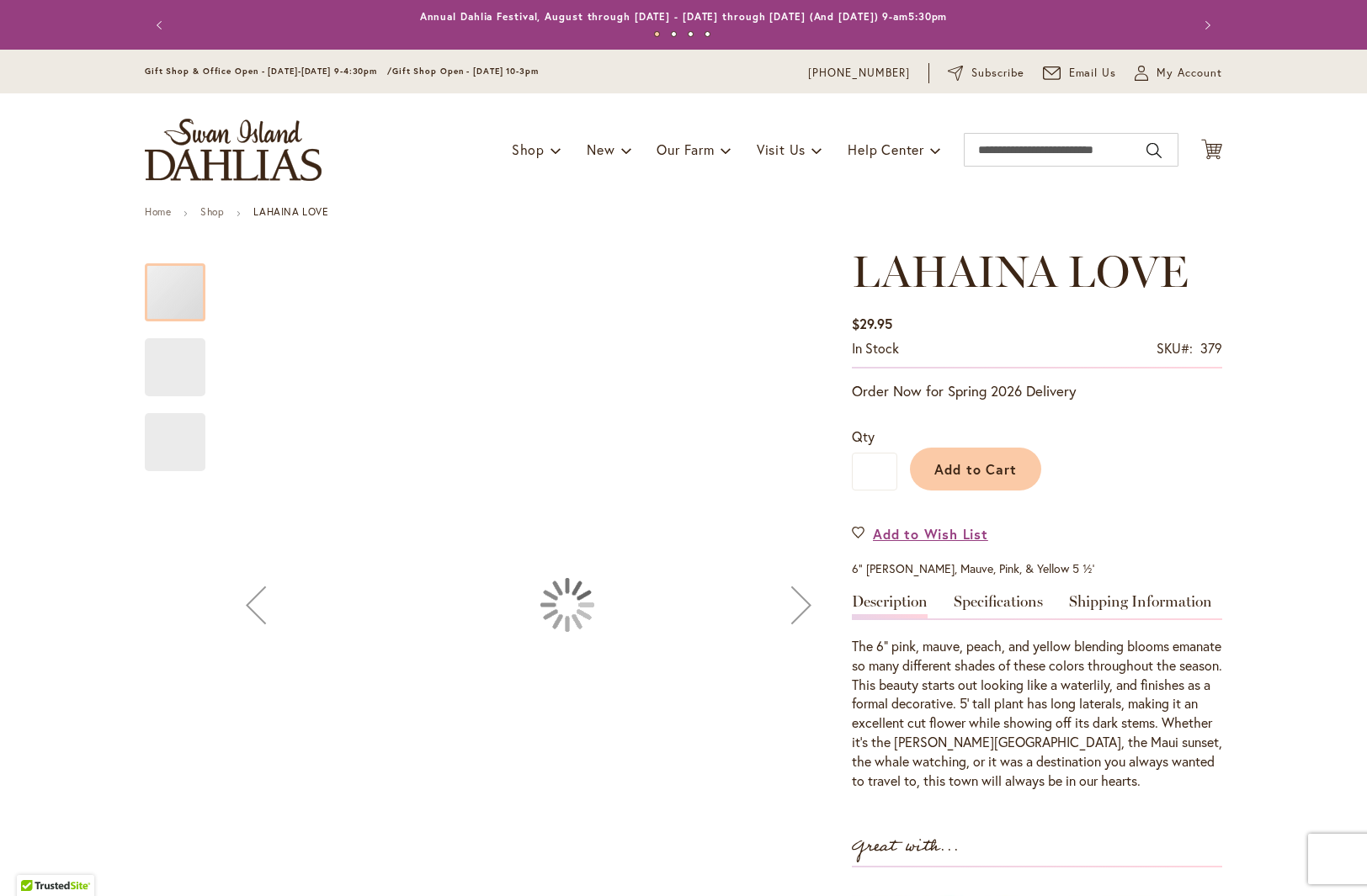
type input "***"
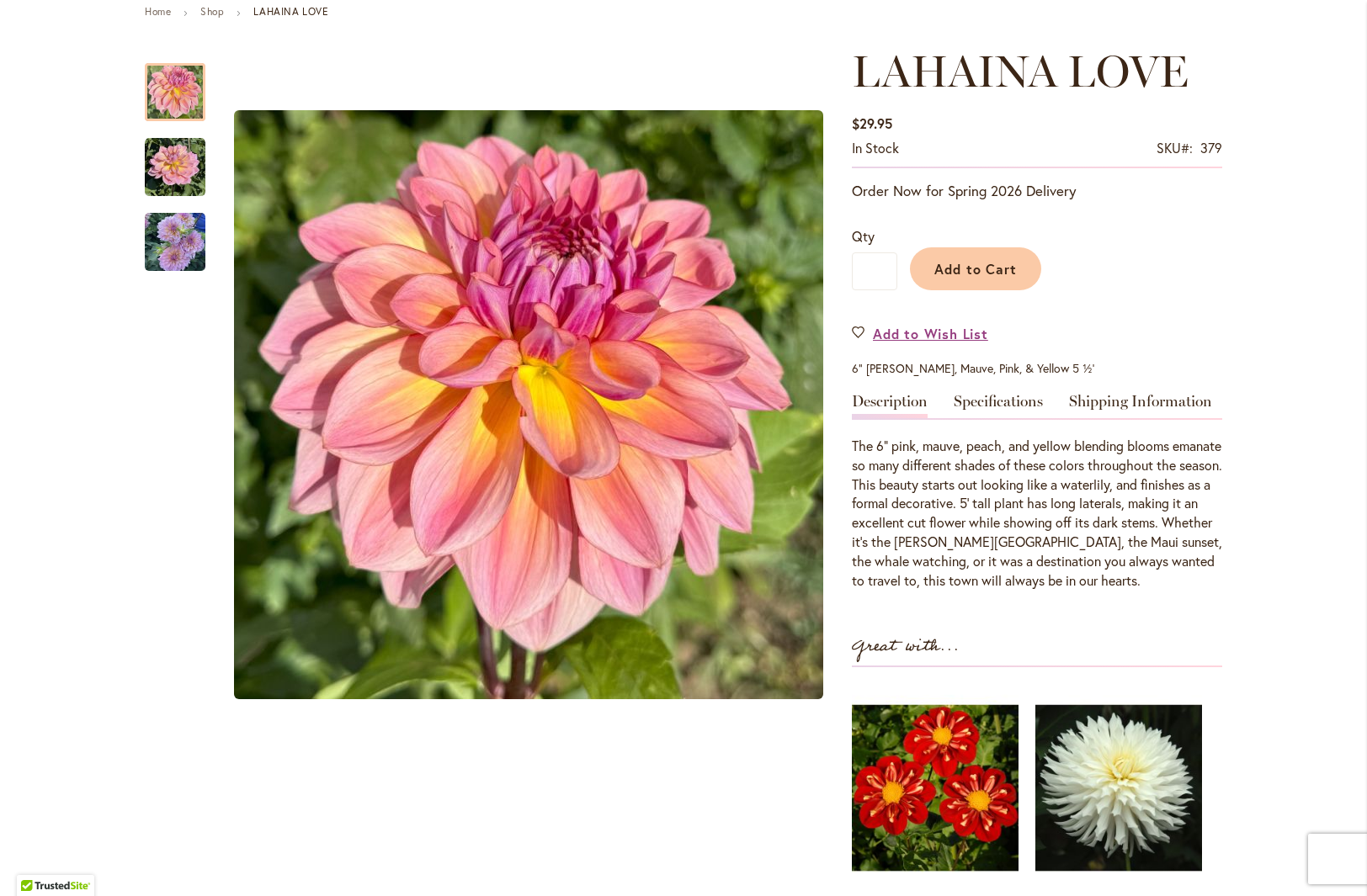
scroll to position [201, 0]
click at [988, 393] on link "Specifications" at bounding box center [998, 404] width 89 height 24
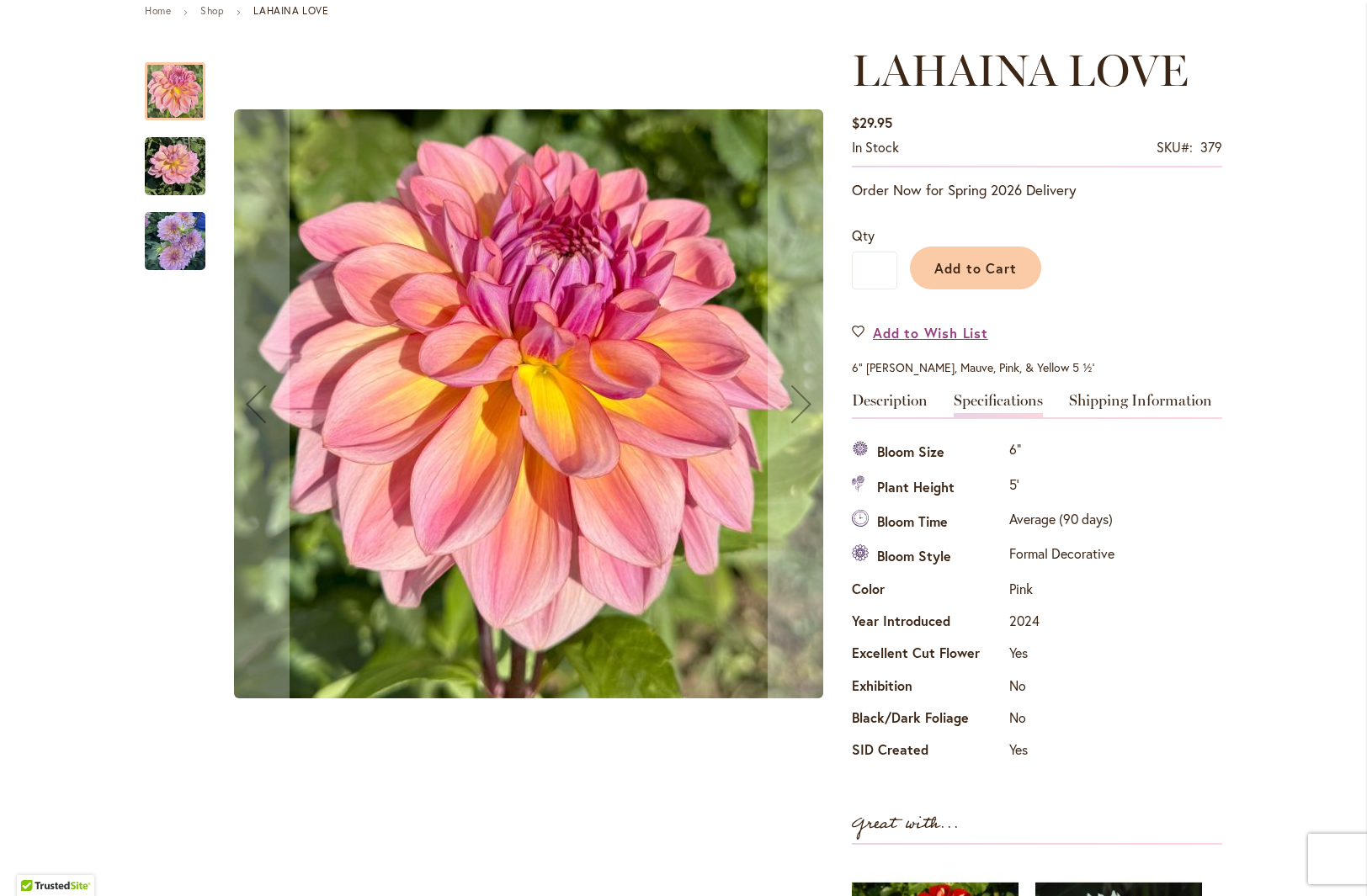
click at [167, 177] on img "LAHAINA LOVE" at bounding box center [175, 166] width 61 height 61
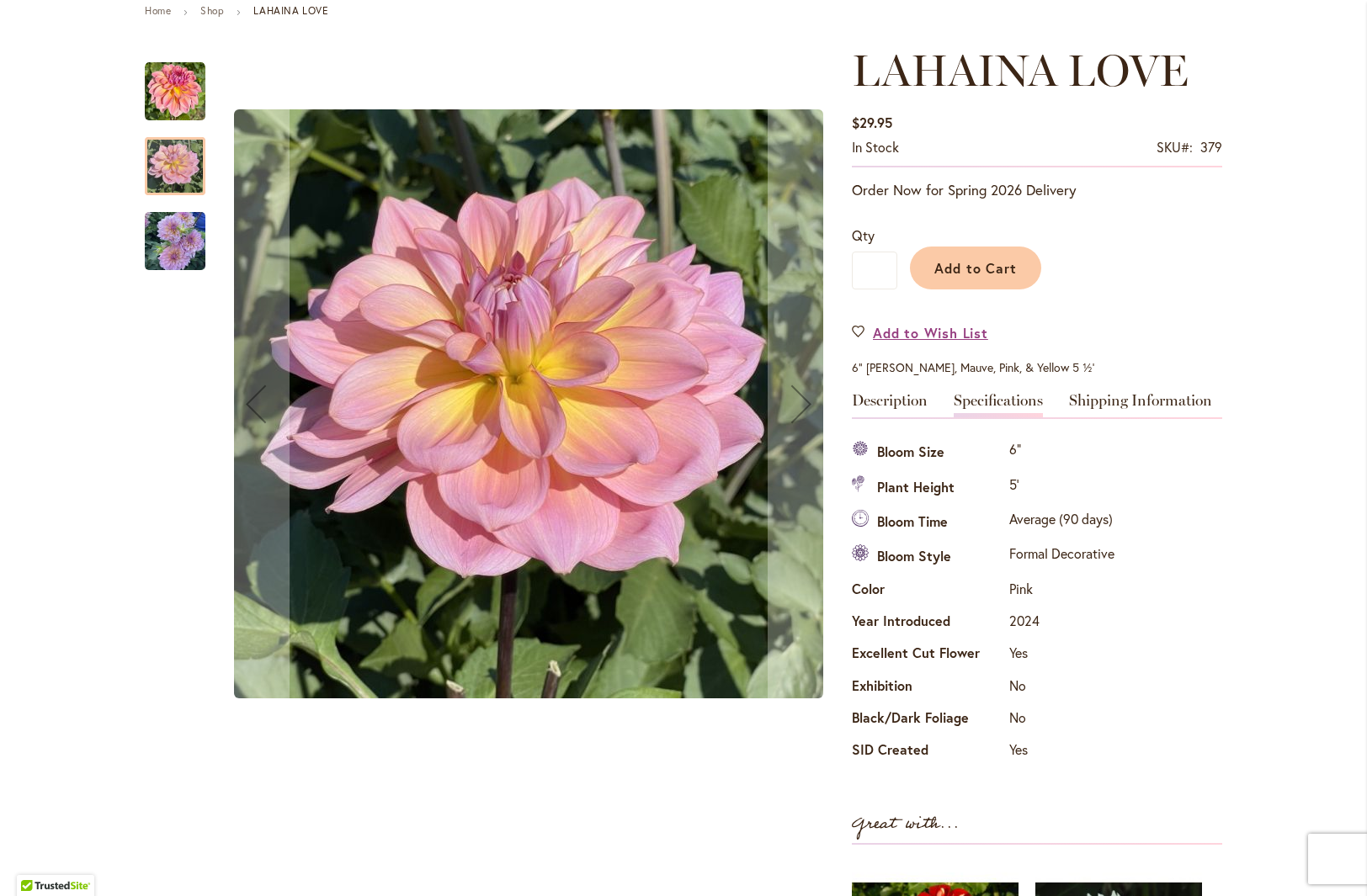
click at [172, 244] on img "LAHAINA LOVE" at bounding box center [175, 242] width 61 height 64
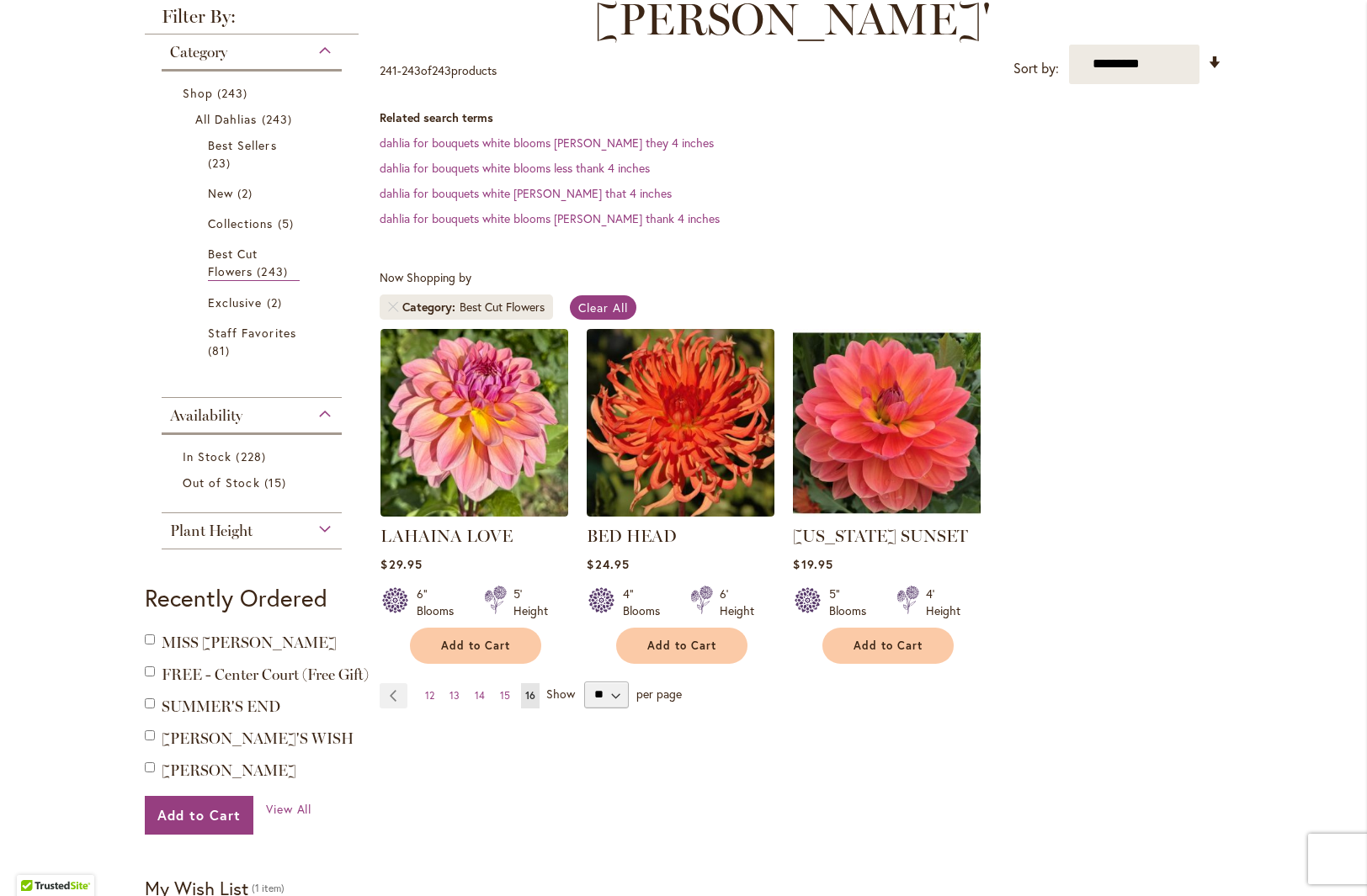
scroll to position [307, 0]
click at [474, 694] on span "14" at bounding box center [479, 694] width 10 height 13
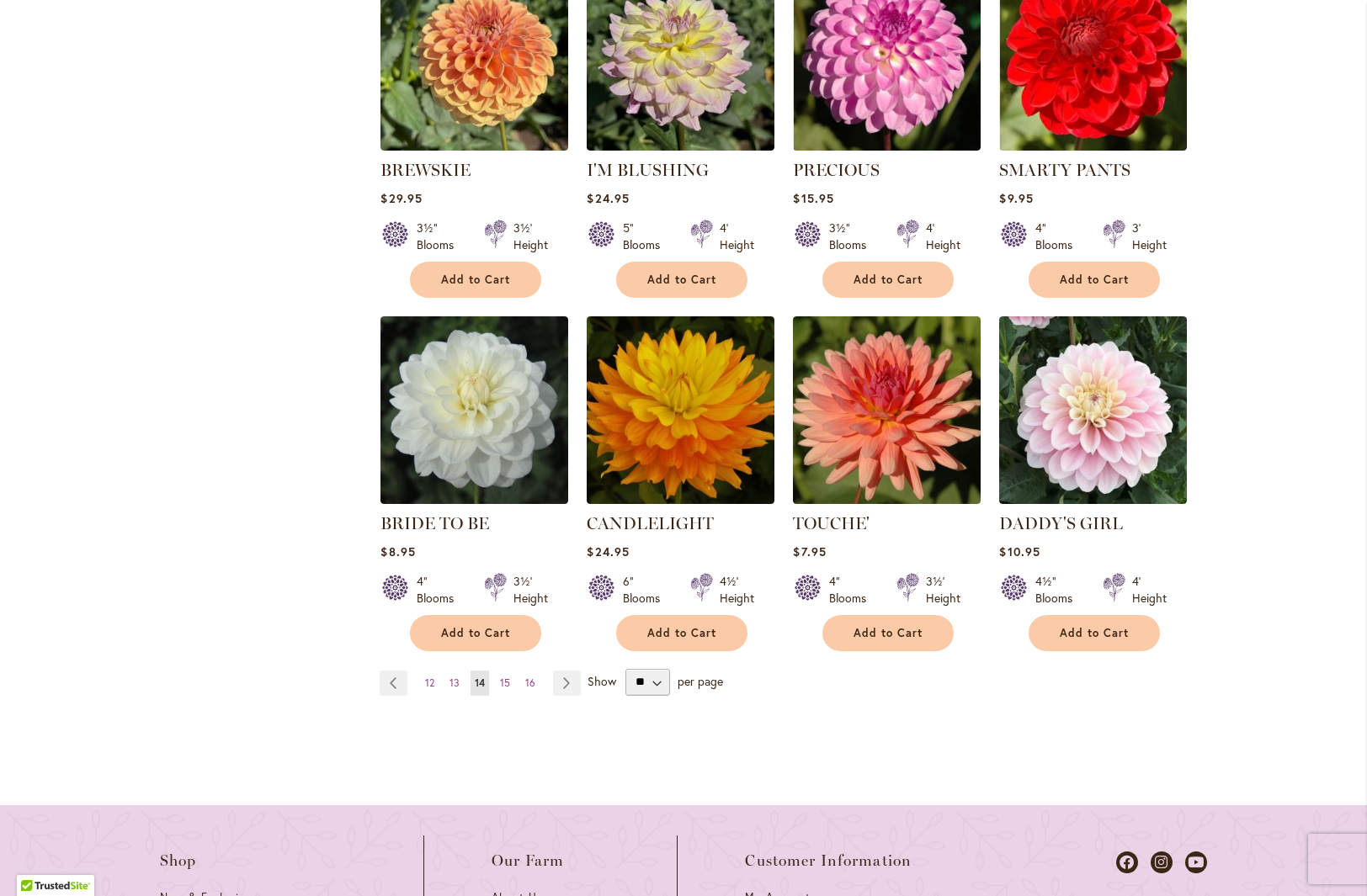
scroll to position [1403, 0]
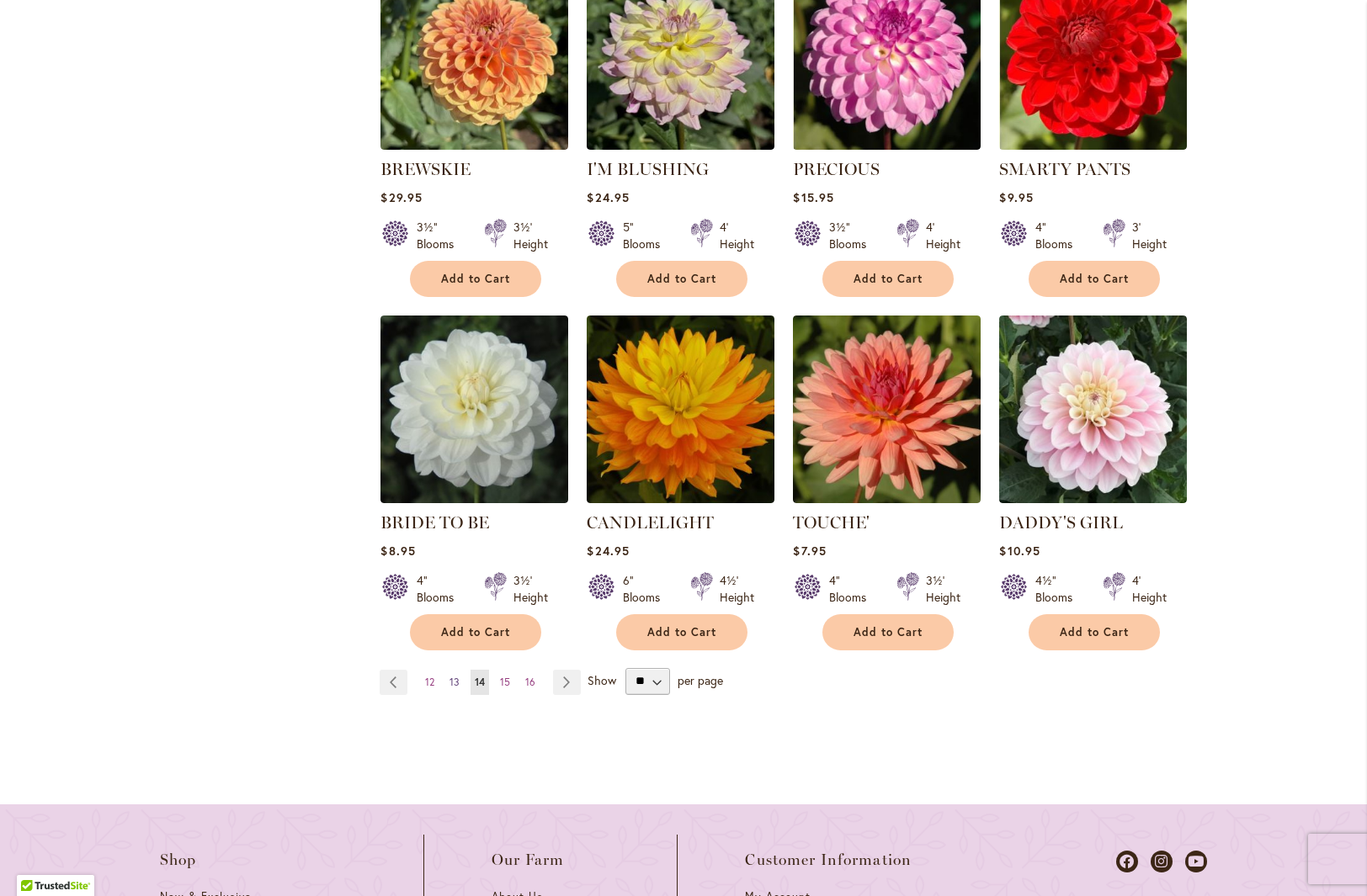
click at [450, 675] on span "13" at bounding box center [454, 681] width 10 height 13
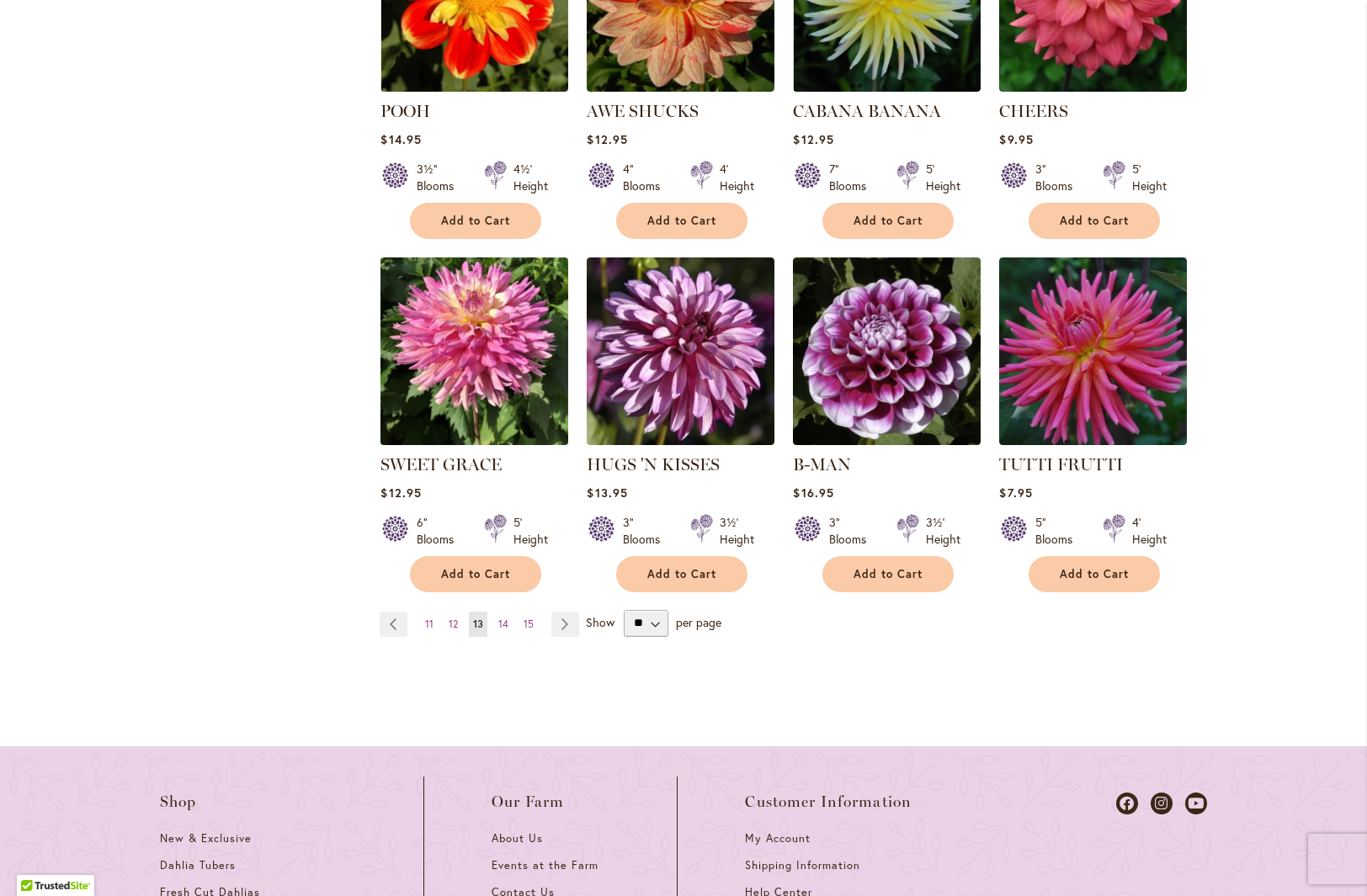
scroll to position [1461, 0]
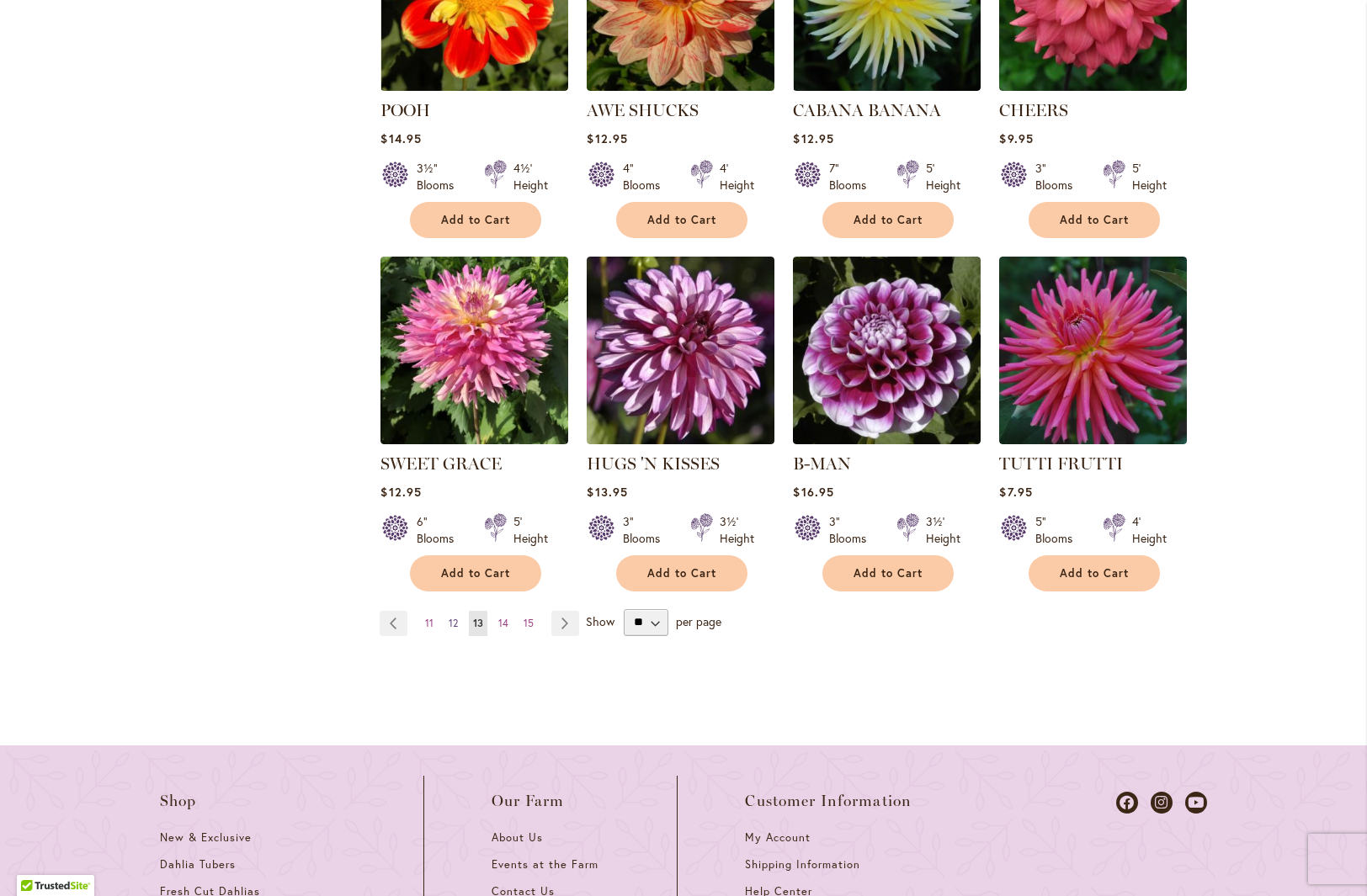
click at [448, 622] on span "12" at bounding box center [453, 622] width 10 height 13
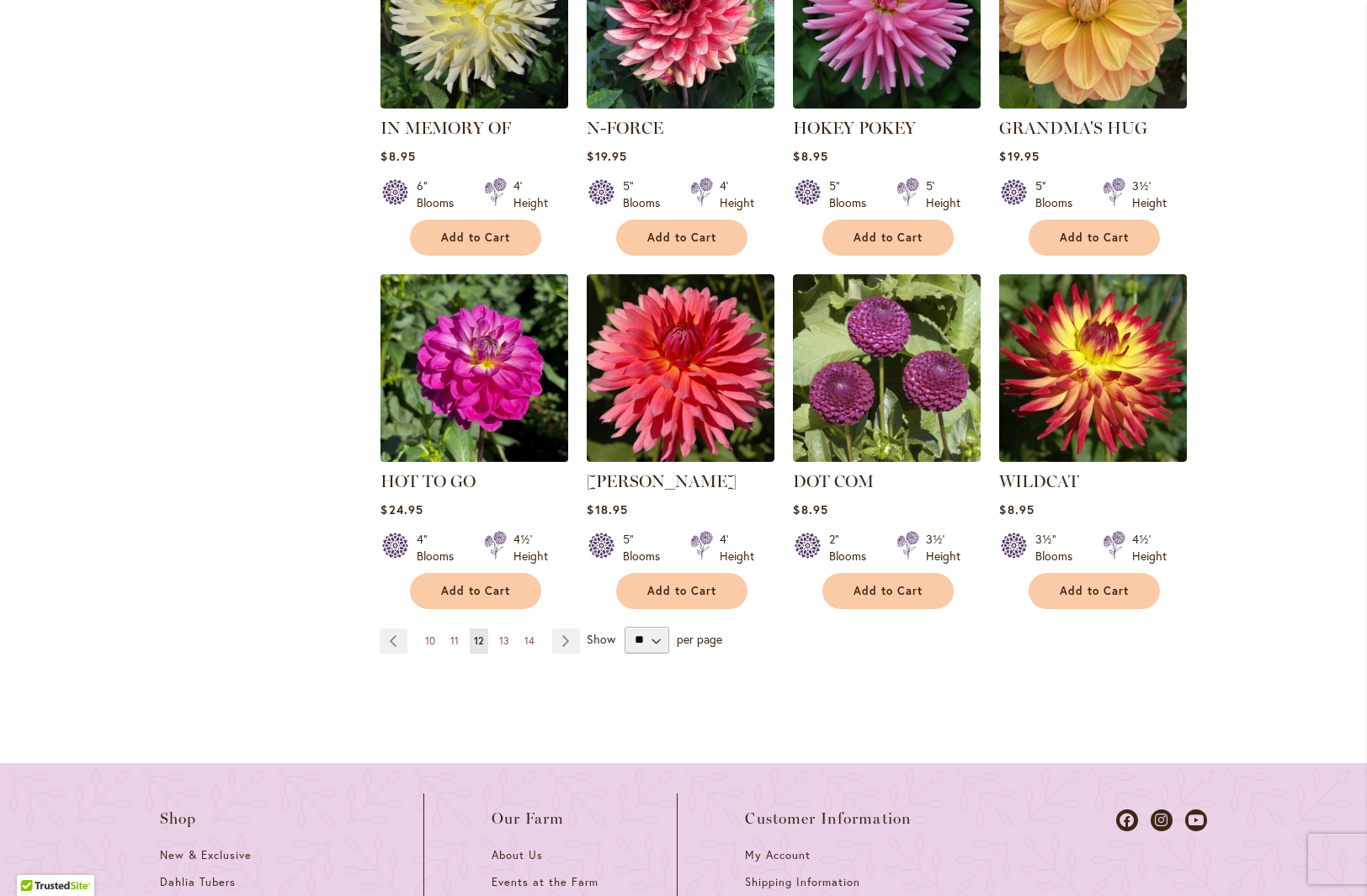
scroll to position [1481, 0]
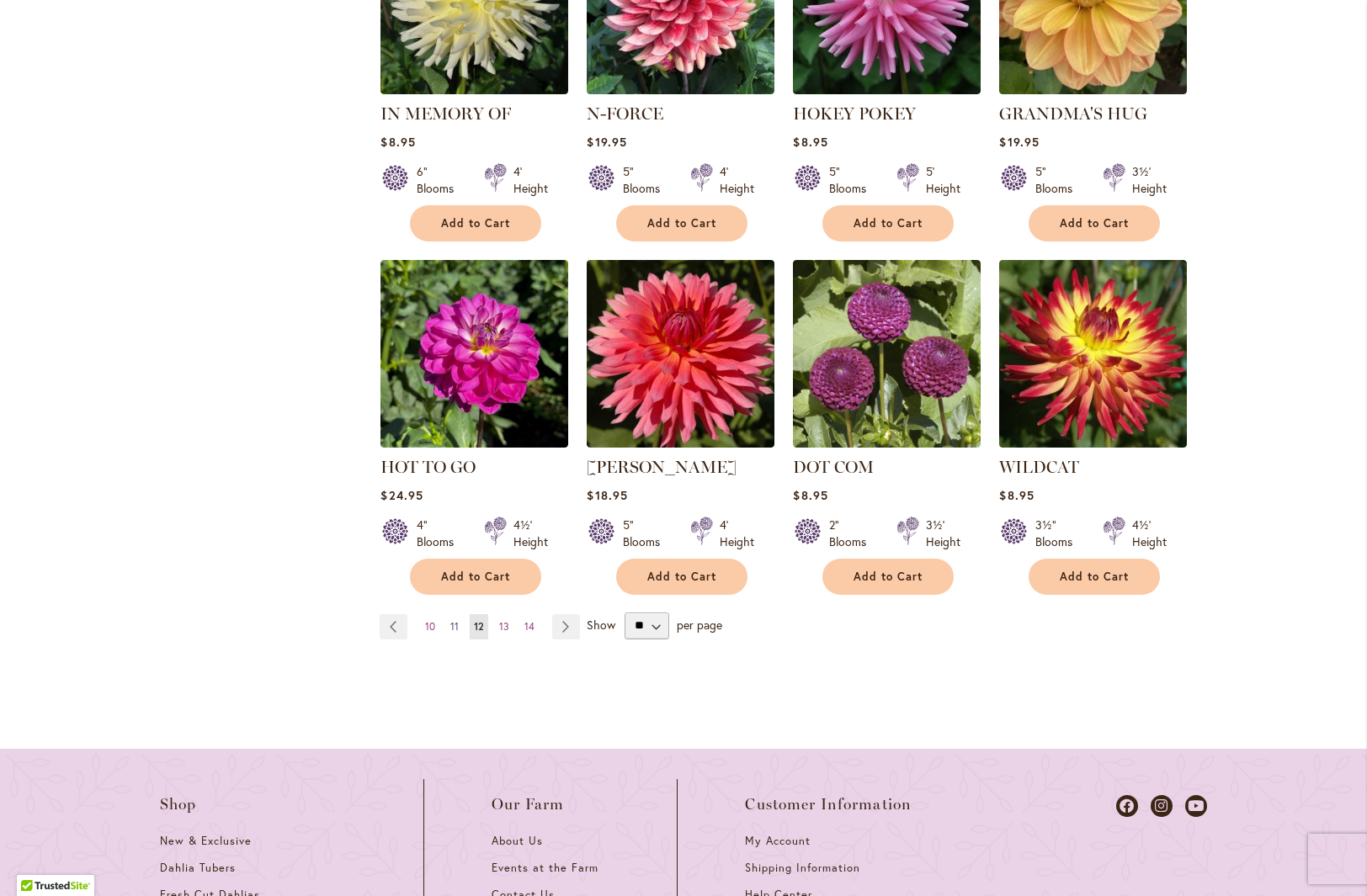
click at [451, 620] on span "11" at bounding box center [454, 626] width 9 height 13
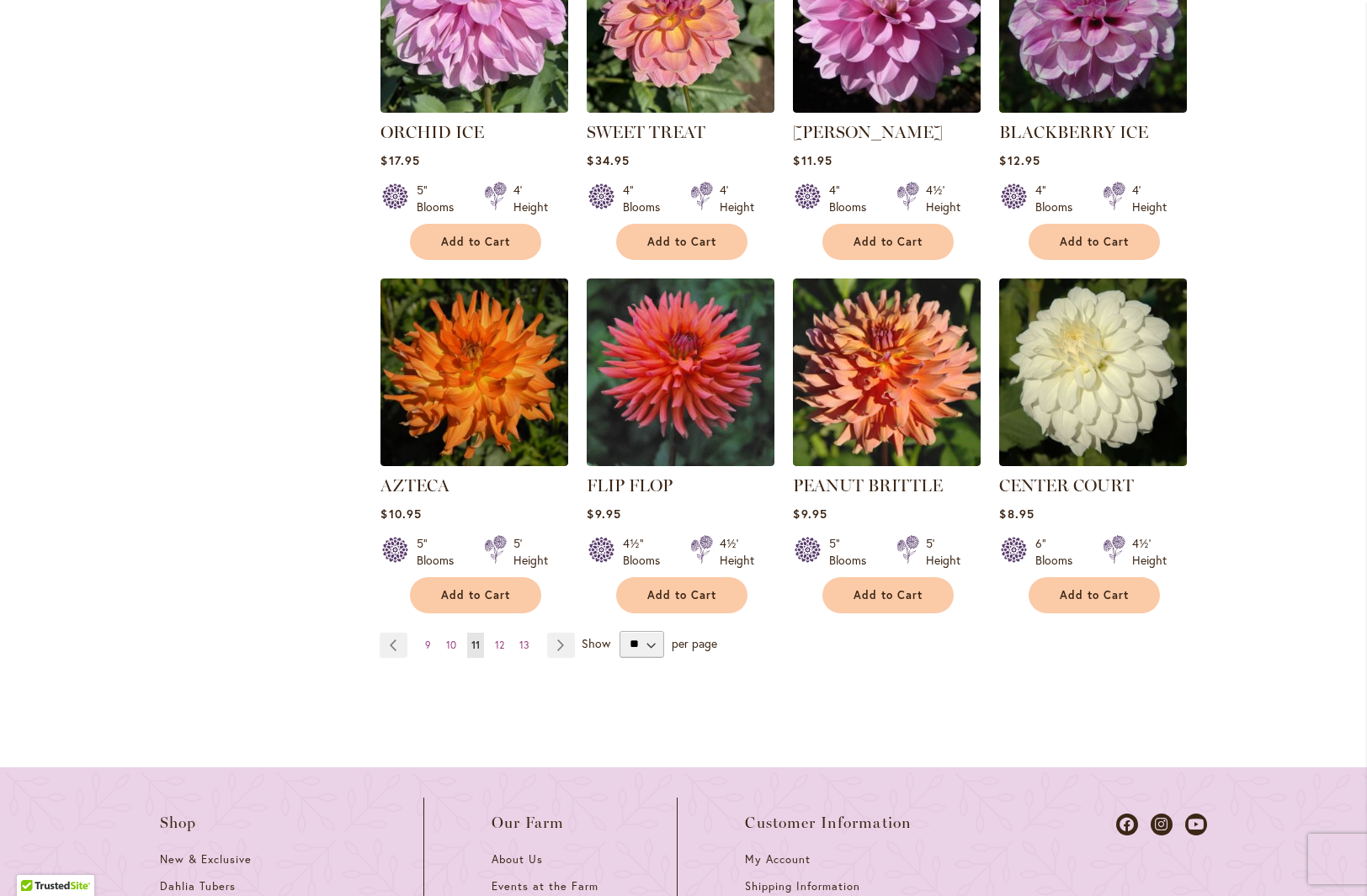
scroll to position [1451, 0]
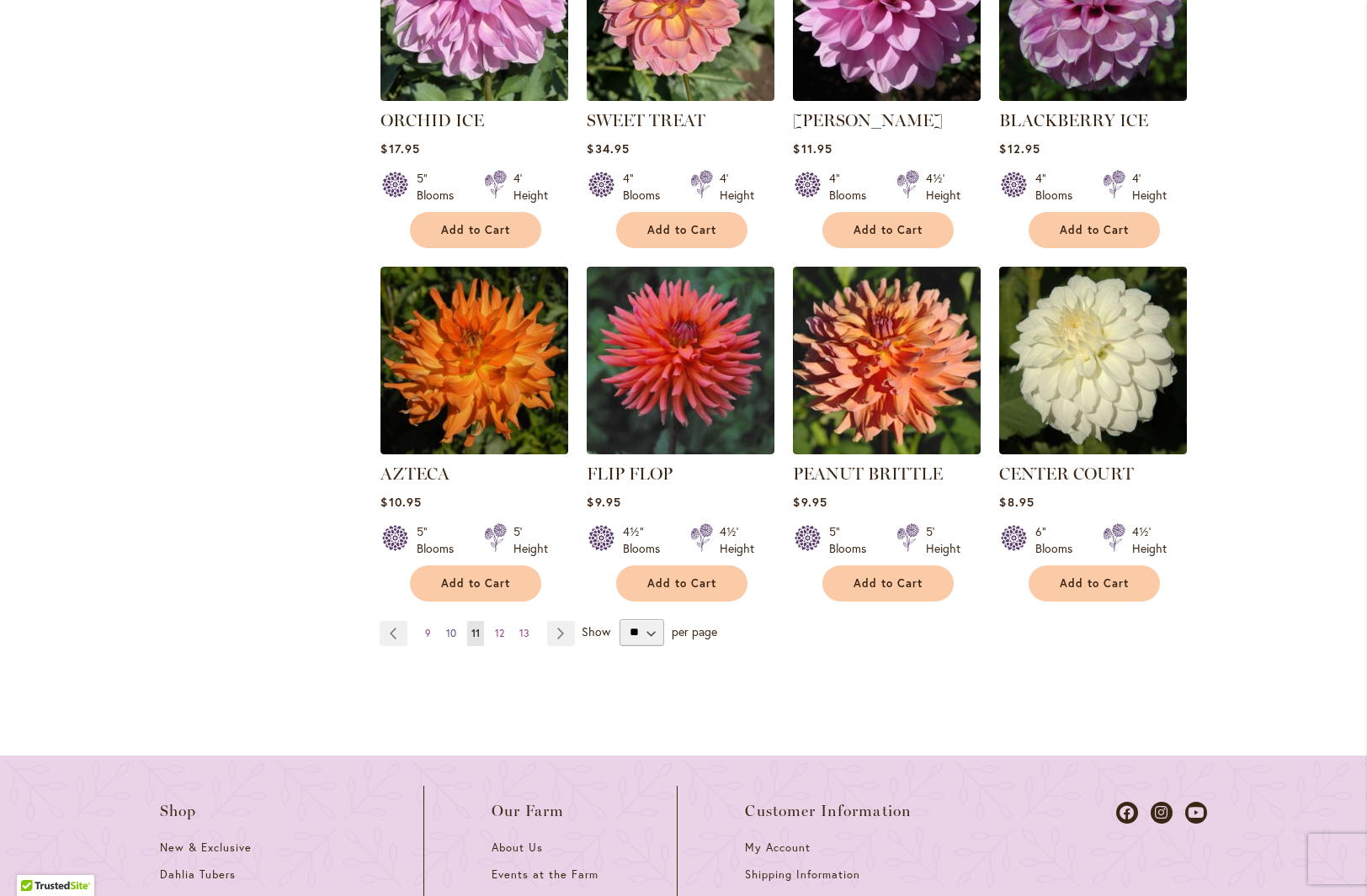
click at [446, 632] on span "10" at bounding box center [451, 633] width 10 height 13
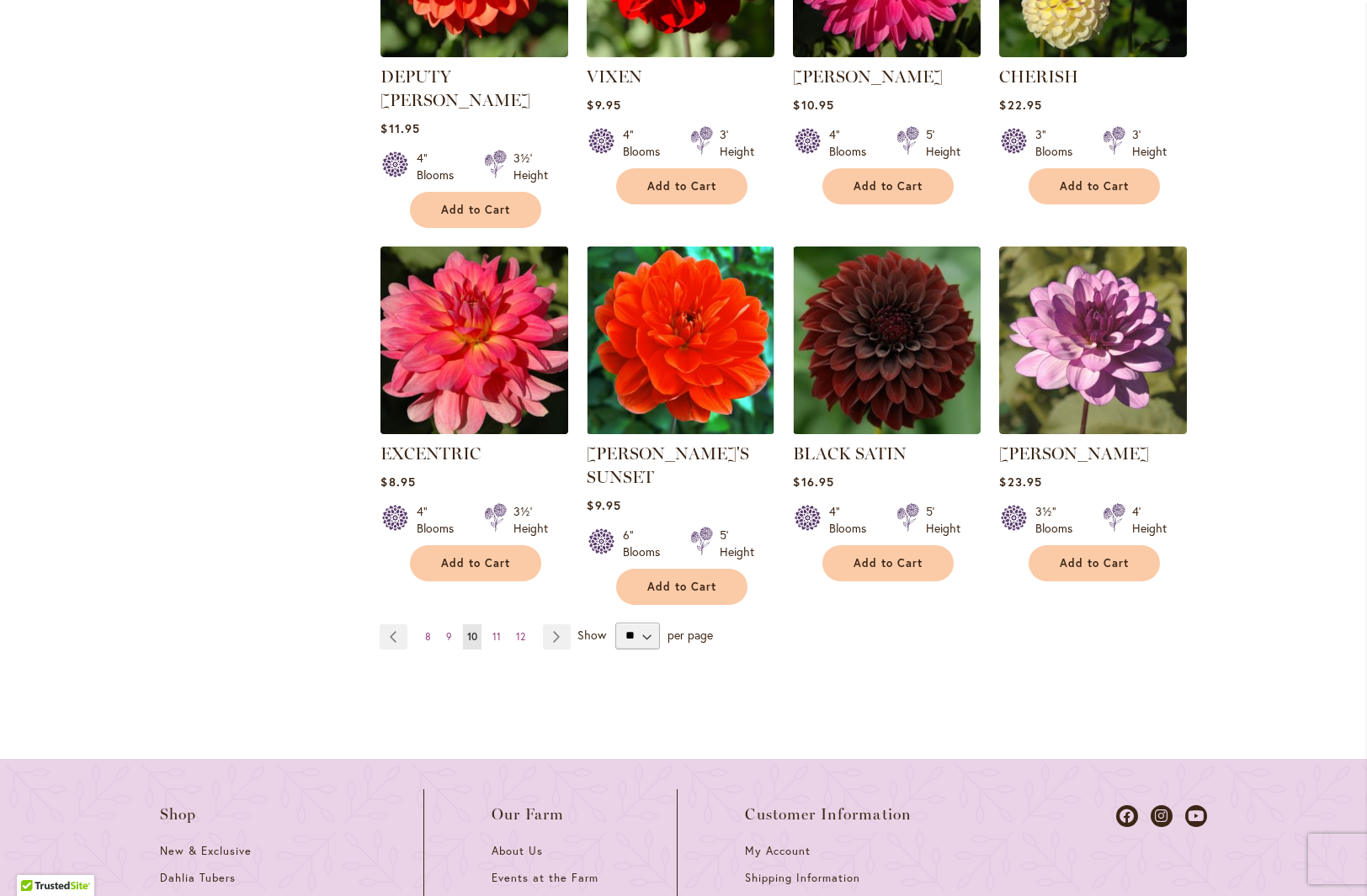
scroll to position [1474, 0]
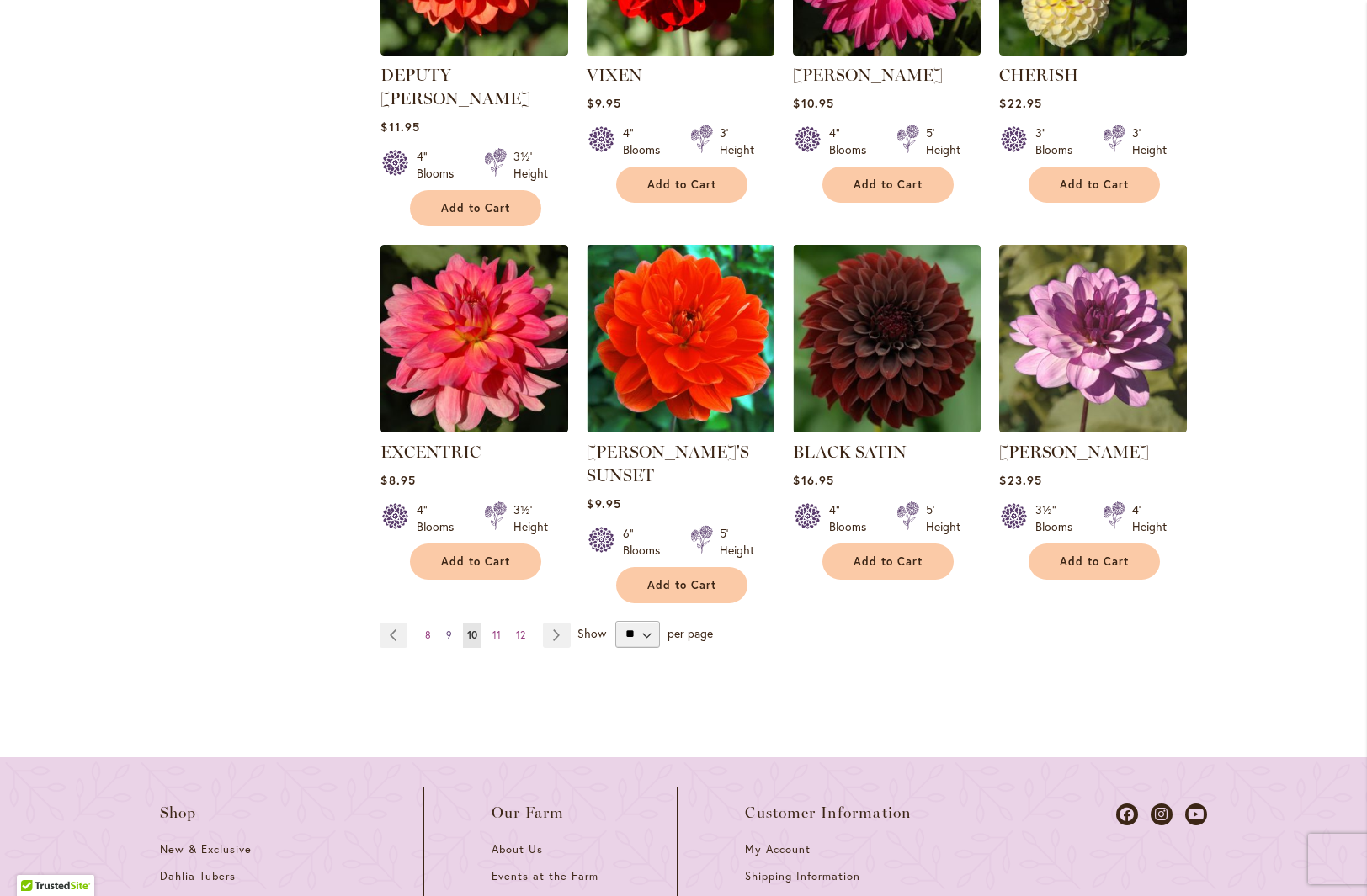
click at [446, 629] on span "9" at bounding box center [449, 635] width 6 height 13
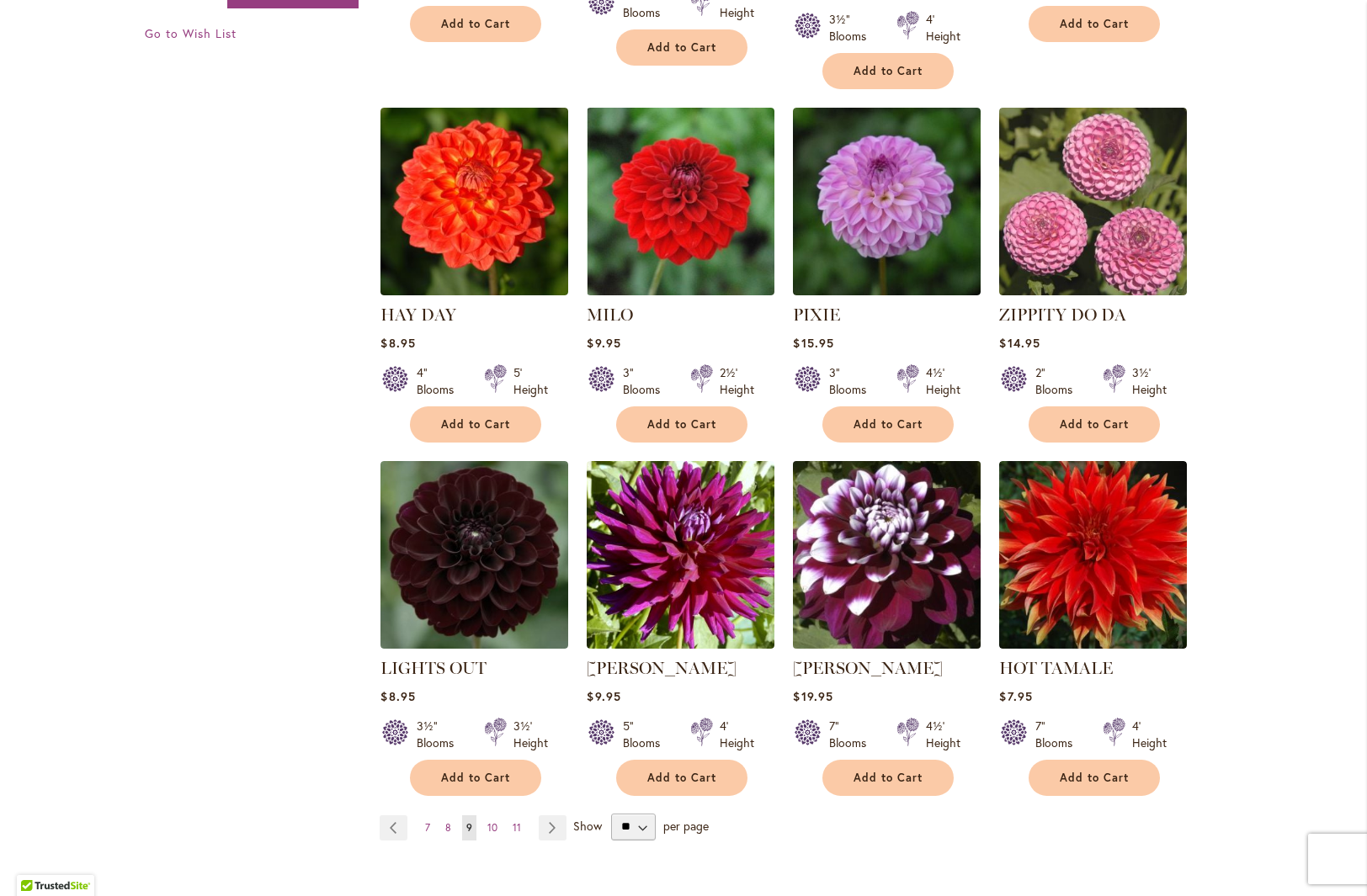
scroll to position [1307, 0]
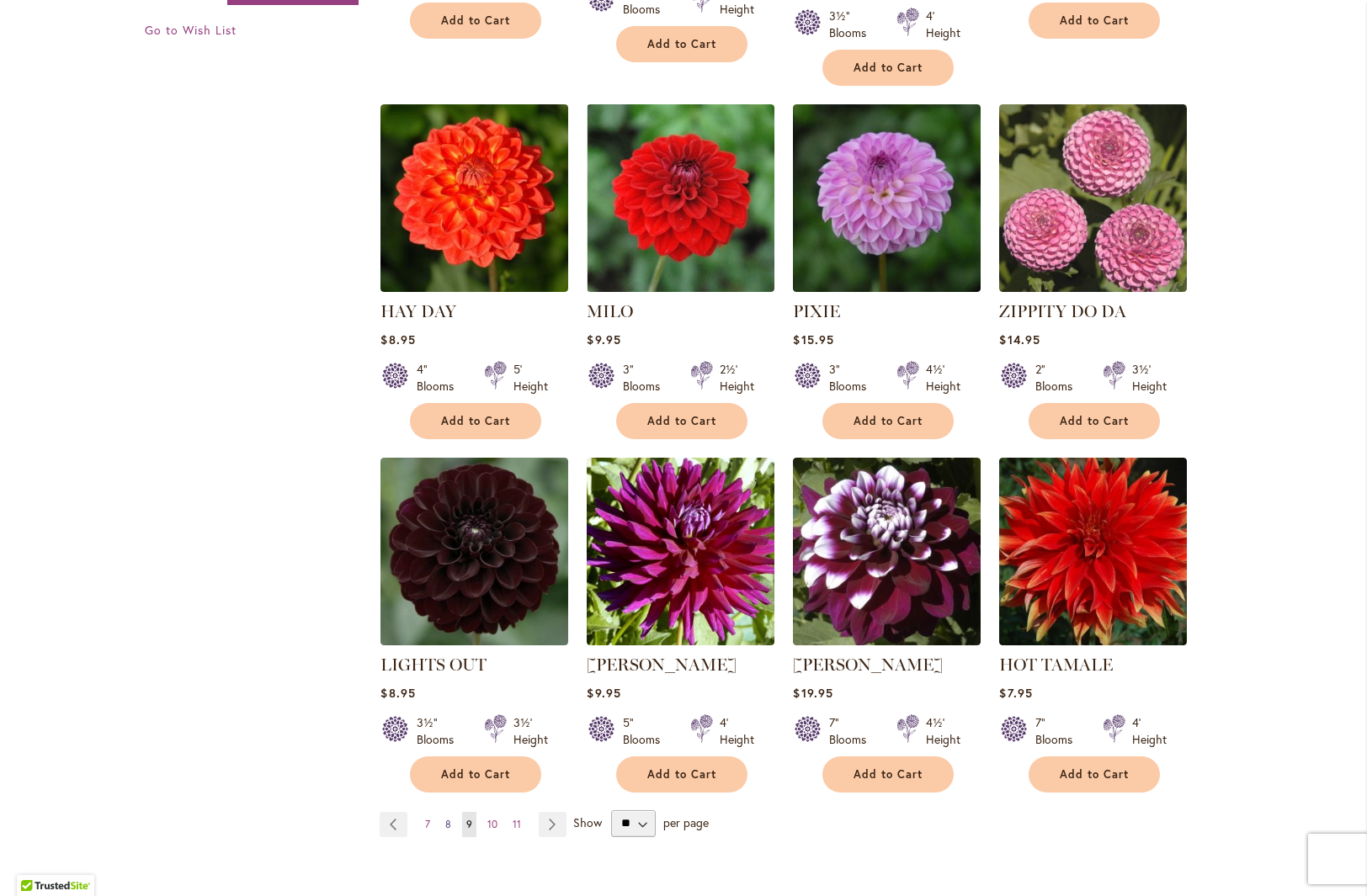
click at [445, 818] on span "8" at bounding box center [448, 823] width 6 height 13
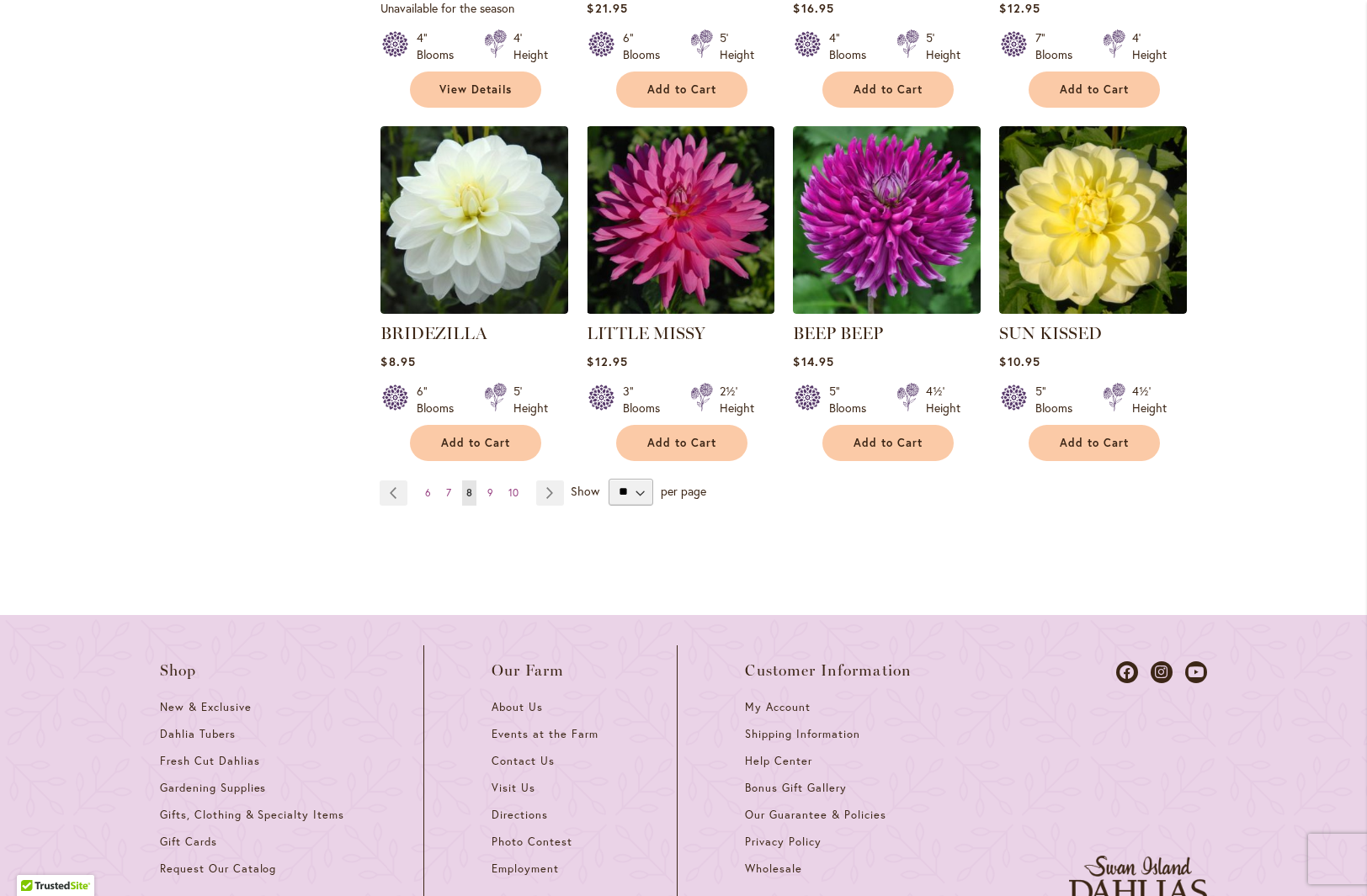
scroll to position [1571, 0]
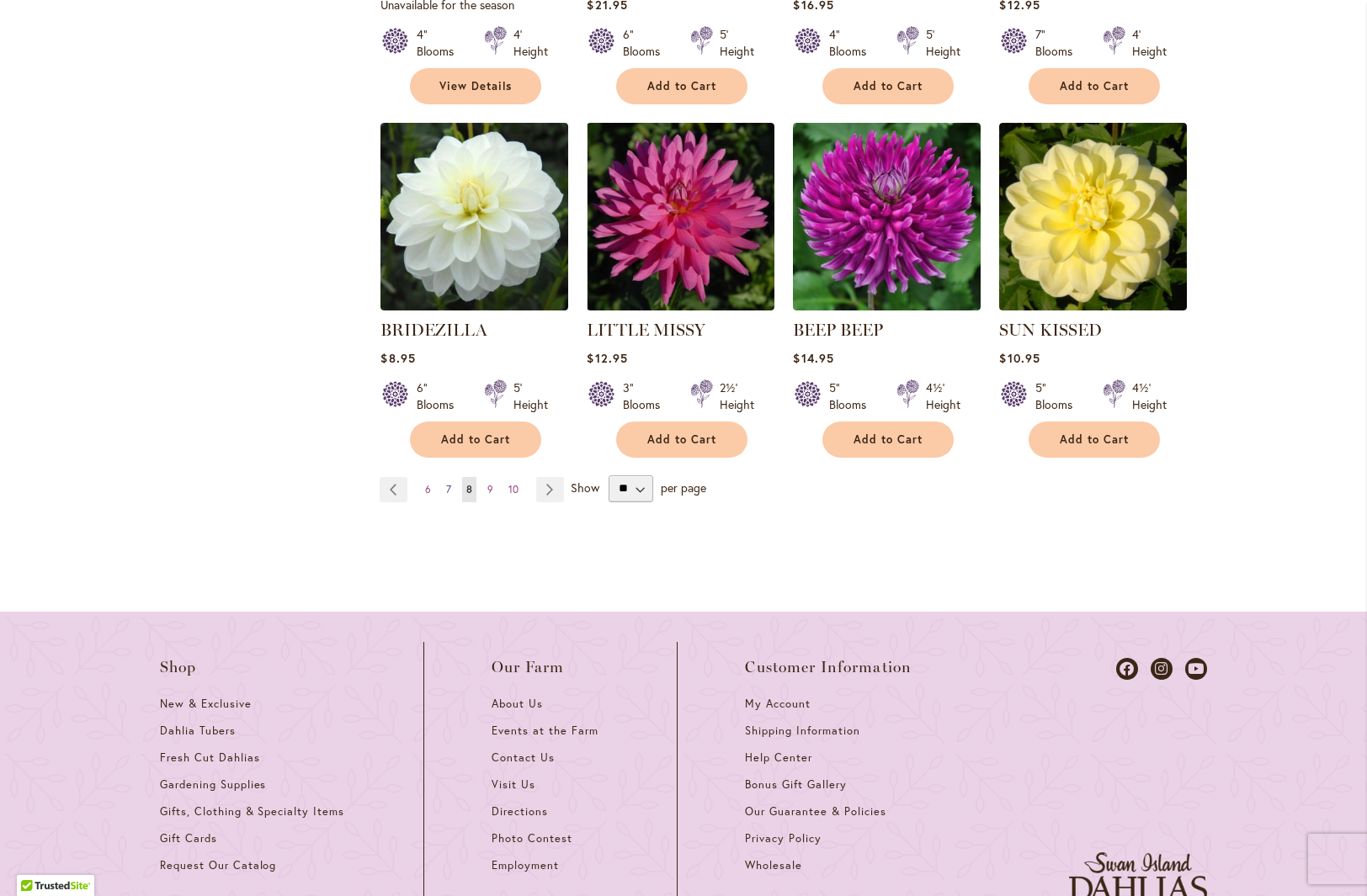
click at [446, 490] on span "7" at bounding box center [448, 489] width 5 height 13
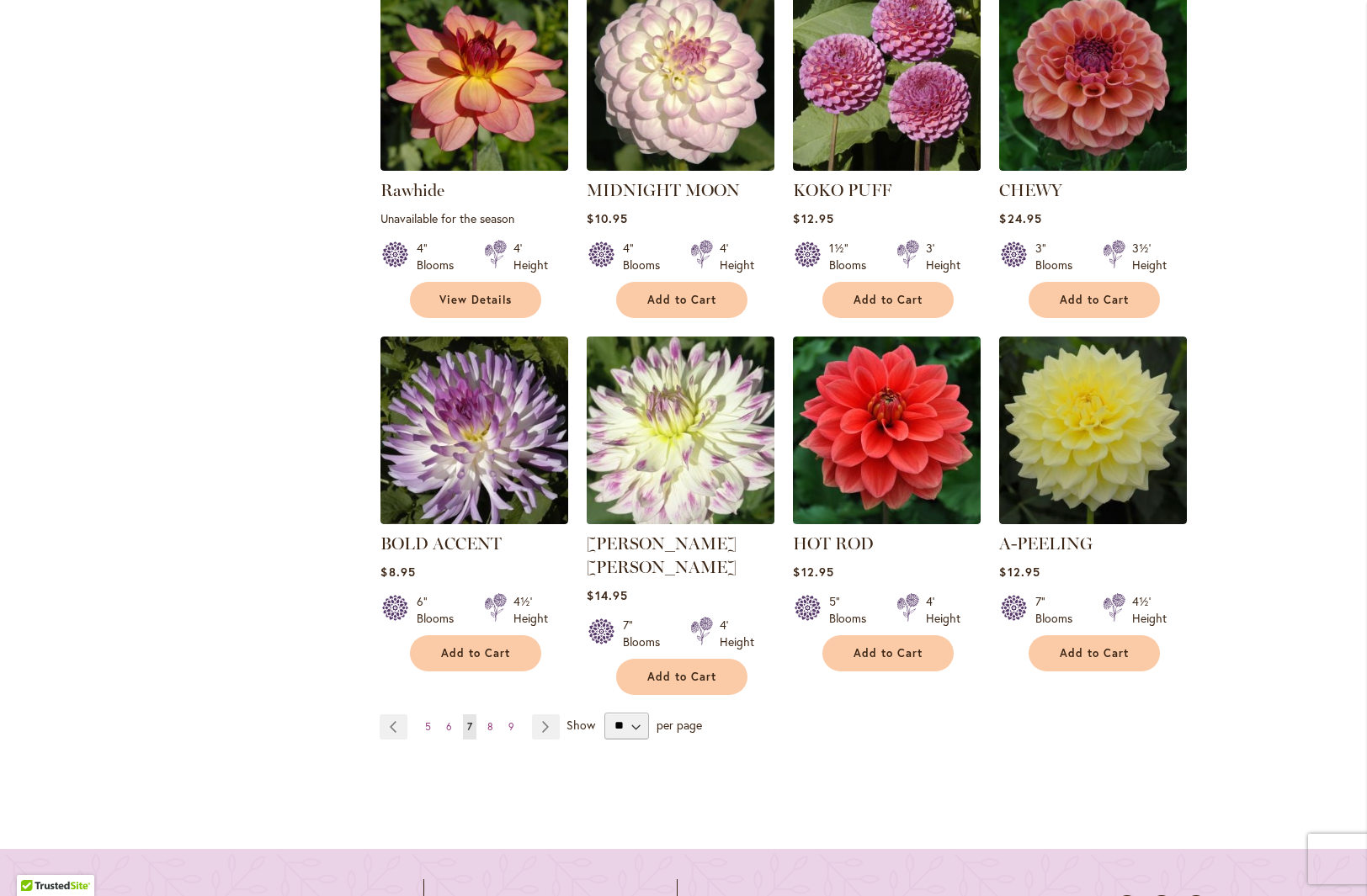
scroll to position [1369, 0]
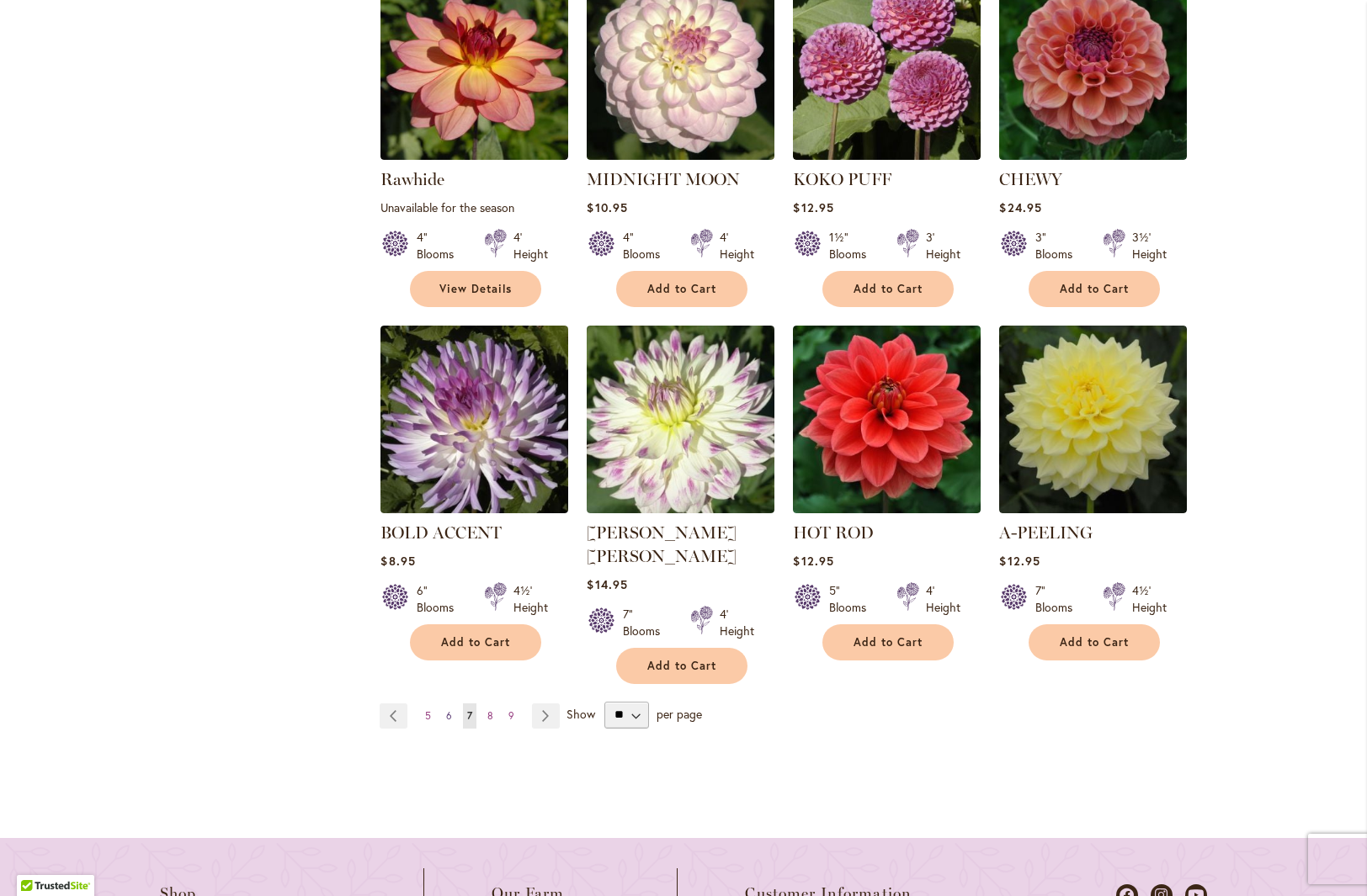
click at [446, 709] on span "6" at bounding box center [449, 715] width 6 height 13
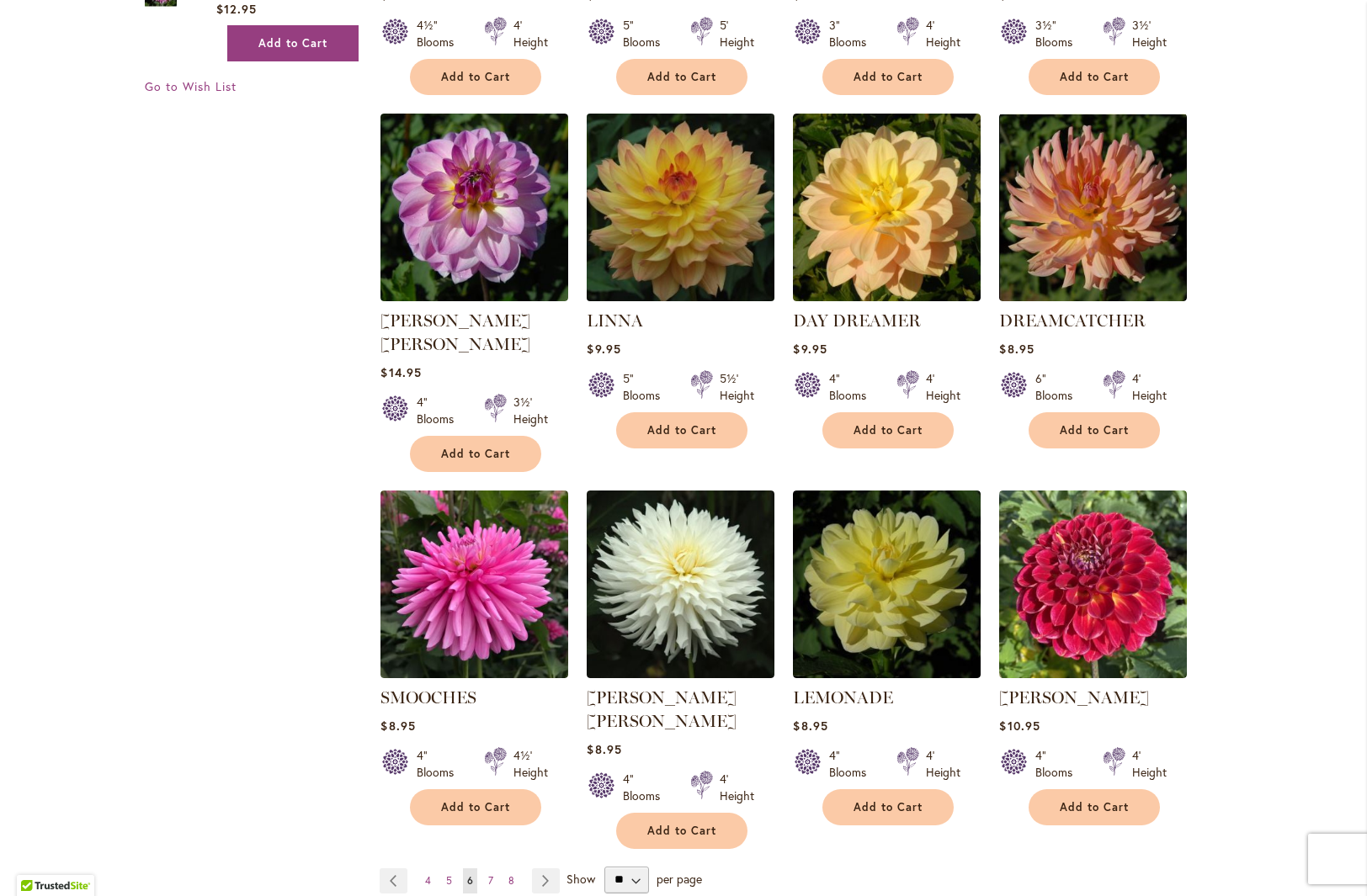
scroll to position [1285, 0]
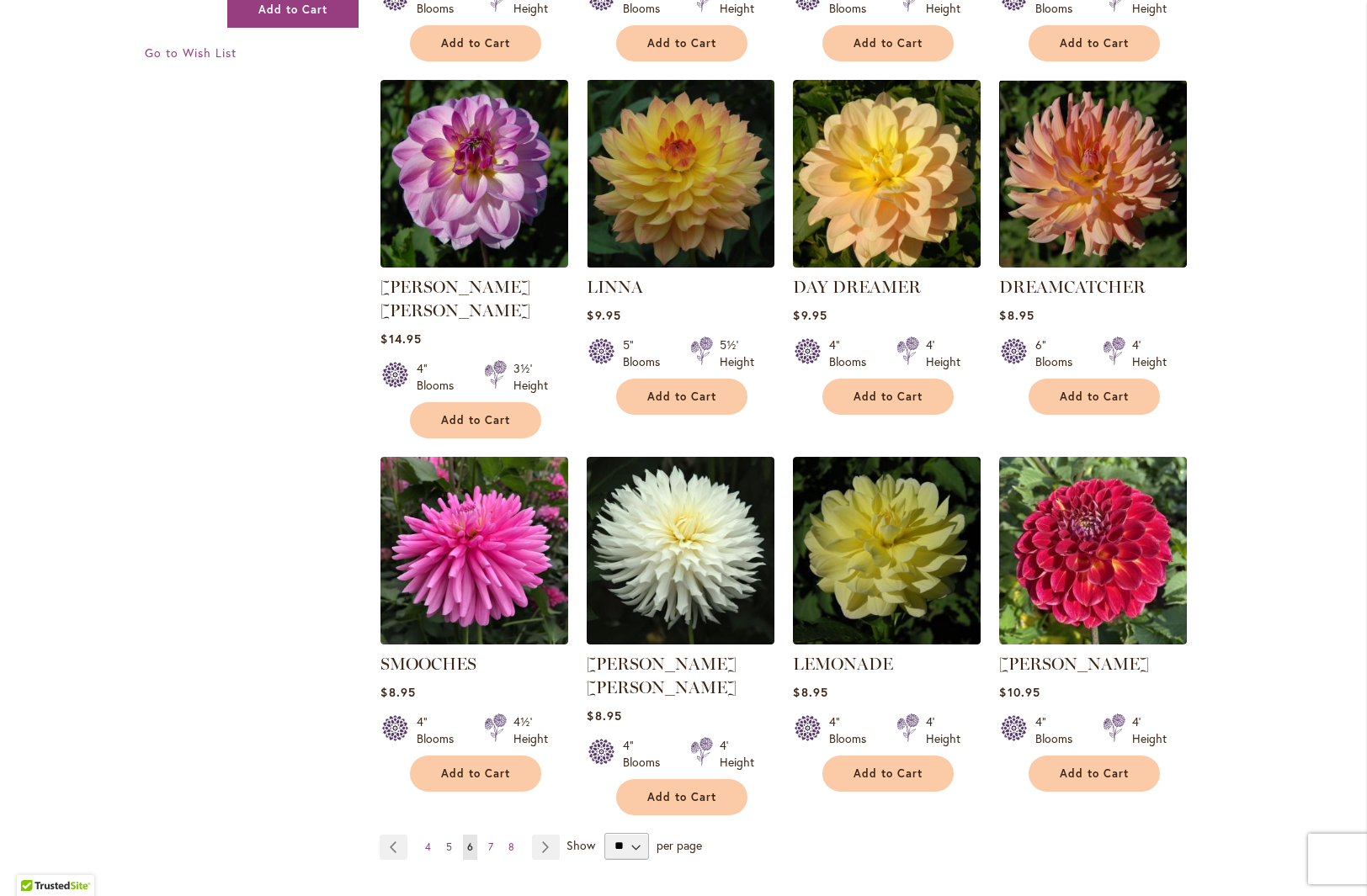
click at [446, 841] on span "5" at bounding box center [449, 847] width 6 height 13
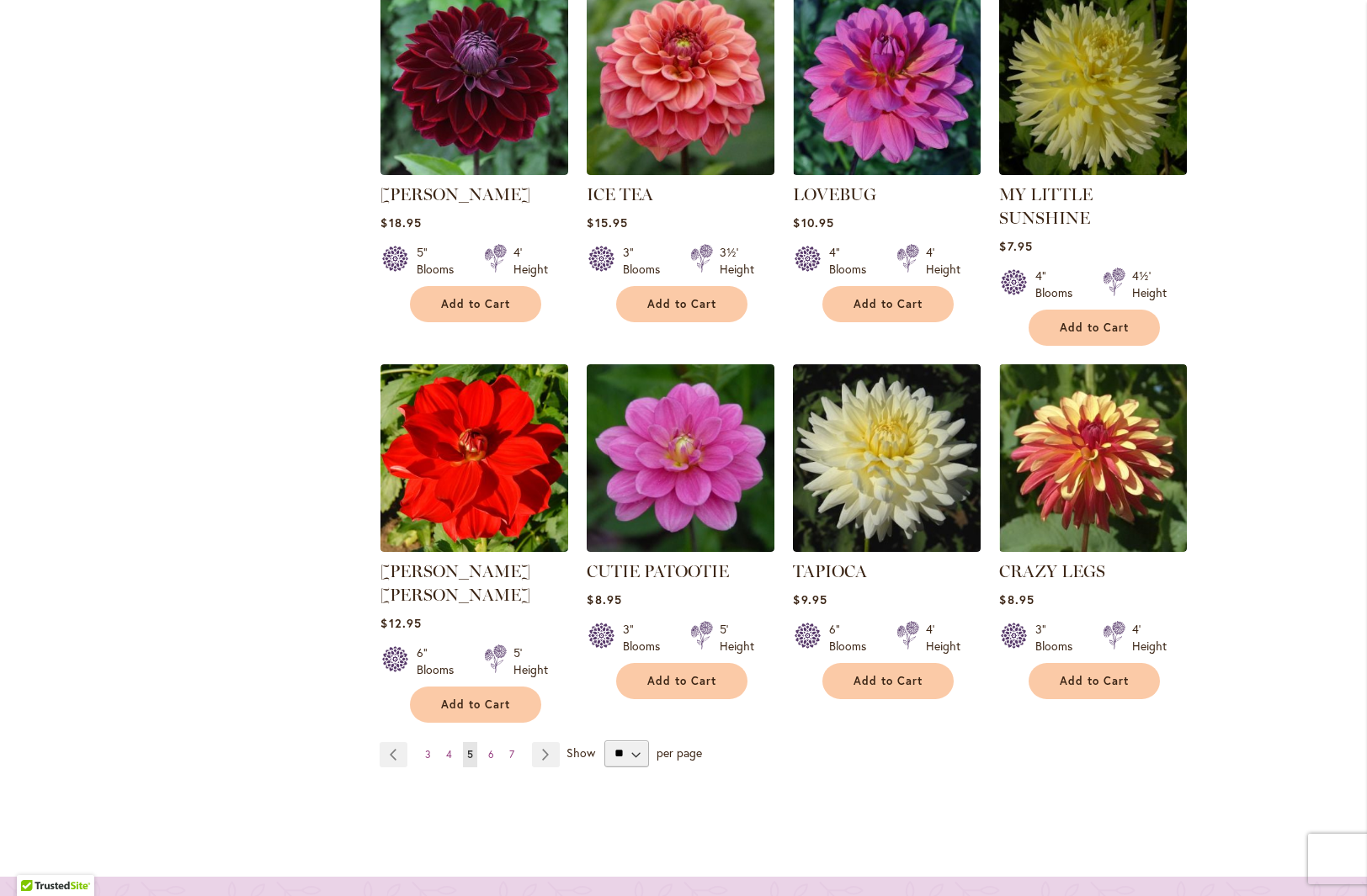
scroll to position [1356, 0]
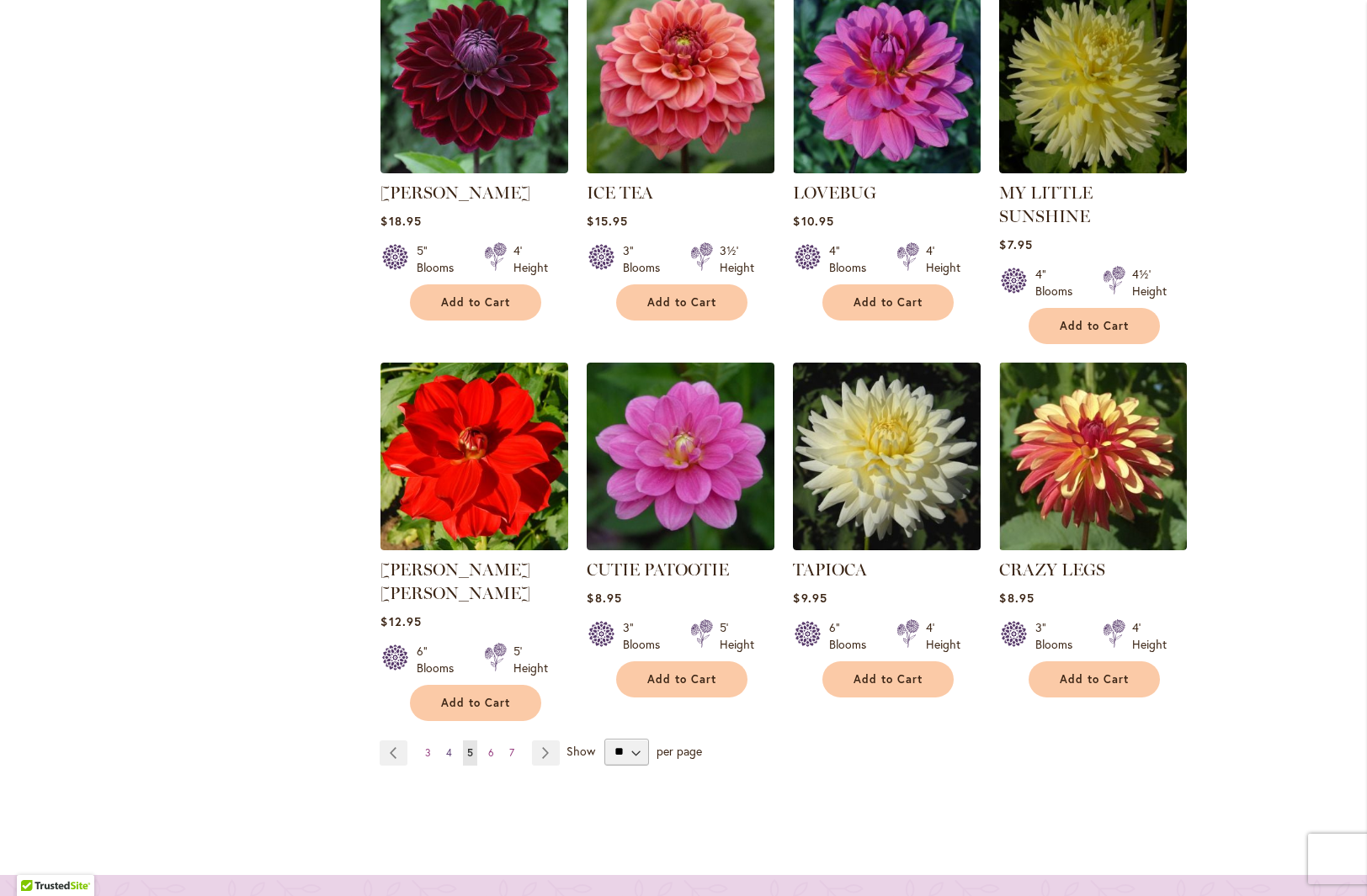
click at [446, 746] on span "4" at bounding box center [449, 752] width 6 height 13
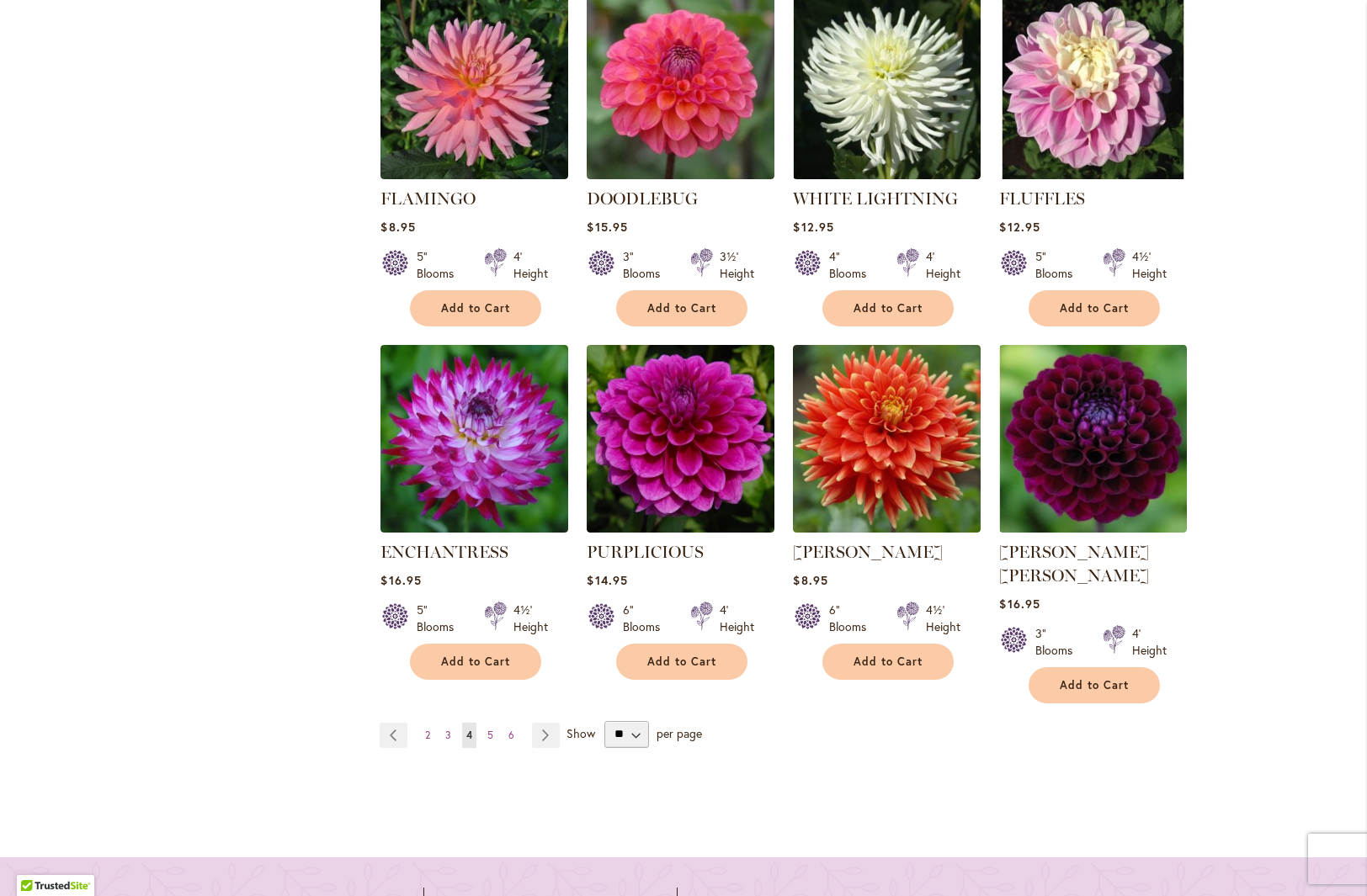
scroll to position [1390, 0]
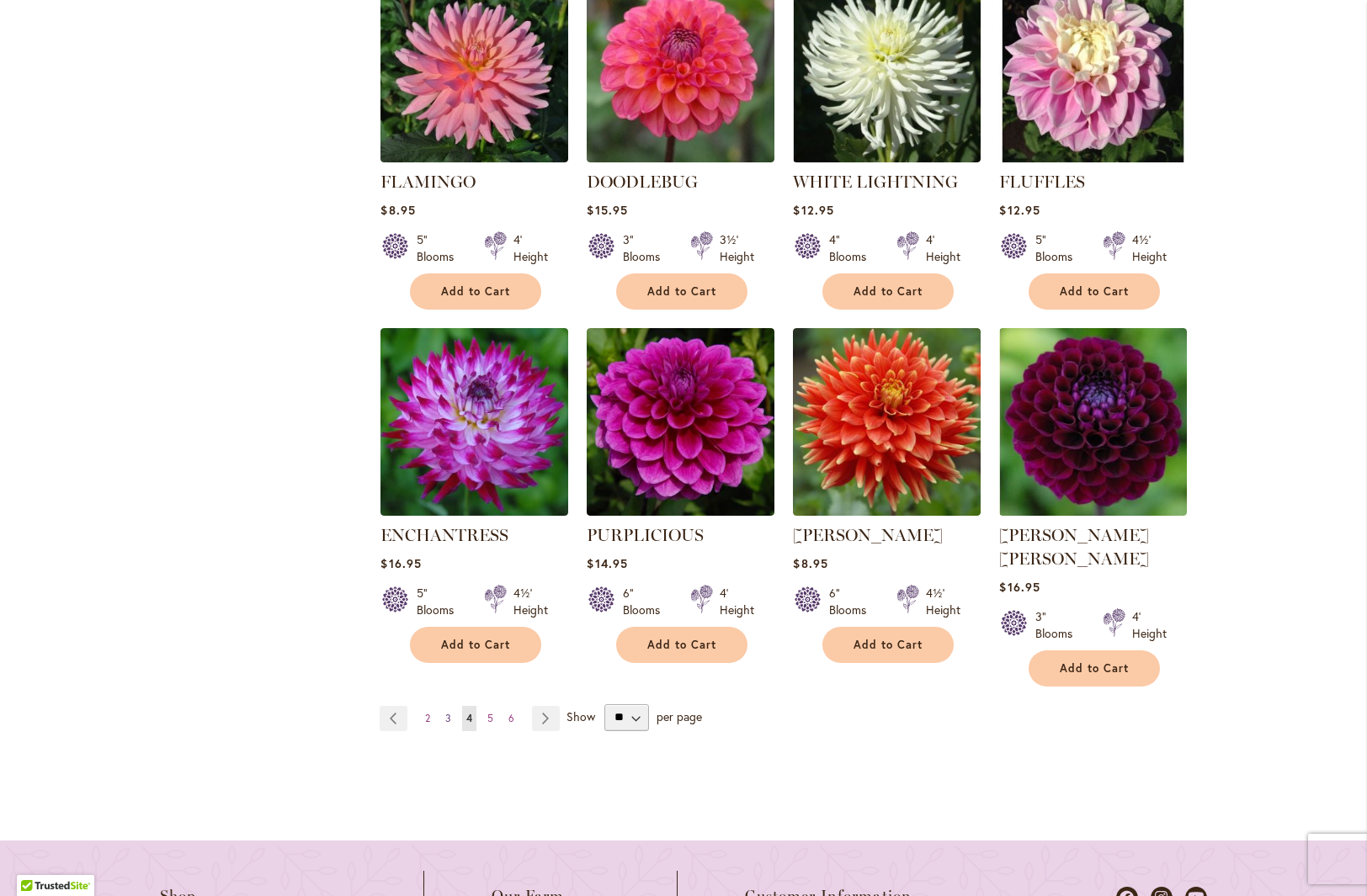
click at [445, 712] on span "3" at bounding box center [448, 718] width 6 height 13
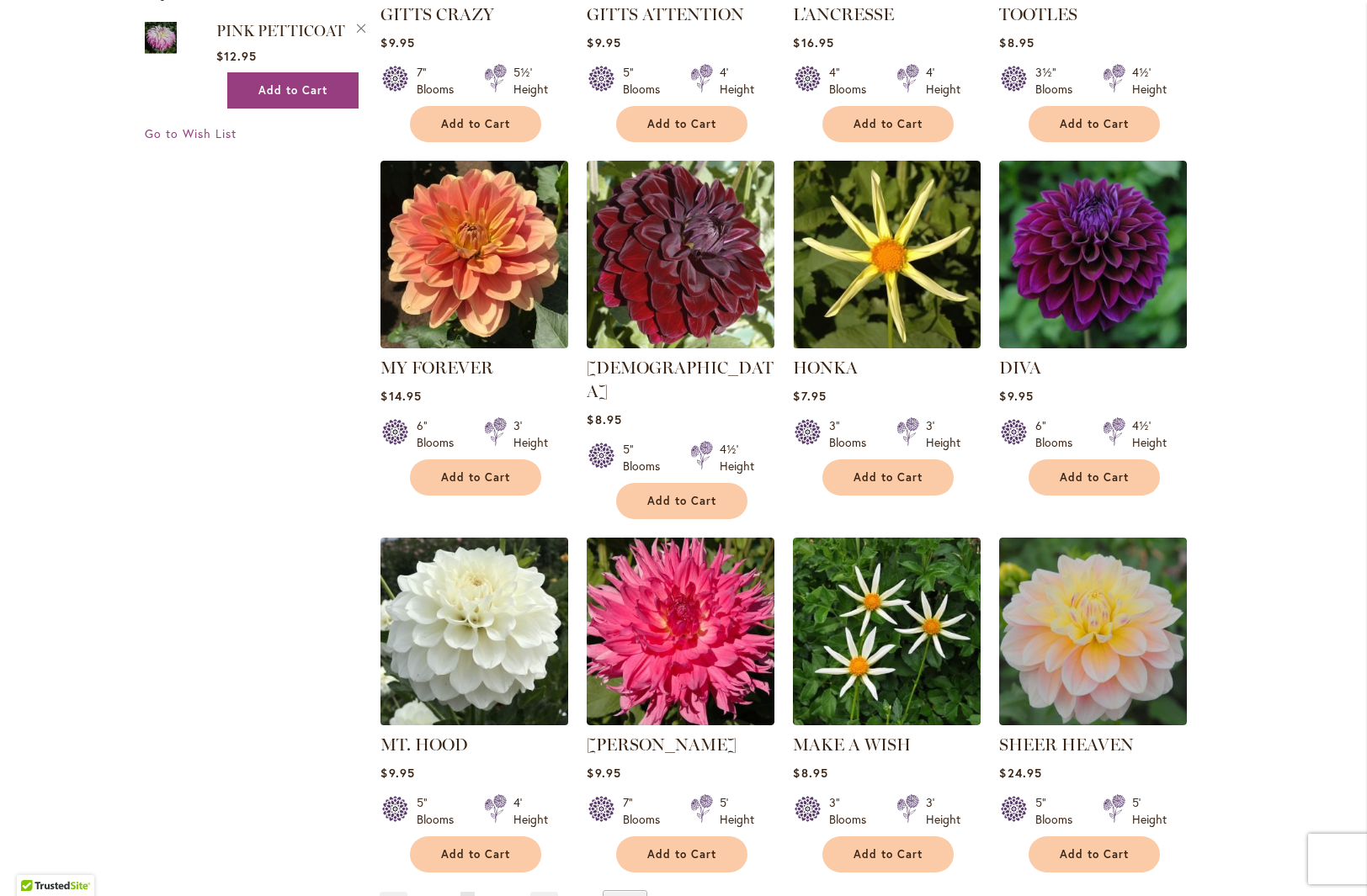
scroll to position [1208, 0]
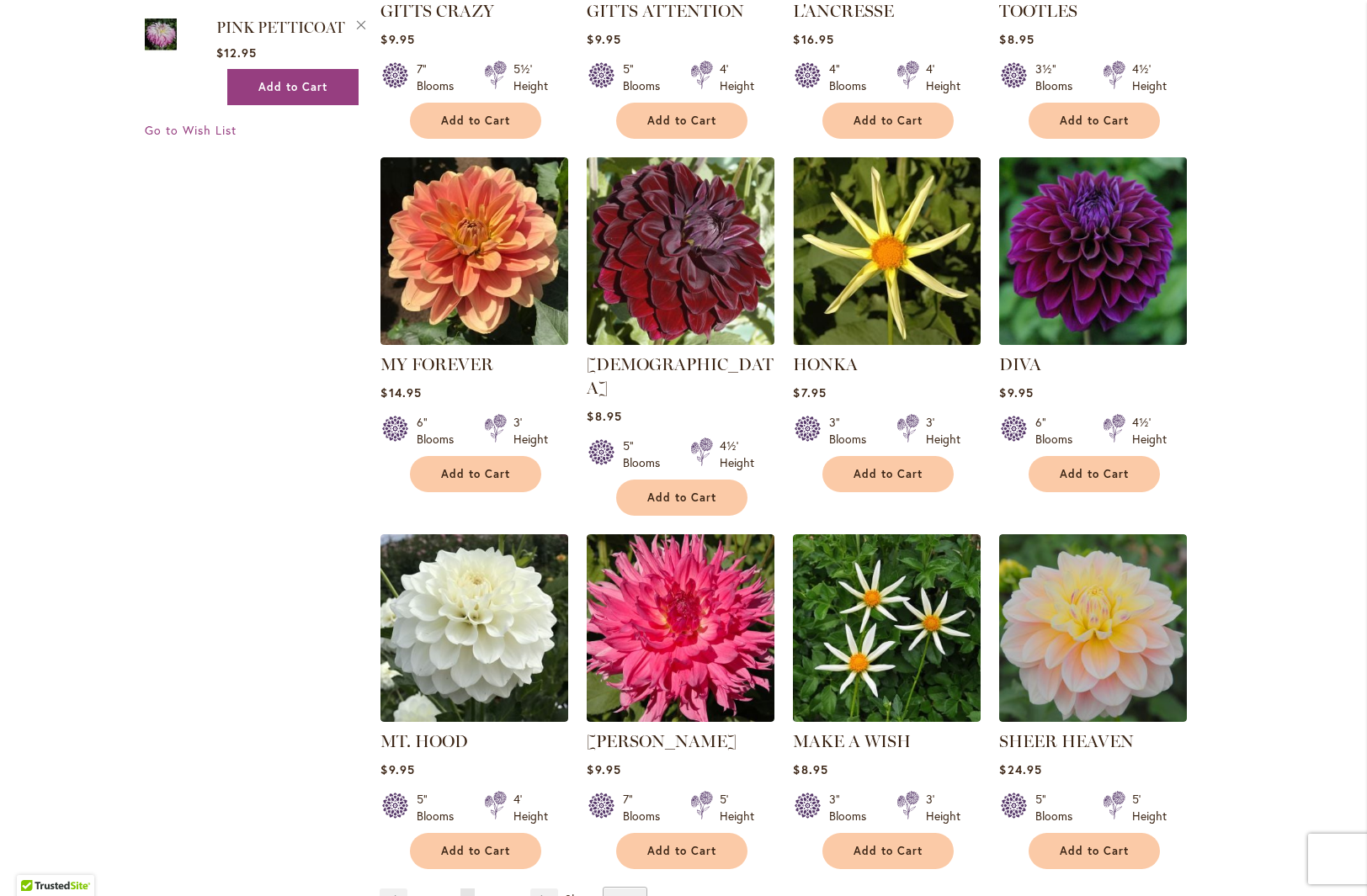
click at [1094, 255] on img at bounding box center [1093, 250] width 197 height 196
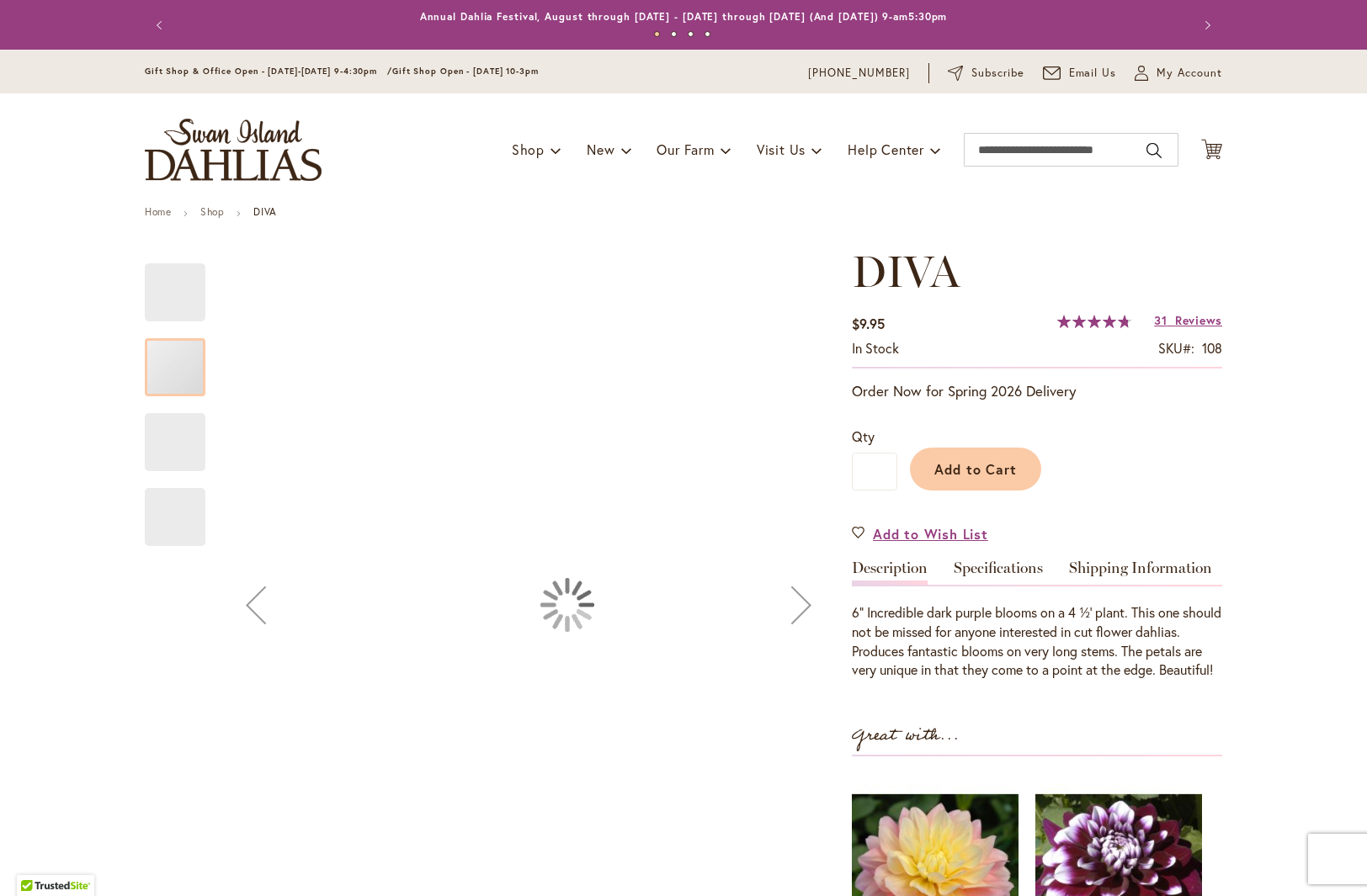
type input "***"
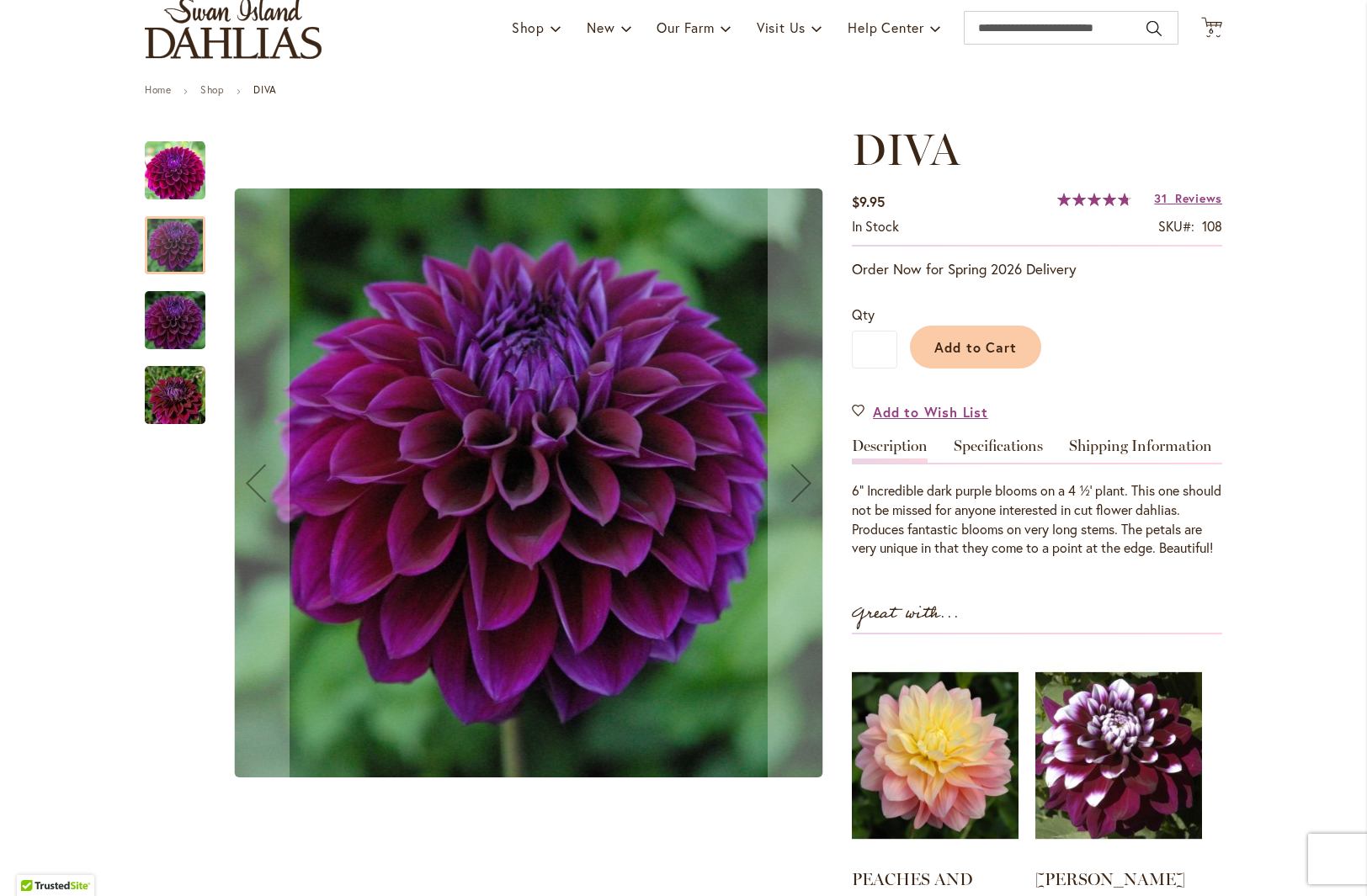
scroll to position [125, 0]
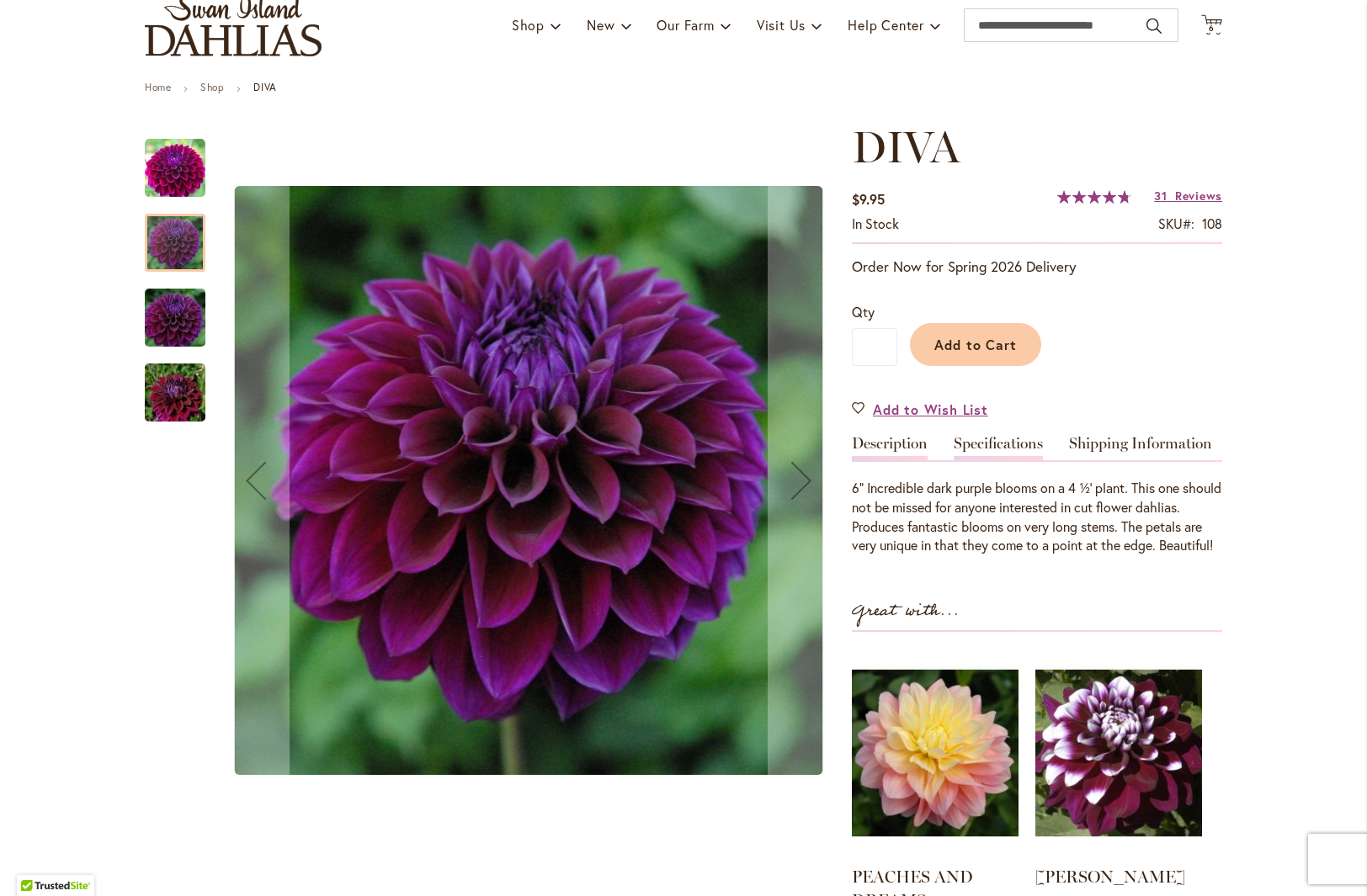
click at [1010, 435] on link "Specifications" at bounding box center [998, 447] width 89 height 24
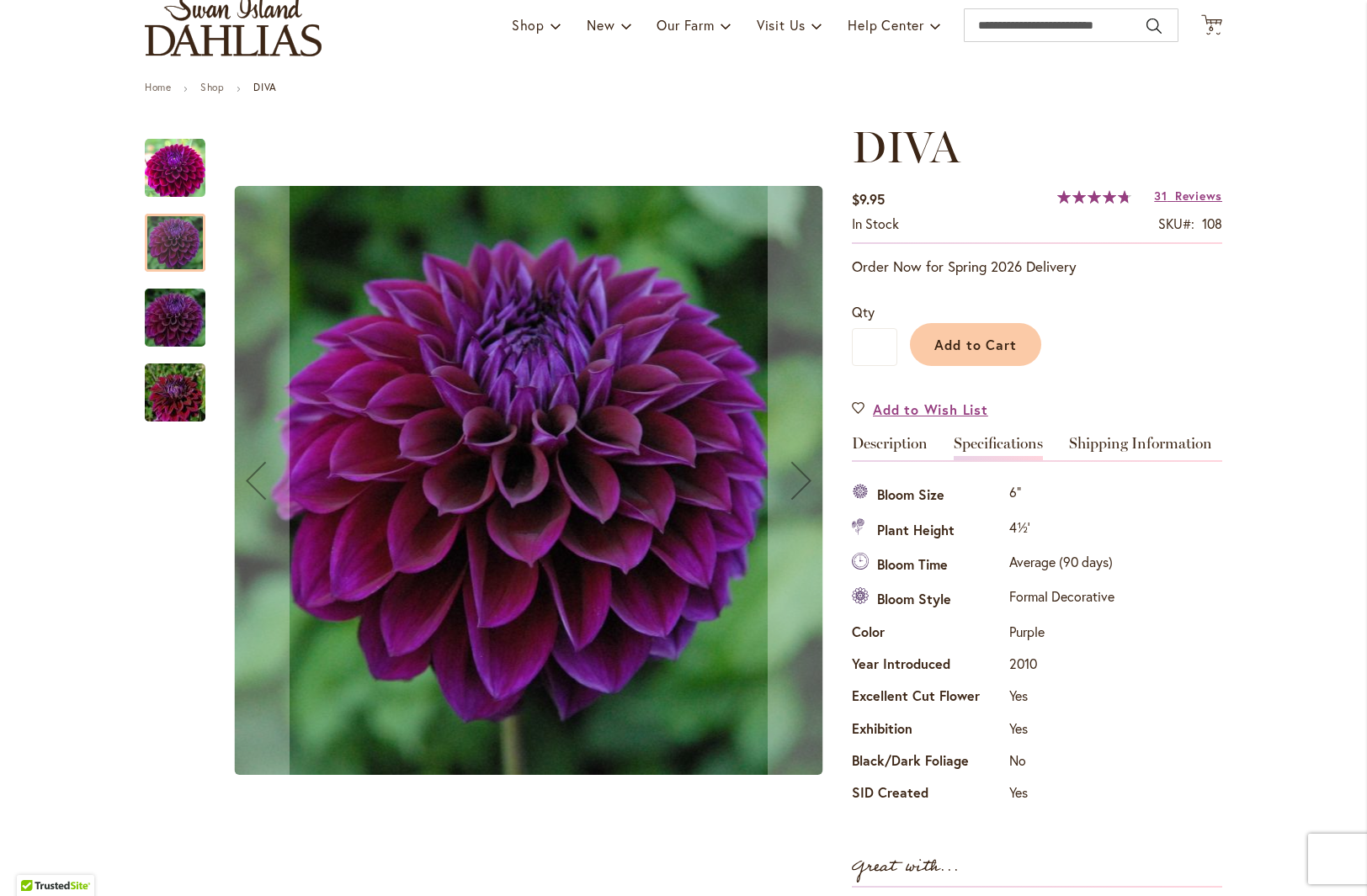
click at [167, 398] on img "Diva" at bounding box center [174, 392] width 121 height 80
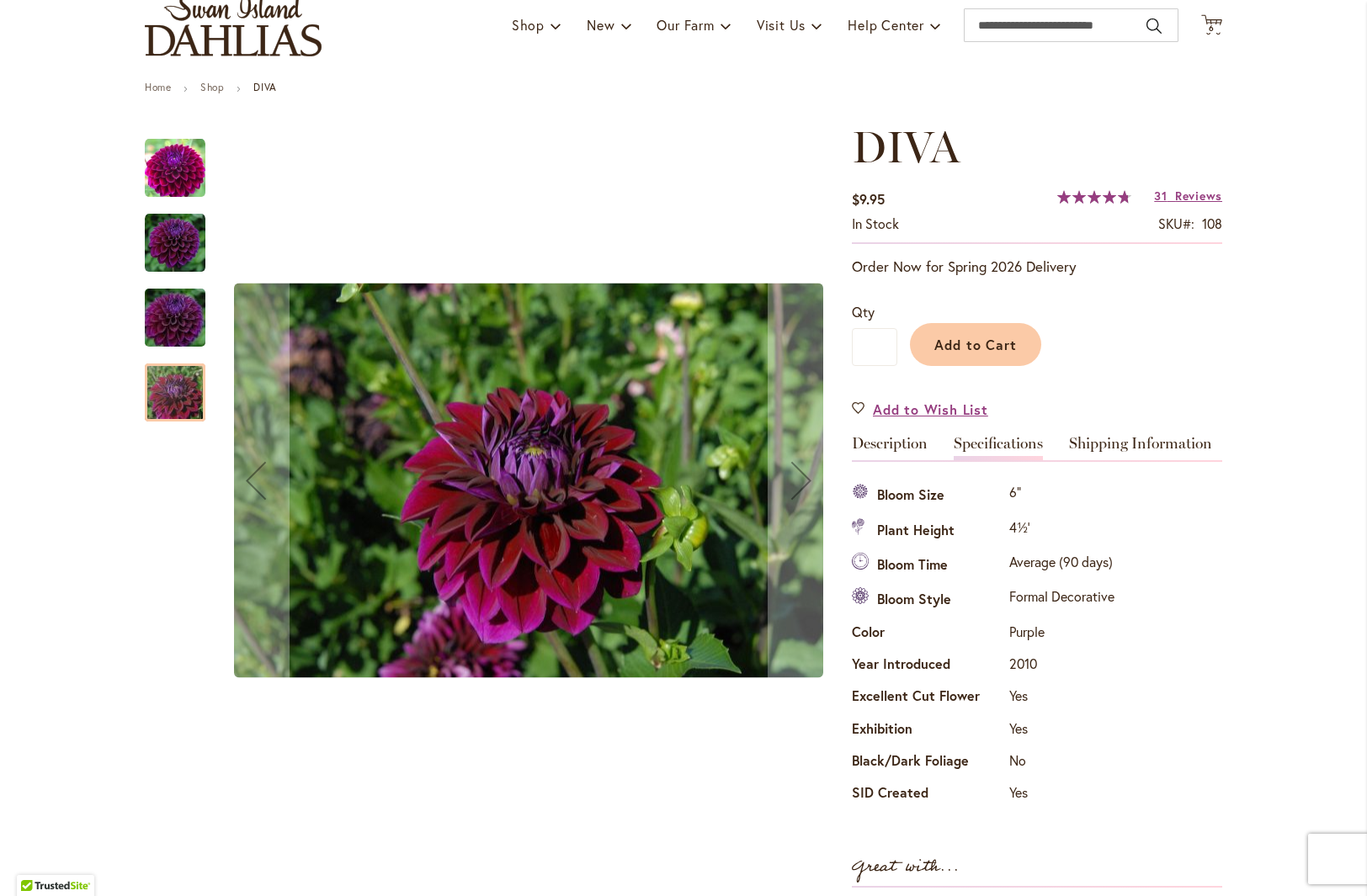
click at [167, 316] on img "Diva" at bounding box center [174, 317] width 121 height 80
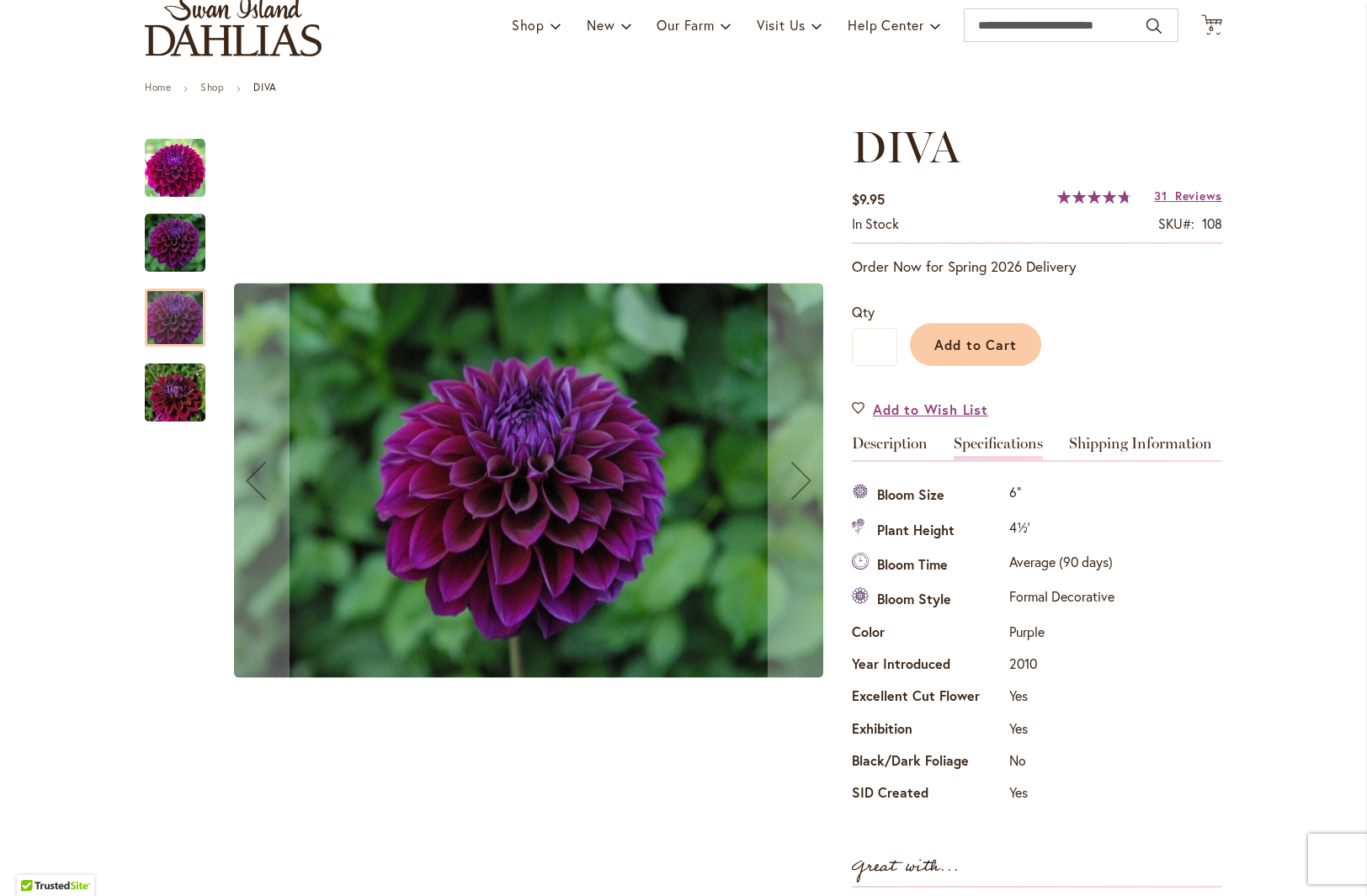
click at [167, 261] on img "Diva" at bounding box center [175, 243] width 61 height 61
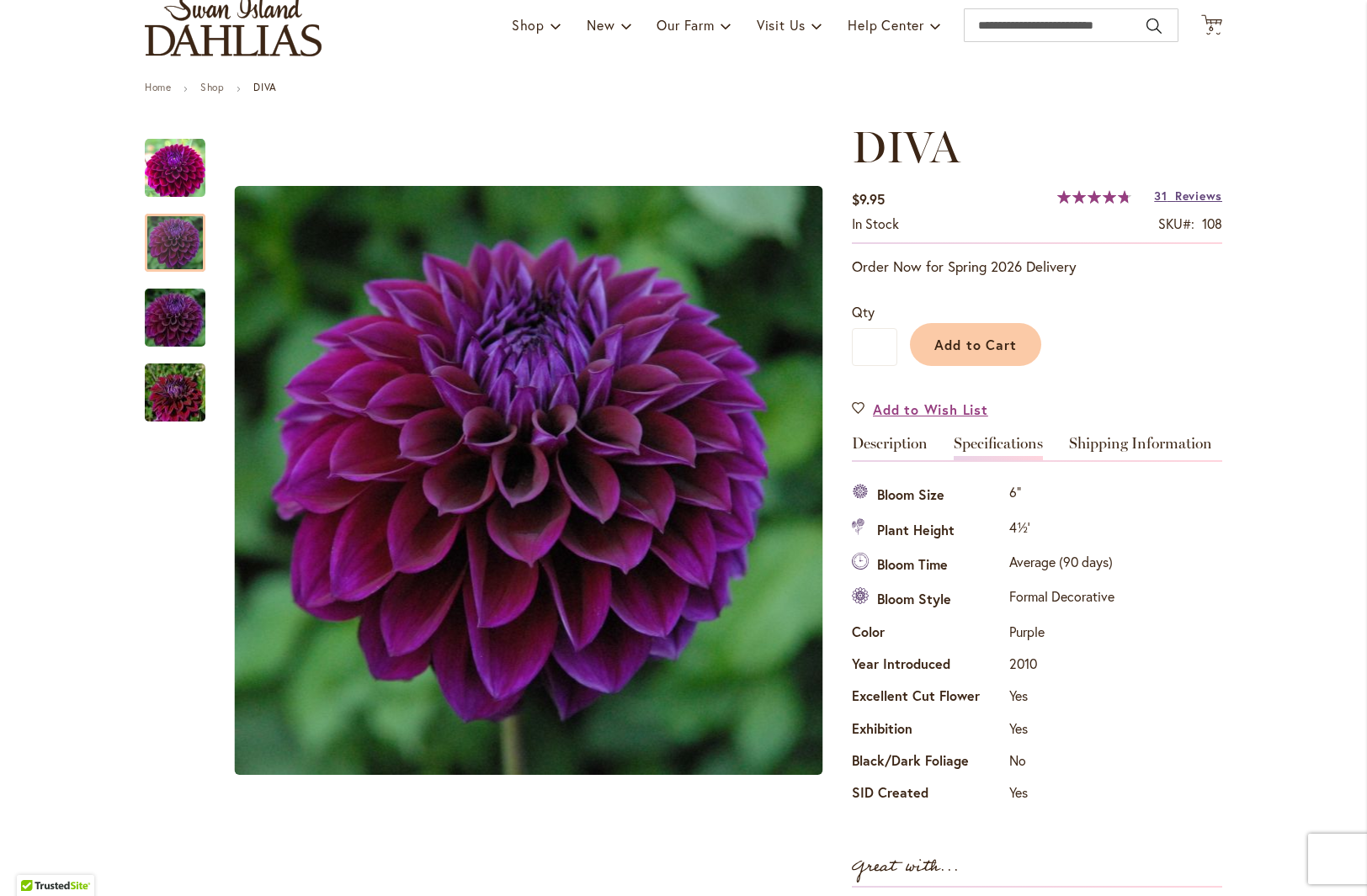
click at [1184, 193] on span "Reviews" at bounding box center [1199, 195] width 47 height 16
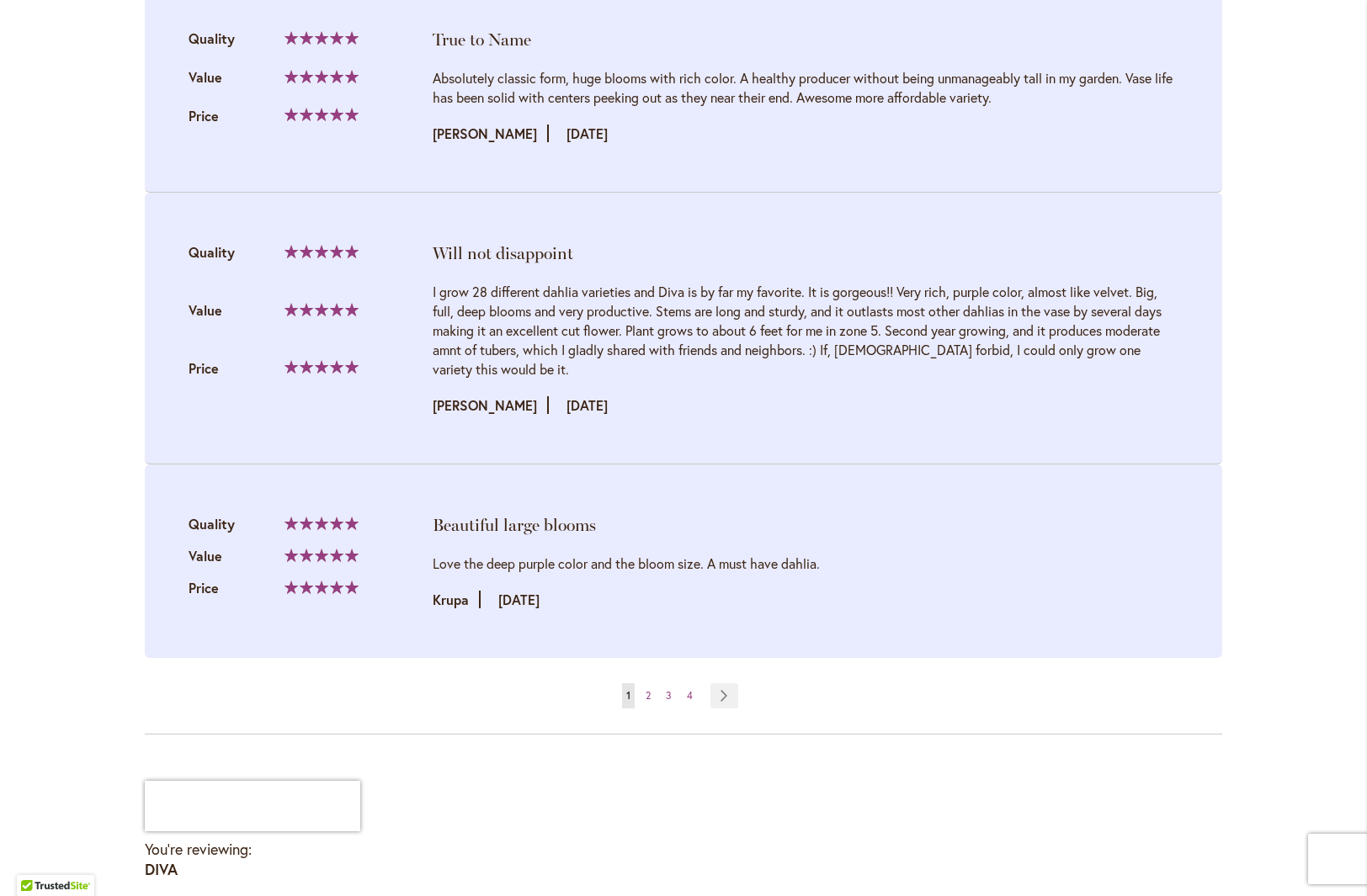
scroll to position [3624, 0]
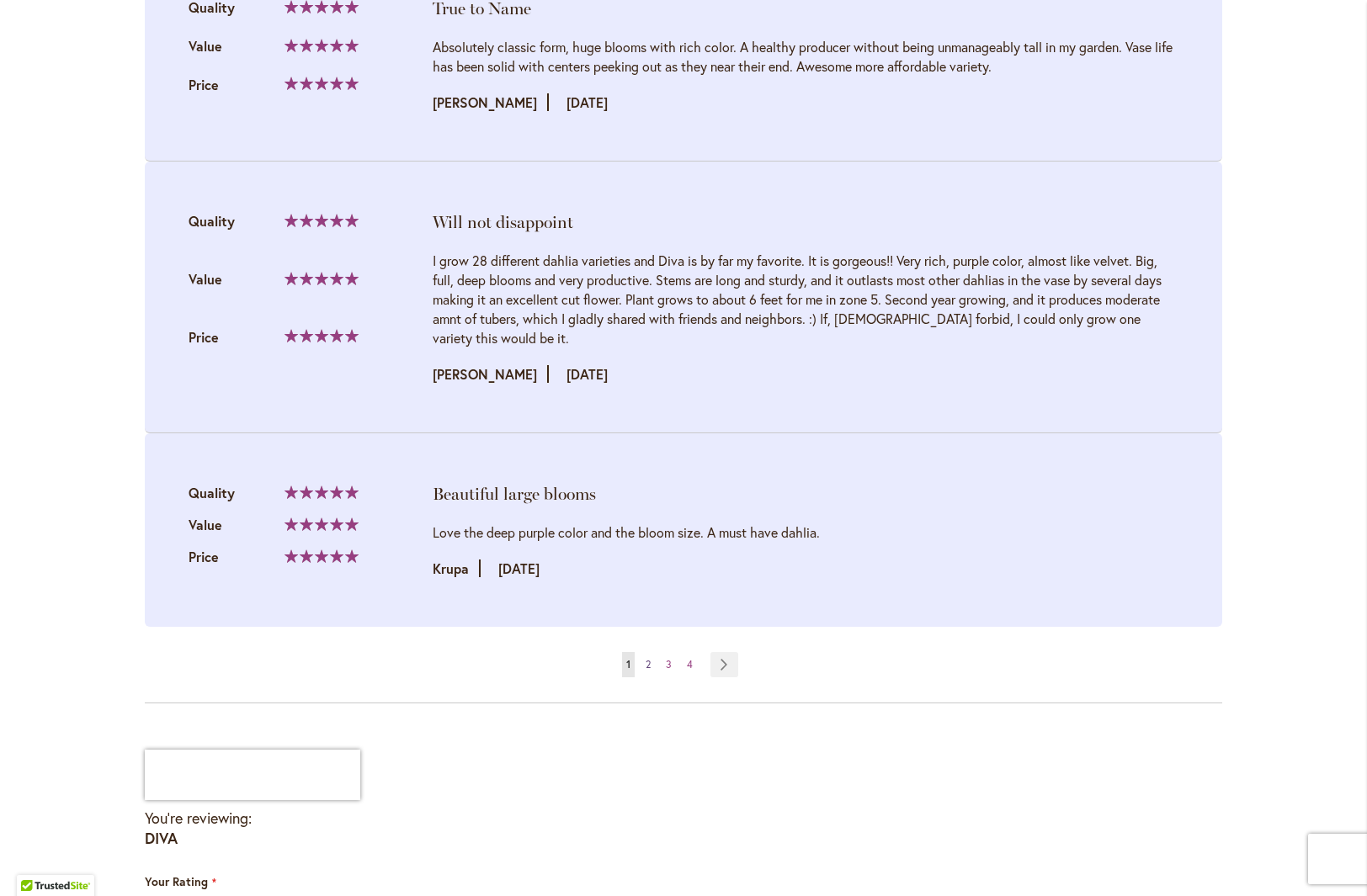
click at [646, 661] on span "2" at bounding box center [648, 664] width 5 height 13
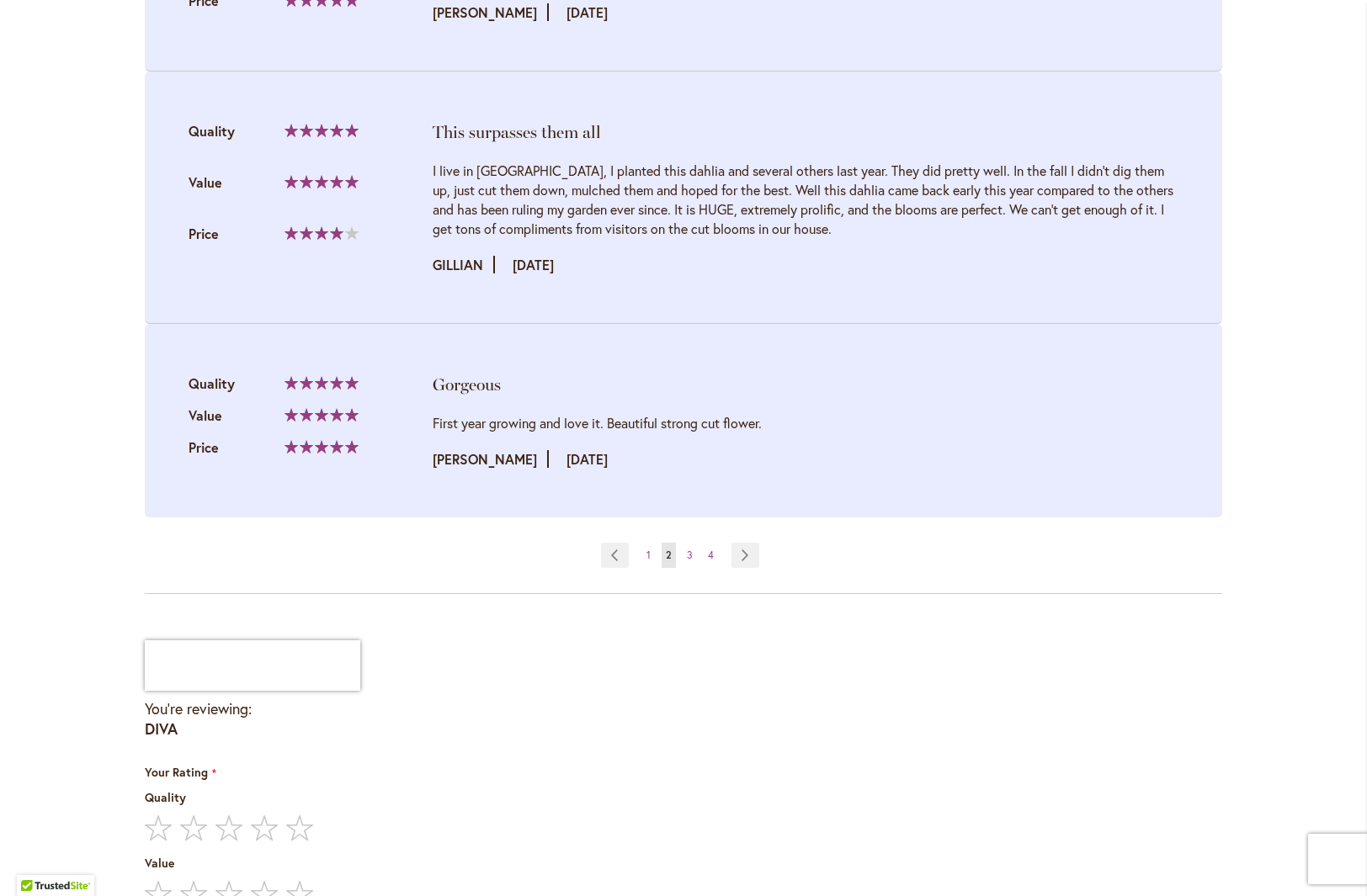
scroll to position [3812, 0]
click at [687, 547] on span "3" at bounding box center [690, 553] width 6 height 13
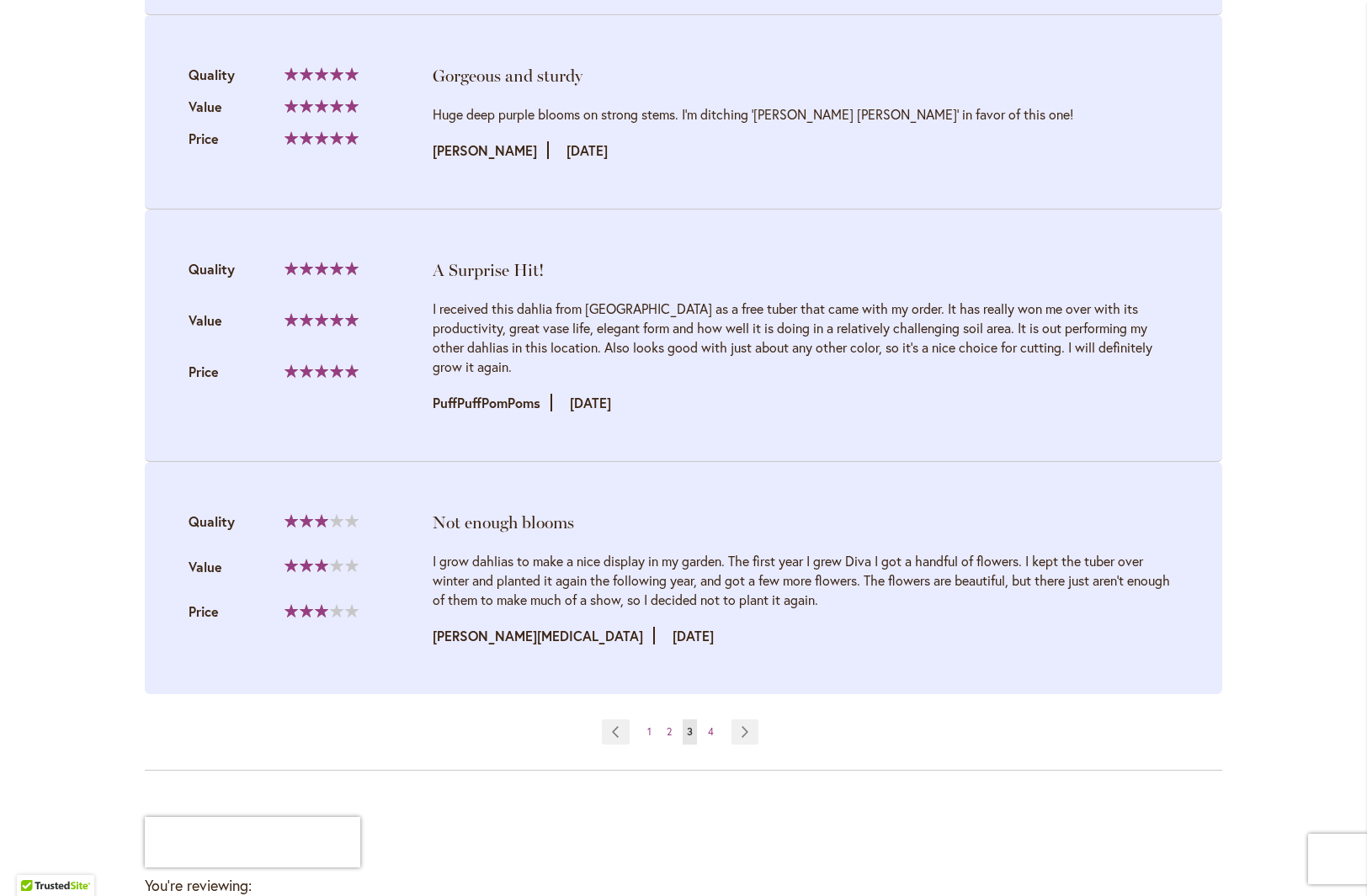
scroll to position [3578, 0]
click at [708, 723] on span "4" at bounding box center [711, 729] width 6 height 13
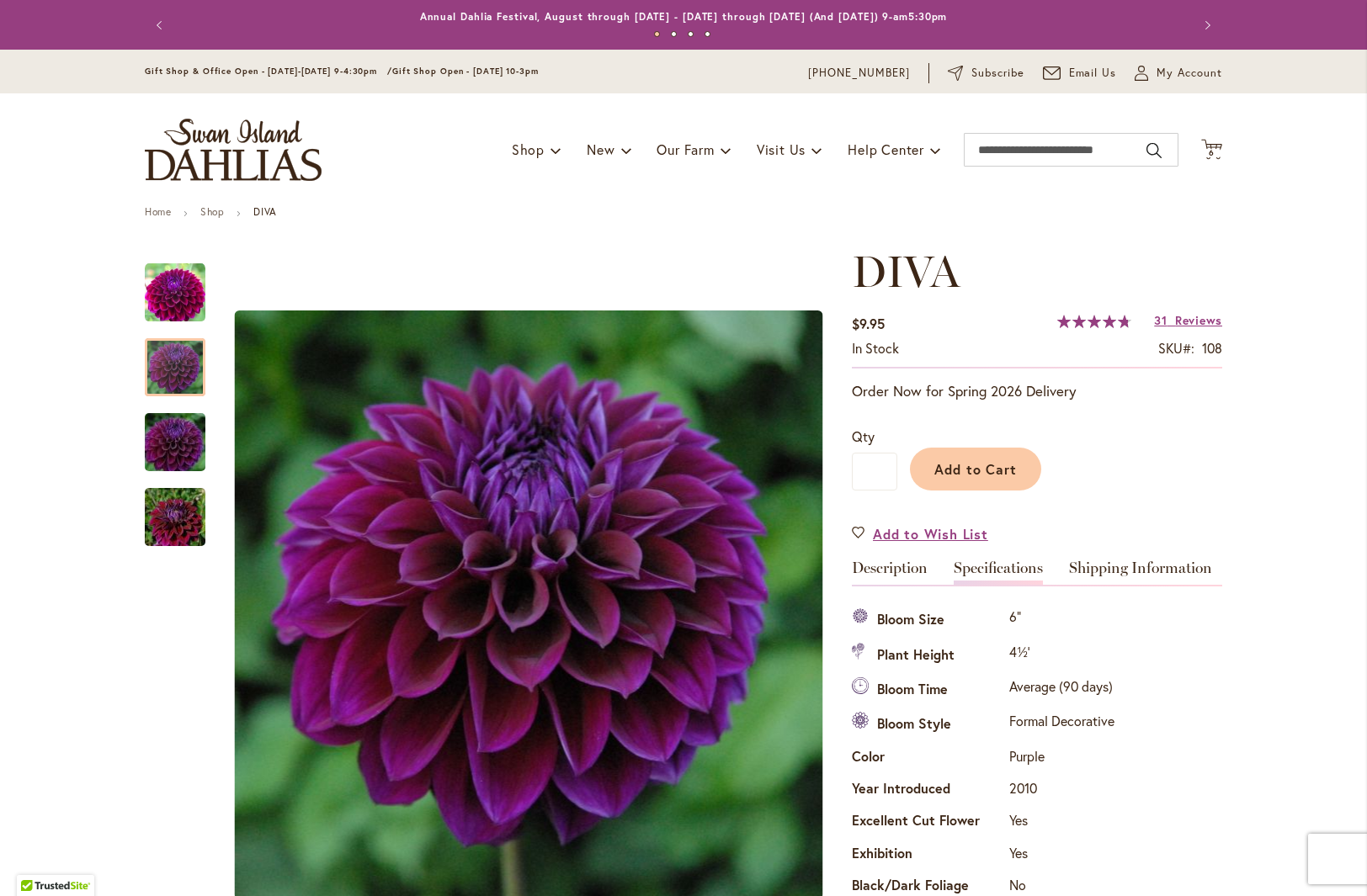
scroll to position [0, 0]
click at [986, 467] on span "Add to Cart" at bounding box center [976, 469] width 83 height 17
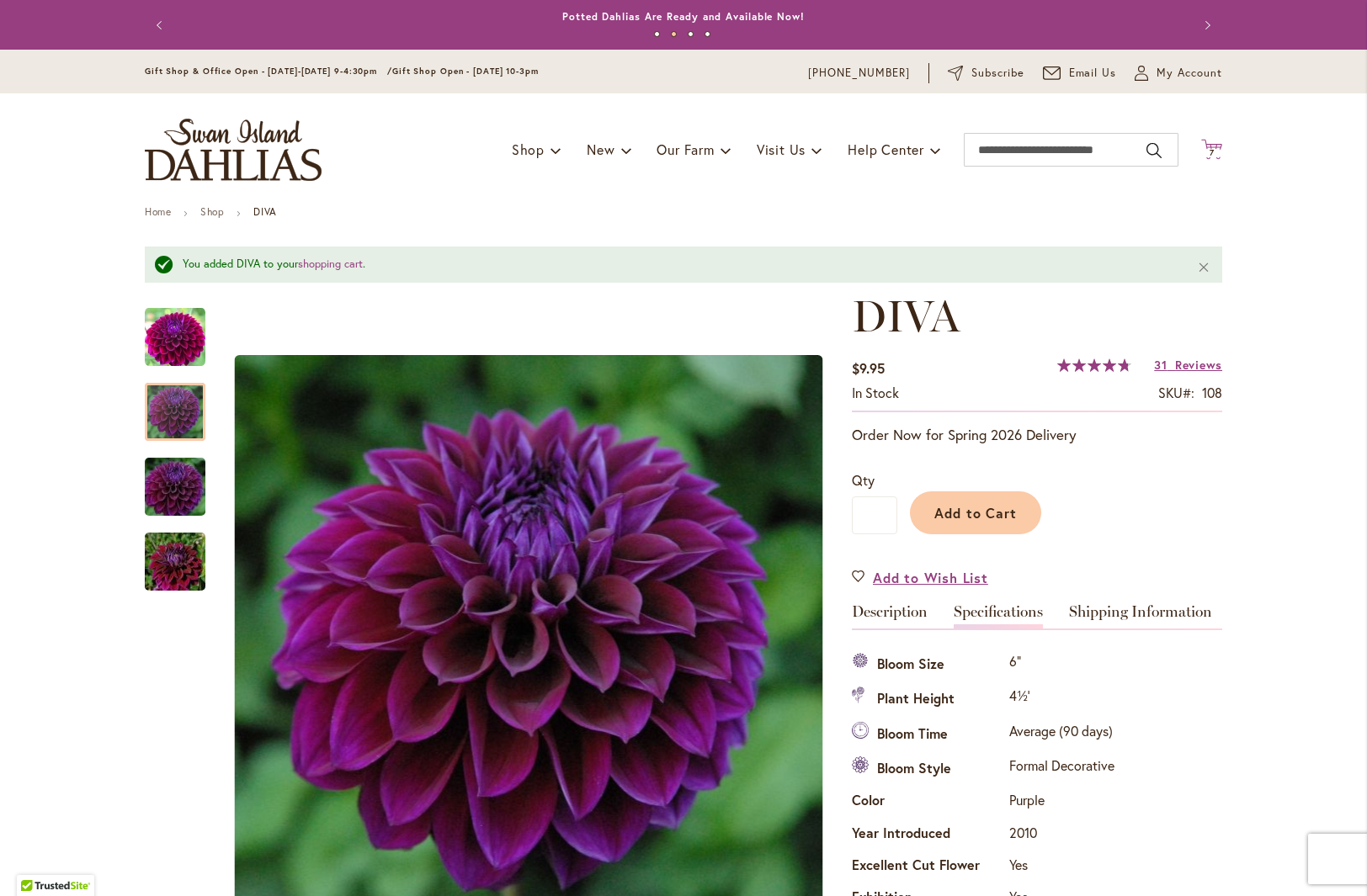
click at [1210, 150] on span "7" at bounding box center [1212, 152] width 5 height 11
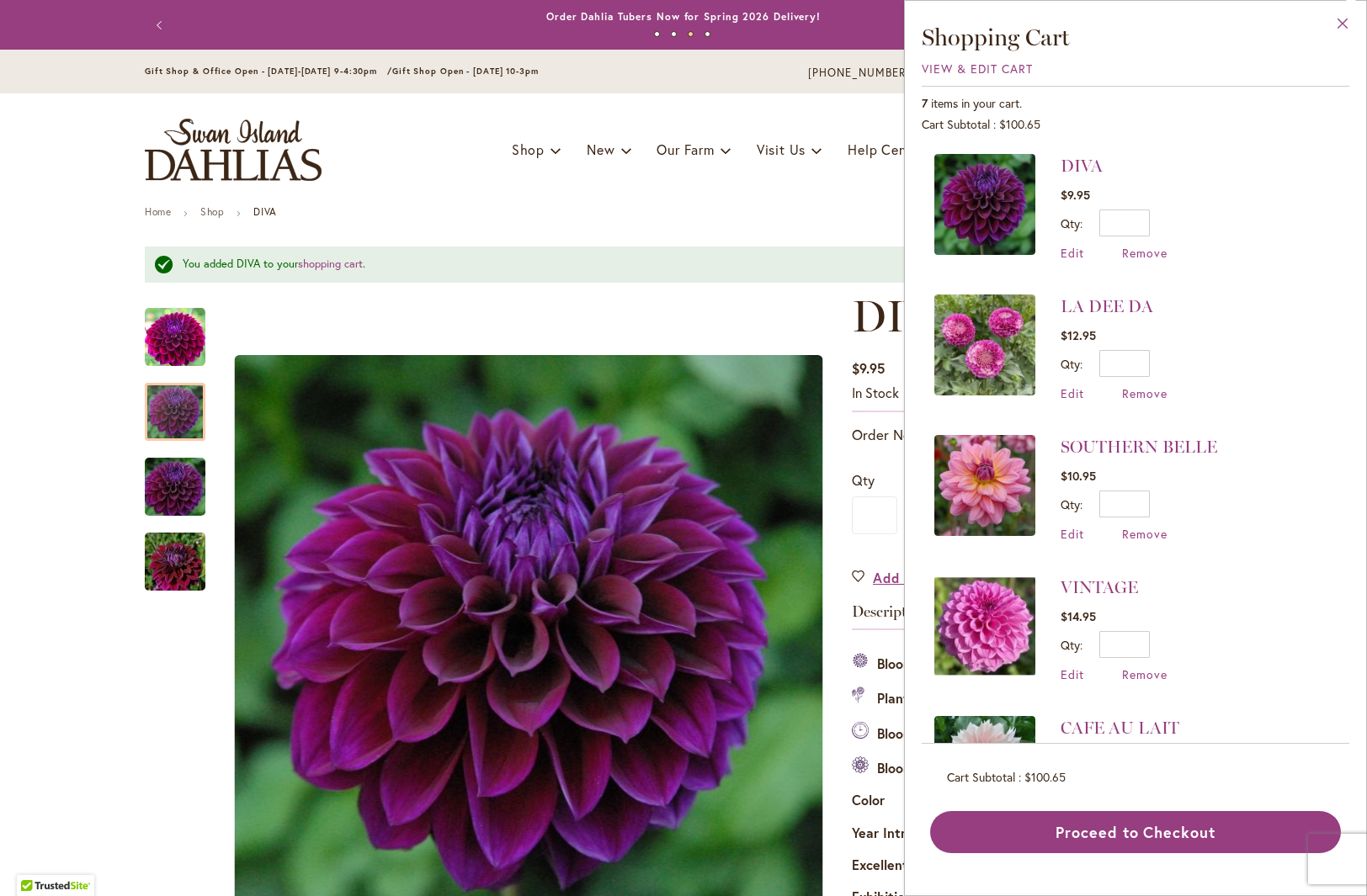
click at [1342, 19] on button "Close" at bounding box center [1343, 27] width 46 height 53
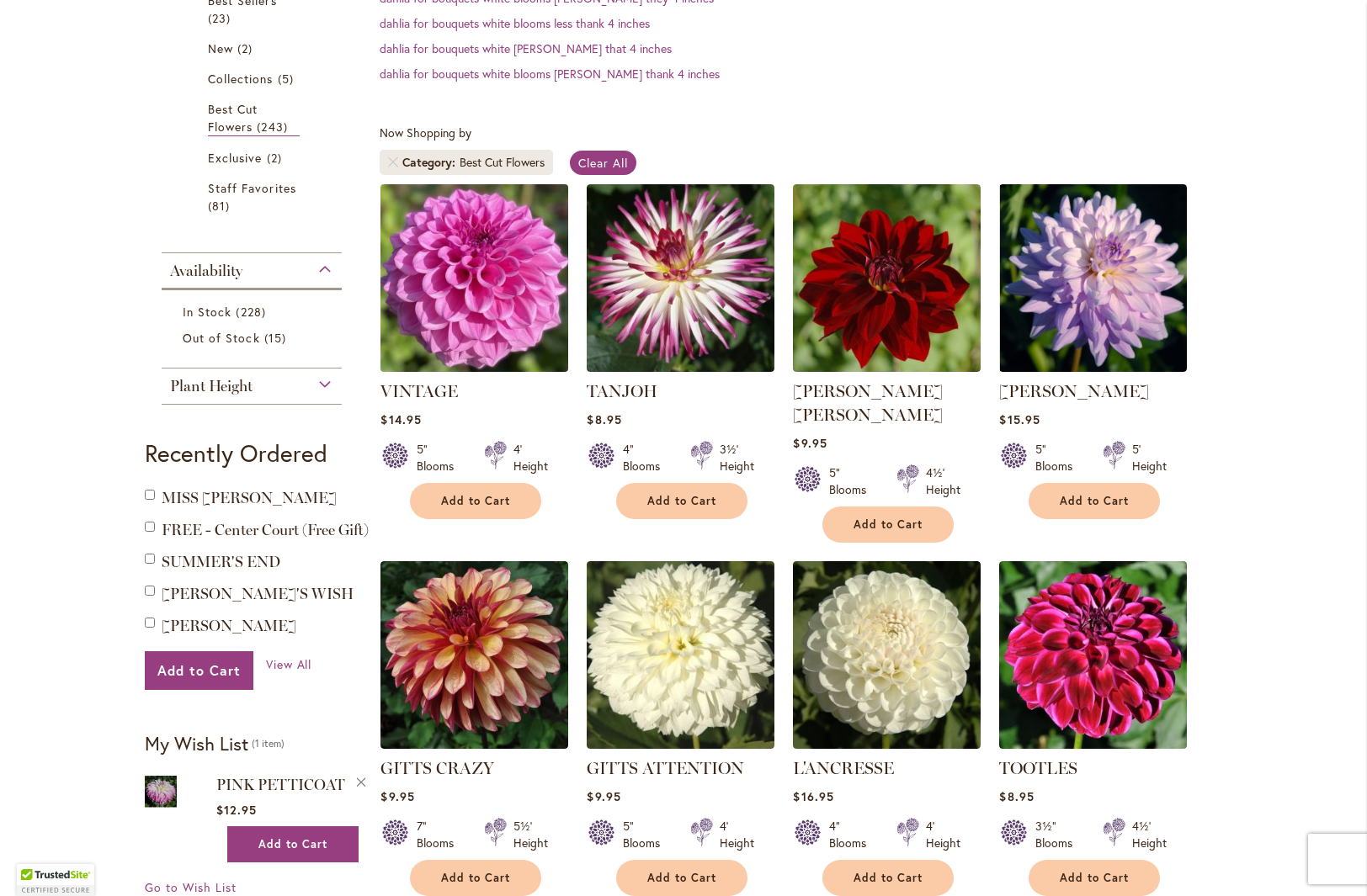
scroll to position [452, 0]
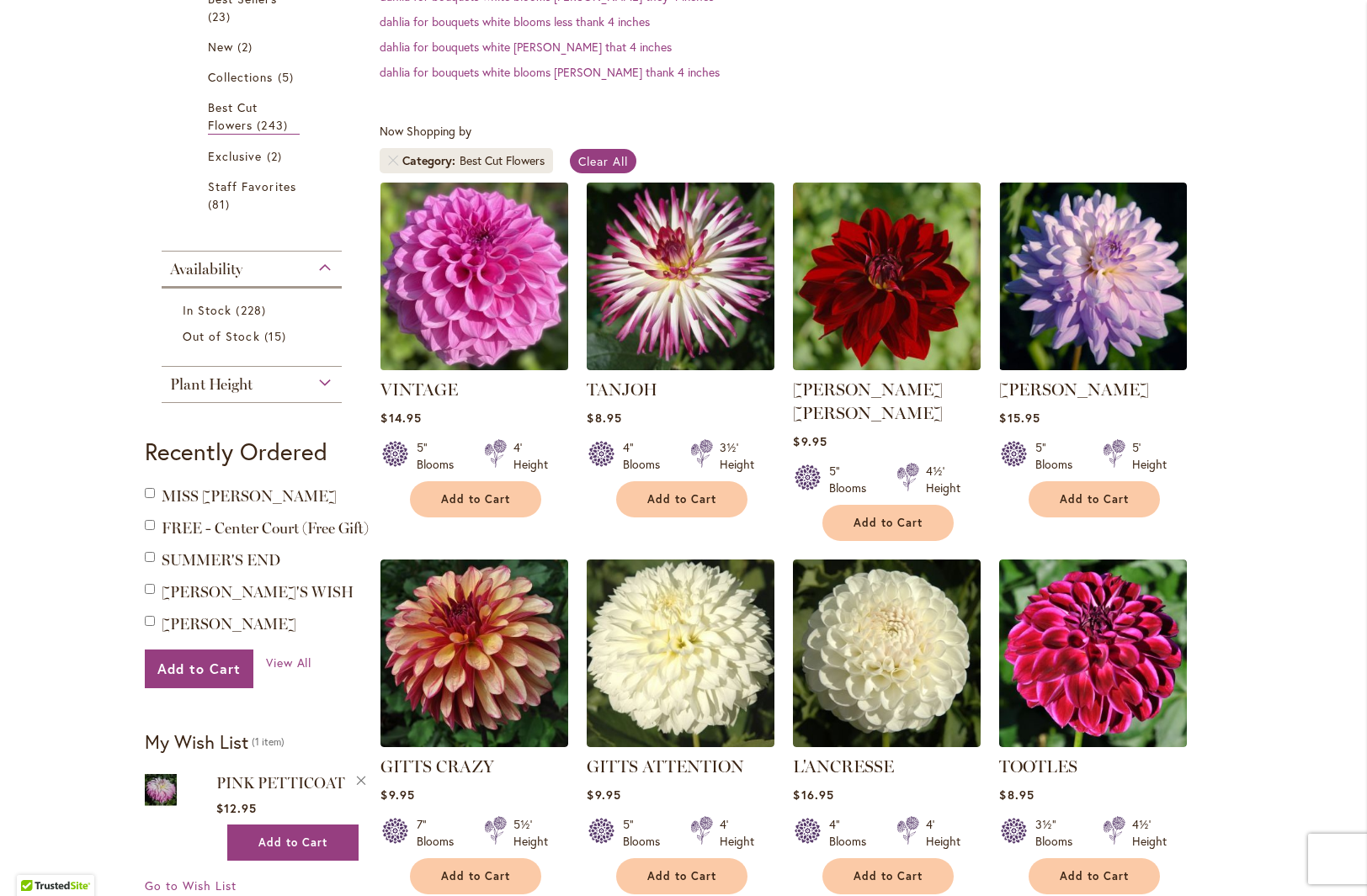
click at [532, 293] on img at bounding box center [474, 275] width 197 height 196
click at [532, 293] on img at bounding box center [474, 275] width 197 height 196
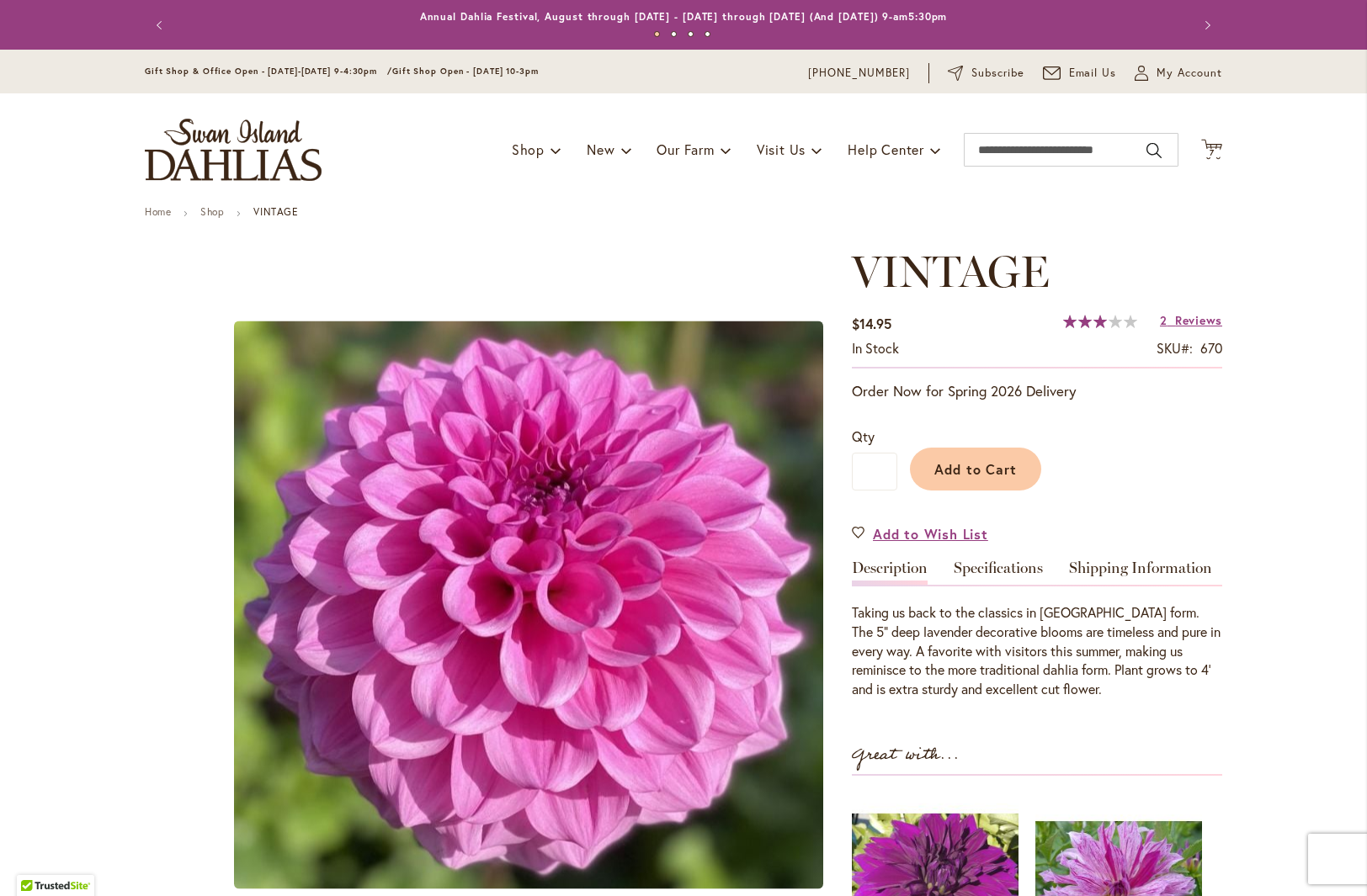
click at [151, 25] on button "Previous" at bounding box center [162, 25] width 34 height 34
click at [152, 24] on button "Previous" at bounding box center [162, 25] width 34 height 34
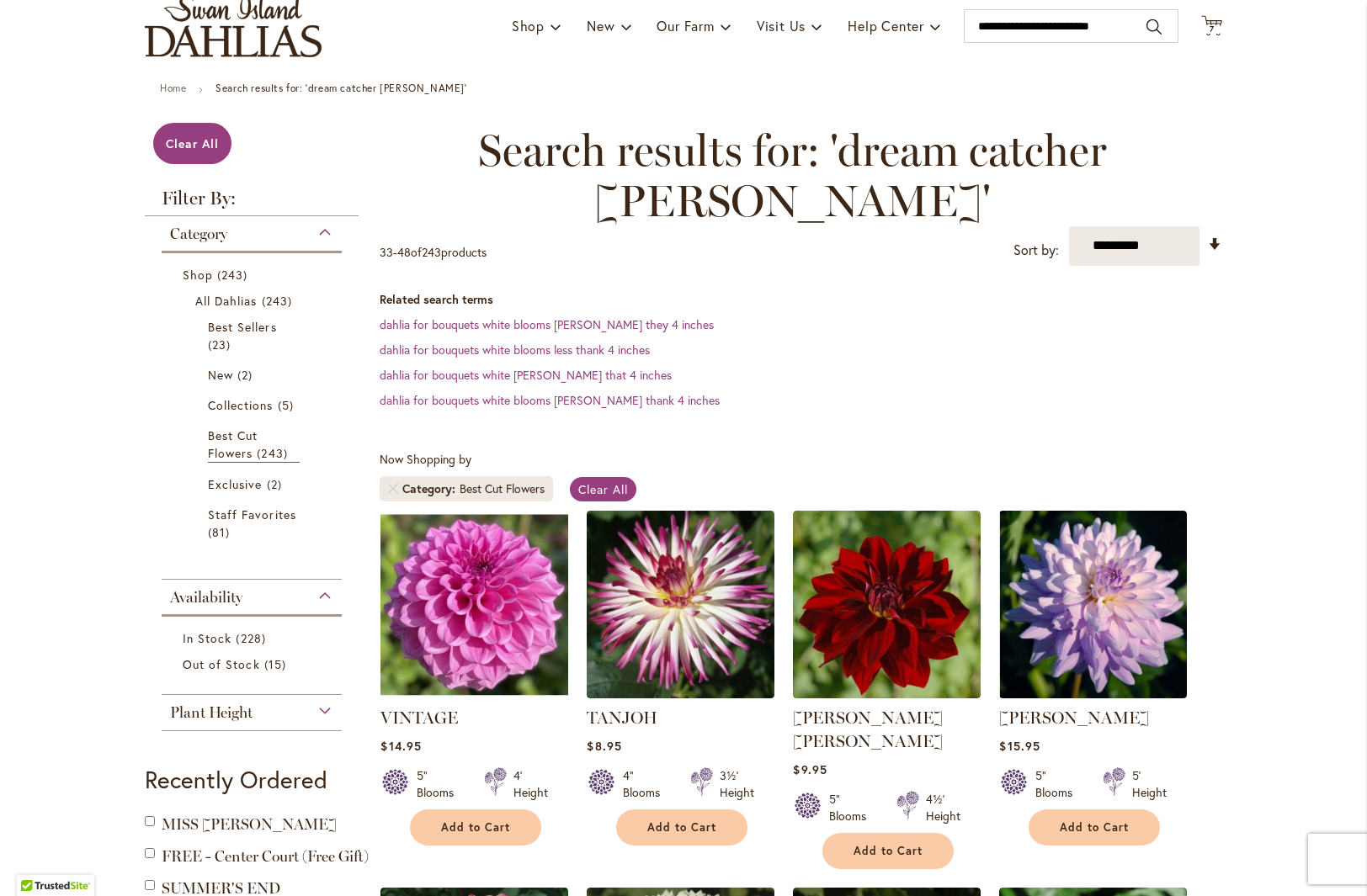
scroll to position [127, 0]
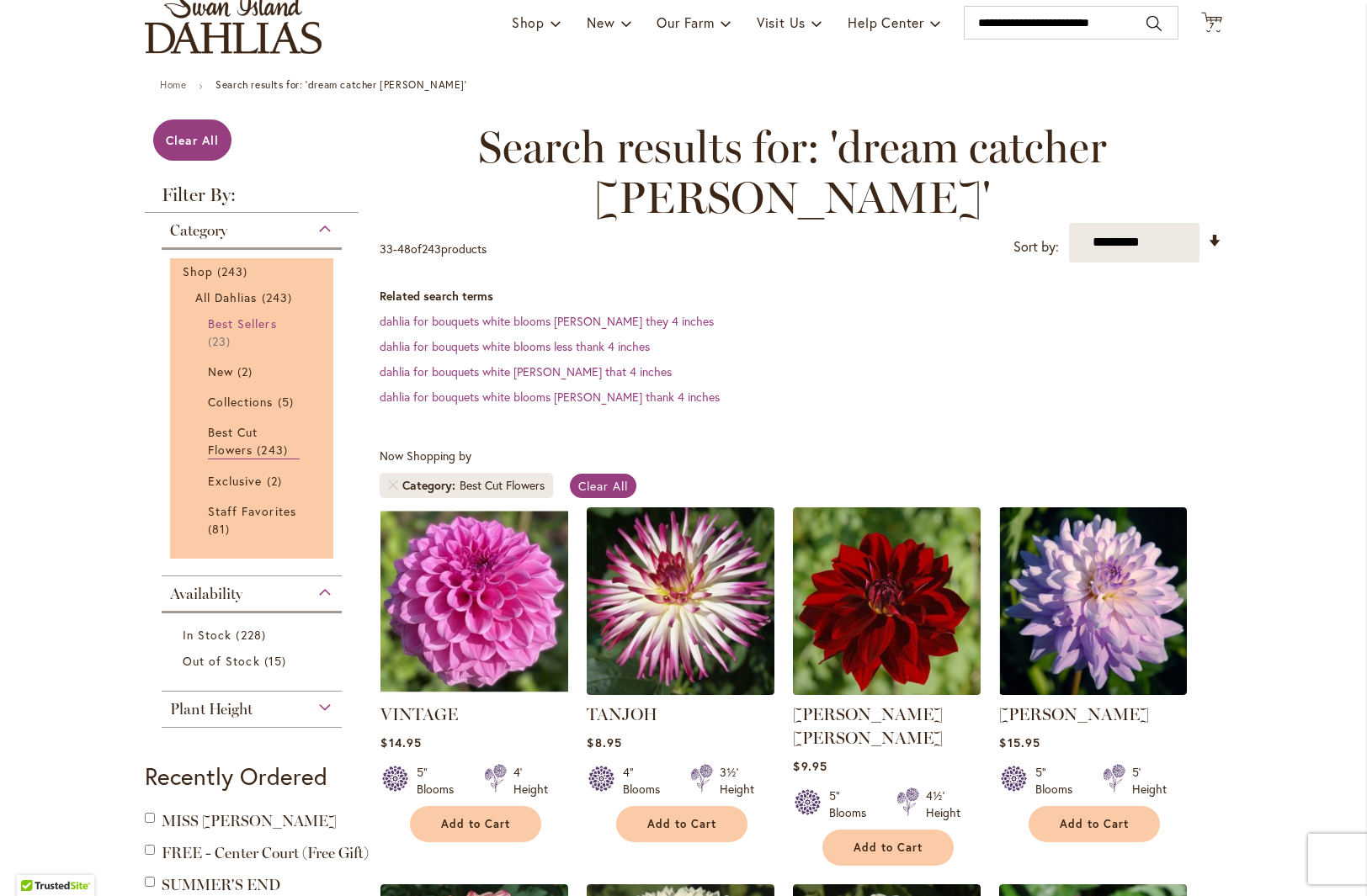
click at [253, 324] on span "Best Sellers" at bounding box center [242, 323] width 69 height 16
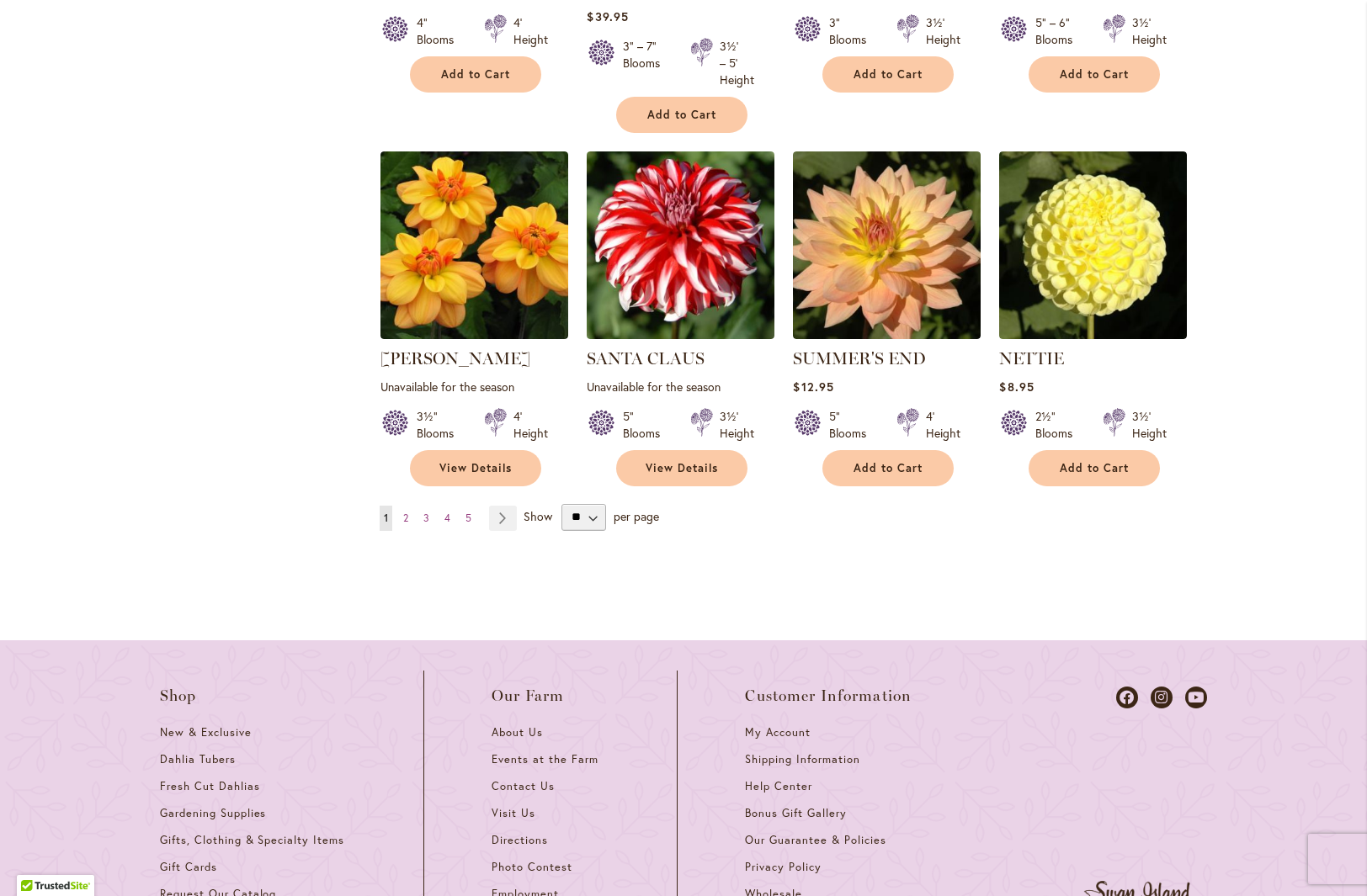
scroll to position [1648, 0]
click at [404, 519] on span "2" at bounding box center [406, 517] width 5 height 13
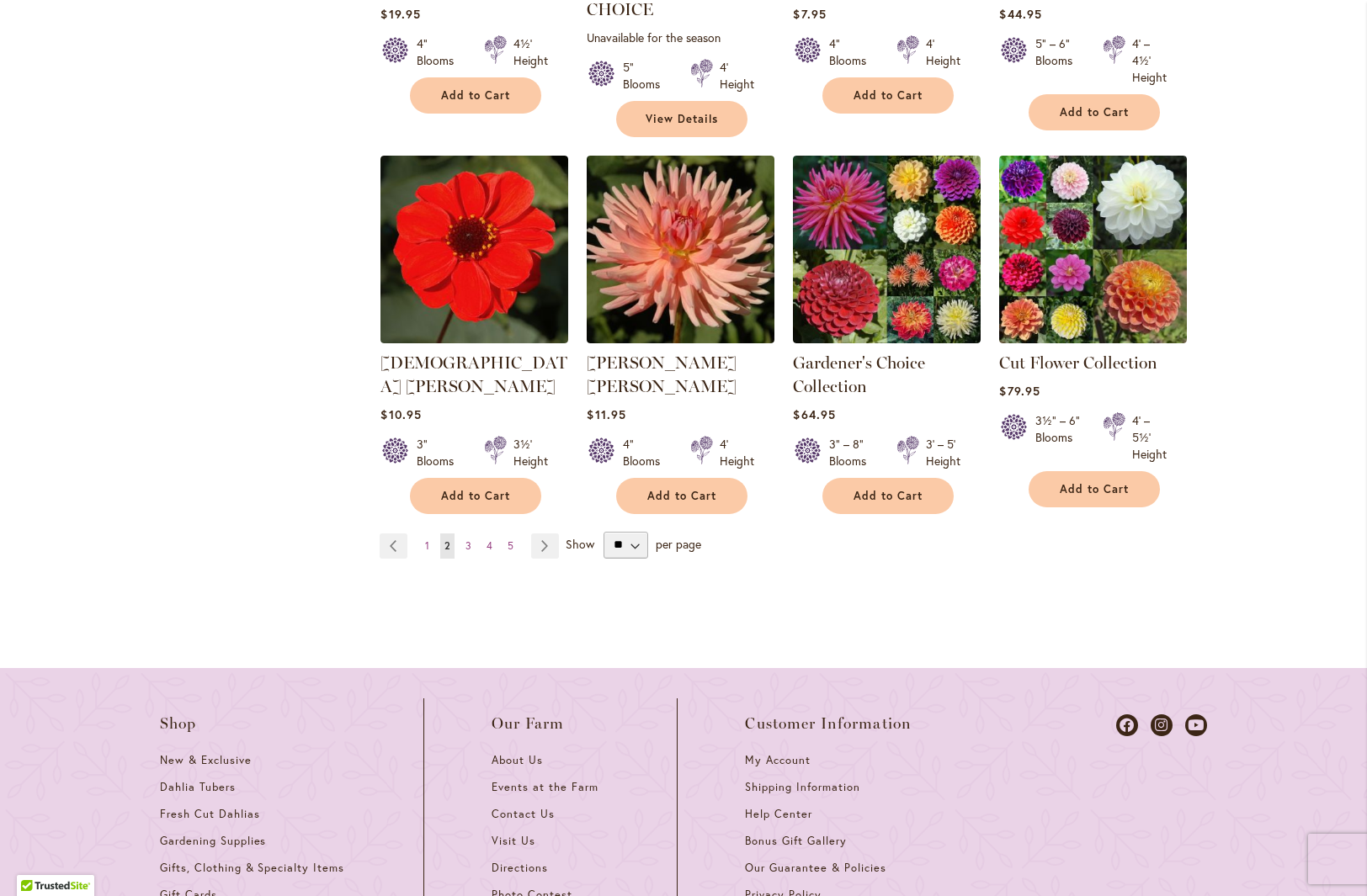
scroll to position [1565, 0]
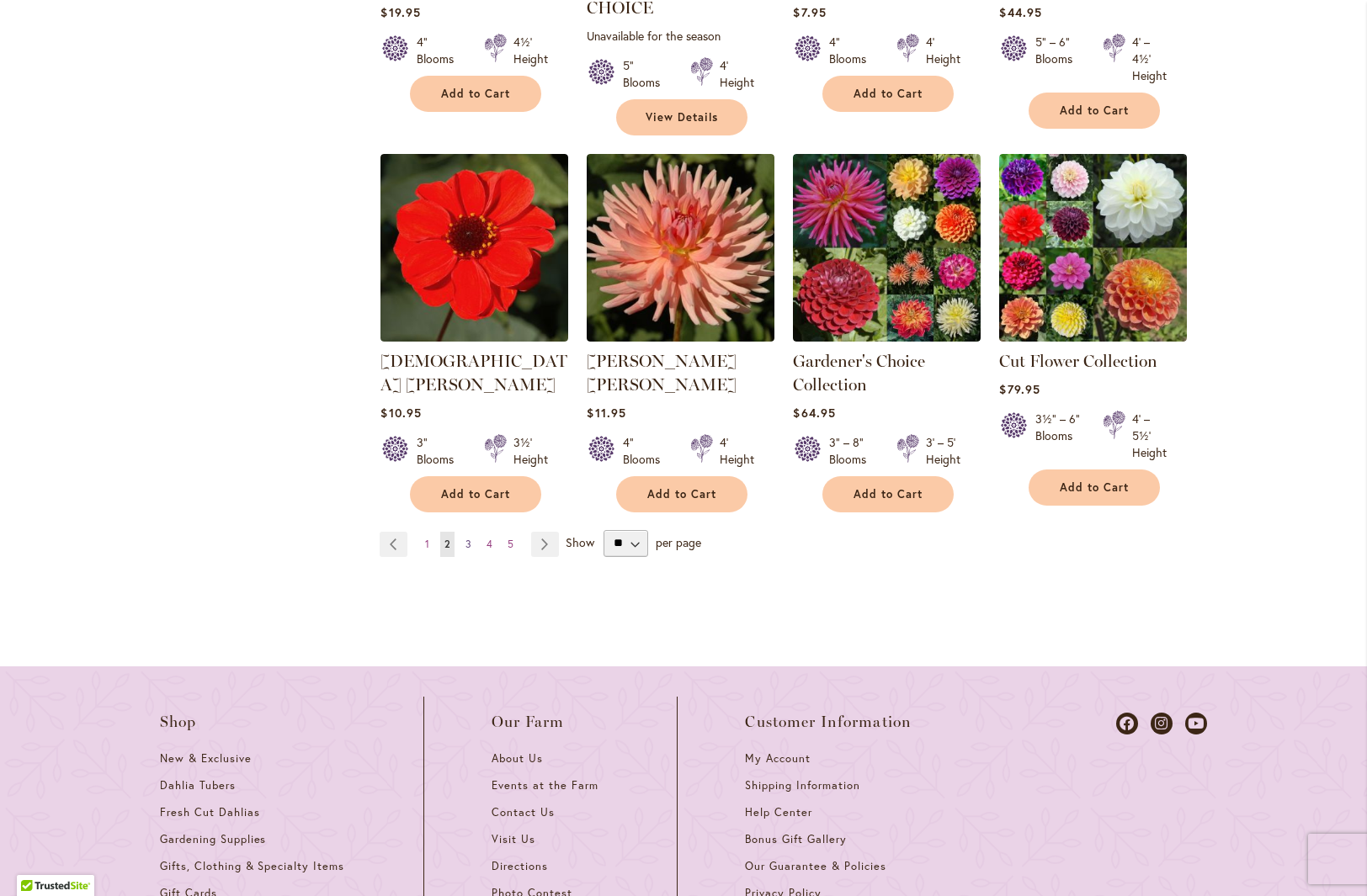
click at [466, 538] on span "3" at bounding box center [469, 544] width 6 height 13
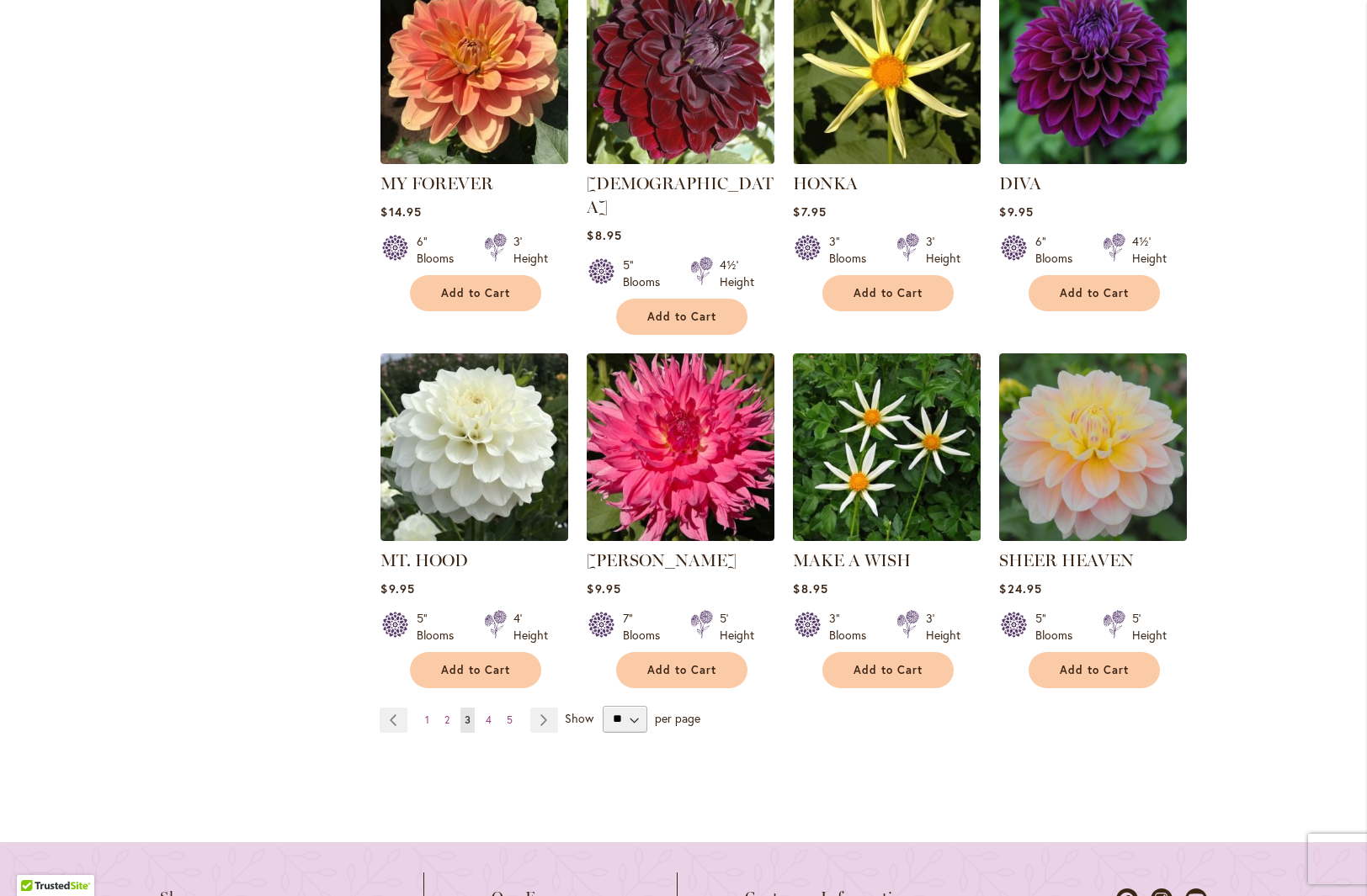
scroll to position [1389, 0]
click at [486, 713] on span "4" at bounding box center [489, 719] width 6 height 13
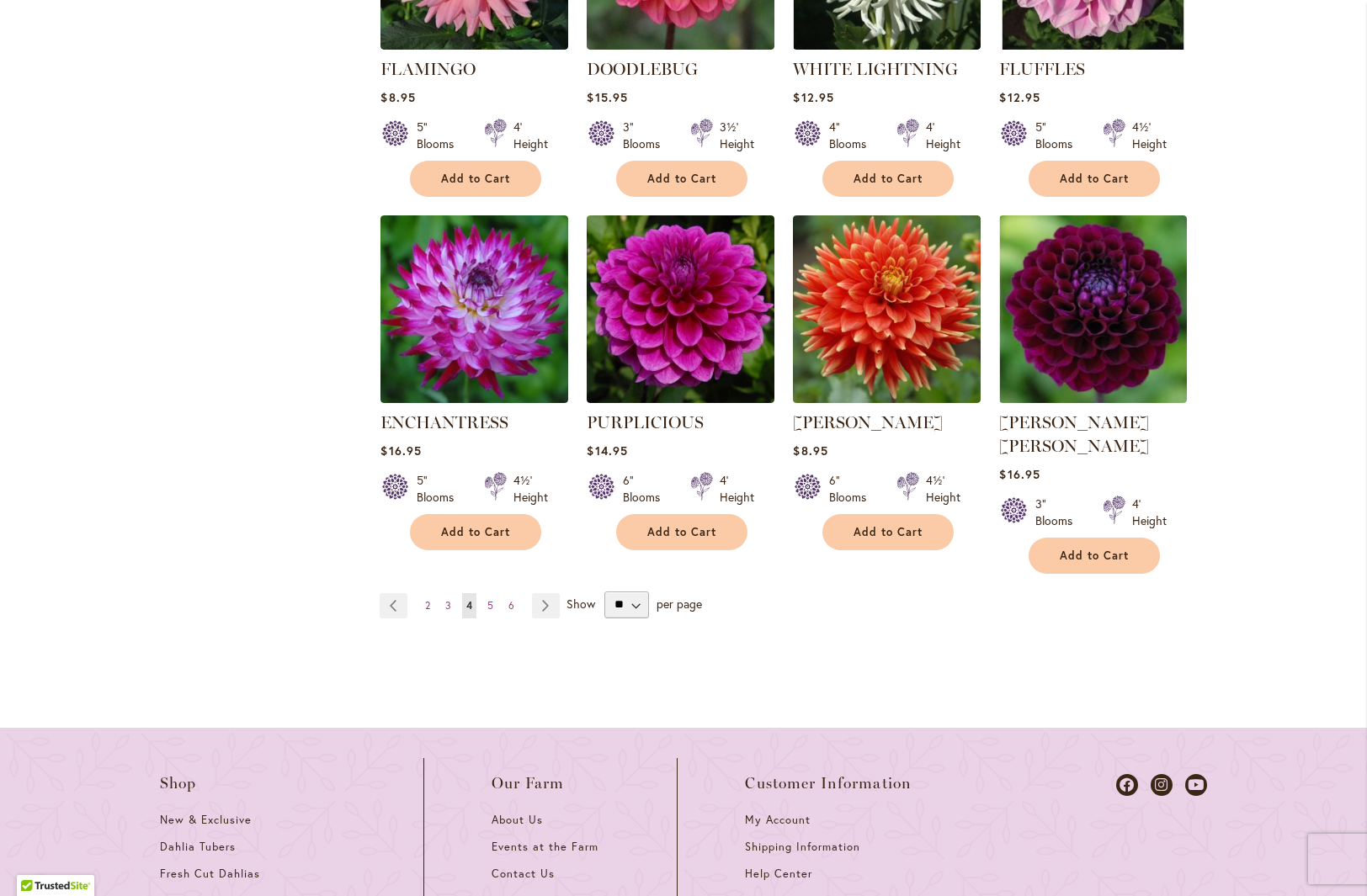
scroll to position [1510, 0]
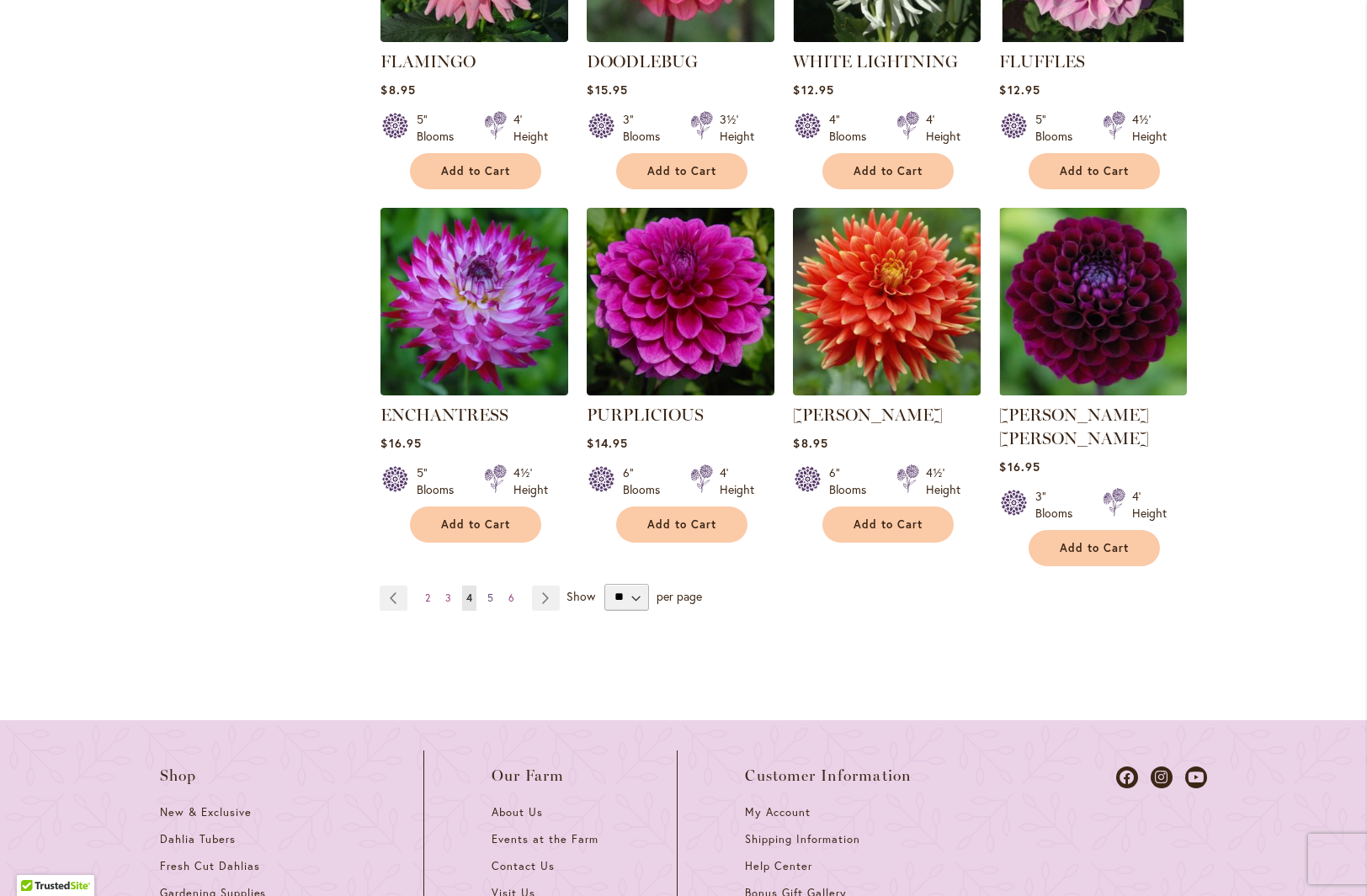
click at [487, 591] on span "5" at bounding box center [490, 597] width 6 height 13
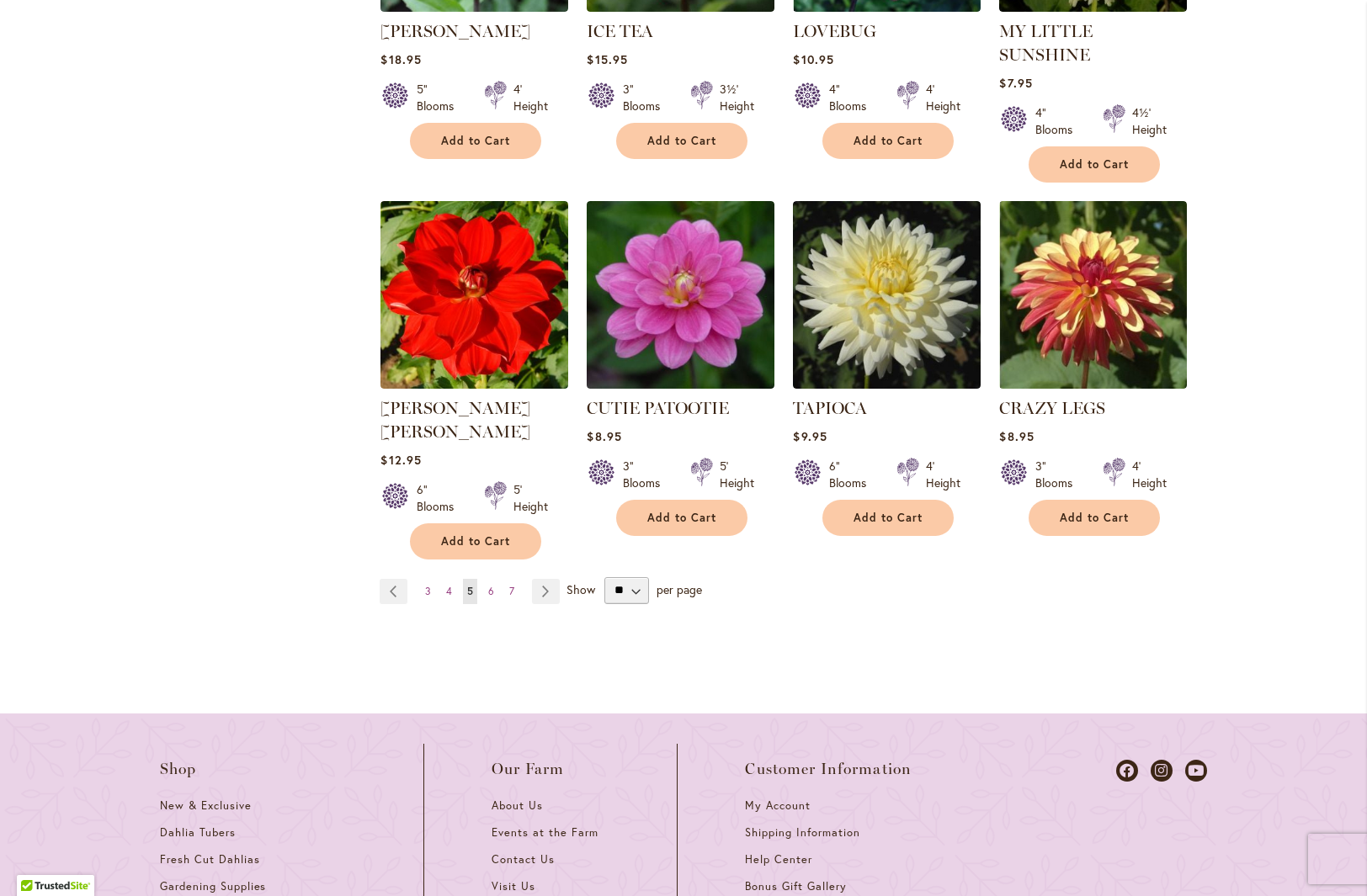
scroll to position [1519, 0]
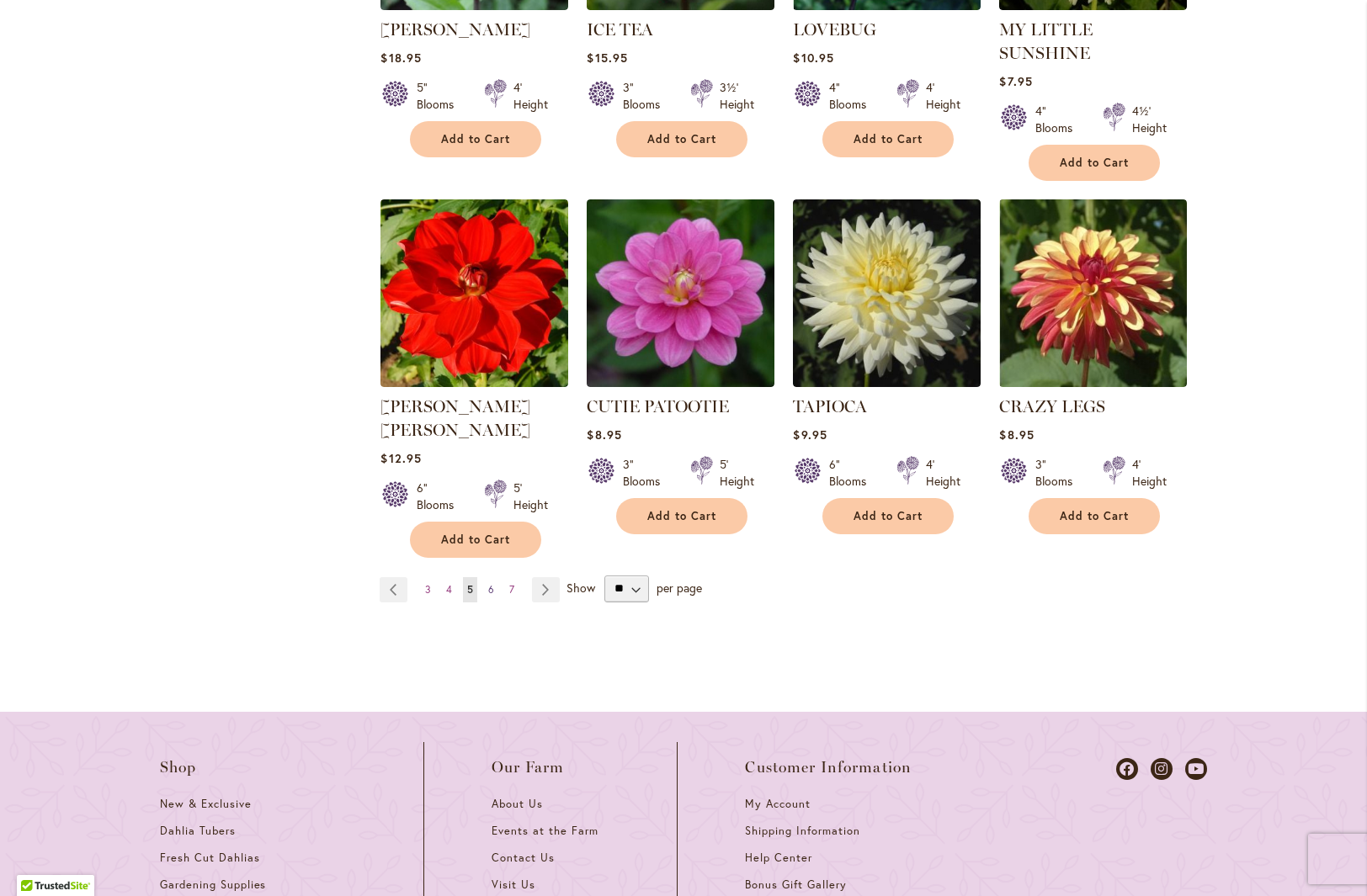
click at [489, 578] on link "Page 6" at bounding box center [491, 590] width 15 height 25
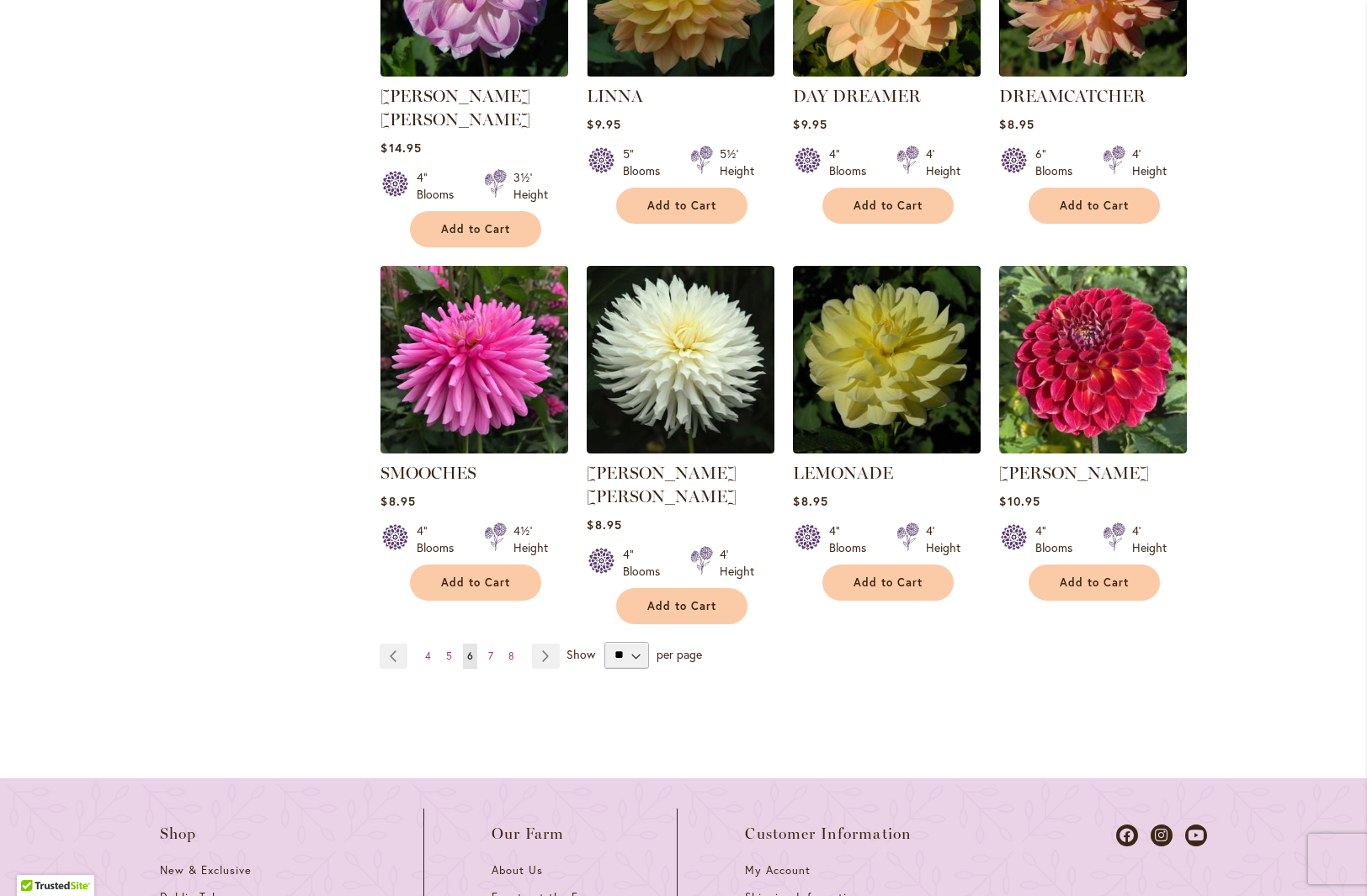
scroll to position [1479, 0]
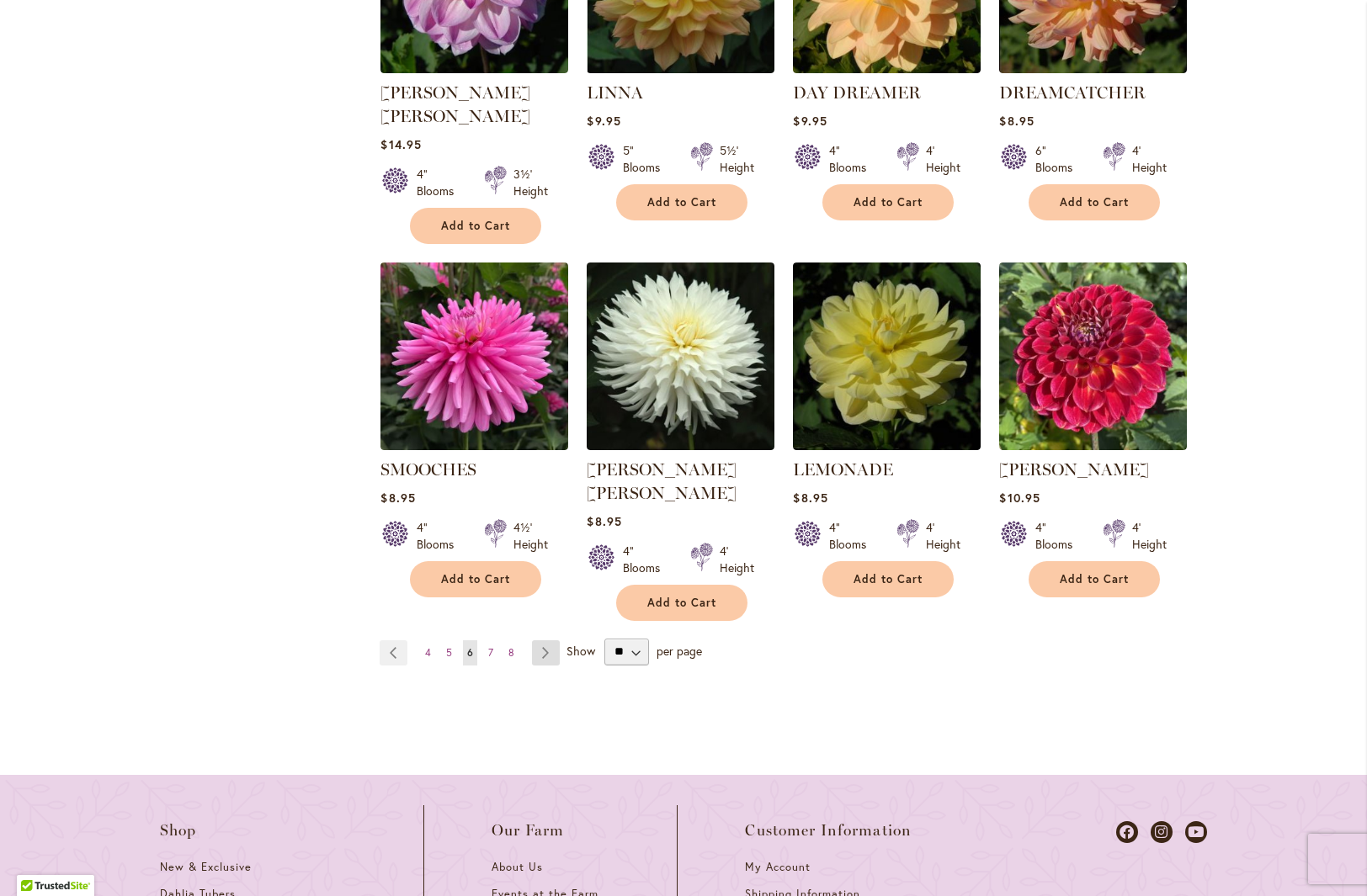
click at [540, 641] on link "Page Next" at bounding box center [546, 653] width 28 height 25
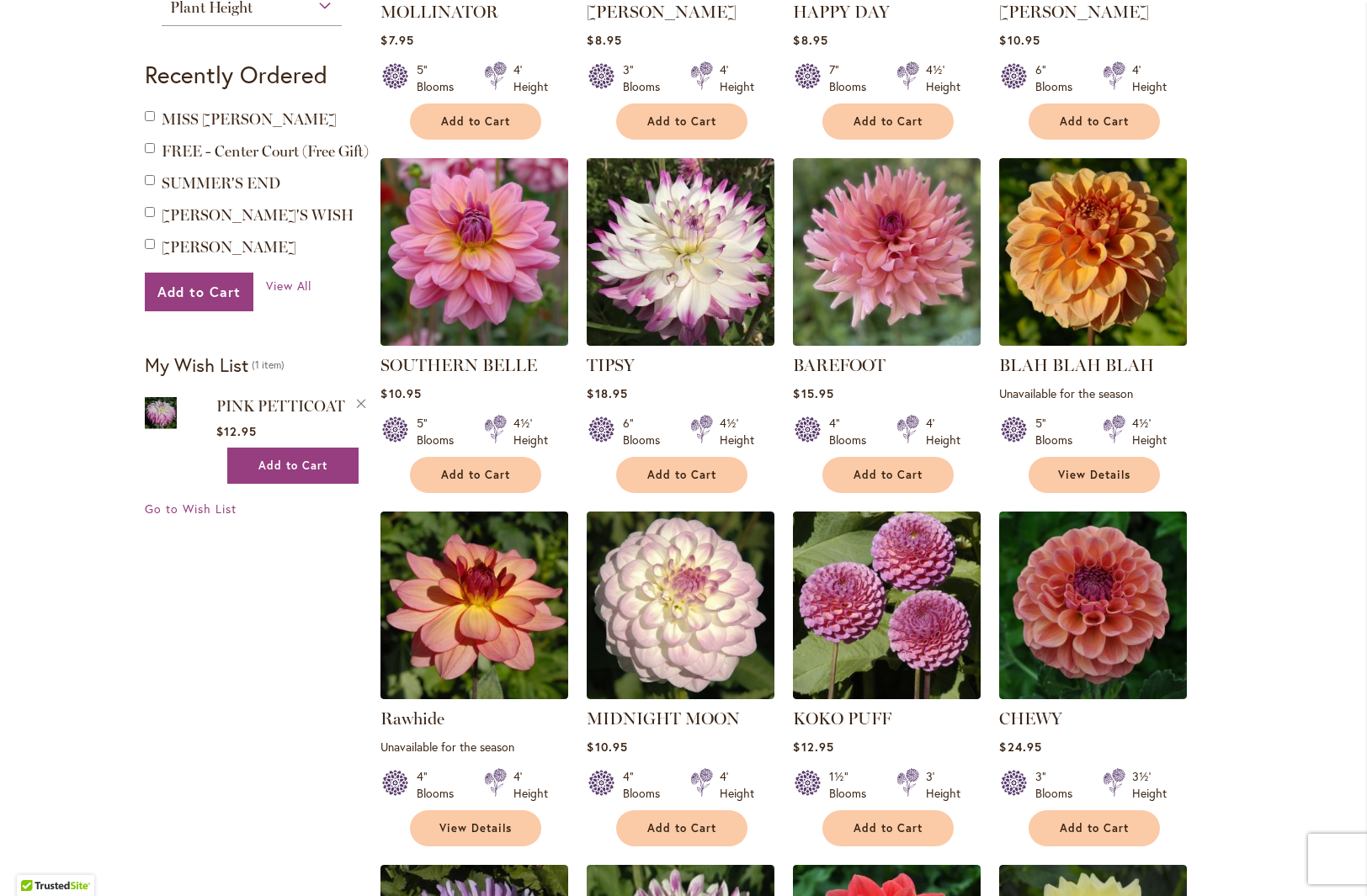
scroll to position [831, 0]
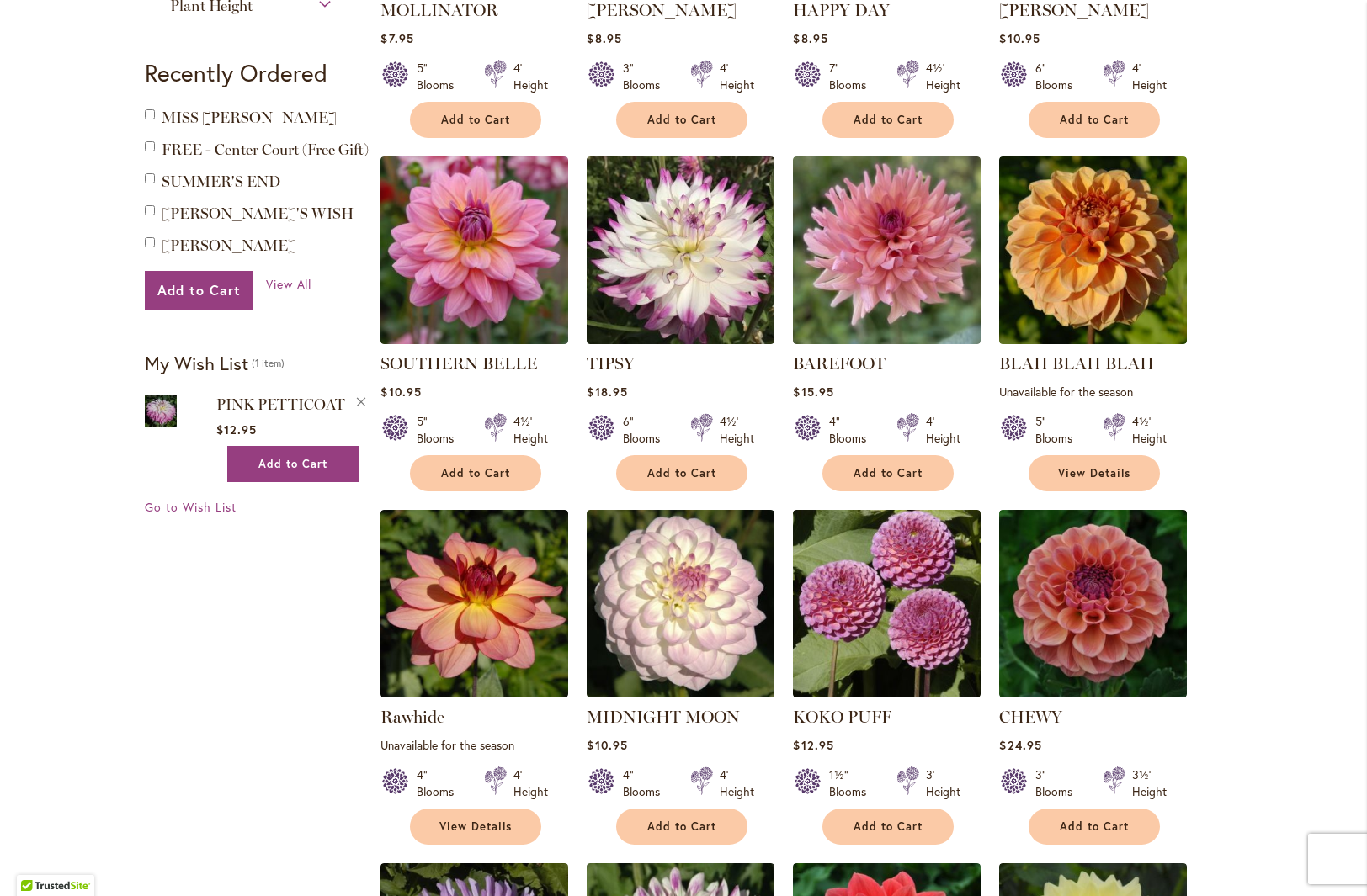
click at [464, 467] on span "Add to Cart" at bounding box center [475, 473] width 69 height 15
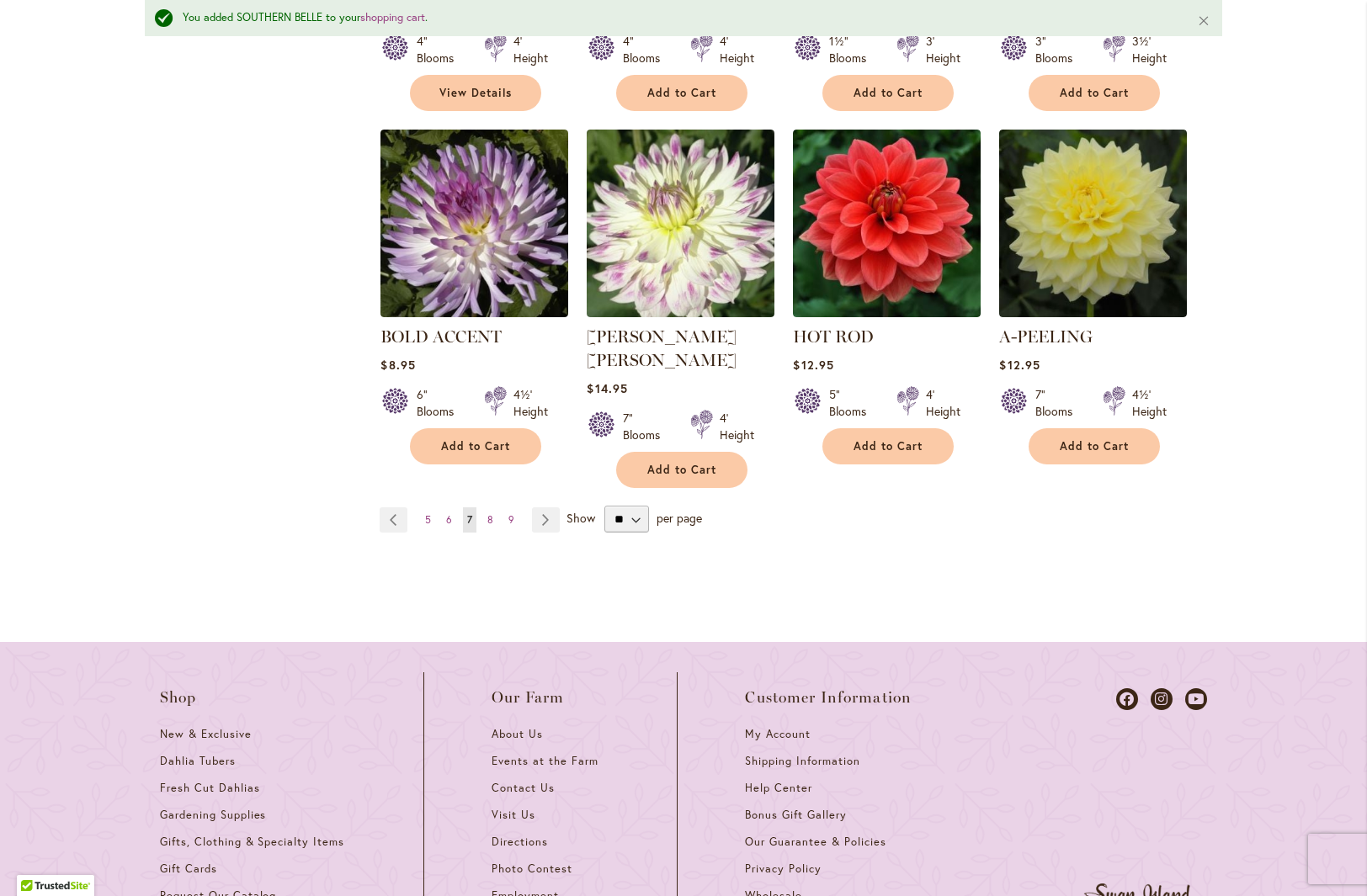
scroll to position [1609, 0]
click at [538, 507] on link "Page Next" at bounding box center [546, 520] width 28 height 25
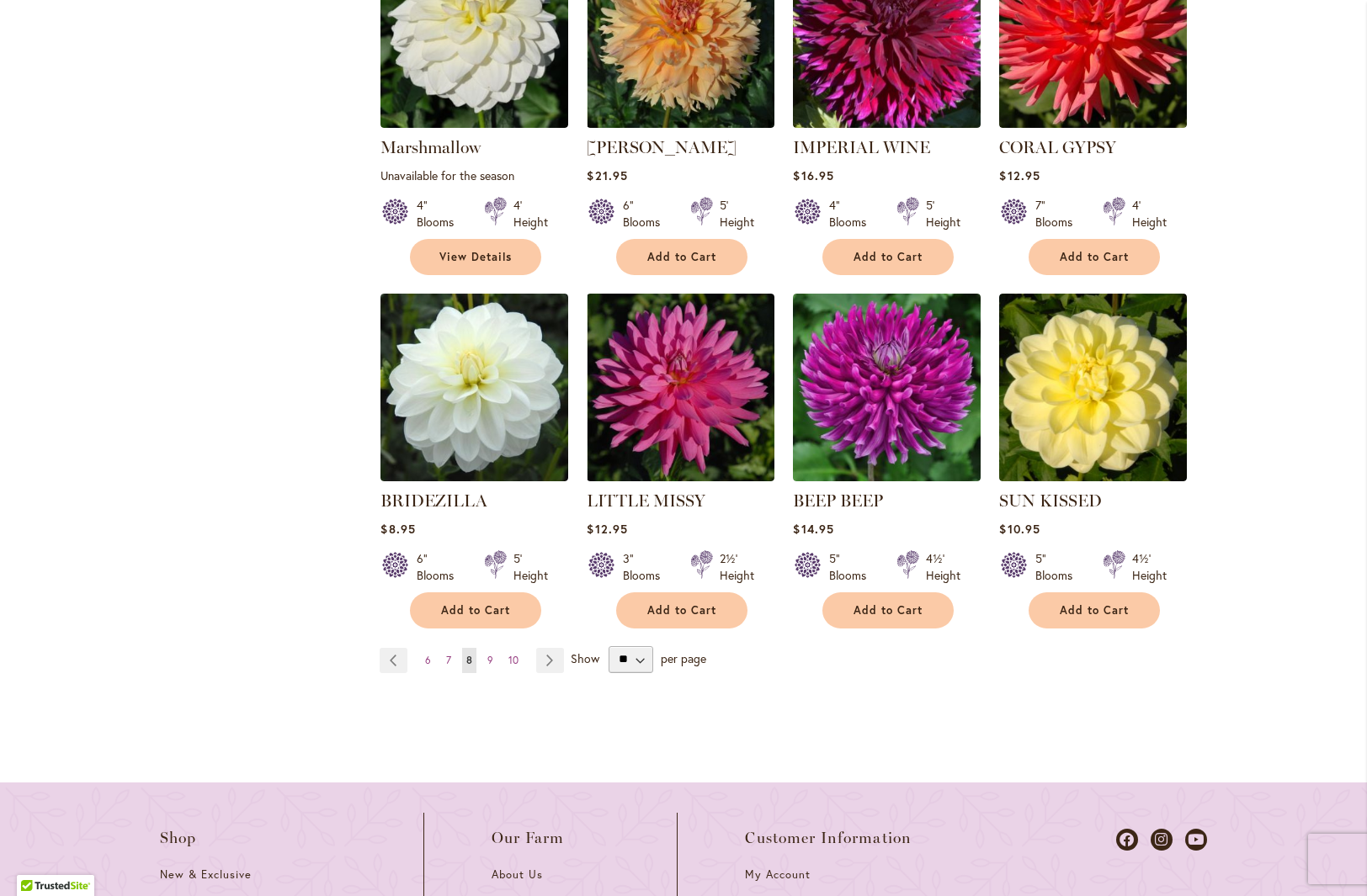
scroll to position [1402, 0]
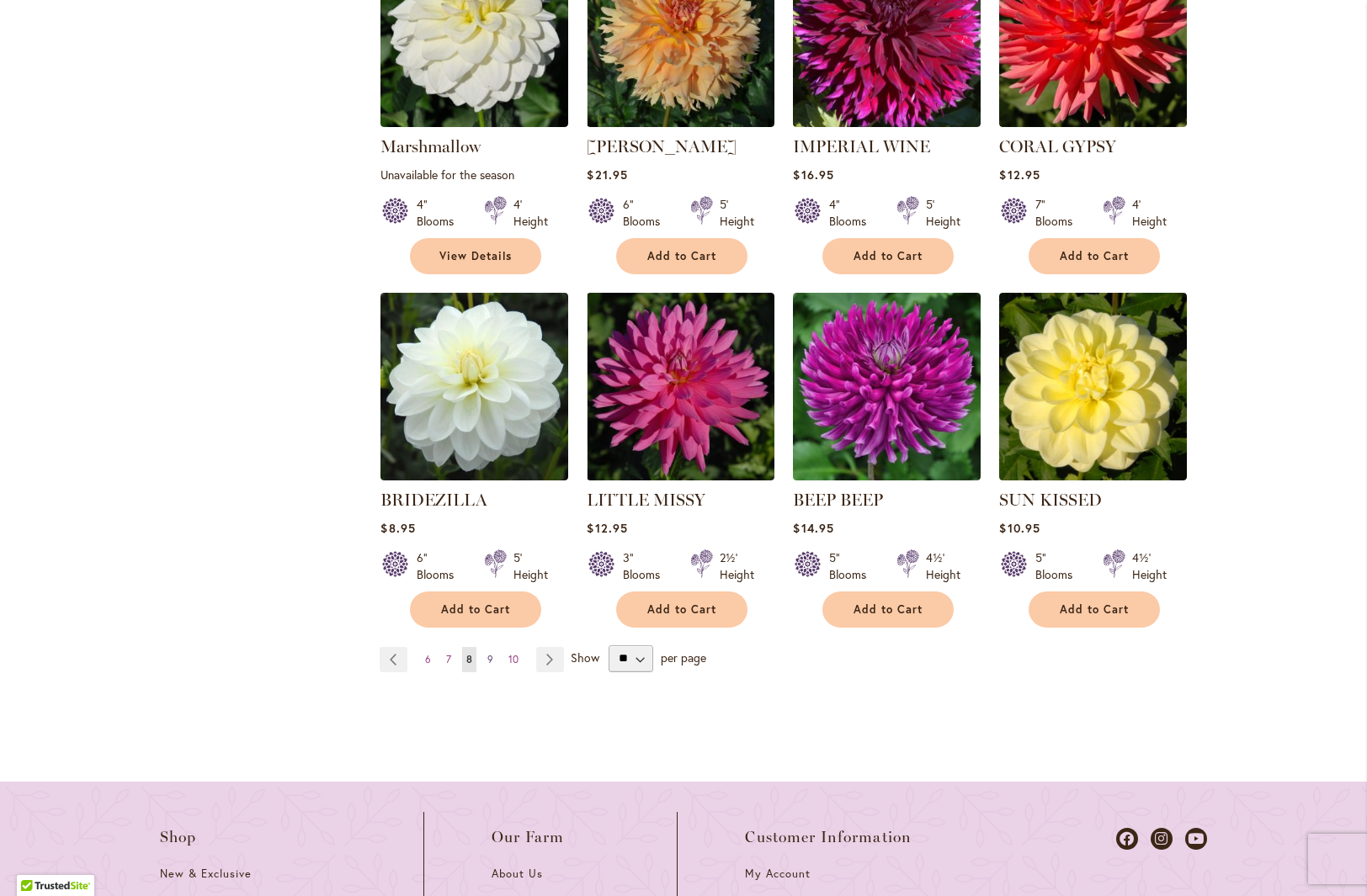
click at [487, 661] on span "9" at bounding box center [490, 659] width 6 height 13
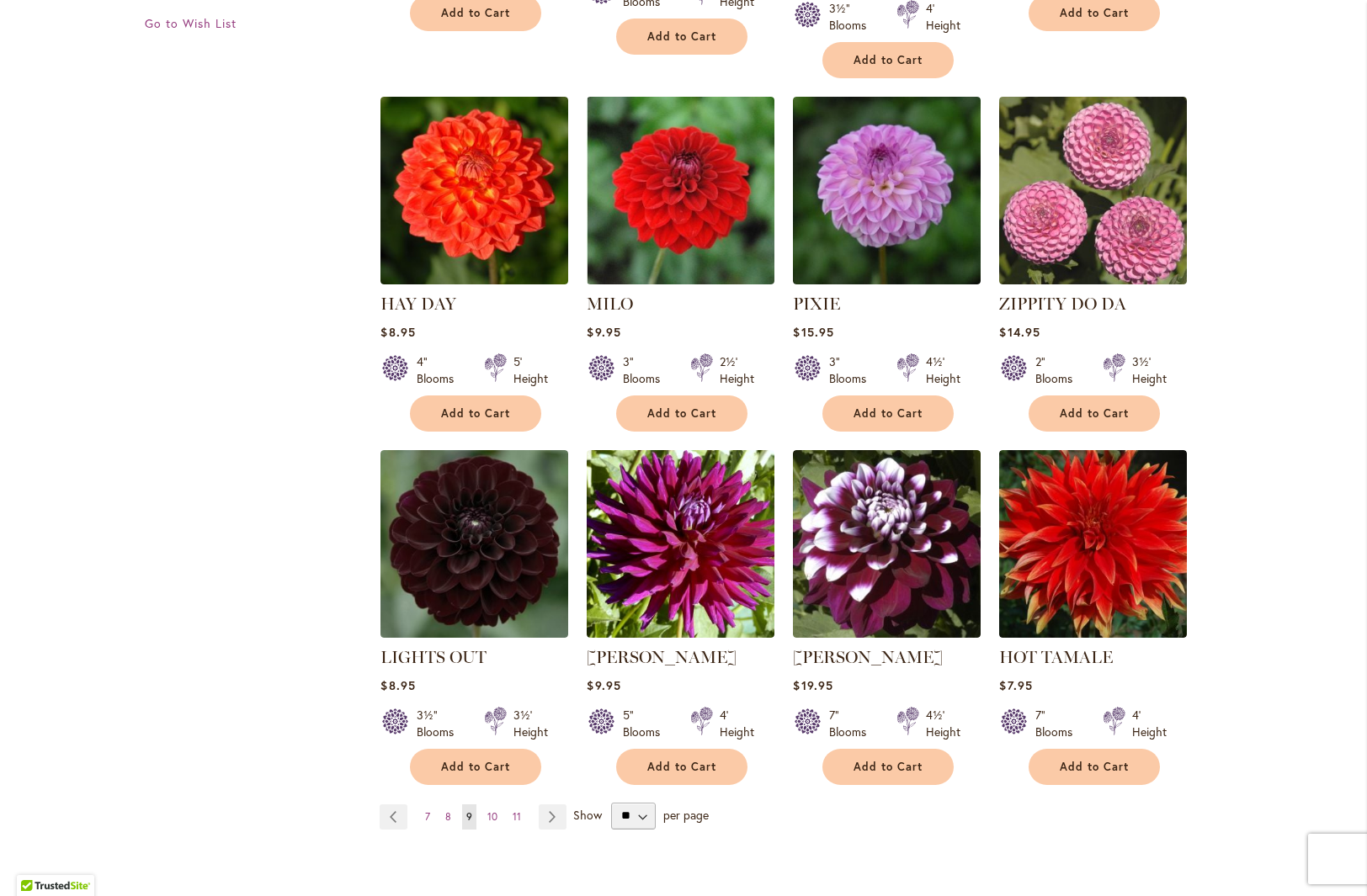
scroll to position [1317, 0]
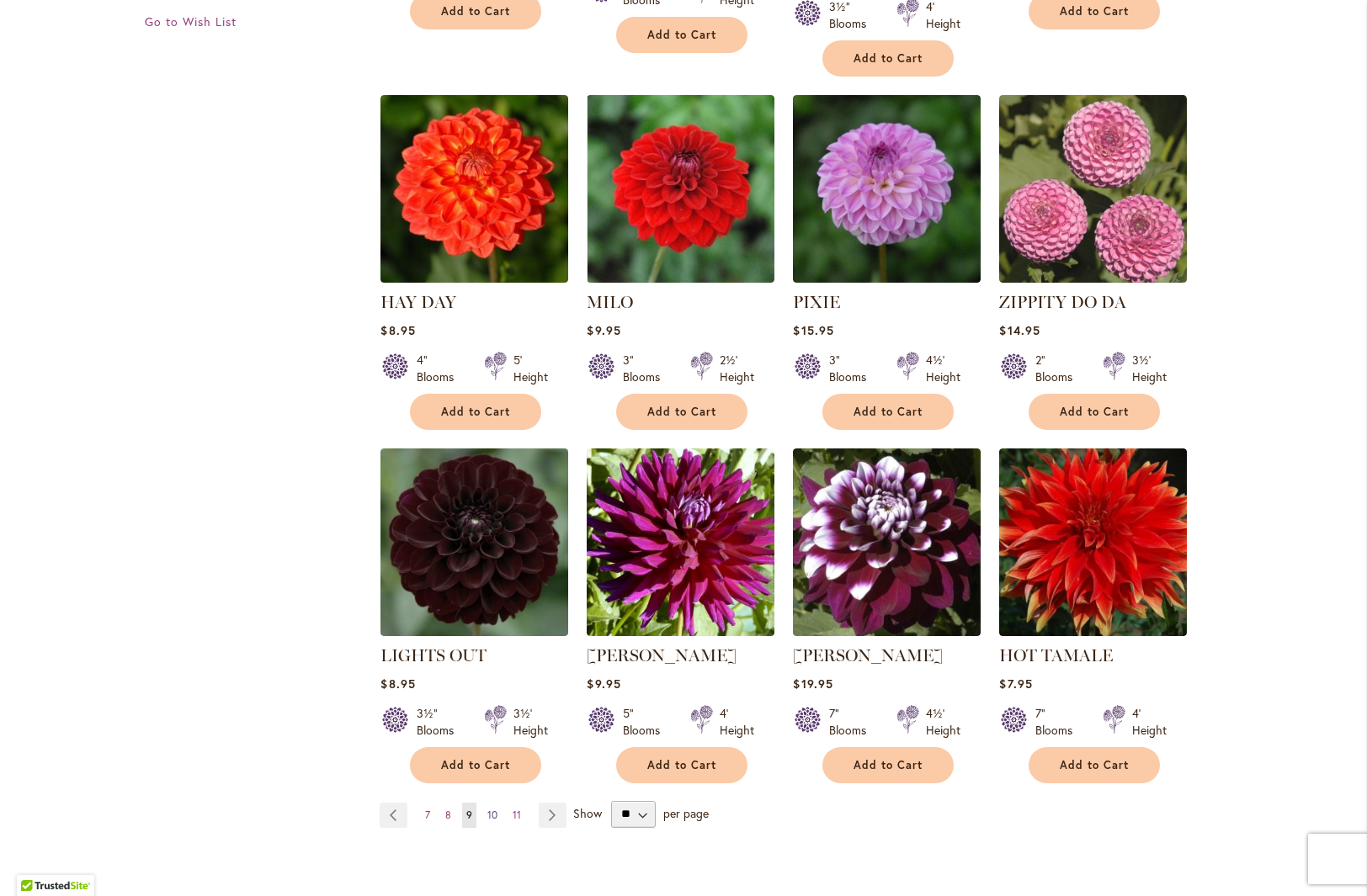
click at [487, 809] on span "10" at bounding box center [492, 815] width 10 height 13
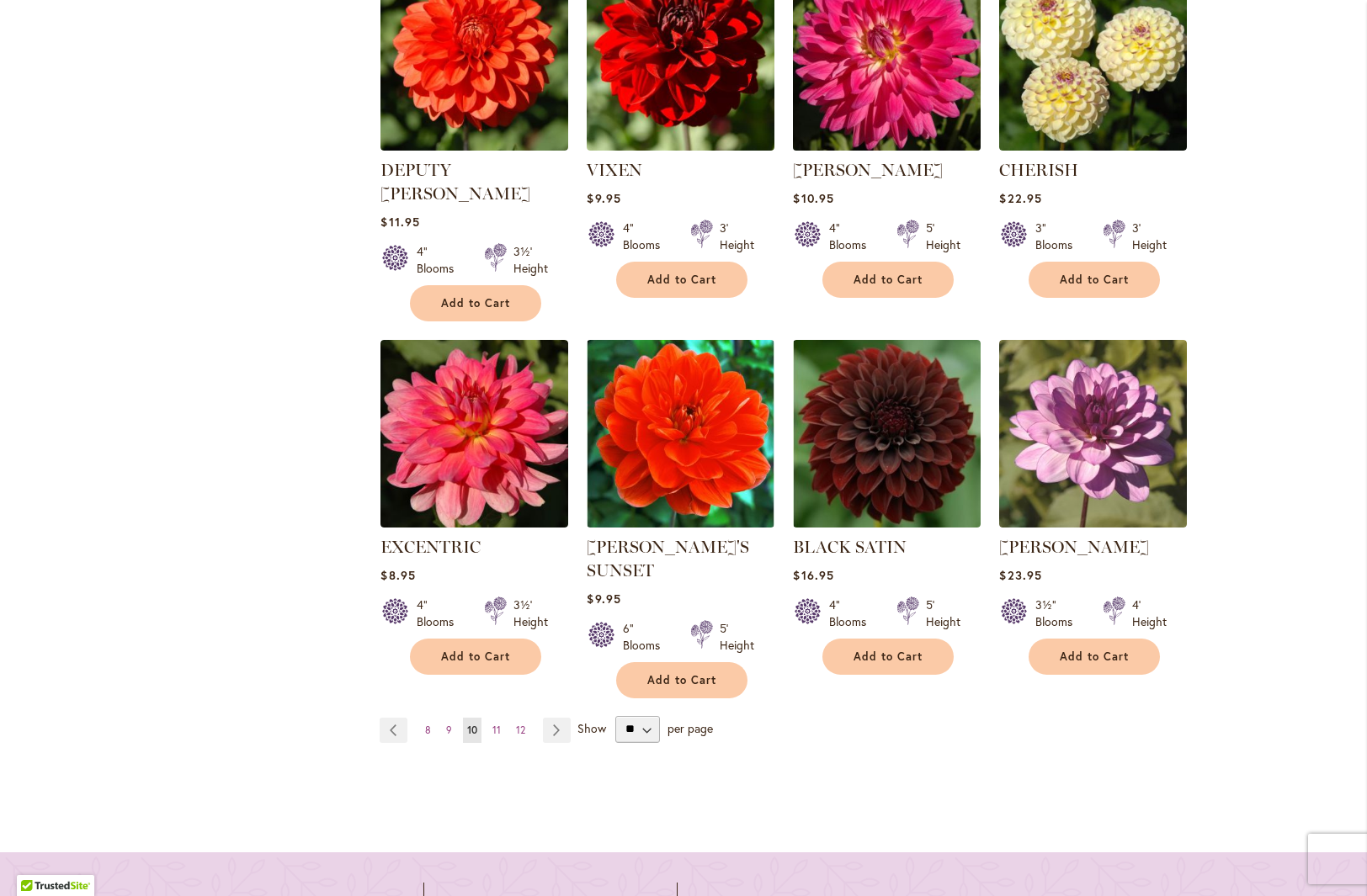
scroll to position [1381, 0]
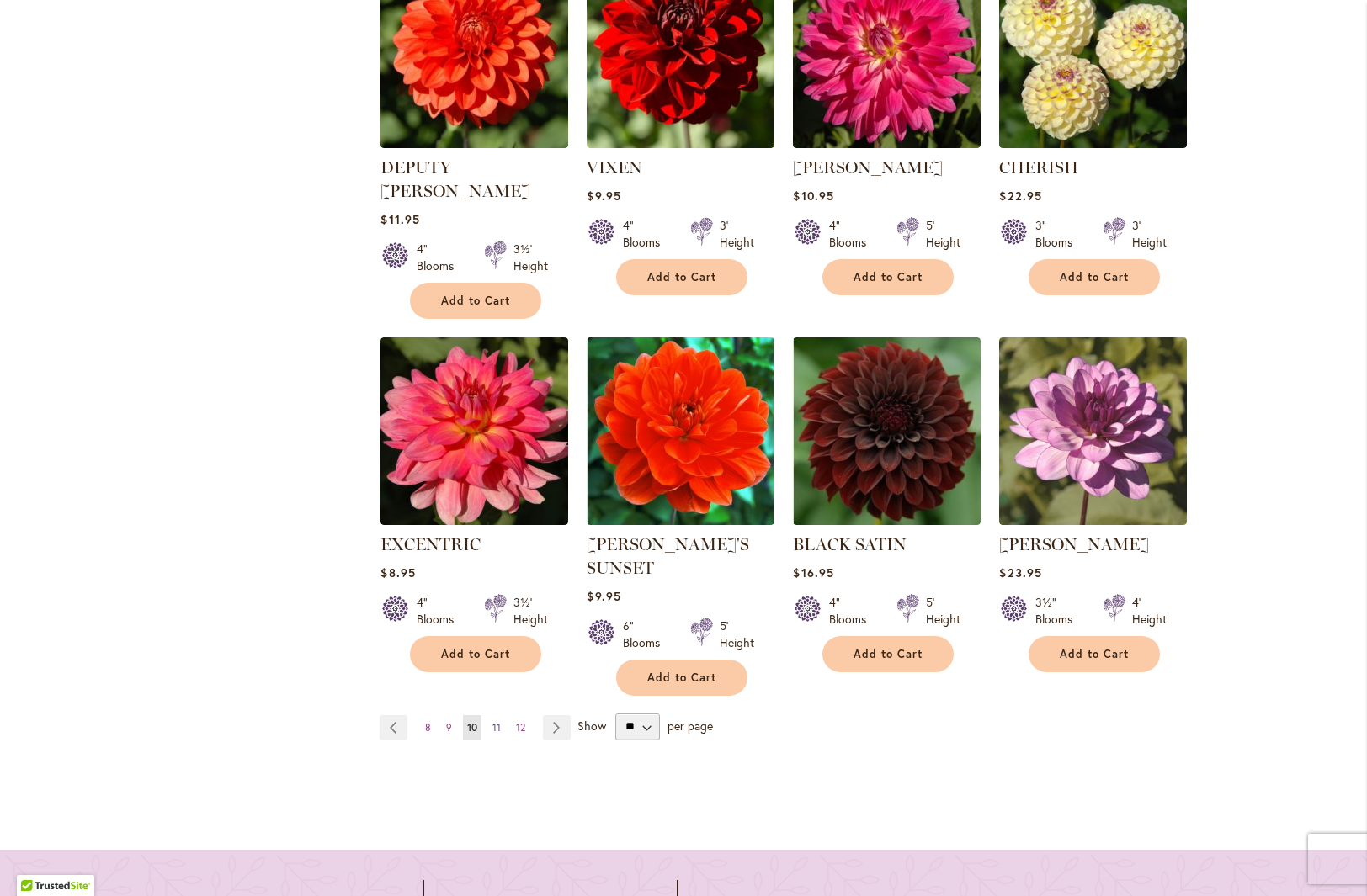
click at [493, 721] on span "11" at bounding box center [497, 727] width 9 height 13
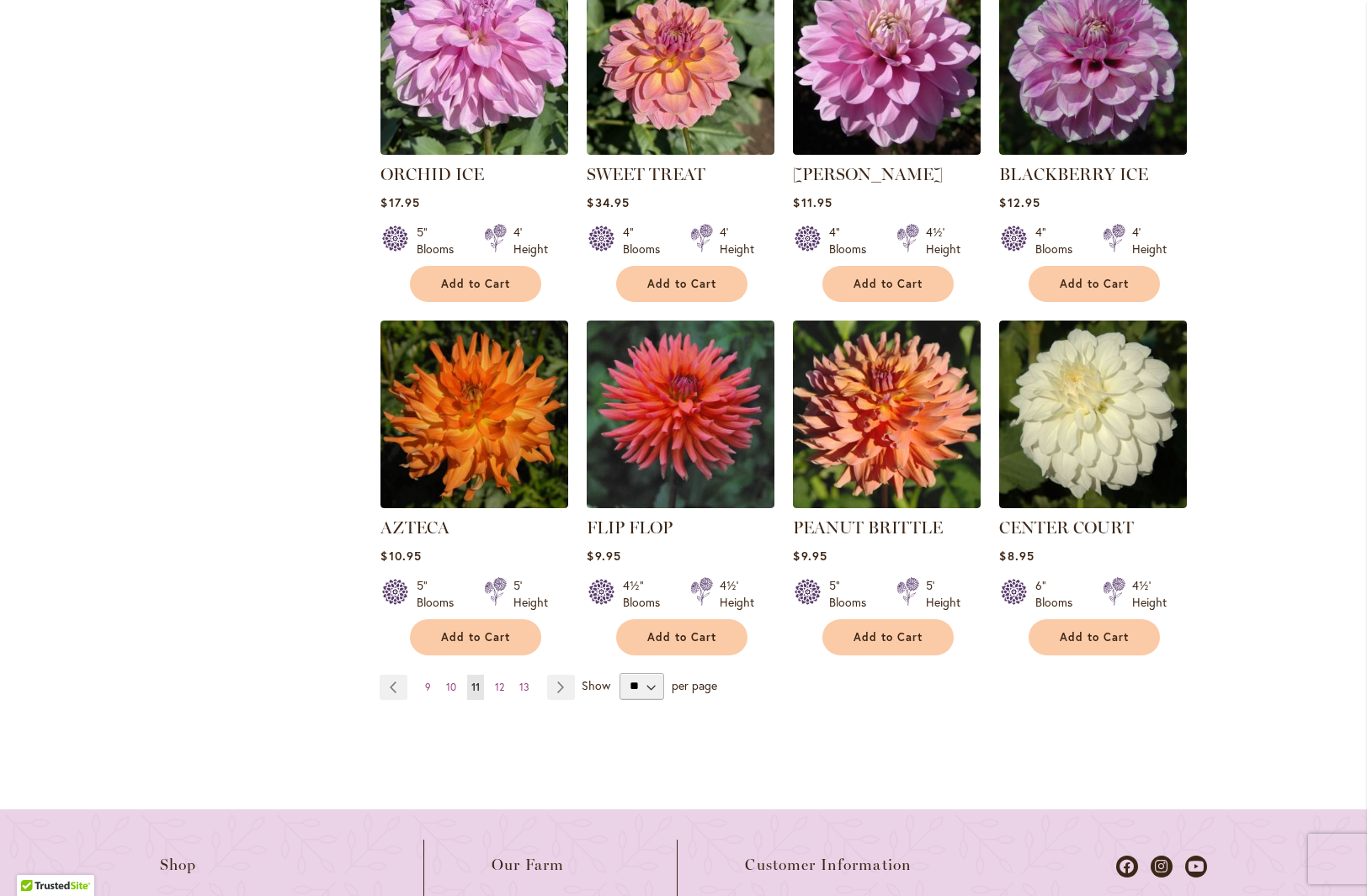
scroll to position [1398, 0]
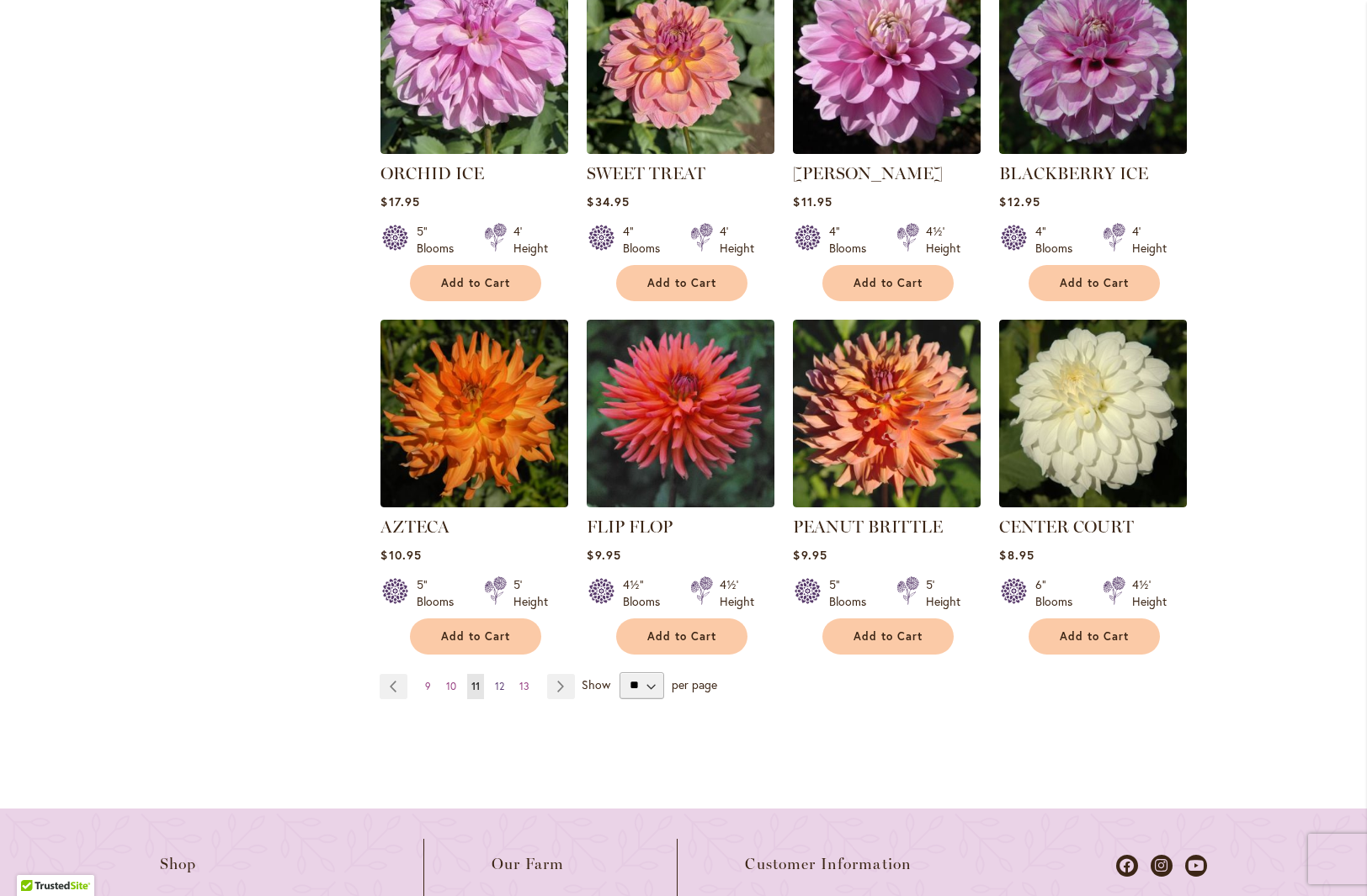
click at [495, 685] on span "12" at bounding box center [500, 686] width 10 height 13
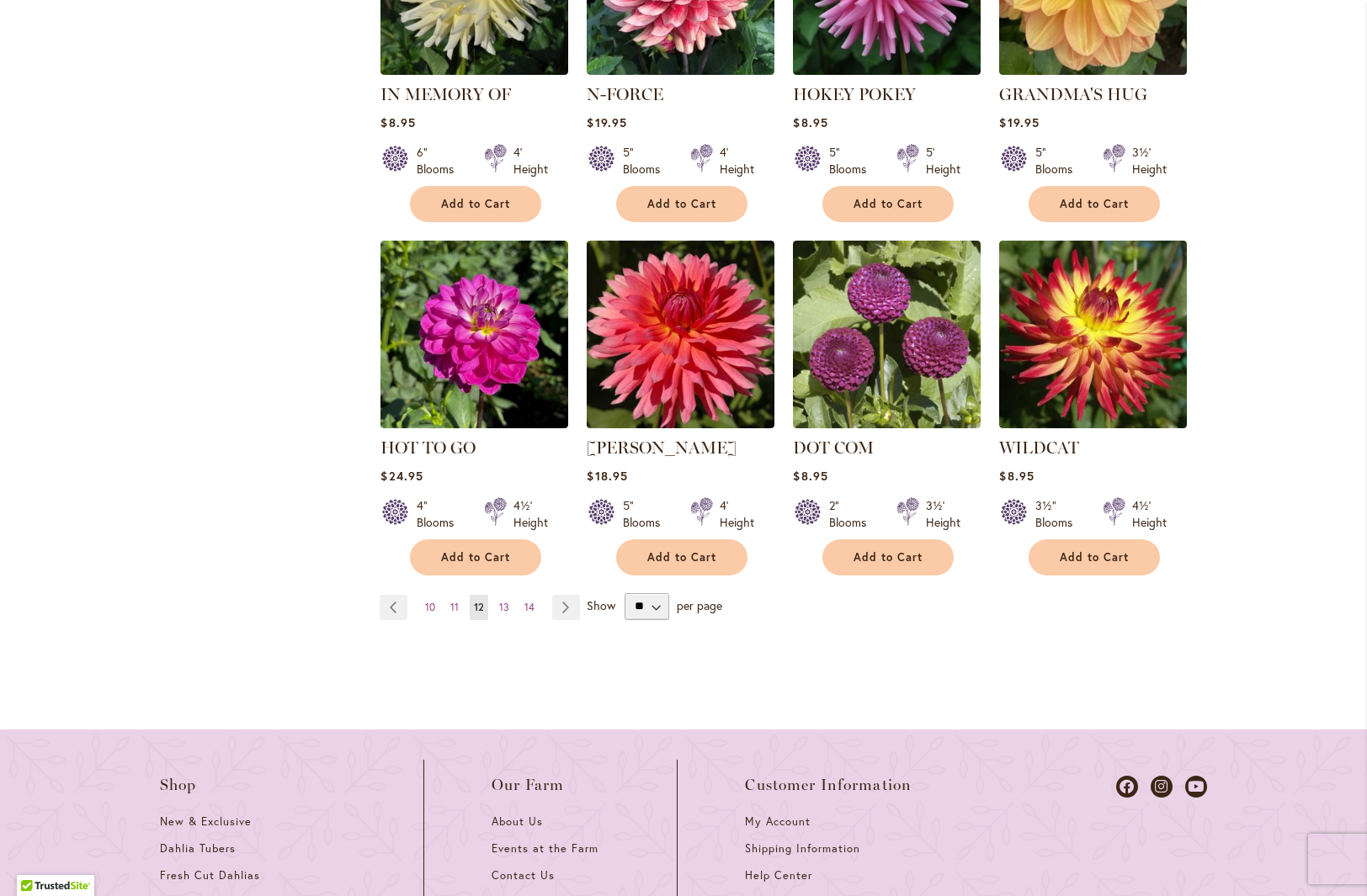
scroll to position [1503, 0]
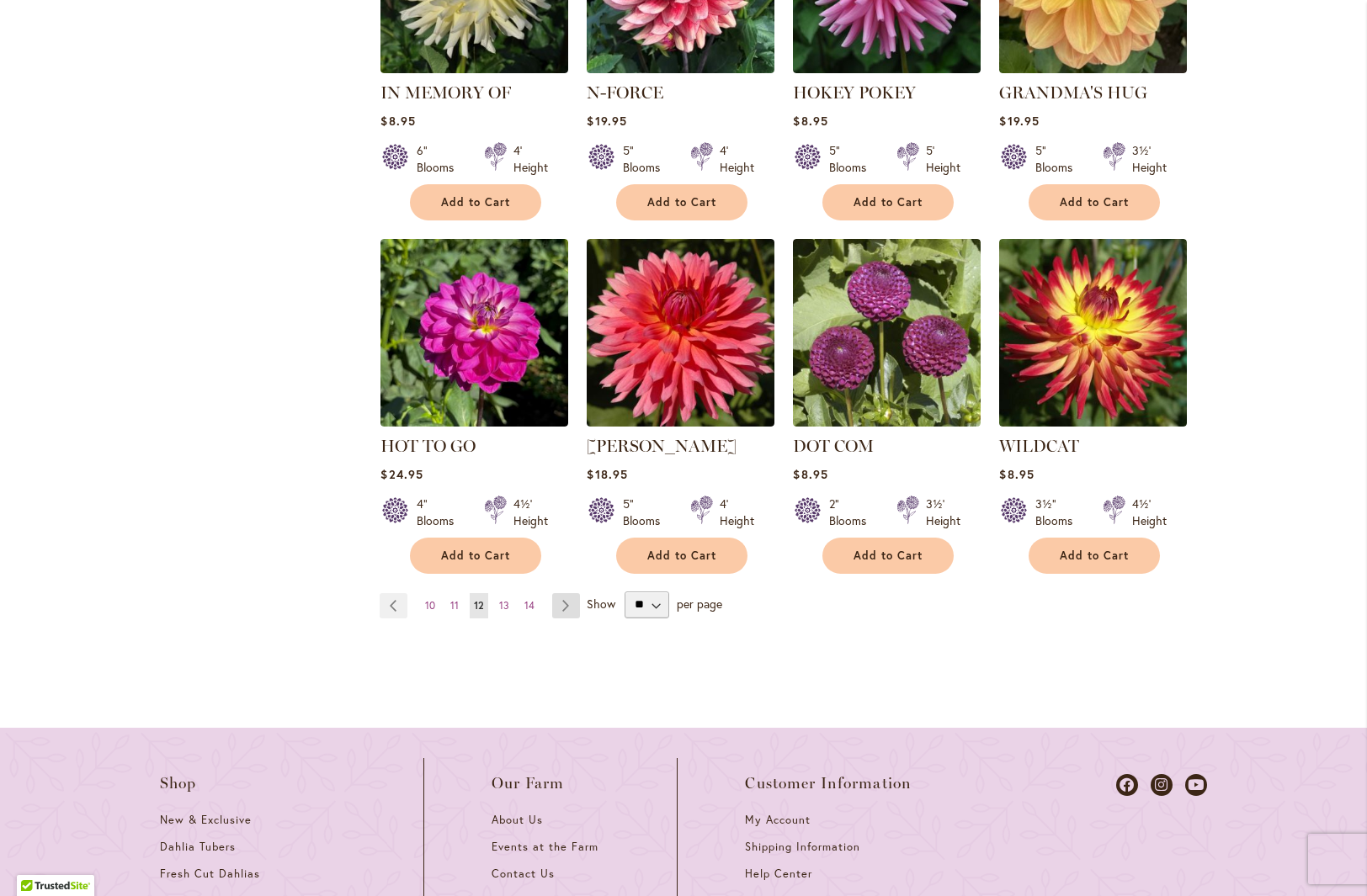
click at [561, 593] on link "Page Next" at bounding box center [565, 606] width 28 height 25
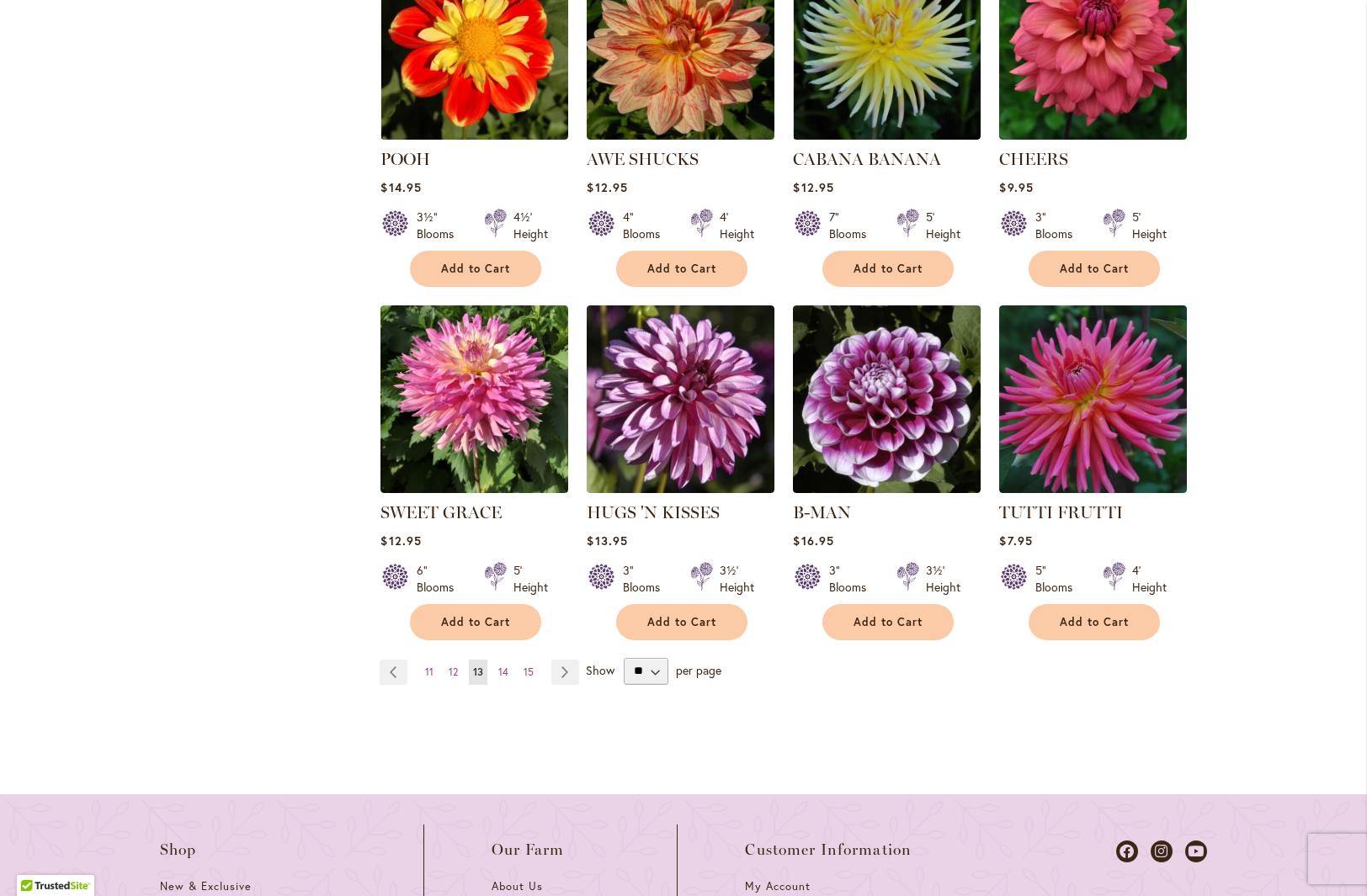
scroll to position [1415, 0]
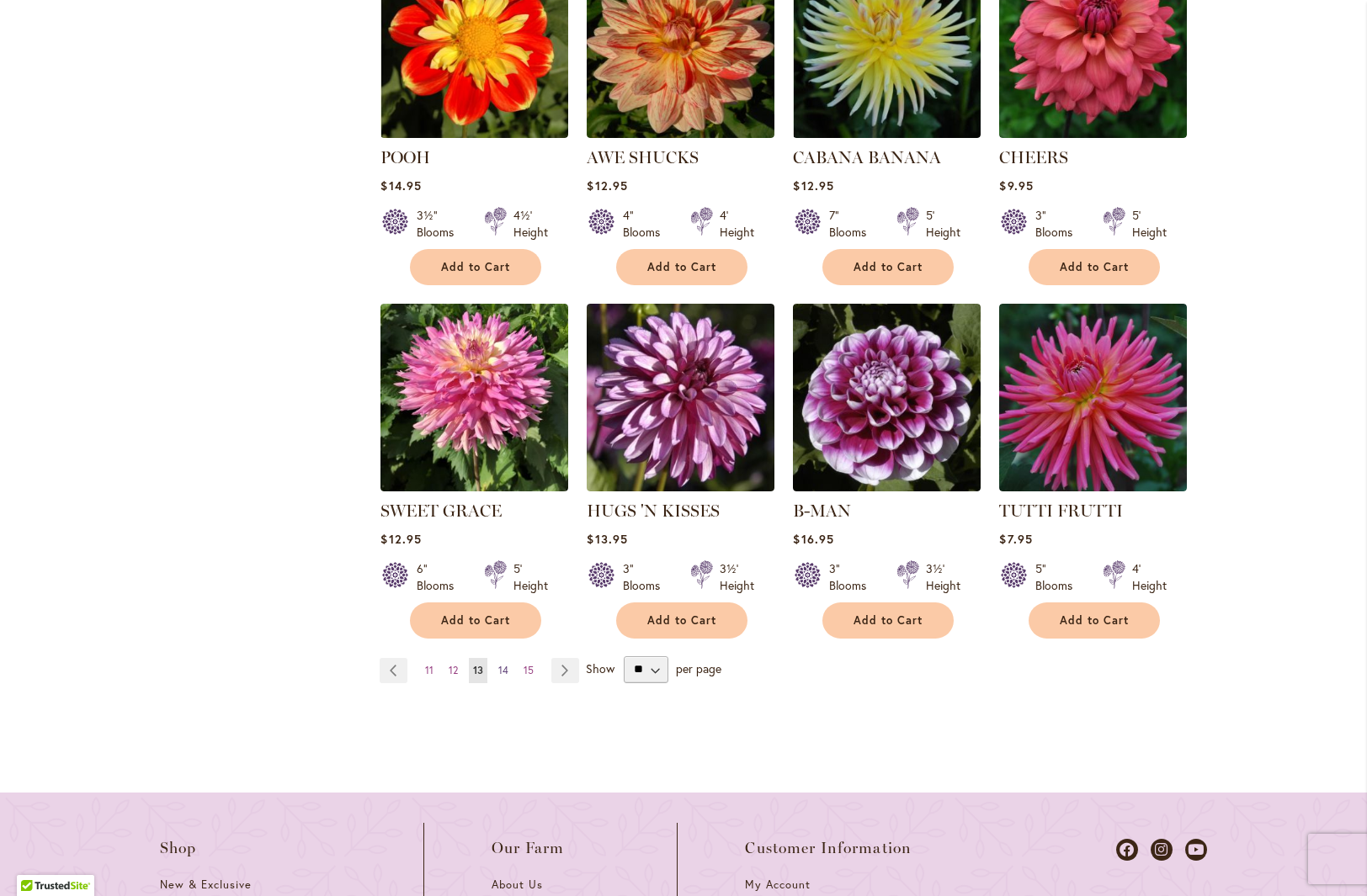
click at [501, 671] on span "14" at bounding box center [503, 670] width 10 height 13
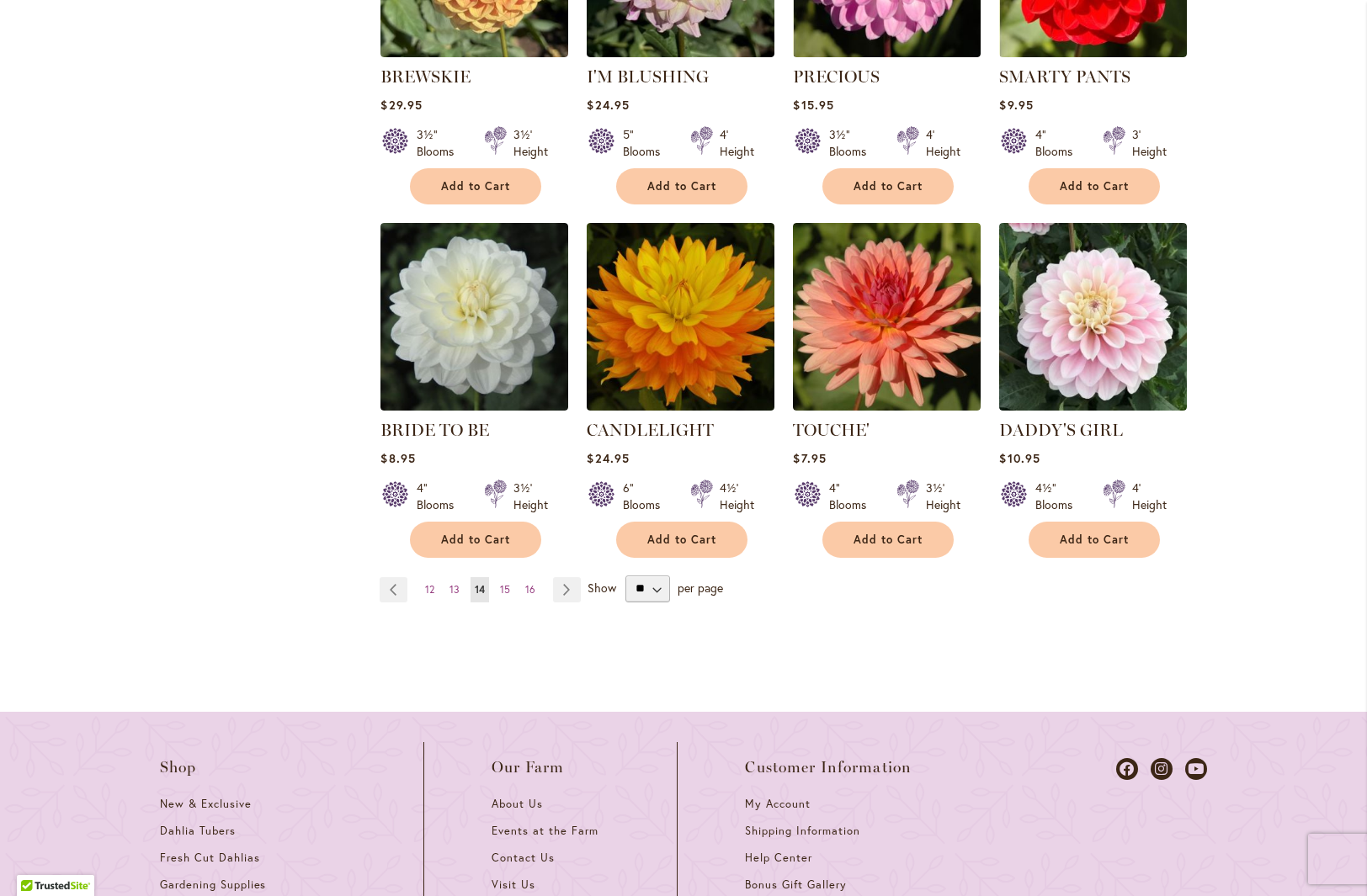
scroll to position [1498, 0]
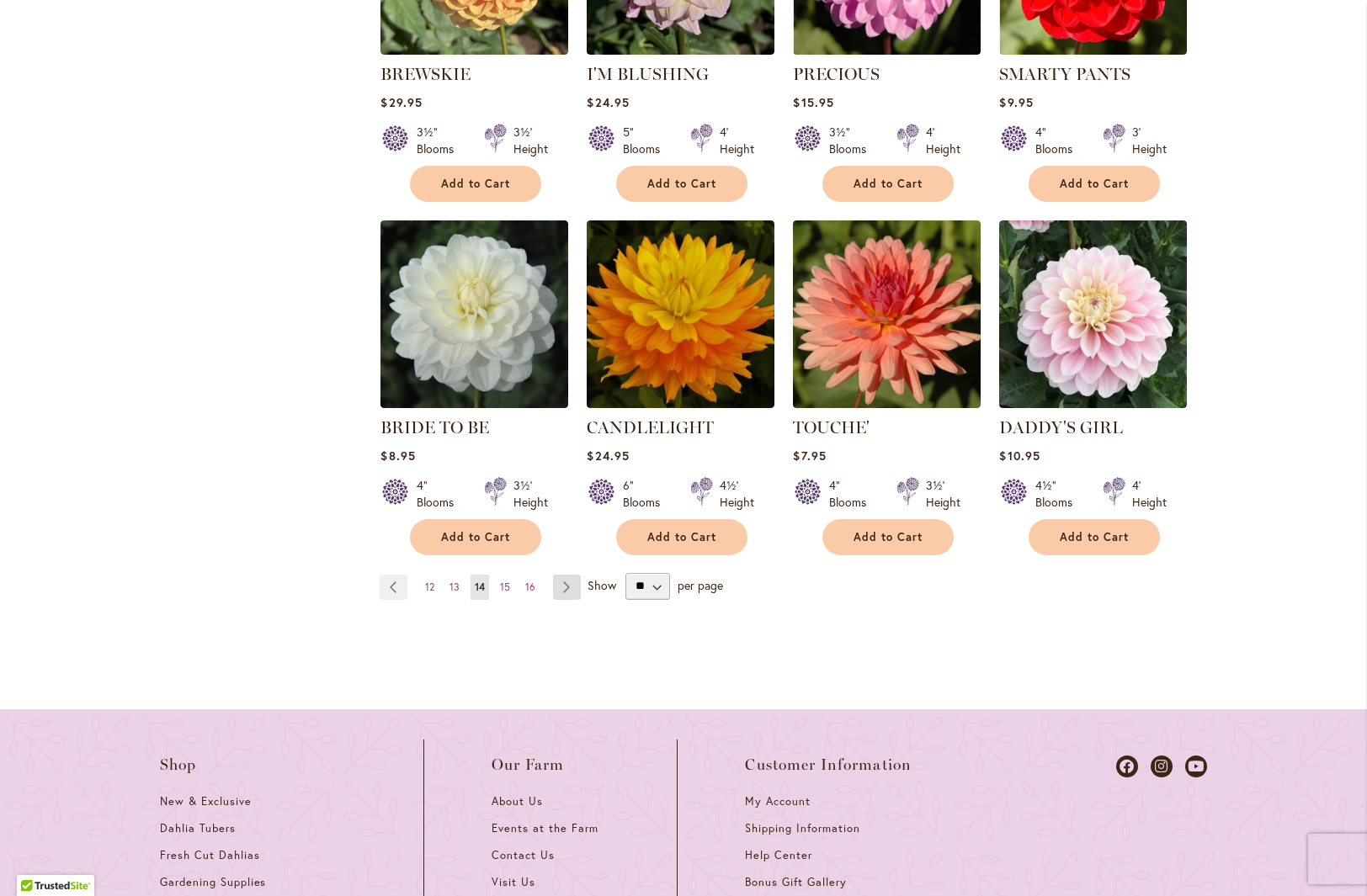
click at [561, 575] on link "Page Next" at bounding box center [566, 587] width 28 height 25
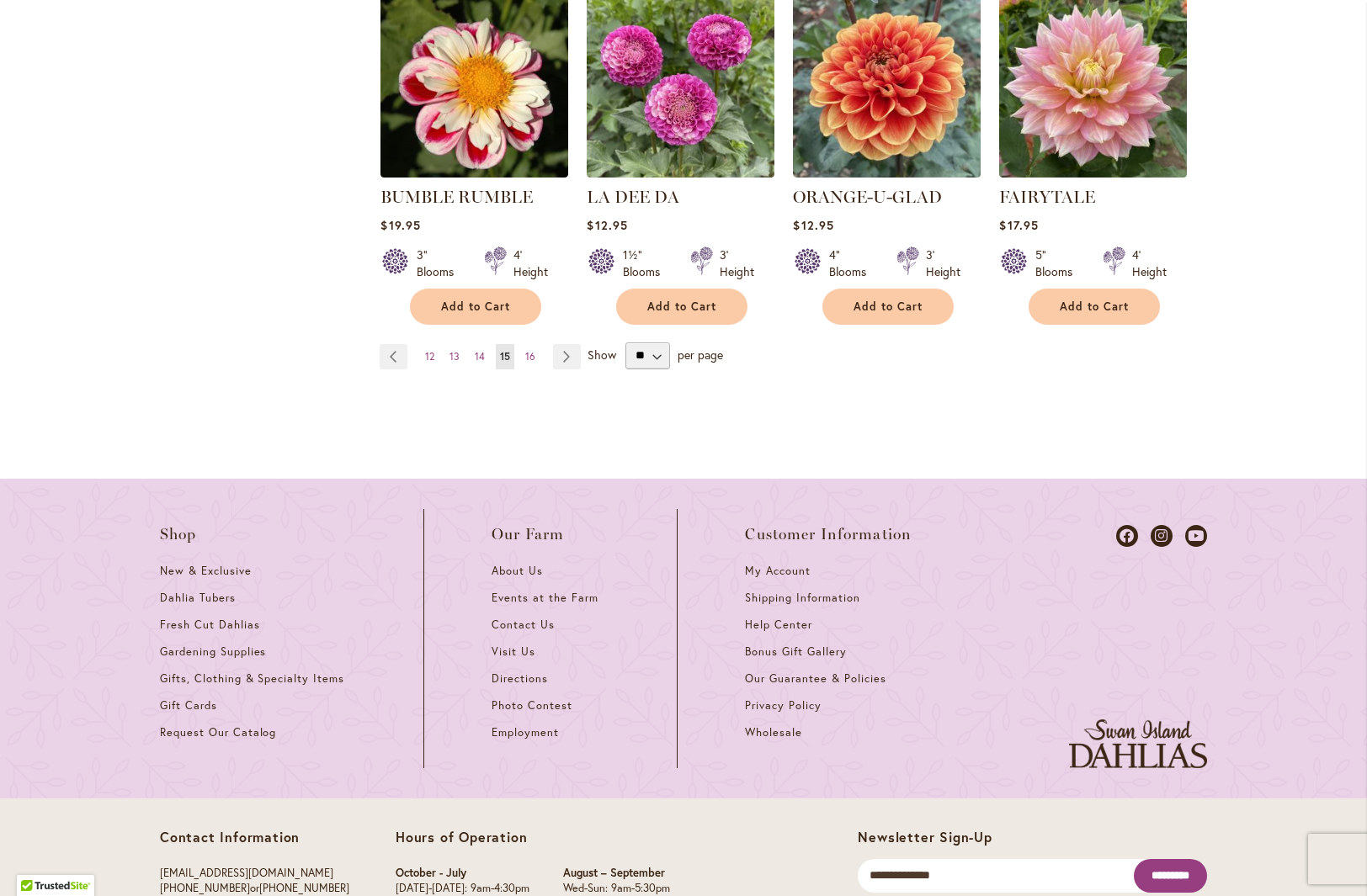
scroll to position [1711, 0]
